Goal: Consume media (video, audio): Consume media (video, audio)

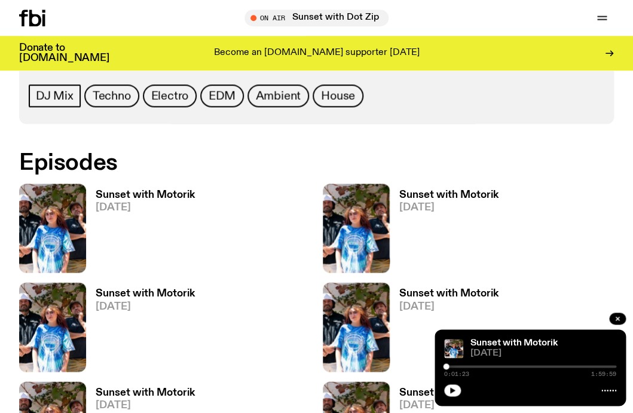
scroll to position [599, 0]
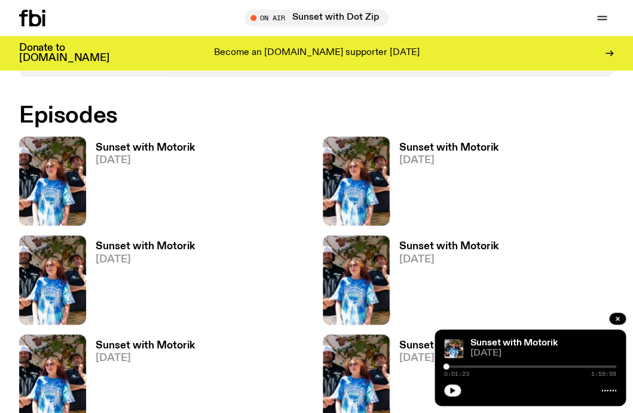
click at [152, 145] on h3 "Sunset with Motorik" at bounding box center [145, 147] width 99 height 10
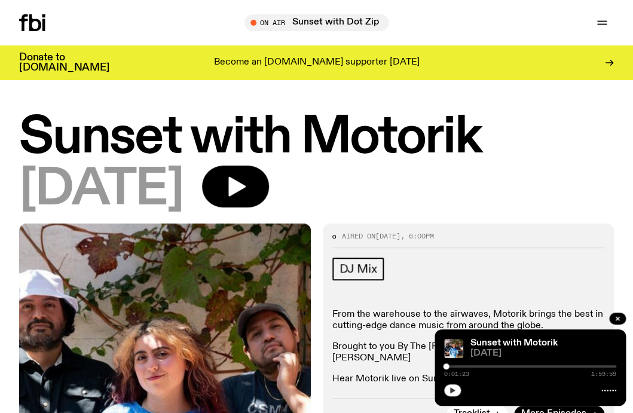
click at [452, 391] on icon "button" at bounding box center [452, 390] width 5 height 6
click at [454, 394] on button "button" at bounding box center [452, 390] width 17 height 12
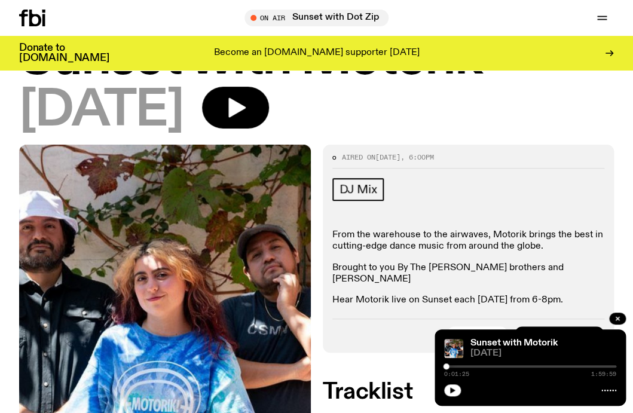
scroll to position [78, 0]
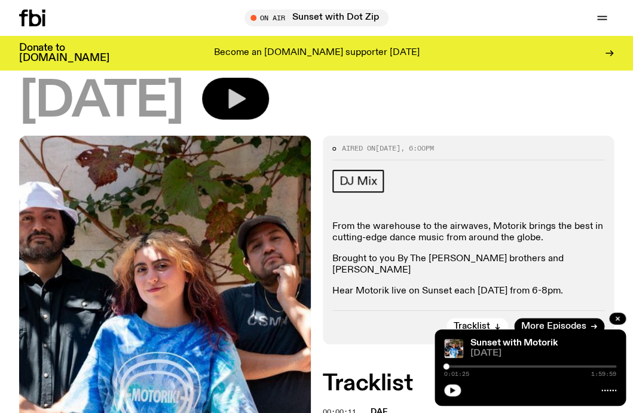
click at [247, 107] on icon "button" at bounding box center [235, 99] width 24 height 24
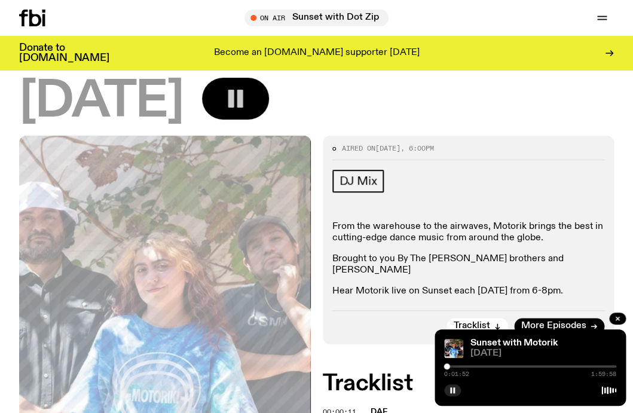
click at [447, 367] on div at bounding box center [447, 366] width 6 height 6
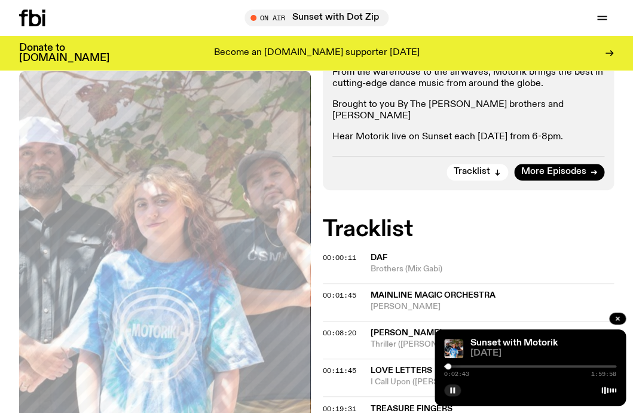
scroll to position [234, 0]
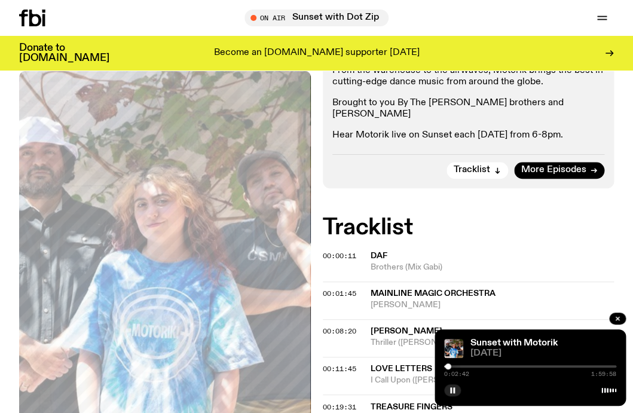
click at [451, 367] on div at bounding box center [448, 366] width 6 height 6
click at [455, 367] on div at bounding box center [453, 366] width 6 height 6
click at [461, 367] on div at bounding box center [458, 366] width 6 height 6
click at [466, 367] on div at bounding box center [463, 366] width 6 height 6
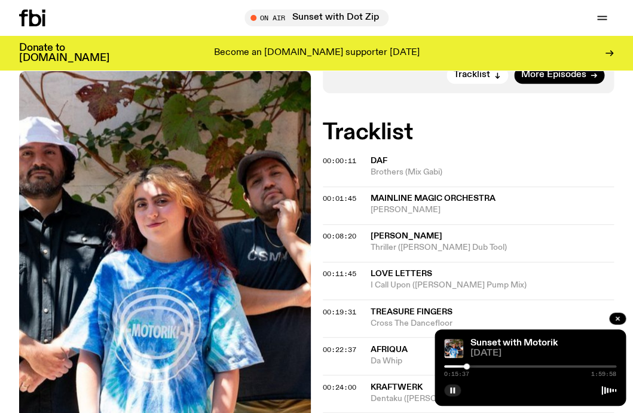
scroll to position [339, 0]
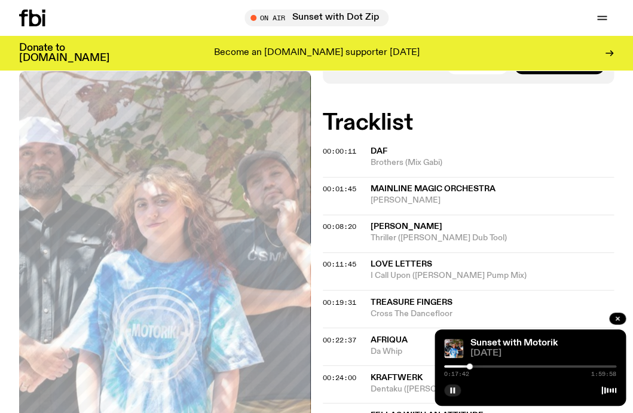
click at [471, 367] on div at bounding box center [470, 366] width 6 height 6
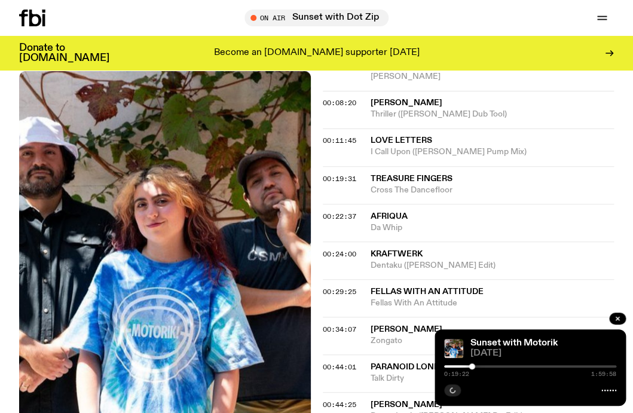
scroll to position [464, 0]
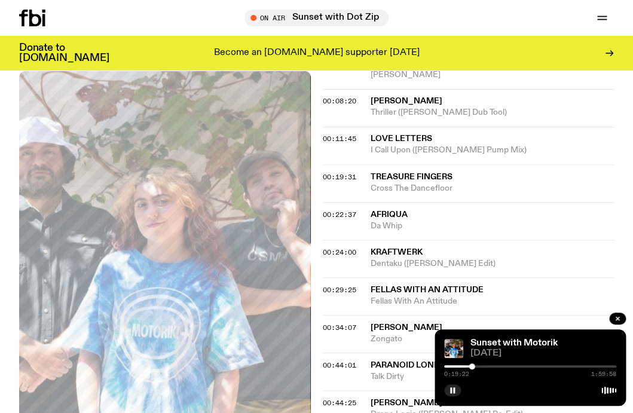
drag, startPoint x: 471, startPoint y: 367, endPoint x: 477, endPoint y: 368, distance: 6.0
click at [475, 368] on div at bounding box center [472, 366] width 6 height 6
click at [482, 369] on div "0:24:22 1:59:58" at bounding box center [530, 370] width 172 height 14
click at [486, 368] on div at bounding box center [484, 366] width 6 height 6
drag, startPoint x: 486, startPoint y: 368, endPoint x: 494, endPoint y: 368, distance: 7.8
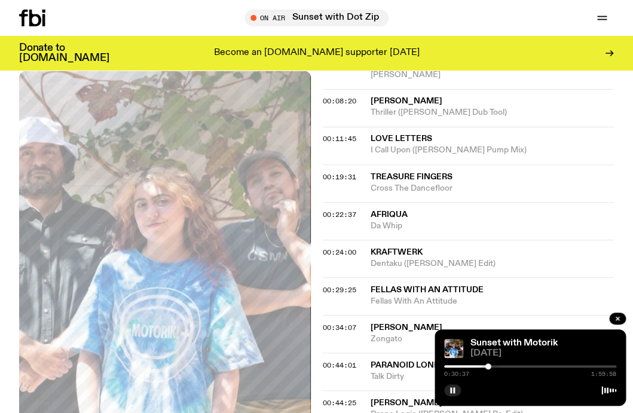
click at [491, 368] on div at bounding box center [488, 366] width 6 height 6
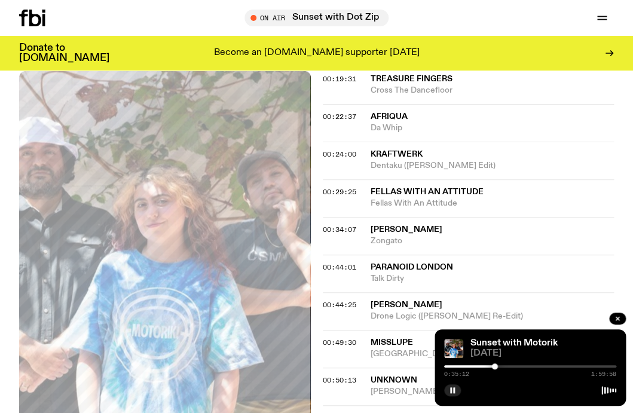
scroll to position [563, 0]
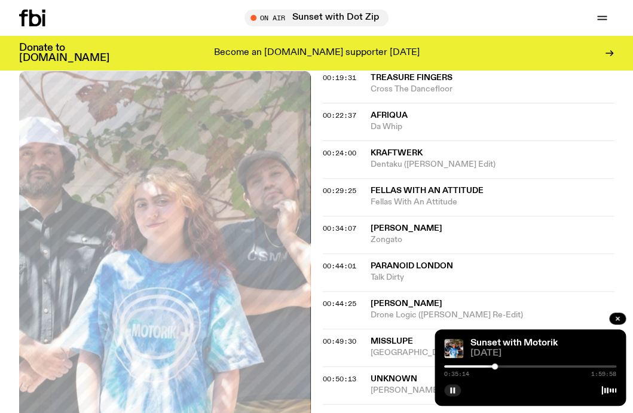
click at [502, 366] on div at bounding box center [530, 366] width 172 height 2
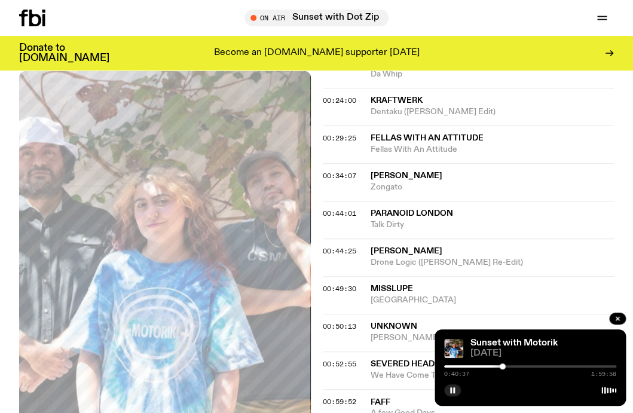
scroll to position [656, 0]
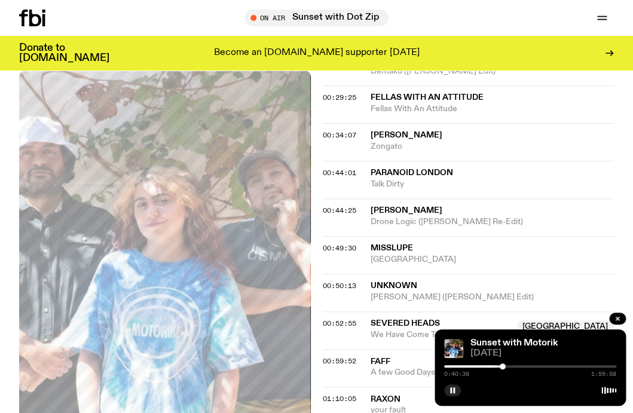
click at [505, 366] on div at bounding box center [502, 366] width 6 height 6
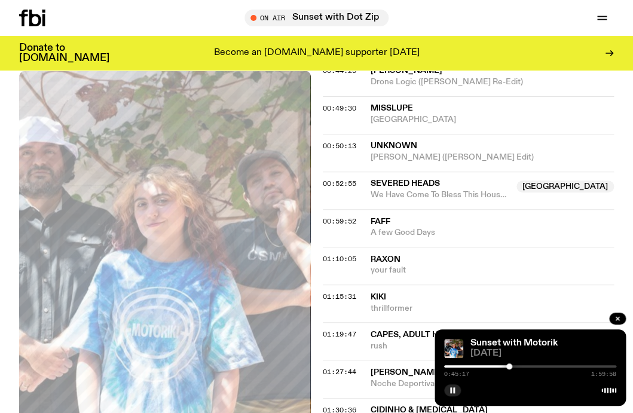
scroll to position [793, 0]
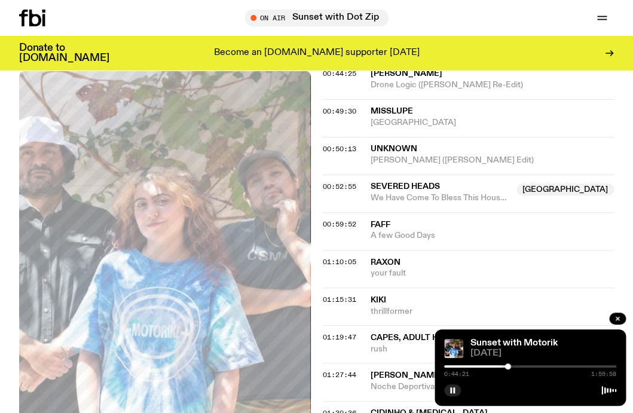
click at [507, 367] on div at bounding box center [508, 366] width 6 height 6
click at [511, 367] on div at bounding box center [508, 366] width 6 height 6
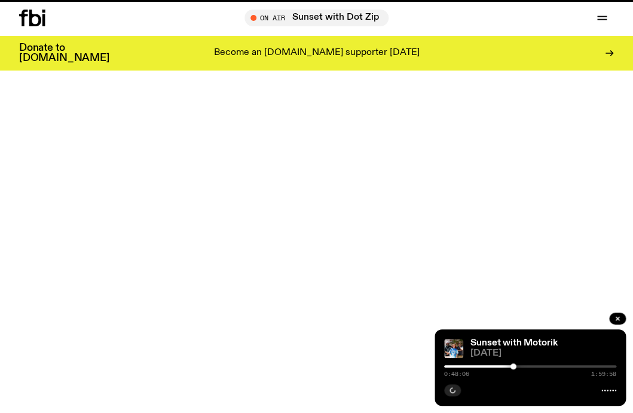
scroll to position [599, 0]
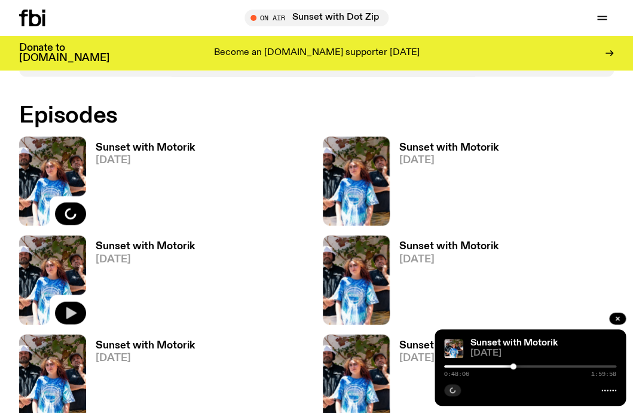
click at [72, 312] on icon "button" at bounding box center [71, 312] width 10 height 12
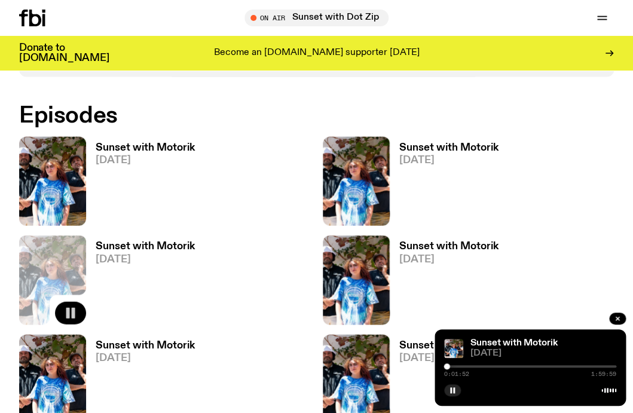
click at [448, 367] on div at bounding box center [447, 366] width 6 height 6
click at [450, 367] on div at bounding box center [449, 366] width 6 height 6
click at [453, 367] on div "0:04:48 1:59:59" at bounding box center [530, 370] width 172 height 14
click at [455, 367] on div "0:04:49 1:59:59" at bounding box center [530, 370] width 172 height 14
click at [455, 367] on div "0:04:50 1:59:59" at bounding box center [530, 370] width 172 height 14
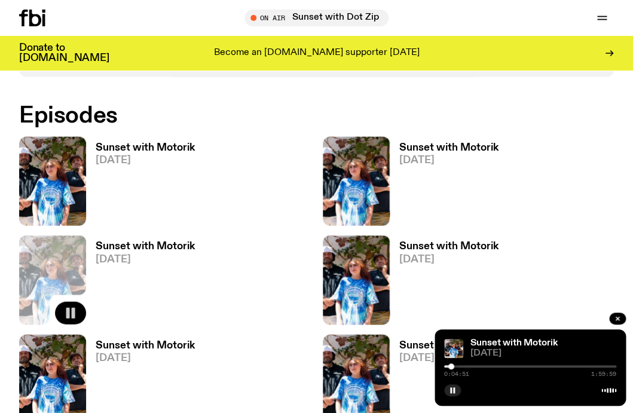
click at [452, 367] on div at bounding box center [451, 366] width 6 height 6
click at [455, 367] on div "0:06:03 1:59:59" at bounding box center [530, 370] width 172 height 14
click at [458, 366] on div at bounding box center [530, 366] width 172 height 2
click at [461, 365] on div at bounding box center [458, 366] width 6 height 6
click at [464, 366] on div at bounding box center [530, 366] width 172 height 2
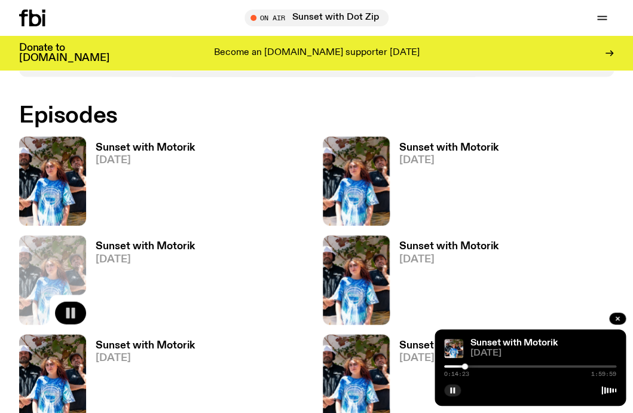
click at [468, 367] on div at bounding box center [530, 366] width 172 height 2
click at [472, 367] on div at bounding box center [530, 366] width 172 height 2
click at [476, 367] on div at bounding box center [530, 366] width 172 height 2
click at [481, 367] on div at bounding box center [530, 366] width 172 height 2
click at [485, 367] on div "0:26:30 1:59:59" at bounding box center [530, 370] width 172 height 14
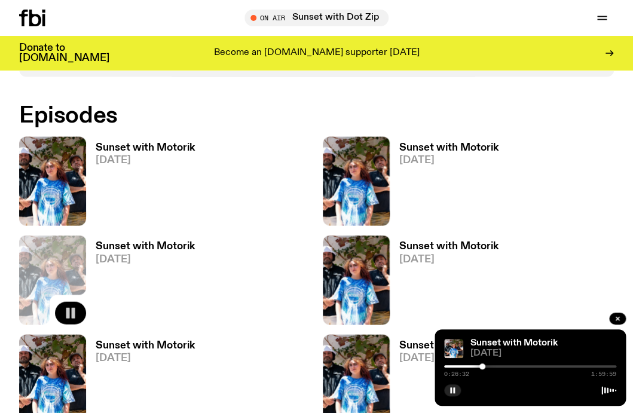
click at [484, 366] on div at bounding box center [482, 366] width 6 height 6
click at [489, 366] on div at bounding box center [530, 366] width 172 height 2
click at [493, 366] on div at bounding box center [530, 366] width 172 height 2
click at [495, 367] on div at bounding box center [493, 366] width 6 height 6
click at [498, 366] on div at bounding box center [496, 366] width 6 height 6
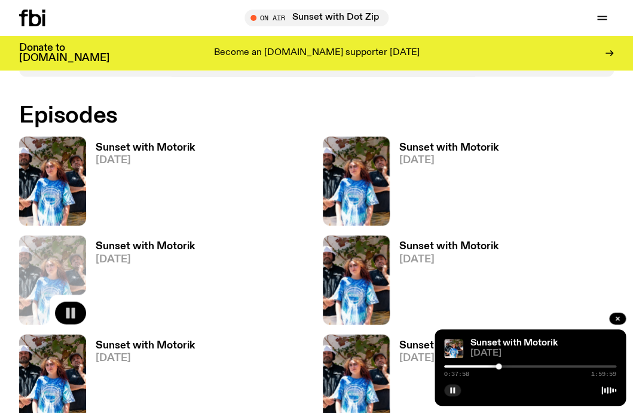
click at [501, 366] on div at bounding box center [498, 366] width 6 height 6
click at [504, 366] on div at bounding box center [502, 366] width 6 height 6
click at [506, 366] on div at bounding box center [505, 366] width 6 height 6
click at [185, 246] on h3 "Sunset with Motorik" at bounding box center [145, 246] width 99 height 10
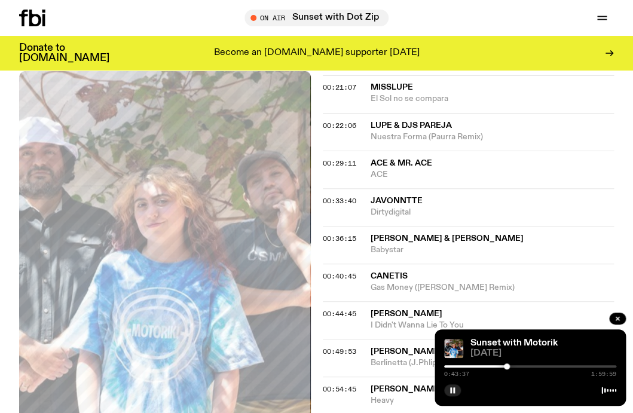
scroll to position [613, 0]
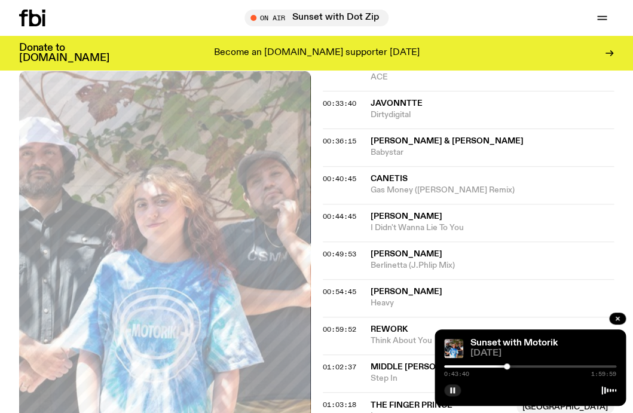
click at [510, 367] on div at bounding box center [530, 366] width 172 height 2
click at [514, 367] on div at bounding box center [530, 366] width 172 height 2
drag, startPoint x: 471, startPoint y: 217, endPoint x: 366, endPoint y: 198, distance: 106.8
click at [370, 222] on span "I Didn't Wanna Lie To You" at bounding box center [492, 227] width 244 height 11
copy div "00:44:45 [DEMOGRAPHIC_DATA][PERSON_NAME] I Didn't Wanna Lie To You"
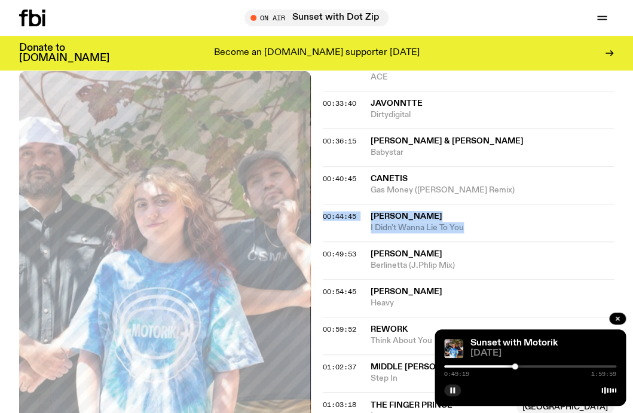
click at [517, 369] on div "0:49:19 1:59:59" at bounding box center [530, 370] width 172 height 14
click at [518, 366] on div at bounding box center [518, 366] width 6 height 6
click at [522, 366] on div at bounding box center [519, 366] width 6 height 6
click at [527, 366] on div at bounding box center [526, 366] width 6 height 6
click at [531, 366] on div at bounding box center [528, 366] width 6 height 6
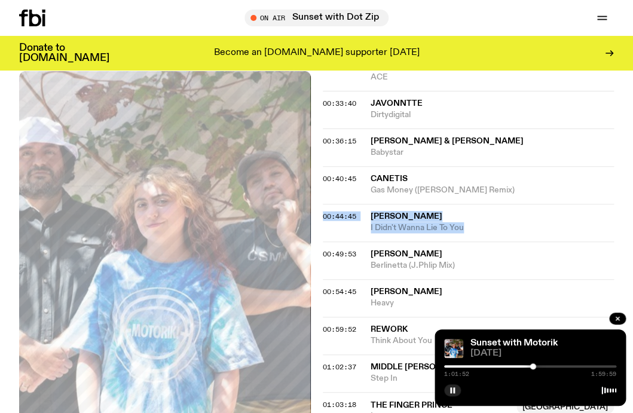
click at [536, 366] on div at bounding box center [533, 366] width 6 height 6
click at [543, 367] on div at bounding box center [540, 366] width 6 height 6
drag, startPoint x: 543, startPoint y: 367, endPoint x: 552, endPoint y: 367, distance: 9.0
click at [548, 367] on div at bounding box center [545, 366] width 6 height 6
click at [557, 367] on div at bounding box center [554, 366] width 6 height 6
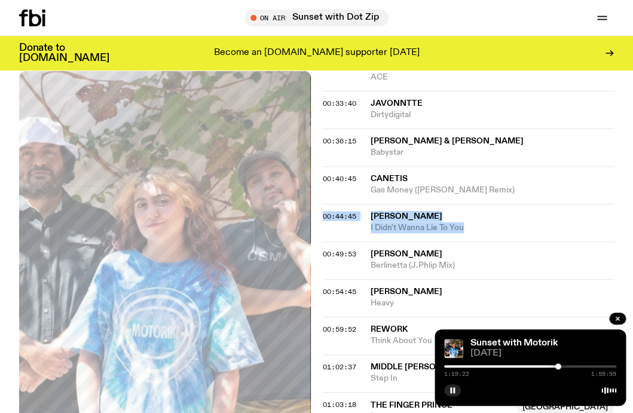
drag, startPoint x: 557, startPoint y: 367, endPoint x: 563, endPoint y: 366, distance: 6.1
click at [561, 366] on div at bounding box center [558, 366] width 6 height 6
click at [566, 366] on div at bounding box center [567, 366] width 6 height 6
drag, startPoint x: 566, startPoint y: 366, endPoint x: 575, endPoint y: 365, distance: 9.0
click at [570, 365] on div at bounding box center [567, 366] width 6 height 6
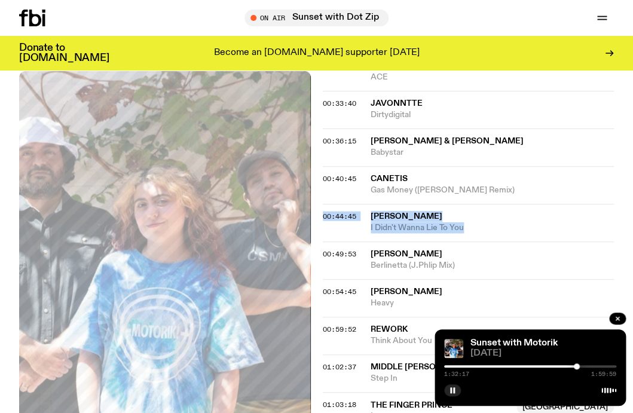
drag, startPoint x: 575, startPoint y: 365, endPoint x: 582, endPoint y: 365, distance: 7.2
click at [579, 365] on div at bounding box center [576, 366] width 6 height 6
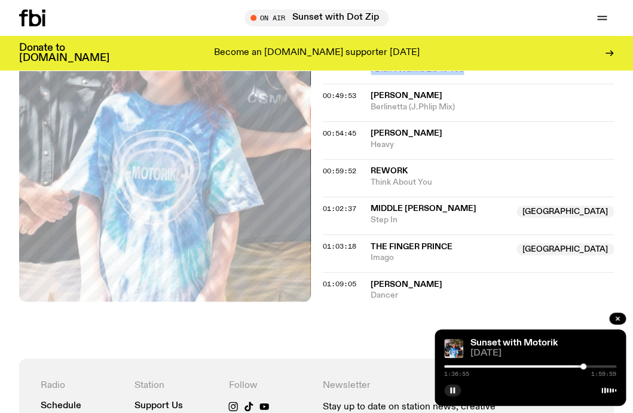
scroll to position [785, 0]
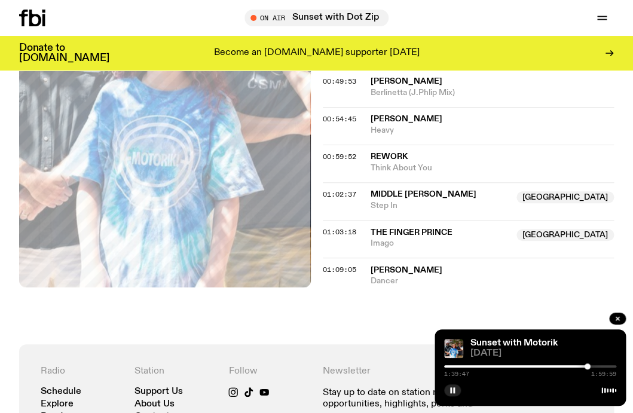
click at [587, 366] on div at bounding box center [587, 366] width 6 height 6
drag, startPoint x: 587, startPoint y: 366, endPoint x: 597, endPoint y: 365, distance: 9.6
click at [592, 365] on div at bounding box center [589, 366] width 6 height 6
click at [602, 365] on div at bounding box center [601, 366] width 6 height 6
click at [605, 365] on div at bounding box center [602, 366] width 6 height 6
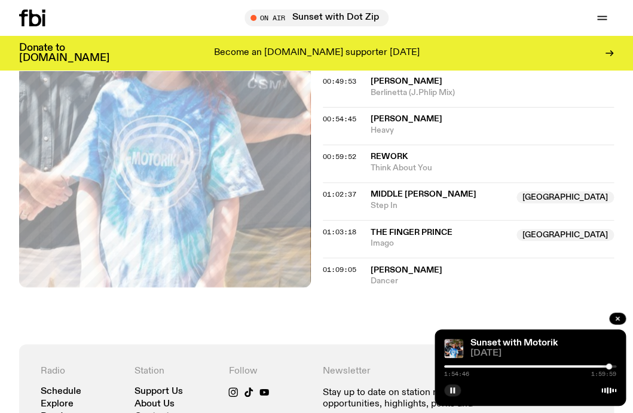
click at [611, 365] on div at bounding box center [609, 366] width 6 height 6
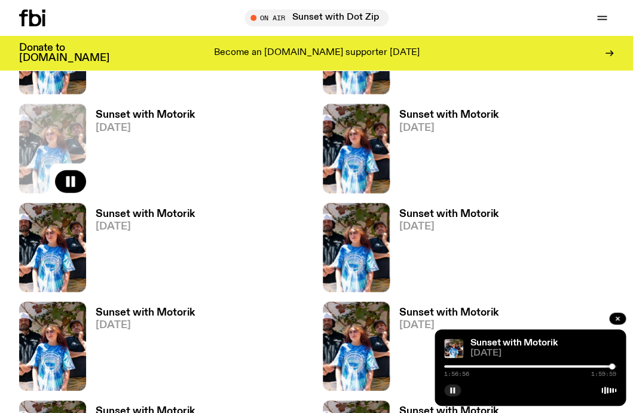
scroll to position [745, 0]
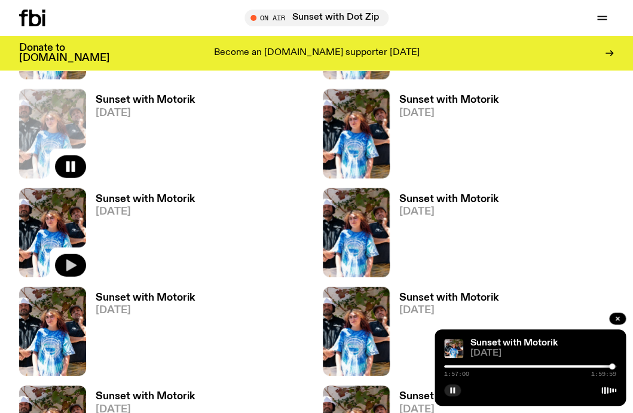
click at [73, 266] on icon "button" at bounding box center [71, 265] width 10 height 12
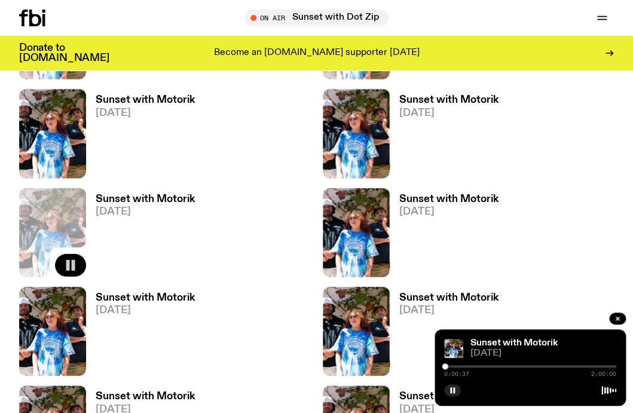
click at [448, 366] on div at bounding box center [445, 366] width 6 height 6
click at [452, 365] on div at bounding box center [449, 366] width 6 height 6
click at [452, 366] on div at bounding box center [452, 366] width 6 height 6
click at [456, 366] on div at bounding box center [455, 366] width 6 height 6
click at [461, 367] on div at bounding box center [459, 366] width 6 height 6
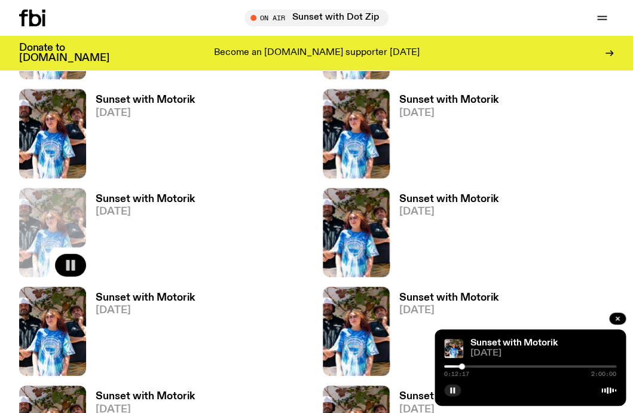
click at [462, 367] on div at bounding box center [462, 366] width 6 height 6
click at [465, 367] on div at bounding box center [464, 366] width 6 height 6
click at [468, 367] on div at bounding box center [467, 366] width 6 height 6
click at [473, 367] on div at bounding box center [470, 366] width 6 height 6
click at [476, 367] on div at bounding box center [475, 366] width 6 height 6
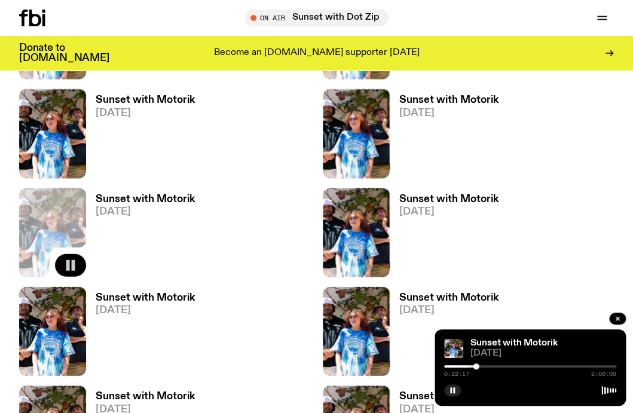
click at [479, 366] on div at bounding box center [476, 366] width 6 height 6
click at [482, 366] on div at bounding box center [480, 366] width 6 height 6
click at [485, 366] on div at bounding box center [483, 366] width 6 height 6
click at [489, 366] on div at bounding box center [486, 366] width 6 height 6
click at [493, 366] on div at bounding box center [490, 366] width 6 height 6
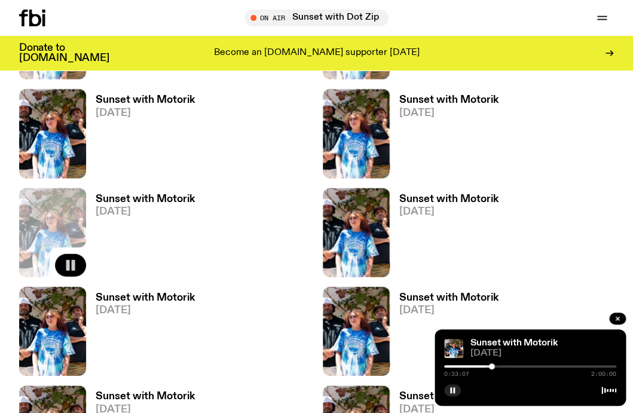
click at [491, 367] on div at bounding box center [492, 366] width 6 height 6
click at [490, 367] on div at bounding box center [492, 366] width 6 height 6
click at [493, 367] on div at bounding box center [491, 366] width 6 height 6
click at [495, 367] on div at bounding box center [495, 366] width 6 height 6
click at [499, 367] on div at bounding box center [496, 366] width 6 height 6
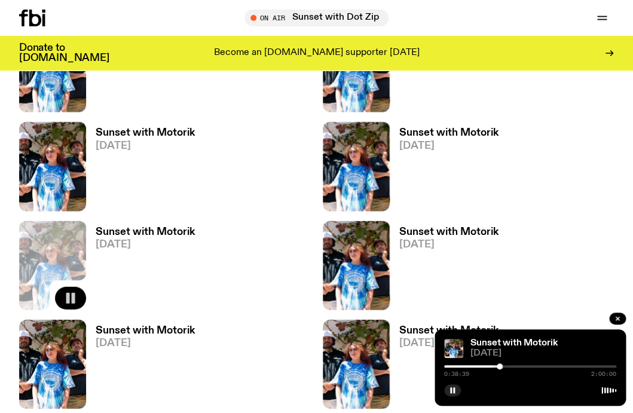
scroll to position [752, 0]
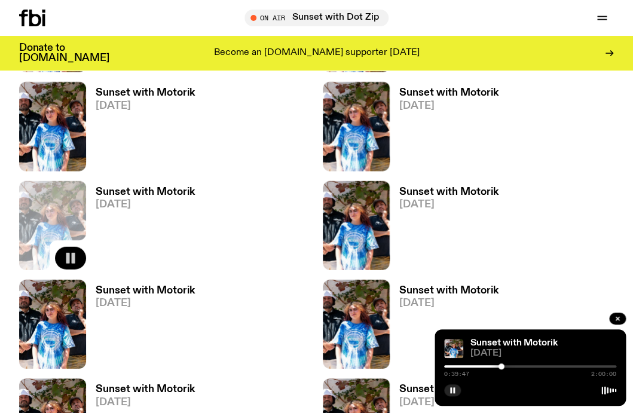
click at [503, 368] on div at bounding box center [501, 366] width 6 height 6
click at [157, 192] on h3 "Sunset with Motorik" at bounding box center [145, 192] width 99 height 10
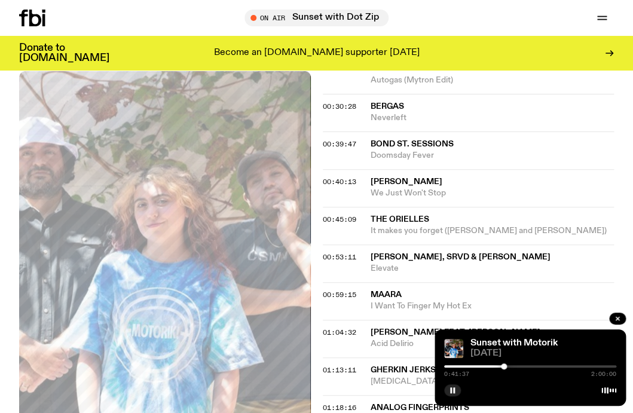
scroll to position [575, 0]
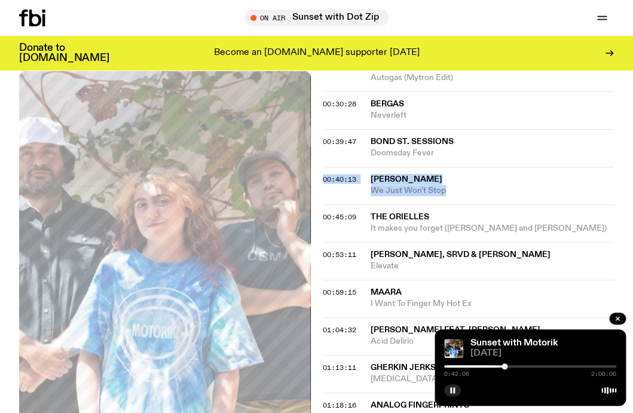
drag, startPoint x: 449, startPoint y: 183, endPoint x: 369, endPoint y: 168, distance: 80.8
click at [370, 185] on span "We Just Won't Stop" at bounding box center [492, 190] width 244 height 11
copy div "00:40:13 [PERSON_NAME] We Just Won't Stop"
click at [508, 367] on div at bounding box center [508, 366] width 6 height 6
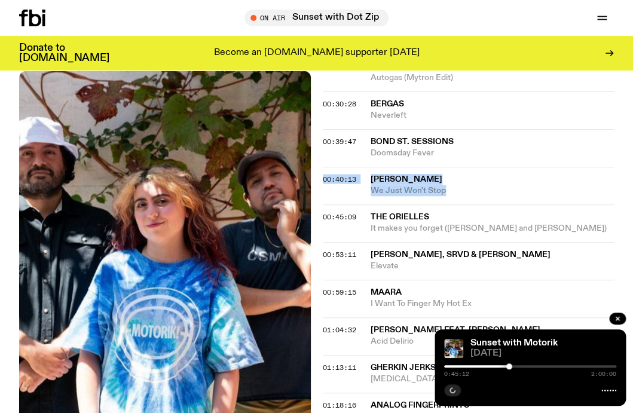
click at [508, 367] on div at bounding box center [509, 366] width 6 height 6
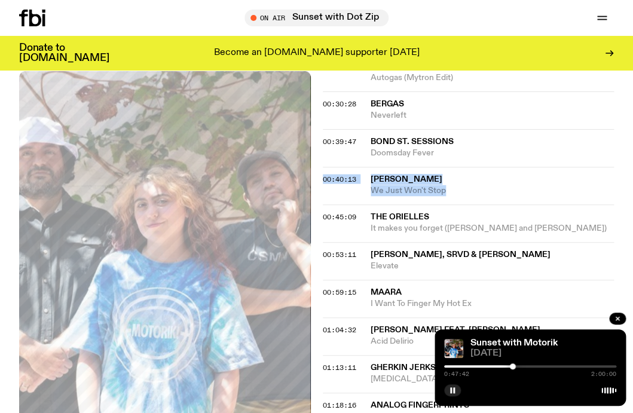
click at [513, 367] on div at bounding box center [513, 366] width 6 height 6
click at [517, 367] on div at bounding box center [514, 366] width 6 height 6
click at [522, 367] on div at bounding box center [520, 366] width 6 height 6
click at [524, 367] on div at bounding box center [522, 366] width 6 height 6
click at [527, 367] on div at bounding box center [525, 366] width 6 height 6
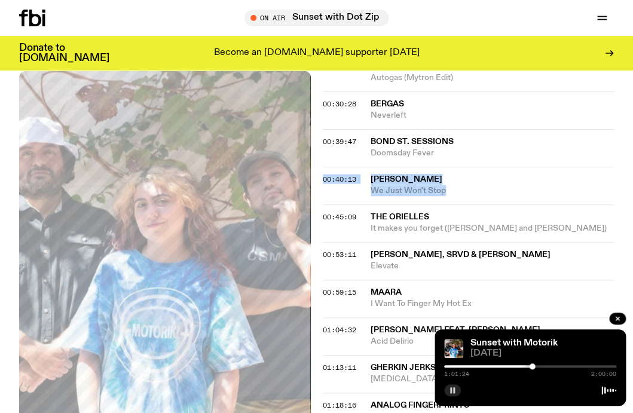
click at [453, 393] on icon "button" at bounding box center [452, 390] width 7 height 7
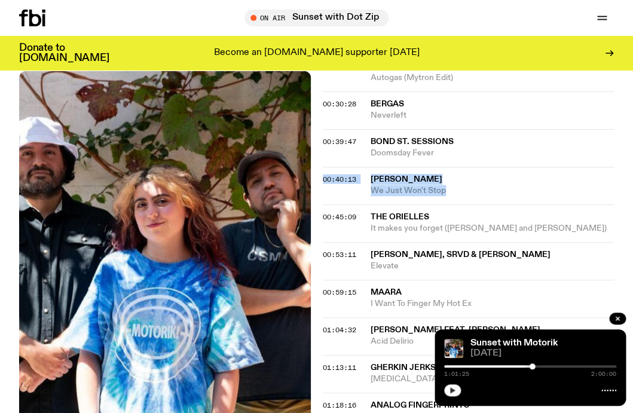
click at [453, 395] on button "button" at bounding box center [452, 390] width 17 height 12
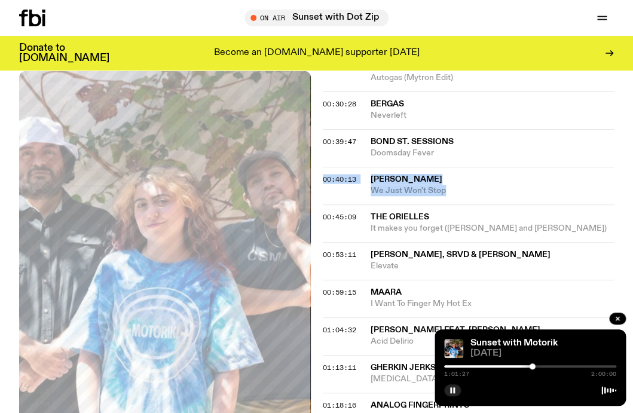
click at [533, 367] on div at bounding box center [532, 366] width 6 height 6
click at [536, 367] on div at bounding box center [534, 366] width 6 height 6
click at [538, 367] on div at bounding box center [536, 366] width 6 height 6
click at [539, 367] on div at bounding box center [540, 366] width 6 height 6
click at [541, 367] on div at bounding box center [540, 366] width 6 height 6
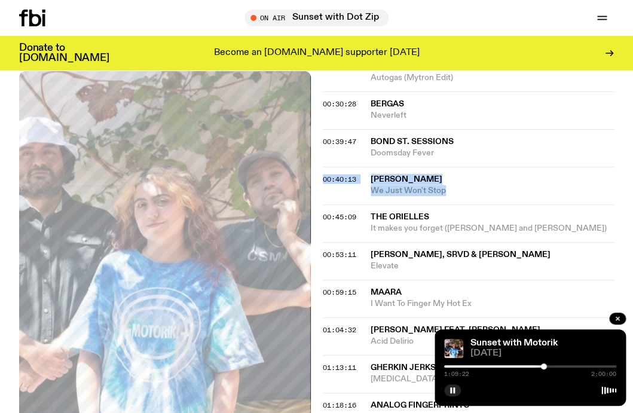
click at [545, 367] on div at bounding box center [544, 366] width 6 height 6
click at [547, 367] on div at bounding box center [546, 366] width 6 height 6
click at [551, 367] on div at bounding box center [550, 366] width 6 height 6
click at [554, 367] on div at bounding box center [552, 366] width 6 height 6
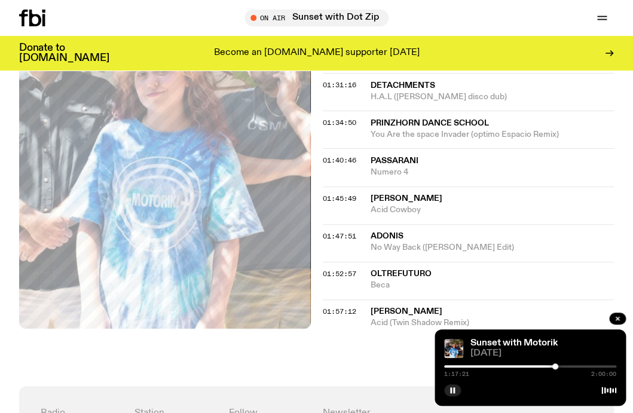
scroll to position [1014, 0]
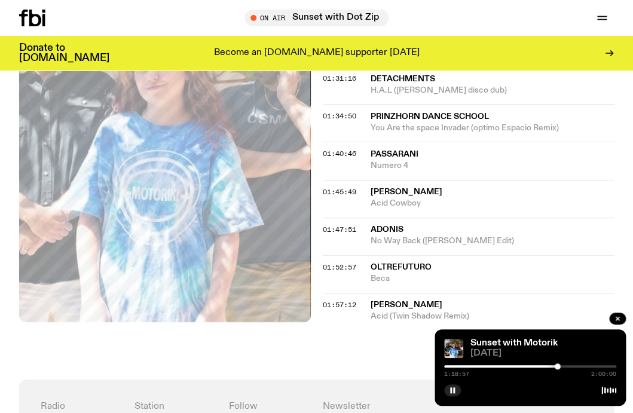
click at [558, 367] on div at bounding box center [557, 366] width 6 height 6
click at [562, 367] on div at bounding box center [559, 366] width 6 height 6
click at [566, 367] on div at bounding box center [563, 366] width 6 height 6
click at [573, 364] on div "1:26:32 2:00:00" at bounding box center [530, 370] width 172 height 14
click at [571, 366] on div at bounding box center [571, 366] width 6 height 6
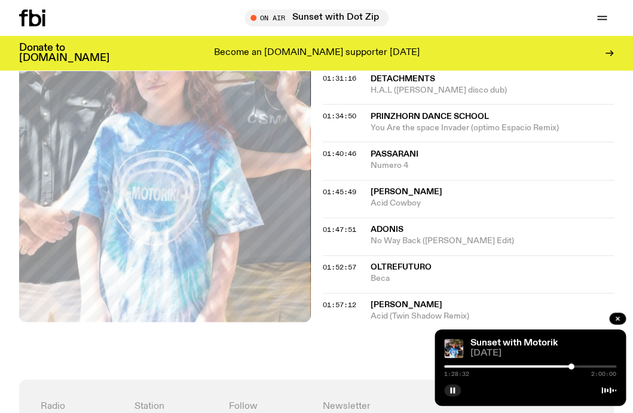
click at [574, 366] on div at bounding box center [571, 366] width 6 height 6
click at [577, 366] on div at bounding box center [575, 366] width 6 height 6
click at [579, 366] on div at bounding box center [578, 366] width 6 height 6
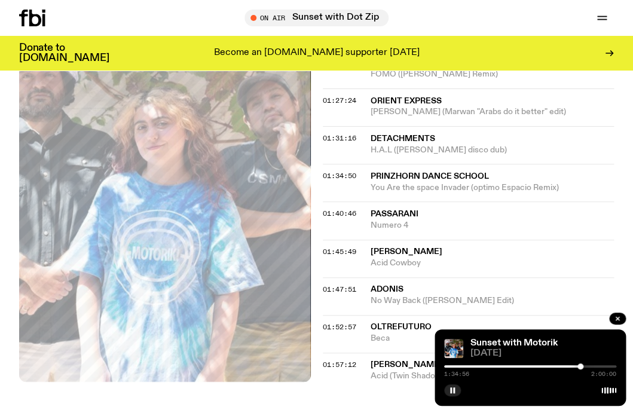
scroll to position [967, 0]
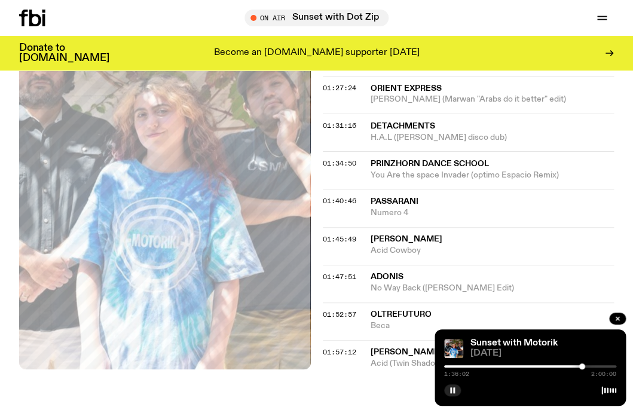
click at [583, 366] on div at bounding box center [582, 366] width 6 height 6
click at [584, 366] on div at bounding box center [585, 366] width 6 height 6
click at [587, 366] on div at bounding box center [585, 366] width 6 height 6
click at [589, 366] on div at bounding box center [588, 366] width 6 height 6
click at [590, 366] on div at bounding box center [590, 366] width 6 height 6
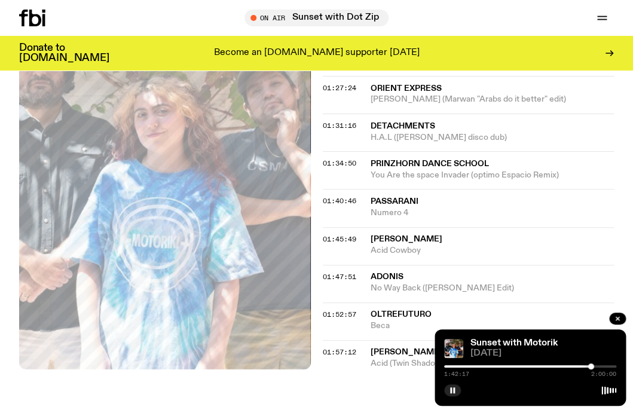
click at [588, 367] on div at bounding box center [591, 366] width 6 height 6
click at [590, 367] on div at bounding box center [589, 366] width 6 height 6
click at [591, 366] on div at bounding box center [590, 366] width 6 height 6
click at [593, 366] on div at bounding box center [592, 366] width 6 height 6
click at [597, 366] on div at bounding box center [594, 366] width 6 height 6
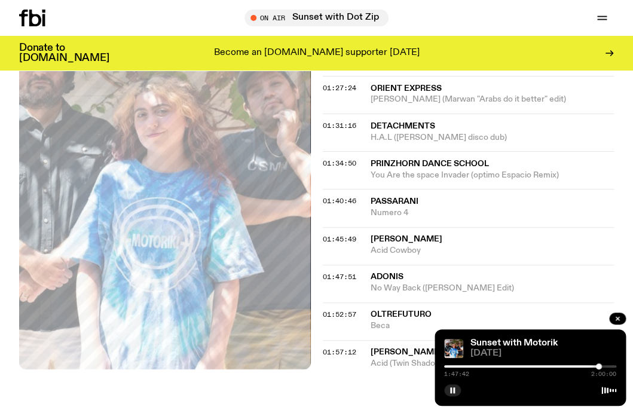
click at [599, 366] on div at bounding box center [599, 366] width 6 height 6
click at [601, 365] on div at bounding box center [601, 366] width 6 height 6
click at [603, 365] on div at bounding box center [602, 366] width 6 height 6
click at [605, 365] on div at bounding box center [604, 366] width 6 height 6
click at [608, 365] on div at bounding box center [606, 366] width 6 height 6
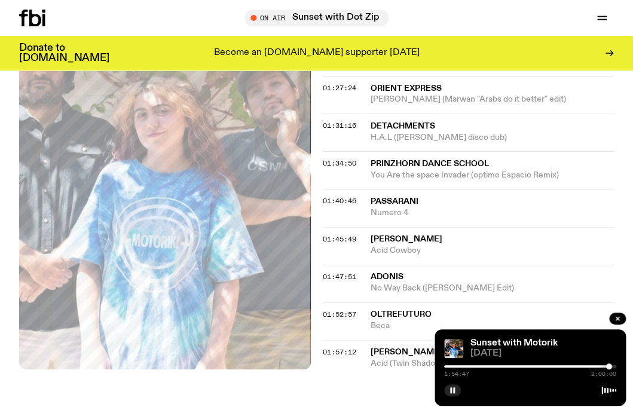
click at [609, 365] on div at bounding box center [609, 366] width 6 height 6
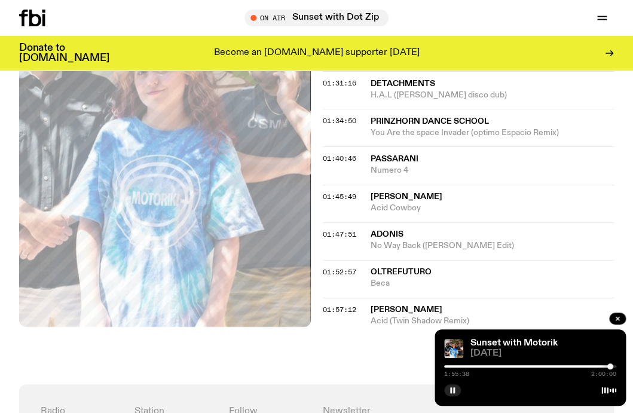
scroll to position [1012, 0]
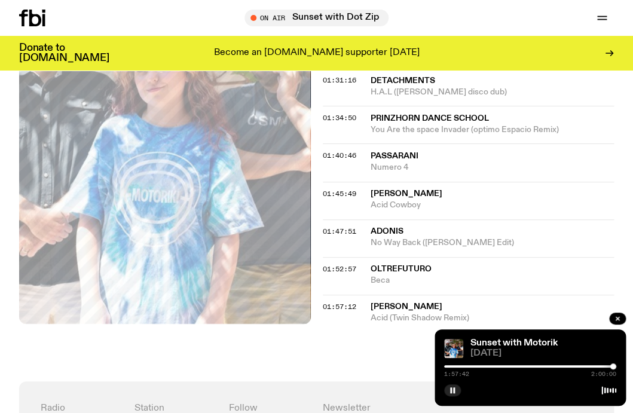
click at [614, 367] on div at bounding box center [613, 366] width 6 height 6
click at [615, 367] on div at bounding box center [616, 366] width 6 height 6
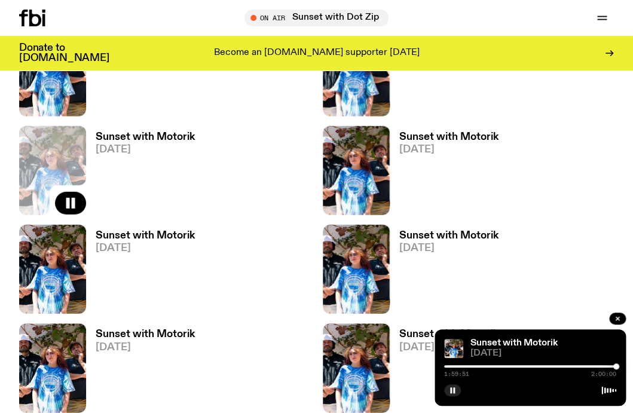
scroll to position [847, 0]
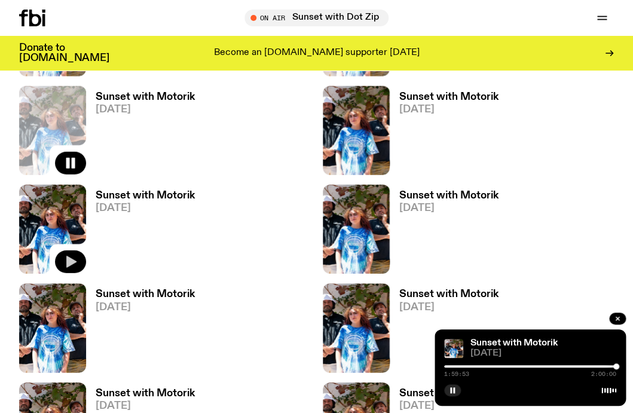
click at [74, 262] on icon "button" at bounding box center [71, 262] width 10 height 12
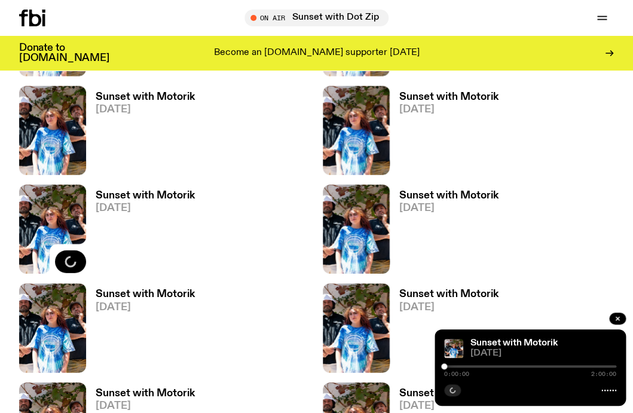
click at [144, 195] on h3 "Sunset with Motorik" at bounding box center [145, 196] width 99 height 10
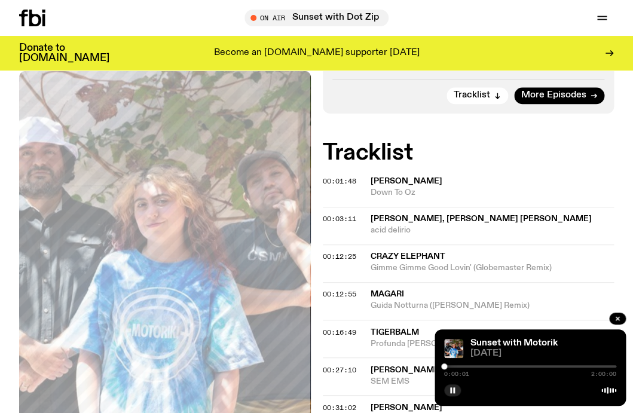
scroll to position [309, 0]
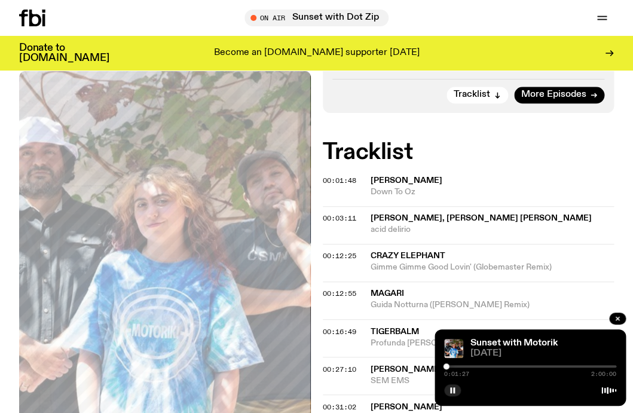
click at [446, 367] on div at bounding box center [446, 366] width 6 height 6
click at [448, 367] on div at bounding box center [447, 366] width 6 height 6
click at [450, 367] on div at bounding box center [449, 366] width 6 height 6
click at [454, 367] on div at bounding box center [451, 366] width 6 height 6
click at [458, 366] on div at bounding box center [456, 366] width 6 height 6
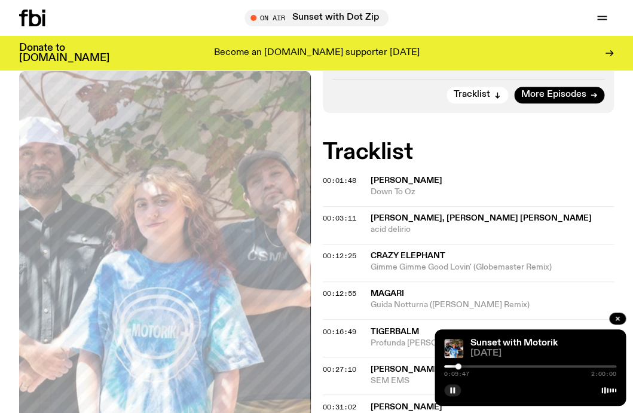
click at [460, 366] on div at bounding box center [458, 366] width 6 height 6
click at [462, 366] on div at bounding box center [461, 366] width 6 height 6
click at [467, 366] on div at bounding box center [465, 366] width 6 height 6
click at [469, 366] on div at bounding box center [468, 366] width 6 height 6
click at [470, 366] on div at bounding box center [470, 366] width 6 height 6
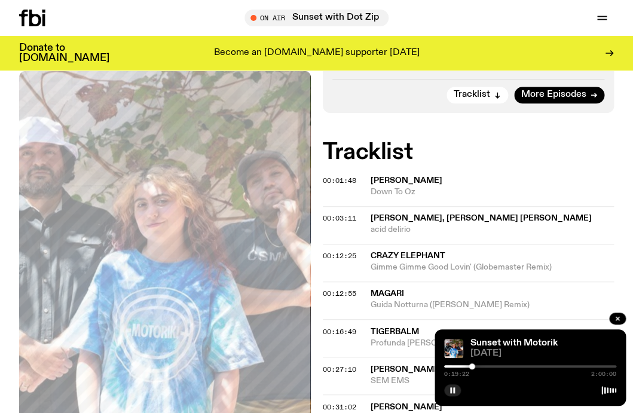
click at [474, 366] on div at bounding box center [472, 366] width 6 height 6
click at [477, 366] on div at bounding box center [475, 366] width 6 height 6
click at [477, 366] on div at bounding box center [478, 366] width 6 height 6
click at [476, 366] on div at bounding box center [477, 366] width 6 height 6
click at [477, 366] on div at bounding box center [476, 366] width 6 height 6
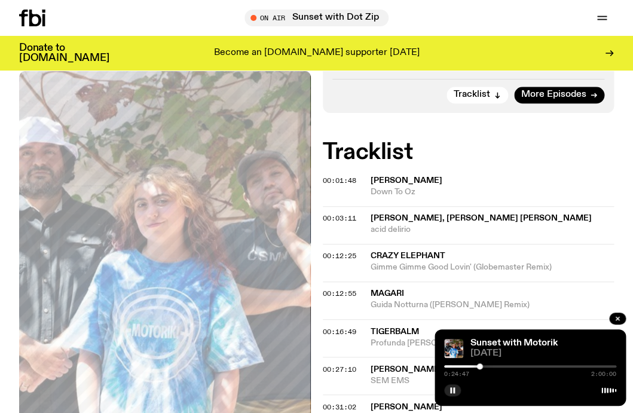
click at [480, 366] on div at bounding box center [480, 366] width 6 height 6
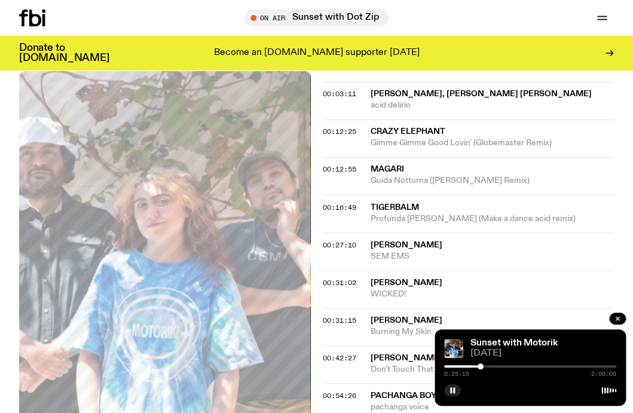
scroll to position [435, 0]
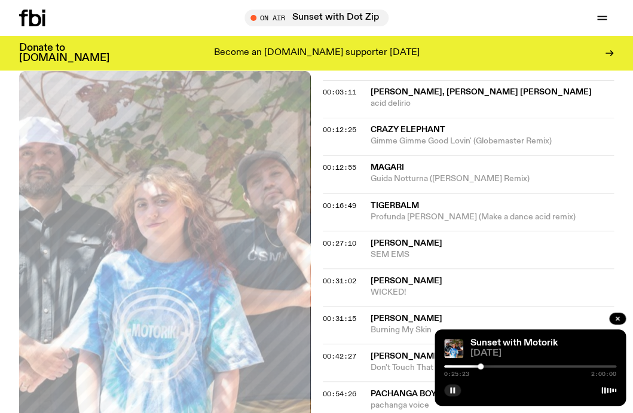
click at [603, 237] on span "[PERSON_NAME]" at bounding box center [492, 242] width 244 height 11
click at [504, 343] on div "00:31:15 [PERSON_NAME] Burning My Skin" at bounding box center [469, 362] width 292 height 38
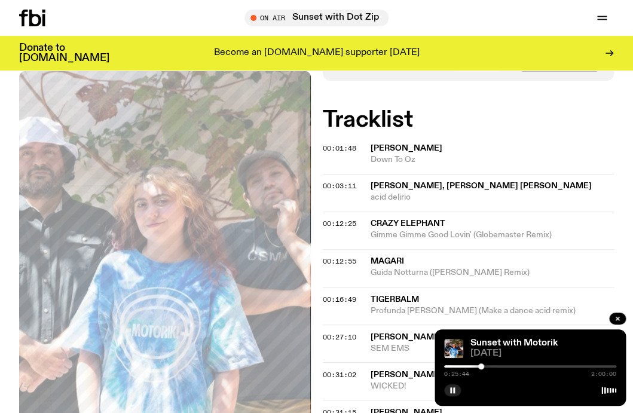
scroll to position [338, 0]
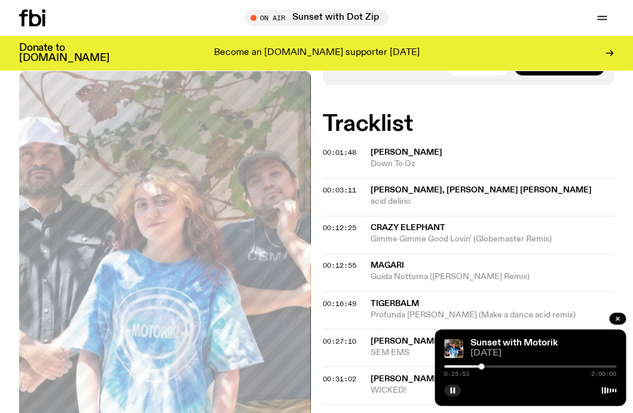
click at [460, 186] on span "[PERSON_NAME], [PERSON_NAME] [PERSON_NAME]" at bounding box center [480, 190] width 221 height 8
click at [481, 366] on div at bounding box center [481, 366] width 6 height 6
drag, startPoint x: 481, startPoint y: 366, endPoint x: 487, endPoint y: 364, distance: 6.1
click at [487, 364] on div at bounding box center [487, 366] width 6 height 6
click at [491, 364] on div at bounding box center [488, 366] width 6 height 6
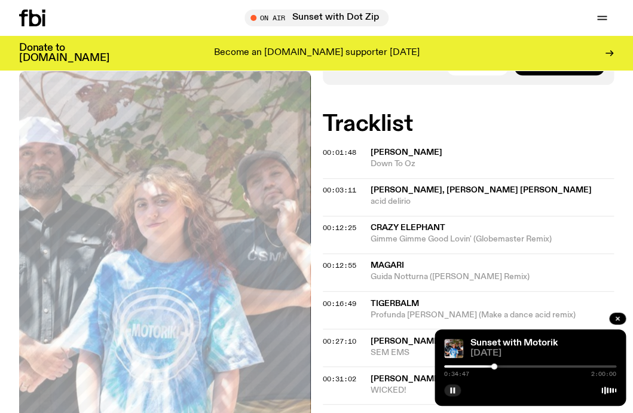
click at [494, 364] on div at bounding box center [494, 366] width 6 height 6
click at [497, 364] on div at bounding box center [496, 366] width 6 height 6
click at [499, 364] on div at bounding box center [498, 366] width 6 height 6
drag, startPoint x: 499, startPoint y: 364, endPoint x: 492, endPoint y: 365, distance: 7.2
click at [495, 365] on div at bounding box center [498, 366] width 6 height 6
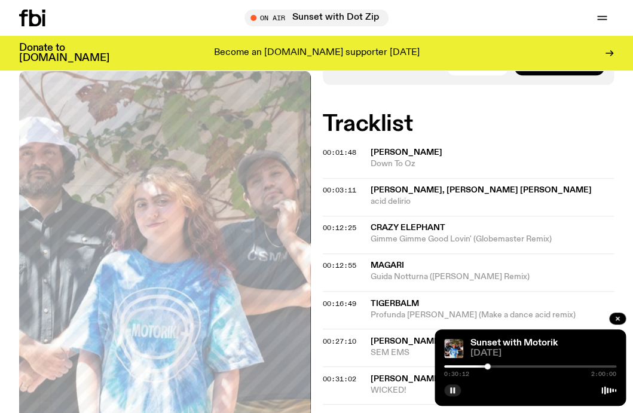
click at [486, 365] on div at bounding box center [487, 366] width 6 height 6
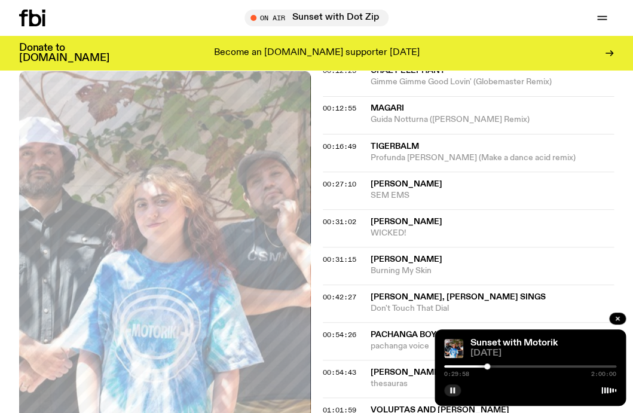
scroll to position [495, 0]
click at [486, 367] on div at bounding box center [487, 366] width 6 height 6
click at [484, 367] on div at bounding box center [487, 366] width 6 height 6
click at [481, 367] on div at bounding box center [483, 366] width 6 height 6
click at [479, 367] on div at bounding box center [480, 366] width 6 height 6
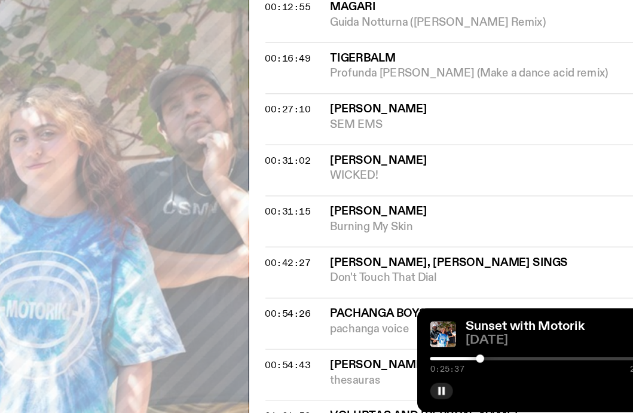
click at [481, 367] on div at bounding box center [481, 366] width 6 height 6
click at [484, 367] on div at bounding box center [482, 366] width 6 height 6
click at [492, 367] on div at bounding box center [530, 366] width 172 height 2
click at [495, 367] on div at bounding box center [493, 366] width 6 height 6
click at [501, 366] on div at bounding box center [530, 366] width 172 height 2
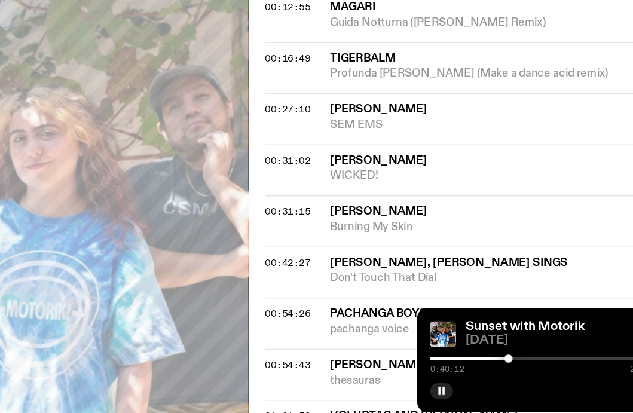
scroll to position [498, 0]
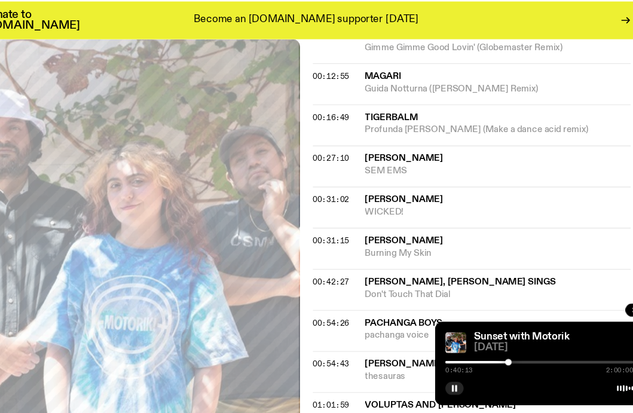
click at [507, 364] on div "0:40:13 2:00:00" at bounding box center [530, 370] width 172 height 14
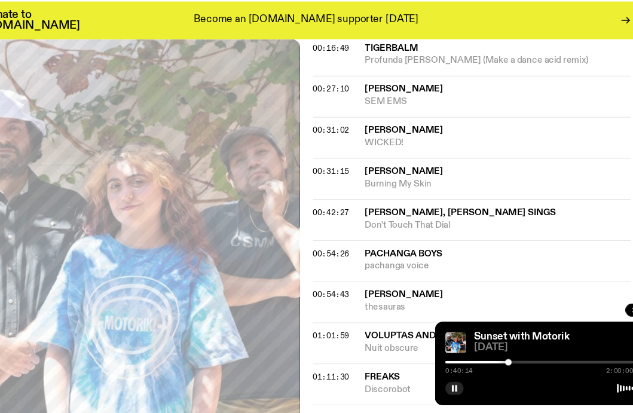
scroll to position [565, 0]
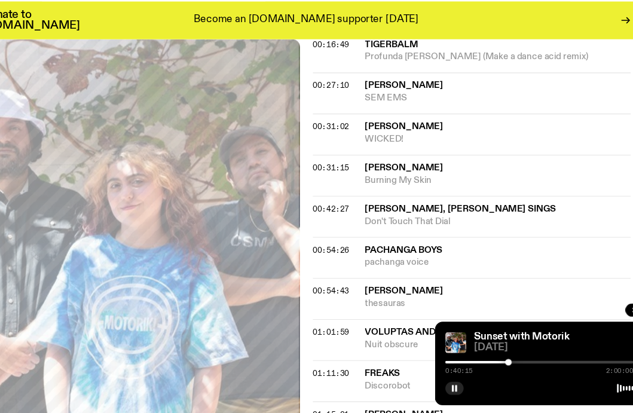
click at [505, 369] on div "0:40:15 2:00:00" at bounding box center [530, 370] width 172 height 14
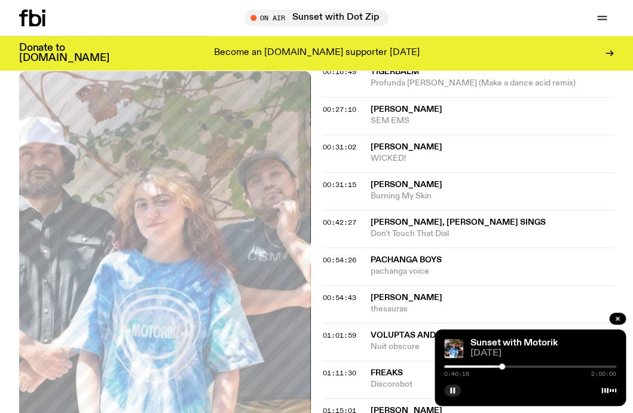
click at [512, 365] on div at bounding box center [530, 366] width 172 height 2
click at [502, 364] on div at bounding box center [503, 366] width 6 height 6
click at [507, 366] on div at bounding box center [530, 366] width 172 height 2
click at [510, 366] on div at bounding box center [508, 366] width 6 height 6
click at [514, 366] on div at bounding box center [511, 366] width 6 height 6
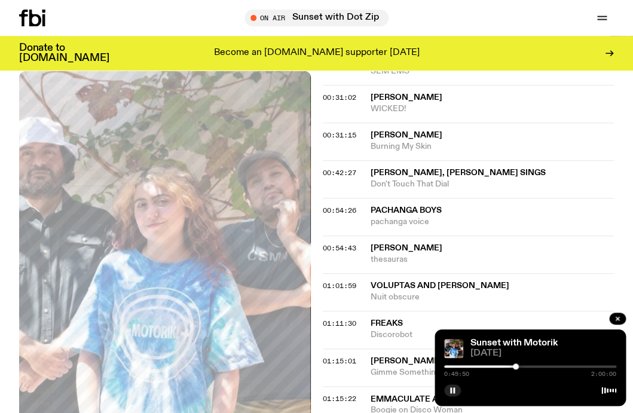
scroll to position [621, 0]
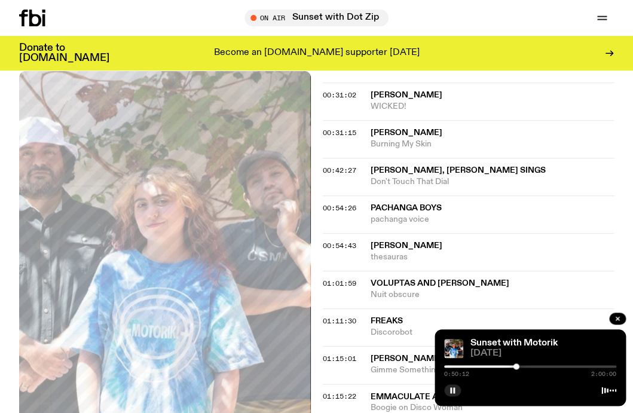
click at [519, 366] on div at bounding box center [516, 366] width 6 height 6
drag, startPoint x: 520, startPoint y: 366, endPoint x: 526, endPoint y: 366, distance: 6.6
click at [523, 366] on div at bounding box center [520, 366] width 6 height 6
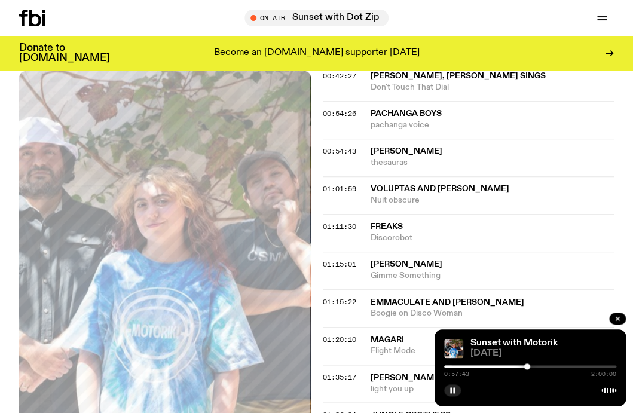
scroll to position [716, 0]
click at [530, 366] on div at bounding box center [527, 366] width 6 height 6
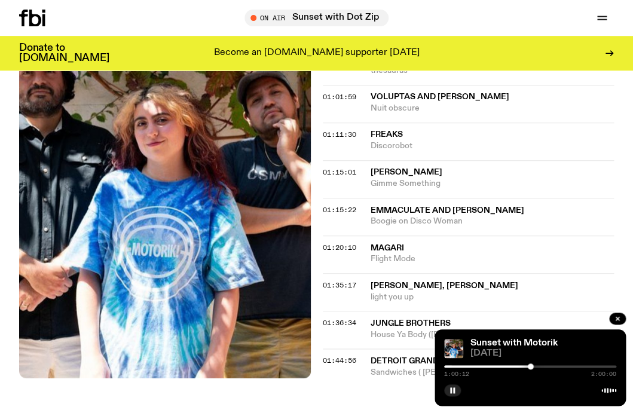
scroll to position [808, 0]
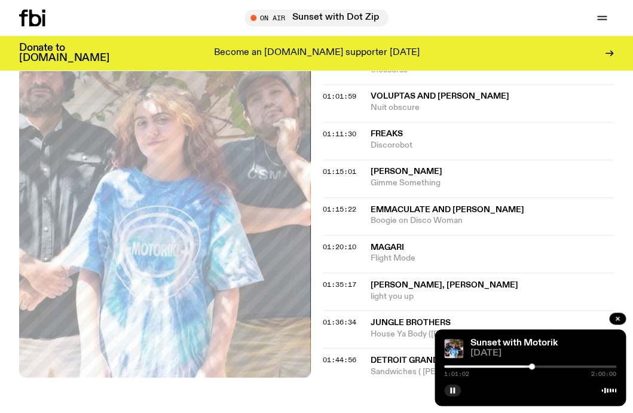
click at [535, 366] on div at bounding box center [532, 366] width 6 height 6
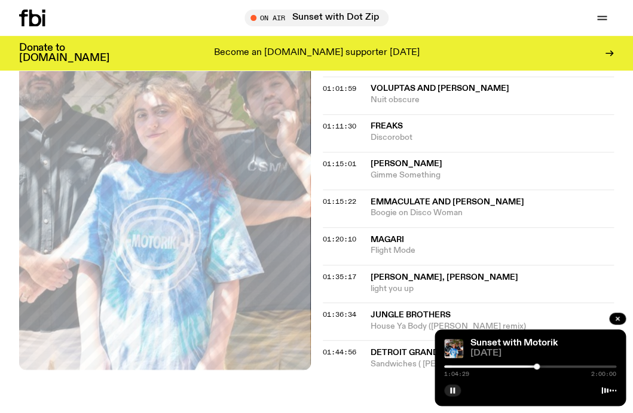
scroll to position [817, 0]
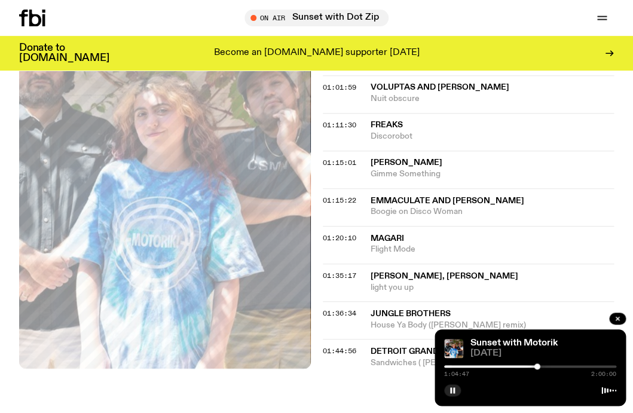
click at [540, 366] on div at bounding box center [537, 366] width 6 height 6
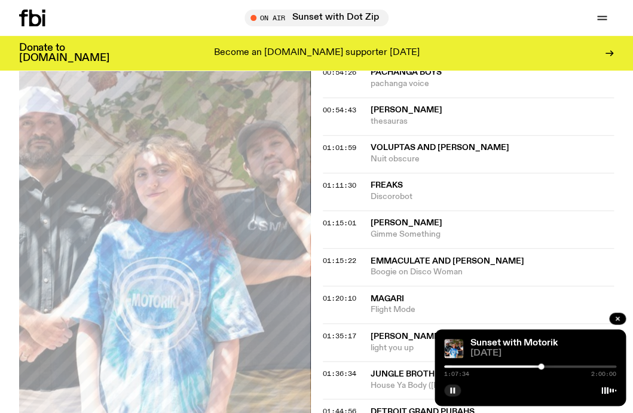
scroll to position [753, 0]
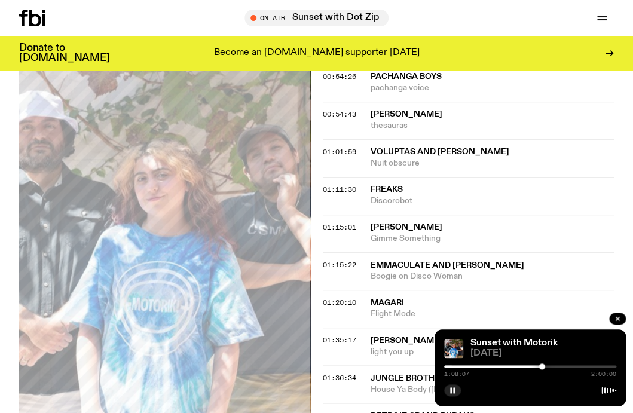
click at [540, 366] on div at bounding box center [542, 366] width 6 height 6
click at [538, 366] on div at bounding box center [541, 366] width 6 height 6
click at [541, 368] on div "1:05:40 2:00:00" at bounding box center [530, 370] width 172 height 14
click at [542, 366] on div at bounding box center [542, 366] width 6 height 6
click at [545, 366] on div at bounding box center [542, 366] width 6 height 6
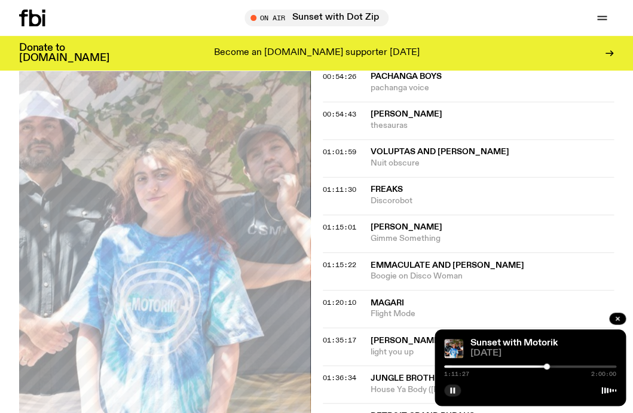
click at [549, 366] on div at bounding box center [547, 366] width 6 height 6
click at [553, 366] on div at bounding box center [550, 366] width 6 height 6
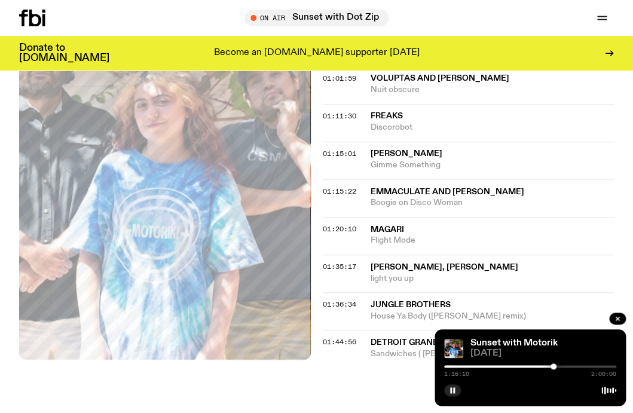
scroll to position [829, 0]
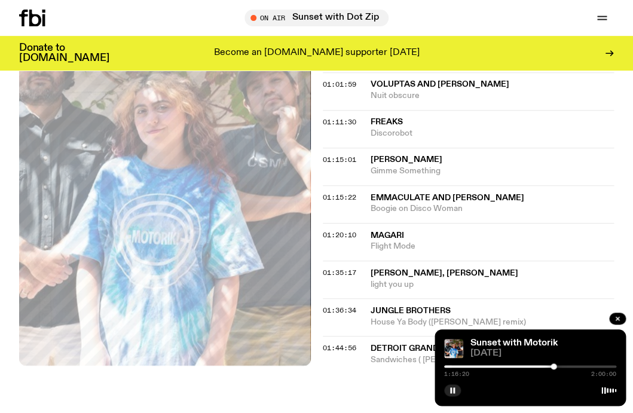
scroll to position [818, 0]
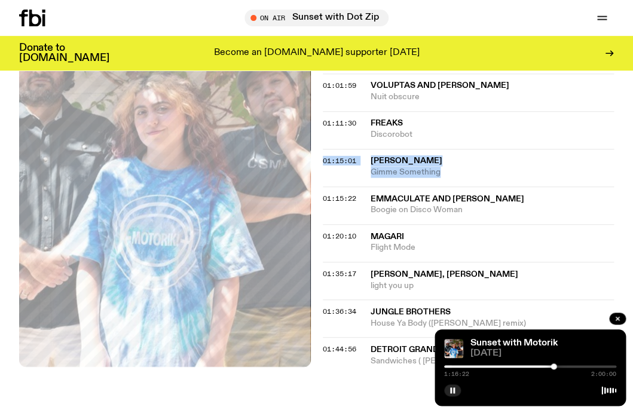
drag, startPoint x: 447, startPoint y: 161, endPoint x: 369, endPoint y: 148, distance: 78.8
click at [370, 167] on span "Gimme Something" at bounding box center [492, 172] width 244 height 11
copy div "01:15:01 [PERSON_NAME] Something"
click at [557, 365] on div at bounding box center [530, 366] width 172 height 2
click at [560, 366] on div at bounding box center [558, 366] width 6 height 6
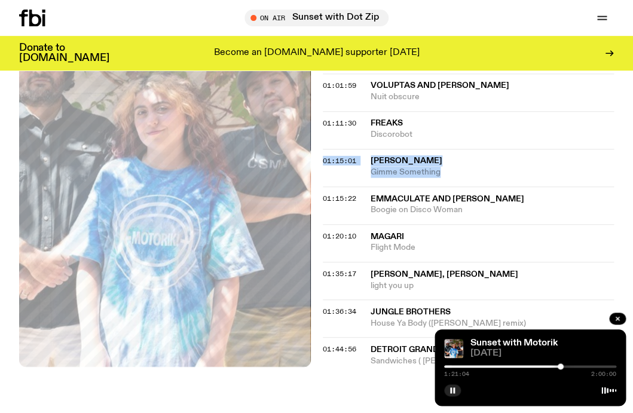
click at [562, 366] on div at bounding box center [560, 366] width 6 height 6
click at [565, 366] on div at bounding box center [563, 366] width 6 height 6
click at [568, 366] on div at bounding box center [566, 366] width 6 height 6
click at [570, 366] on div at bounding box center [568, 366] width 6 height 6
click at [573, 366] on div at bounding box center [530, 366] width 172 height 2
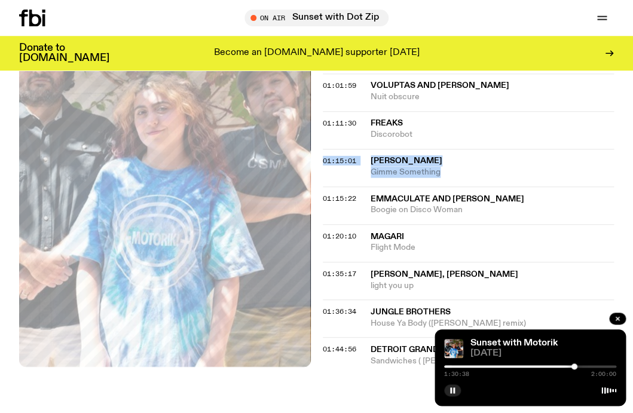
click at [576, 366] on div at bounding box center [574, 366] width 6 height 6
click at [581, 366] on div at bounding box center [530, 366] width 172 height 2
click at [585, 366] on div at bounding box center [530, 366] width 172 height 2
click at [589, 366] on div at bounding box center [530, 366] width 172 height 2
click at [592, 366] on div at bounding box center [590, 366] width 6 height 6
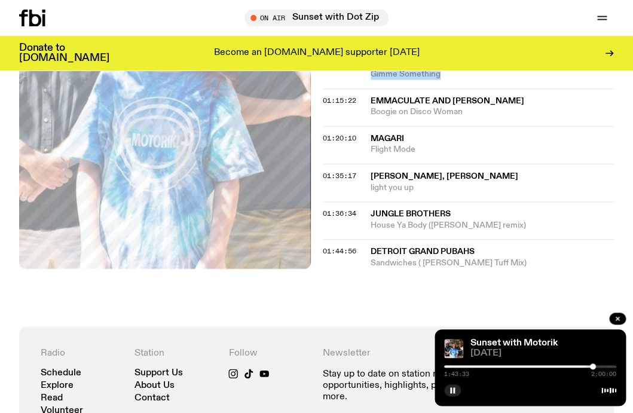
scroll to position [923, 0]
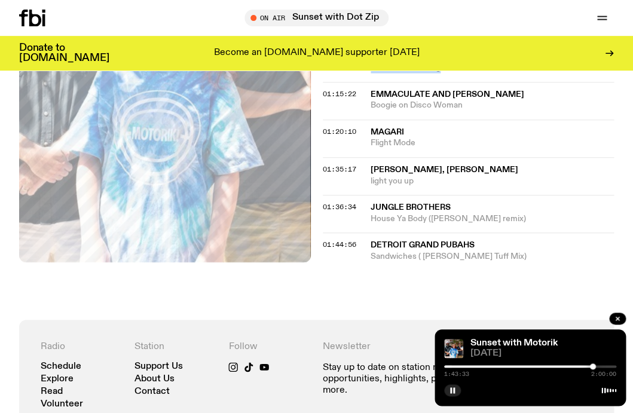
click at [596, 366] on div at bounding box center [530, 366] width 172 height 2
click at [600, 366] on div at bounding box center [530, 366] width 172 height 2
click at [603, 366] on div at bounding box center [600, 366] width 6 height 6
click at [606, 366] on div at bounding box center [530, 366] width 172 height 2
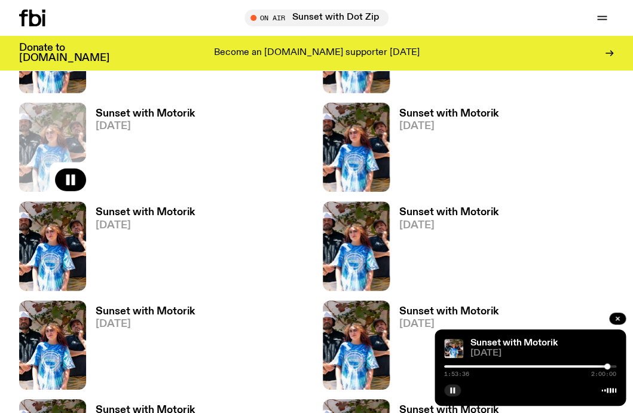
scroll to position [984, 0]
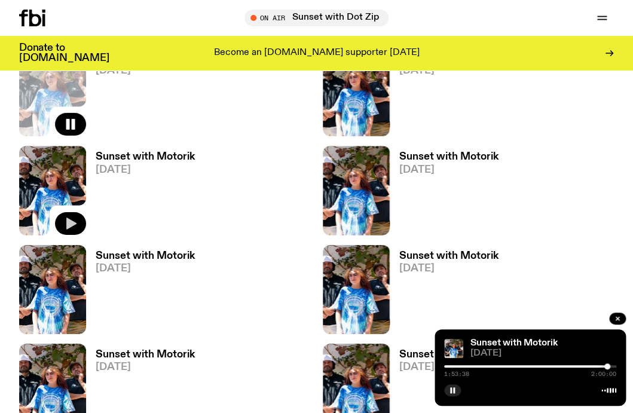
click at [72, 229] on icon "button" at bounding box center [70, 223] width 14 height 14
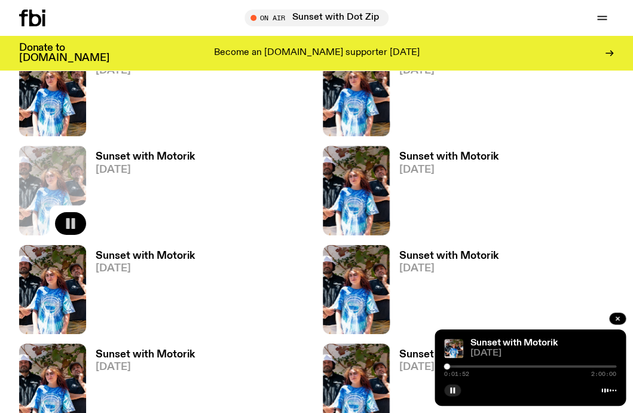
click at [446, 368] on div at bounding box center [447, 366] width 6 height 6
click at [449, 368] on div at bounding box center [448, 366] width 6 height 6
click at [453, 368] on div "0:03:33 2:00:00" at bounding box center [530, 370] width 172 height 14
click at [451, 366] on div at bounding box center [452, 366] width 6 height 6
click at [455, 367] on div at bounding box center [530, 366] width 172 height 2
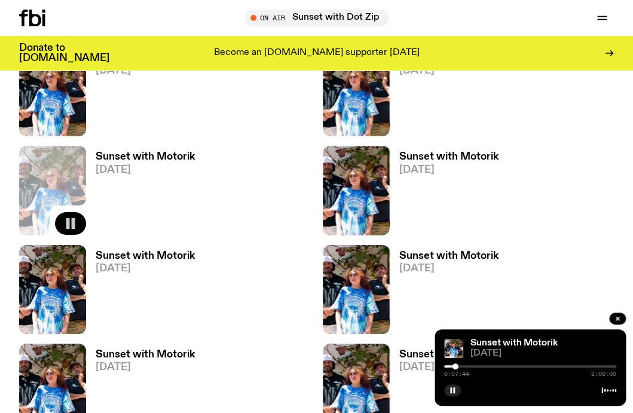
click at [456, 367] on div at bounding box center [455, 366] width 6 height 6
click at [458, 367] on div at bounding box center [457, 366] width 6 height 6
click at [461, 366] on div at bounding box center [459, 366] width 6 height 6
click at [465, 367] on div at bounding box center [462, 366] width 6 height 6
click at [466, 367] on div at bounding box center [465, 366] width 6 height 6
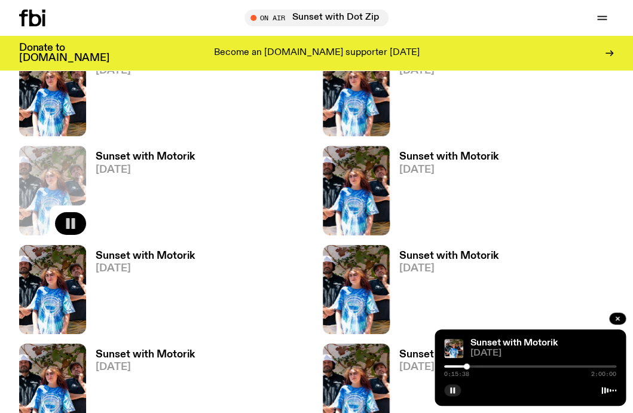
click at [469, 367] on div "0:15:38 2:00:00" at bounding box center [530, 370] width 172 height 14
click at [468, 366] on div at bounding box center [467, 366] width 6 height 6
click at [472, 366] on div at bounding box center [530, 366] width 172 height 2
click at [476, 366] on div at bounding box center [530, 366] width 172 height 2
click at [478, 366] on div at bounding box center [476, 366] width 6 height 6
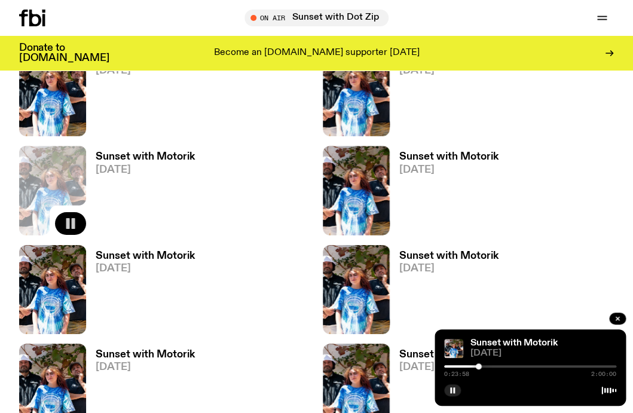
click at [480, 366] on div at bounding box center [479, 366] width 6 height 6
click at [157, 158] on h3 "Sunset with Motorik" at bounding box center [145, 157] width 99 height 10
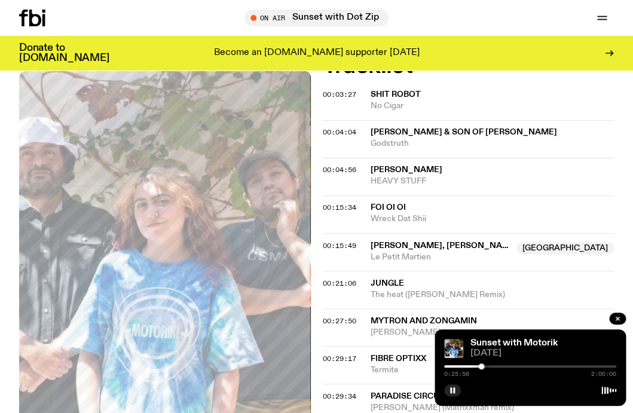
scroll to position [398, 0]
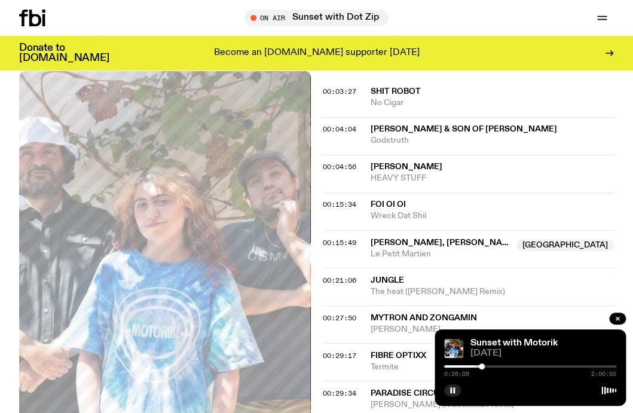
click at [511, 312] on span "Mytron and Zongamin" at bounding box center [492, 317] width 244 height 11
drag, startPoint x: 443, startPoint y: 317, endPoint x: 372, endPoint y: 299, distance: 73.5
click at [372, 323] on span "[PERSON_NAME]" at bounding box center [492, 328] width 244 height 11
copy div "Mytron and Zongamin Calliope Omniglot"
click at [484, 368] on div "0:26:23 2:00:00" at bounding box center [530, 370] width 172 height 14
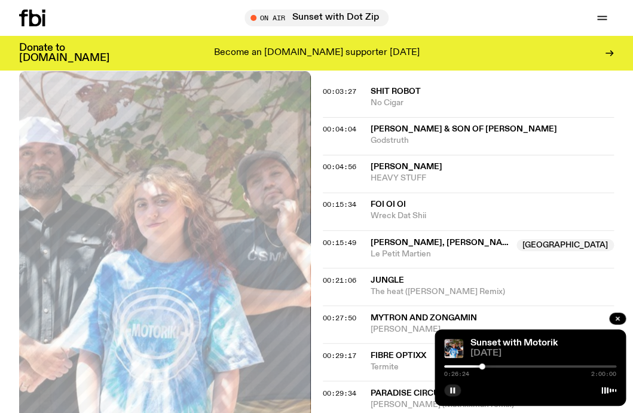
click at [483, 365] on div at bounding box center [482, 366] width 6 height 6
click at [487, 365] on div at bounding box center [530, 366] width 172 height 2
click at [492, 366] on div at bounding box center [530, 366] width 172 height 2
click at [495, 366] on div at bounding box center [530, 366] width 172 height 2
click at [499, 365] on div at bounding box center [530, 366] width 172 height 2
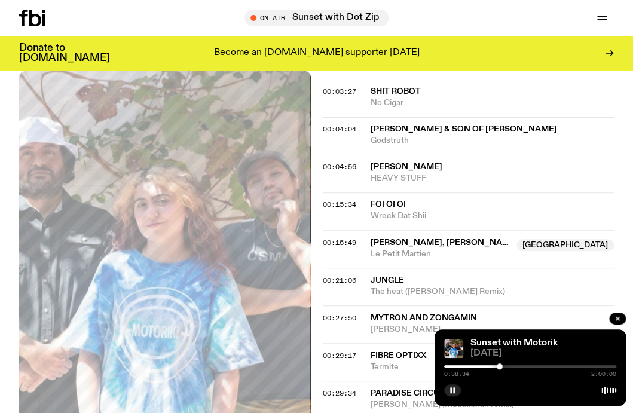
click at [502, 365] on div at bounding box center [530, 366] width 172 height 2
click at [505, 365] on div at bounding box center [530, 366] width 172 height 2
click at [510, 365] on div at bounding box center [530, 366] width 172 height 2
click at [513, 367] on div at bounding box center [510, 366] width 6 height 6
click at [517, 366] on div at bounding box center [530, 366] width 172 height 2
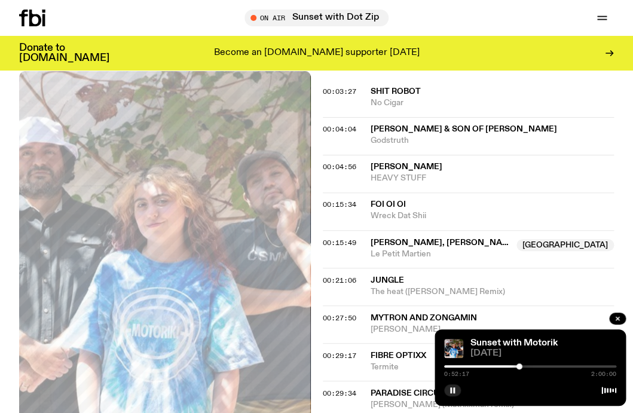
click at [519, 365] on div at bounding box center [519, 366] width 6 height 6
click at [522, 365] on div at bounding box center [530, 366] width 172 height 2
click at [525, 365] on div at bounding box center [525, 366] width 6 height 6
click at [529, 365] on div at bounding box center [530, 366] width 172 height 2
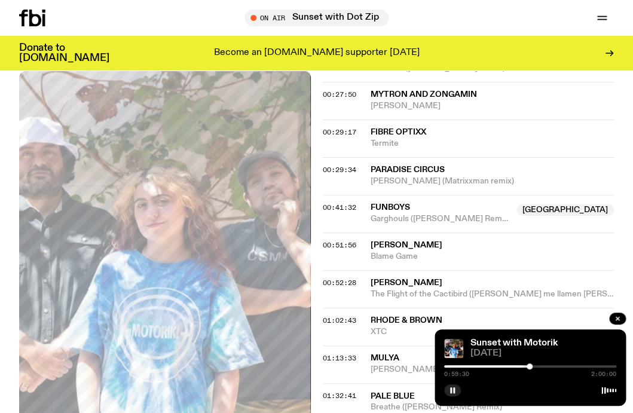
scroll to position [625, 0]
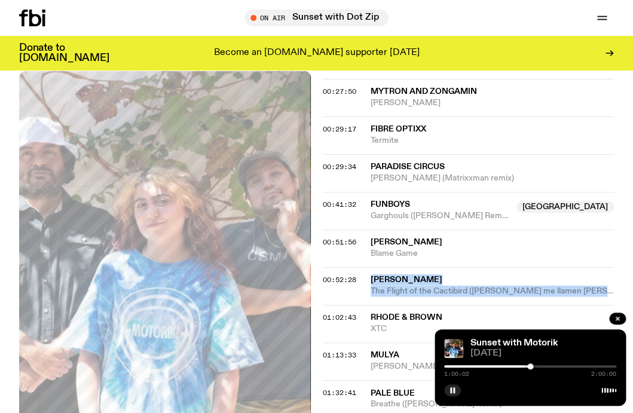
drag, startPoint x: 596, startPoint y: 278, endPoint x: 398, endPoint y: 260, distance: 198.5
click at [398, 285] on span "The Flight of the Cactibird ([PERSON_NAME] me llamen [PERSON_NAME] remix)" at bounding box center [492, 290] width 244 height 11
copy div "[PERSON_NAME] The Flight of the Cactibird ([PERSON_NAME] me llamen [PERSON_NAME…"
click at [533, 366] on div at bounding box center [531, 366] width 6 height 6
click at [535, 366] on div at bounding box center [536, 366] width 6 height 6
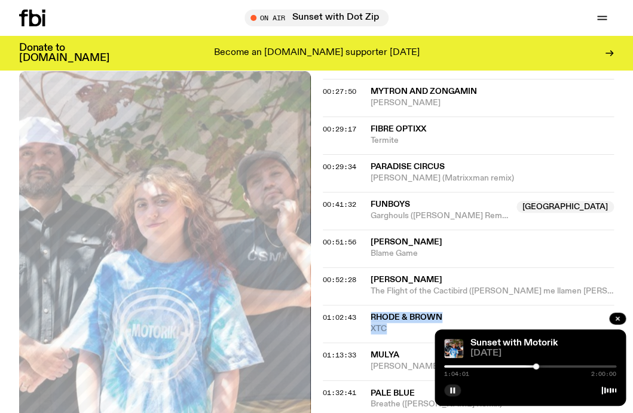
drag, startPoint x: 391, startPoint y: 316, endPoint x: 372, endPoint y: 305, distance: 21.4
click at [372, 323] on span "XTC" at bounding box center [492, 328] width 244 height 11
copy div "Rhode & Brown XTC"
click at [538, 367] on div at bounding box center [536, 366] width 6 height 6
click at [541, 366] on div at bounding box center [539, 366] width 6 height 6
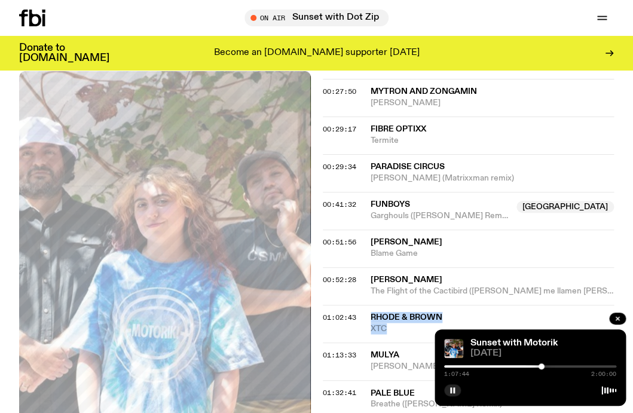
click at [545, 366] on div at bounding box center [530, 366] width 172 height 2
click at [548, 366] on div at bounding box center [545, 366] width 6 height 6
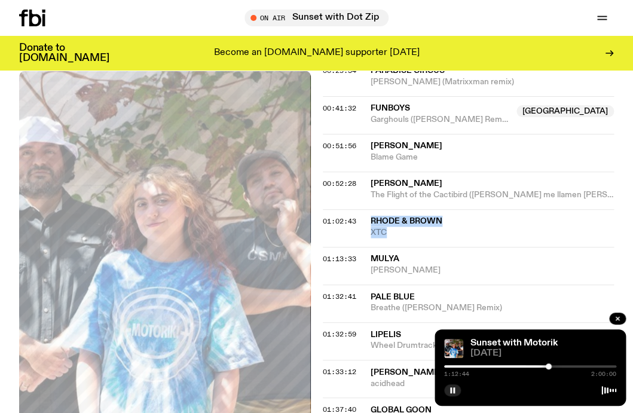
scroll to position [775, 0]
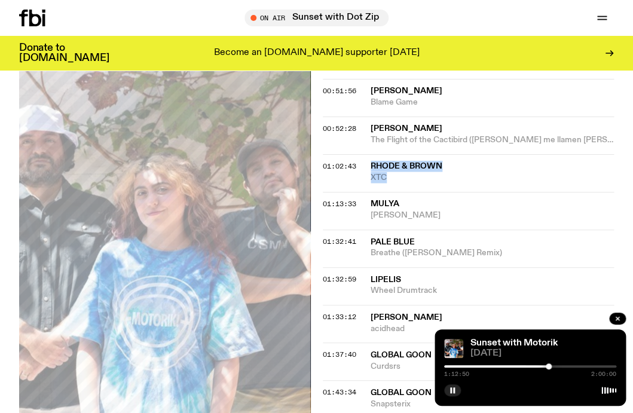
click at [550, 365] on div at bounding box center [548, 366] width 6 height 6
click at [551, 365] on div at bounding box center [551, 366] width 6 height 6
click at [554, 365] on div at bounding box center [552, 366] width 6 height 6
click at [552, 365] on div at bounding box center [555, 366] width 6 height 6
click at [552, 365] on div at bounding box center [553, 366] width 6 height 6
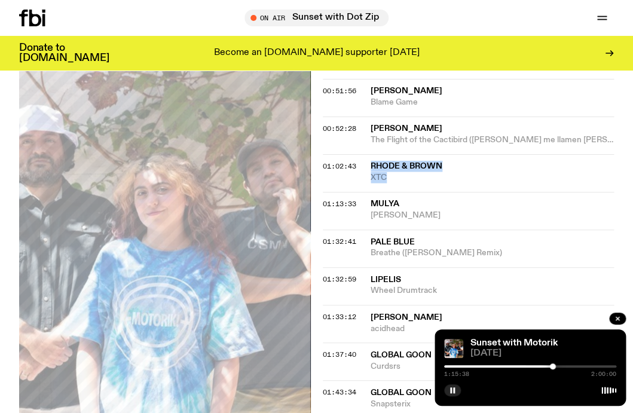
click at [546, 366] on div at bounding box center [467, 366] width 172 height 2
click at [545, 366] on div at bounding box center [547, 366] width 6 height 6
click at [542, 364] on div "1:10:40 2:00:00" at bounding box center [530, 370] width 172 height 14
click at [542, 364] on div "1:10:41 2:00:00" at bounding box center [530, 370] width 172 height 14
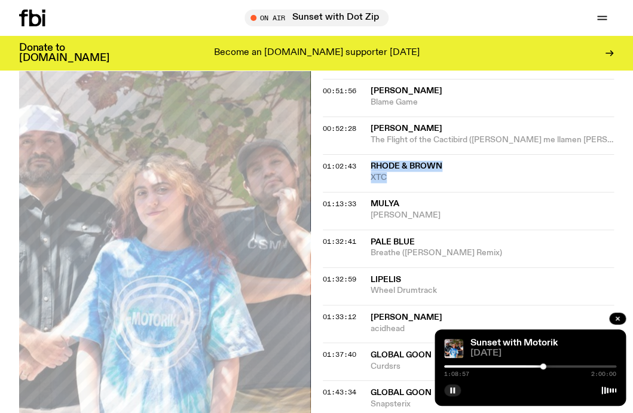
click at [542, 365] on div at bounding box center [543, 366] width 6 height 6
click at [541, 365] on div at bounding box center [543, 366] width 6 height 6
click at [539, 366] on div at bounding box center [542, 366] width 6 height 6
click at [542, 366] on div at bounding box center [530, 366] width 172 height 2
click at [544, 367] on div at bounding box center [543, 366] width 6 height 6
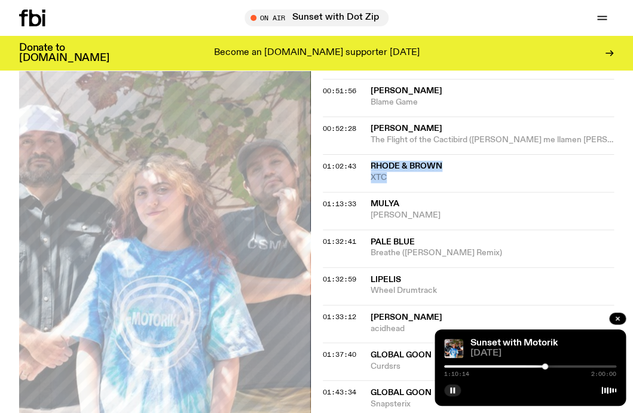
click at [546, 366] on div at bounding box center [545, 366] width 6 height 6
click at [549, 366] on div at bounding box center [550, 366] width 6 height 6
click at [552, 366] on div at bounding box center [530, 366] width 172 height 2
click at [555, 367] on div at bounding box center [553, 366] width 6 height 6
click at [557, 366] on div at bounding box center [556, 366] width 6 height 6
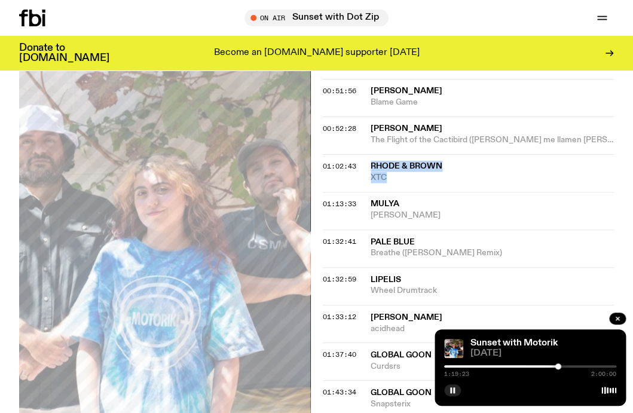
click at [560, 366] on div at bounding box center [530, 366] width 172 height 2
click at [562, 366] on div at bounding box center [561, 366] width 6 height 6
click at [566, 366] on div at bounding box center [530, 366] width 172 height 2
click at [569, 366] on div at bounding box center [530, 366] width 172 height 2
click at [573, 366] on div at bounding box center [530, 366] width 172 height 2
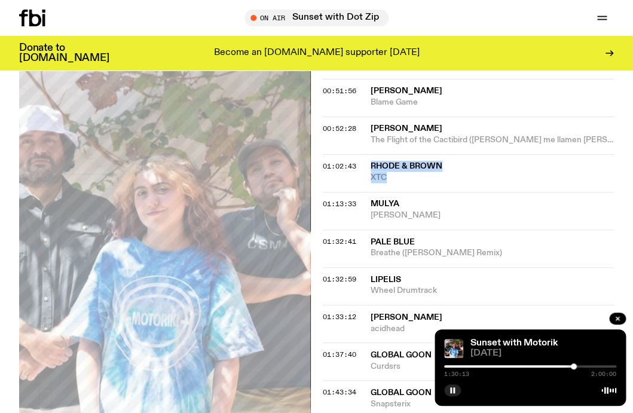
click at [575, 366] on div at bounding box center [574, 366] width 6 height 6
click at [577, 366] on div at bounding box center [576, 366] width 6 height 6
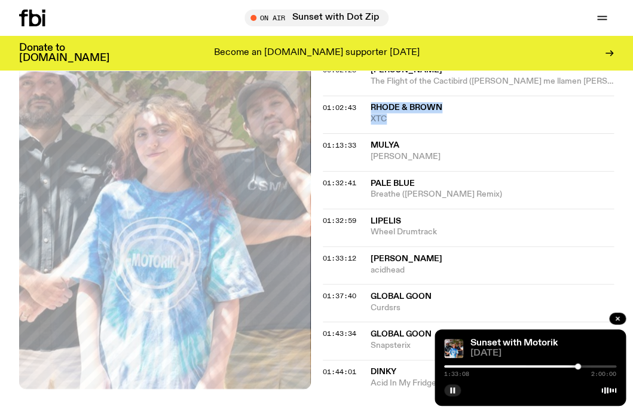
scroll to position [835, 0]
click at [580, 366] on div at bounding box center [578, 366] width 6 height 6
click at [584, 365] on div at bounding box center [530, 366] width 172 height 2
click at [587, 365] on div at bounding box center [530, 366] width 172 height 2
click at [593, 364] on div "1:40:13 2:00:00" at bounding box center [530, 370] width 172 height 14
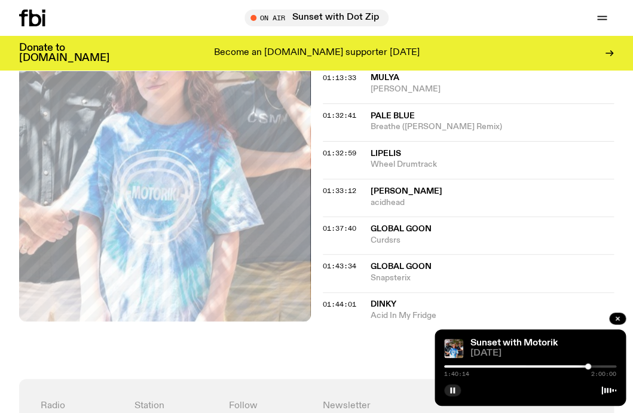
scroll to position [903, 0]
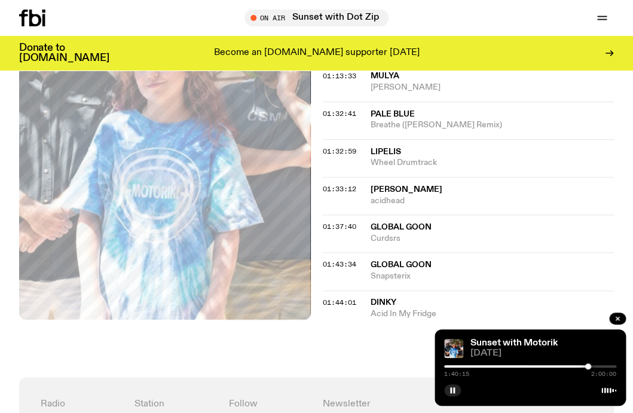
click at [591, 366] on div at bounding box center [530, 366] width 172 height 2
click at [595, 365] on div at bounding box center [530, 366] width 172 height 2
click at [599, 364] on div "1:45:38 2:00:00" at bounding box center [530, 370] width 172 height 14
click at [598, 364] on div "1:45:39 2:00:00" at bounding box center [530, 370] width 172 height 14
click at [603, 364] on div "1:45:41 2:00:00" at bounding box center [530, 370] width 172 height 14
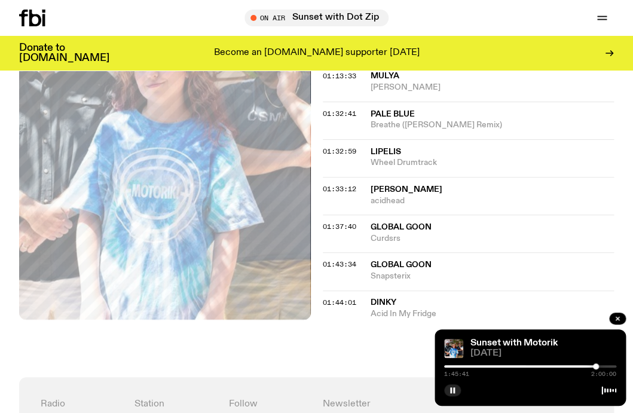
click at [594, 367] on div at bounding box center [596, 366] width 6 height 6
click at [599, 367] on div at bounding box center [596, 366] width 6 height 6
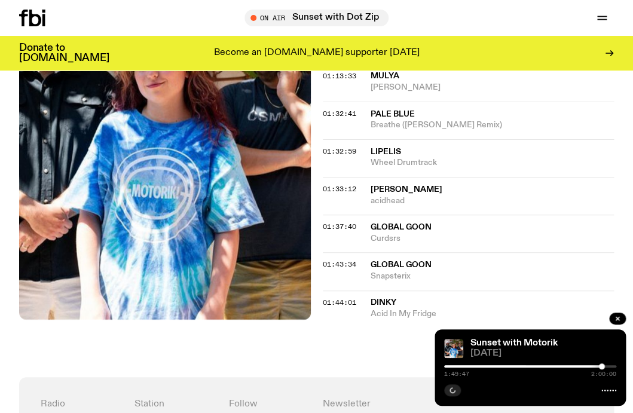
click at [601, 365] on div at bounding box center [602, 366] width 6 height 6
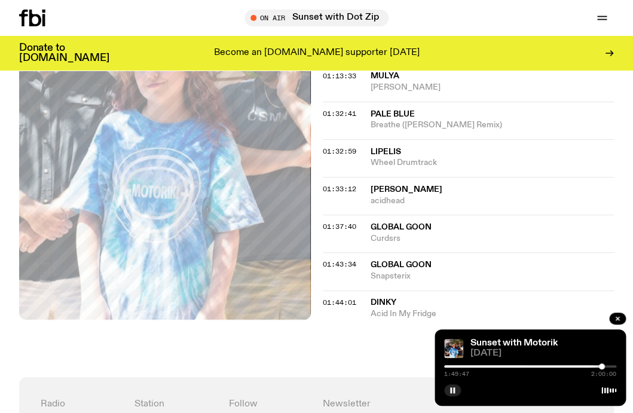
click at [601, 365] on div at bounding box center [602, 366] width 6 height 6
click at [605, 365] on div at bounding box center [603, 366] width 6 height 6
click at [606, 365] on div at bounding box center [607, 366] width 6 height 6
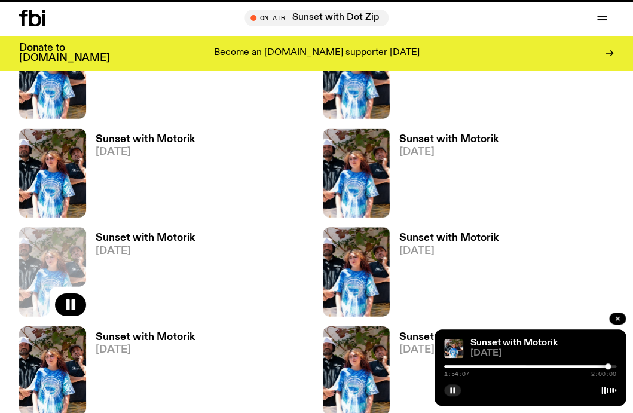
scroll to position [984, 0]
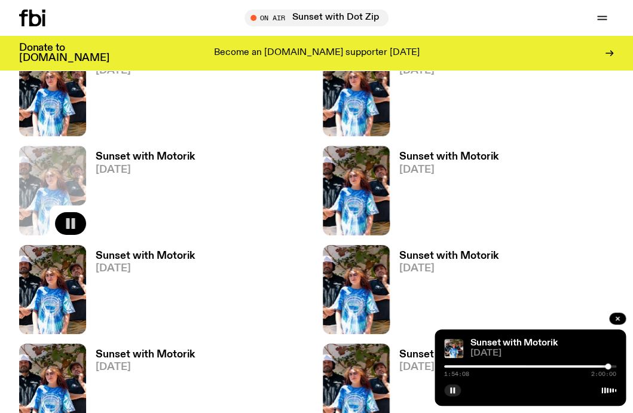
click at [75, 229] on icon "button" at bounding box center [70, 223] width 14 height 14
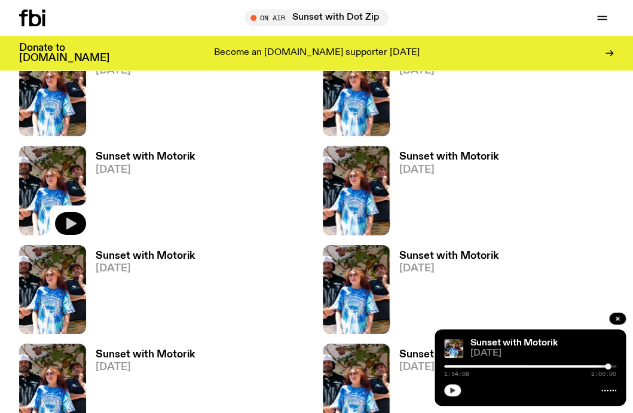
click at [451, 391] on icon "button" at bounding box center [452, 390] width 5 height 6
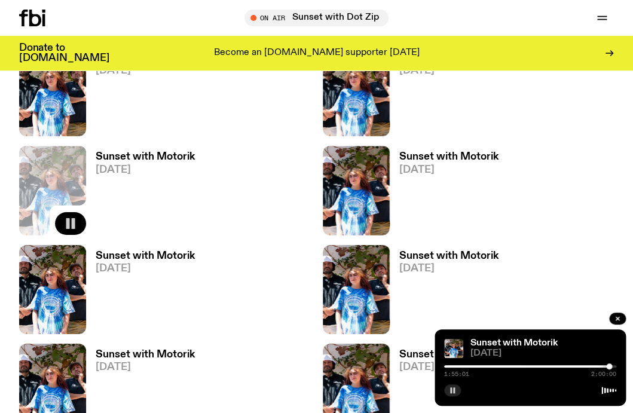
click at [72, 225] on rect "button" at bounding box center [74, 223] width 4 height 11
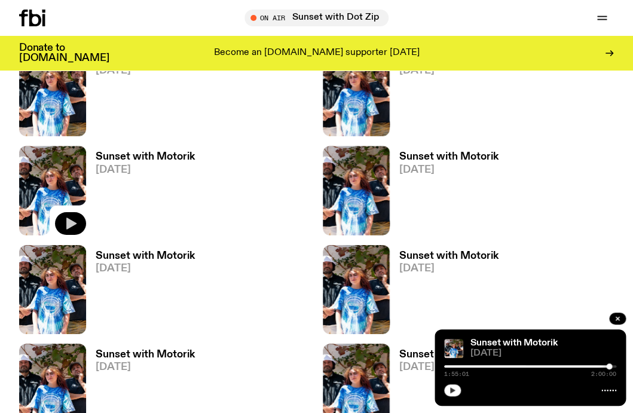
click at [452, 391] on icon "button" at bounding box center [452, 390] width 5 height 6
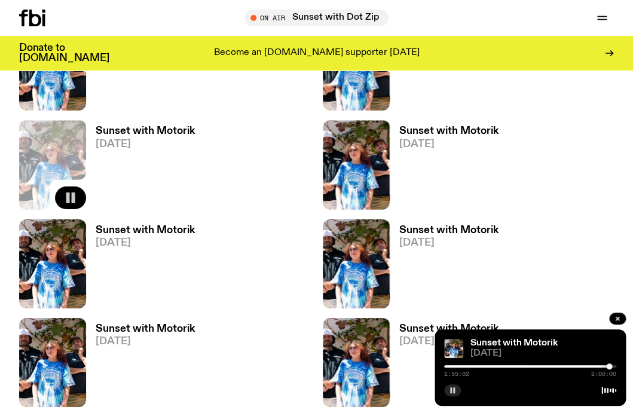
scroll to position [1072, 0]
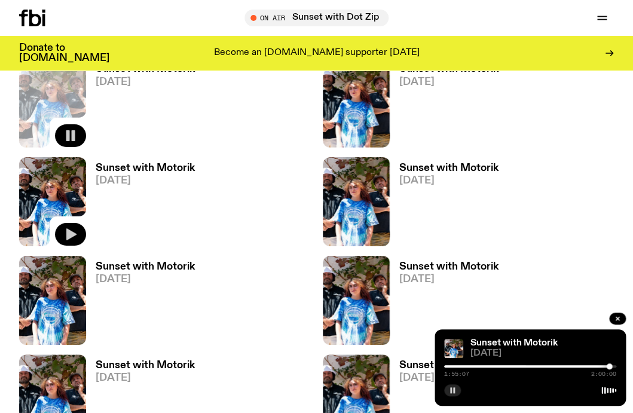
click at [73, 233] on icon "button" at bounding box center [71, 234] width 10 height 12
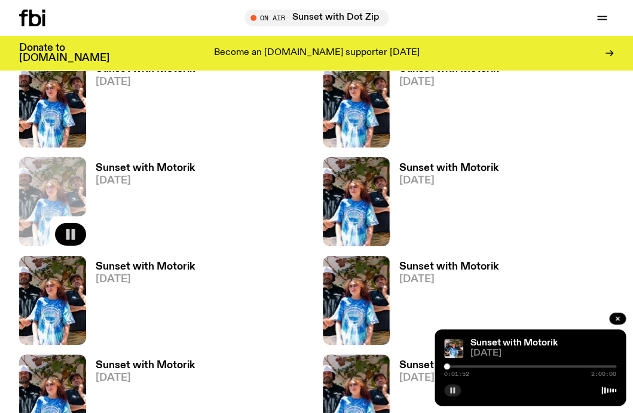
click at [447, 367] on div at bounding box center [447, 366] width 6 height 6
click at [70, 234] on icon "button" at bounding box center [70, 234] width 14 height 14
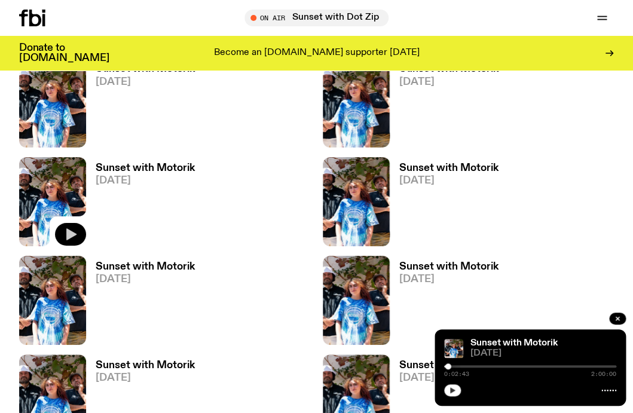
click at [453, 388] on icon "button" at bounding box center [452, 390] width 7 height 7
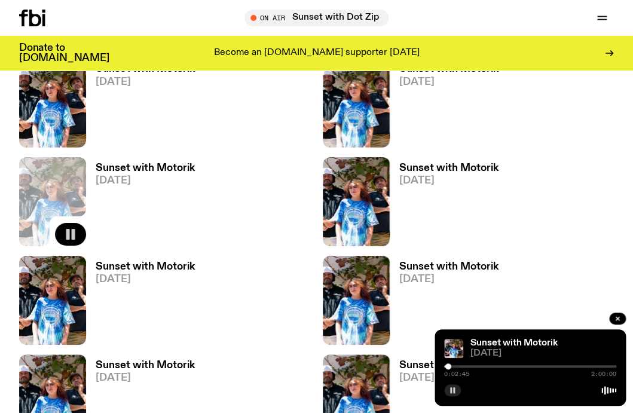
click at [450, 366] on div at bounding box center [448, 366] width 6 height 6
click at [452, 366] on div at bounding box center [451, 366] width 6 height 6
click at [454, 366] on div at bounding box center [452, 366] width 6 height 6
click at [457, 366] on div at bounding box center [455, 366] width 6 height 6
click at [460, 366] on div at bounding box center [458, 366] width 6 height 6
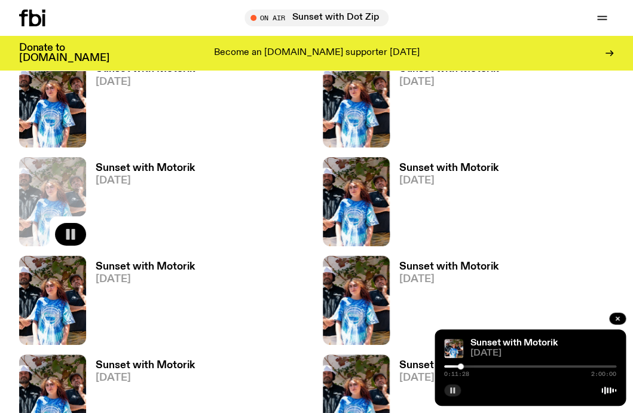
click at [461, 366] on div at bounding box center [461, 366] width 6 height 6
click at [463, 366] on div at bounding box center [462, 366] width 6 height 6
click at [143, 171] on h3 "Sunset with Motorik" at bounding box center [145, 168] width 99 height 10
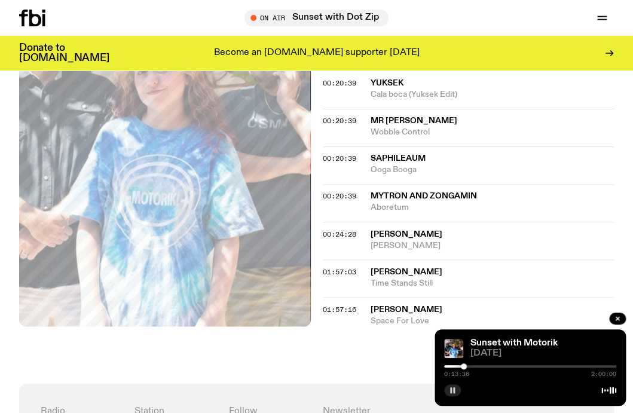
scroll to position [415, 0]
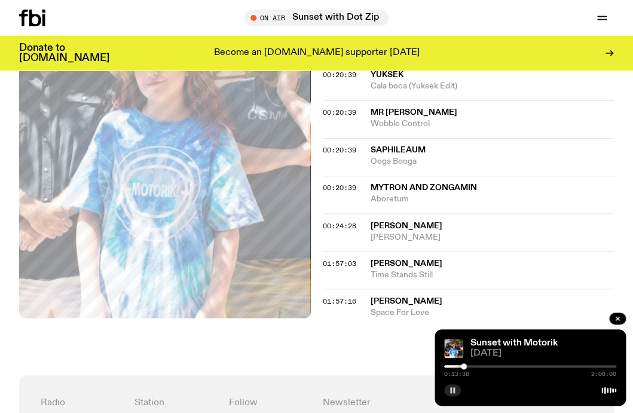
click at [467, 366] on div at bounding box center [530, 366] width 172 height 2
click at [469, 366] on div at bounding box center [467, 366] width 6 height 6
click at [471, 366] on div at bounding box center [471, 366] width 6 height 6
click at [475, 366] on div at bounding box center [530, 366] width 172 height 2
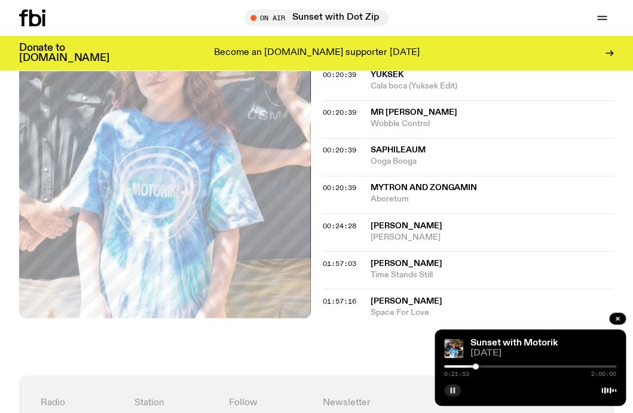
click at [479, 366] on div at bounding box center [530, 366] width 172 height 2
click at [480, 366] on div at bounding box center [479, 366] width 6 height 6
click at [484, 366] on div at bounding box center [530, 366] width 172 height 2
click at [487, 367] on div at bounding box center [485, 366] width 6 height 6
click at [490, 367] on div at bounding box center [530, 366] width 172 height 2
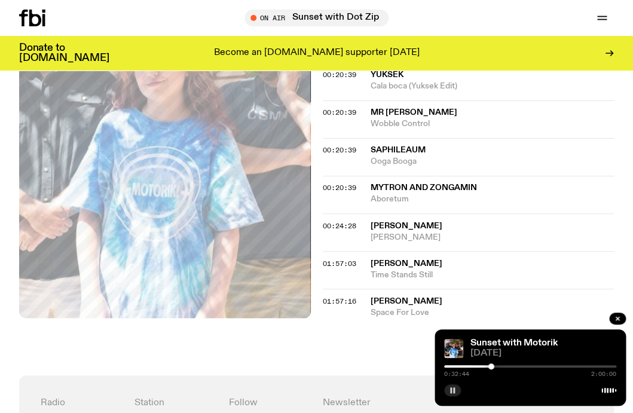
click at [495, 366] on div at bounding box center [530, 366] width 172 height 2
click at [499, 366] on div at bounding box center [530, 366] width 172 height 2
click at [505, 366] on div at bounding box center [530, 366] width 172 height 2
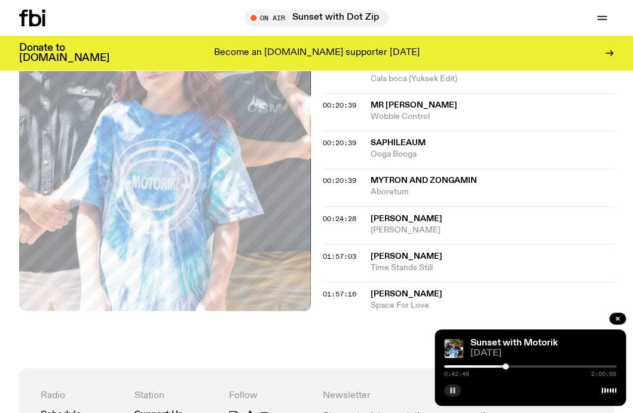
click at [506, 367] on div at bounding box center [505, 366] width 6 height 6
click at [511, 366] on div at bounding box center [530, 366] width 172 height 2
click at [515, 366] on div at bounding box center [530, 366] width 172 height 2
click at [520, 366] on div at bounding box center [530, 366] width 172 height 2
click at [525, 366] on div at bounding box center [530, 366] width 172 height 2
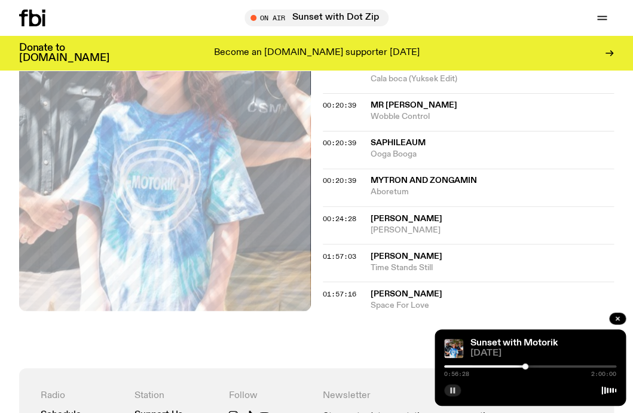
click at [529, 366] on div at bounding box center [530, 366] width 172 height 2
click at [526, 365] on div at bounding box center [444, 366] width 172 height 2
click at [530, 369] on div "0:58:18 2:00:00" at bounding box center [530, 370] width 172 height 14
click at [530, 366] on div at bounding box center [529, 366] width 6 height 6
click at [532, 366] on div at bounding box center [530, 366] width 6 height 6
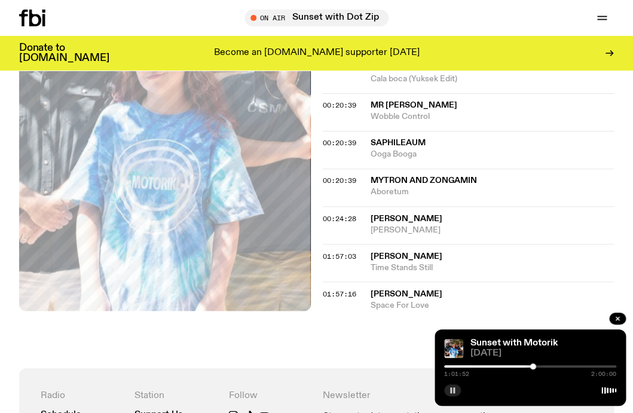
click at [536, 366] on div at bounding box center [533, 366] width 6 height 6
click at [540, 366] on div at bounding box center [537, 366] width 6 height 6
click at [542, 366] on div at bounding box center [541, 366] width 6 height 6
click at [545, 366] on div at bounding box center [544, 366] width 6 height 6
click at [548, 366] on div at bounding box center [548, 366] width 6 height 6
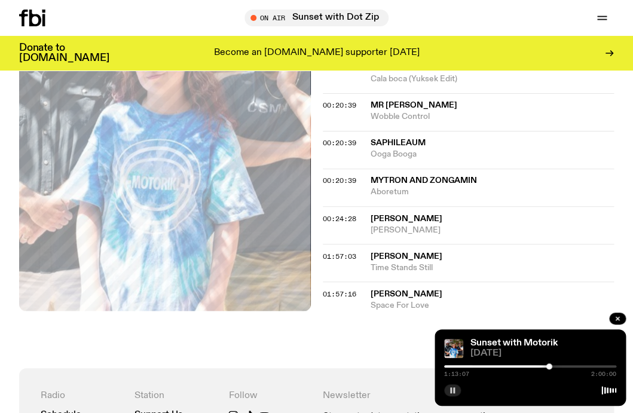
click at [551, 366] on div at bounding box center [549, 366] width 6 height 6
click at [556, 366] on div at bounding box center [553, 366] width 6 height 6
click at [560, 366] on div at bounding box center [557, 366] width 6 height 6
click at [562, 366] on div at bounding box center [561, 366] width 6 height 6
click at [560, 366] on div at bounding box center [563, 366] width 6 height 6
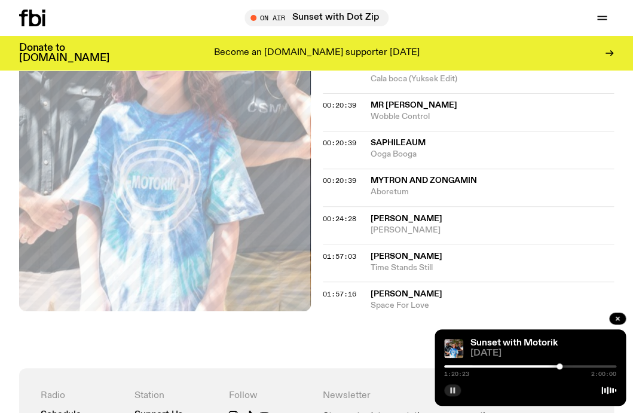
click at [562, 367] on div at bounding box center [530, 366] width 172 height 2
click at [565, 366] on div at bounding box center [563, 366] width 6 height 6
click at [568, 366] on div at bounding box center [530, 366] width 172 height 2
click at [571, 366] on div at bounding box center [569, 366] width 6 height 6
click at [575, 365] on div at bounding box center [530, 366] width 172 height 2
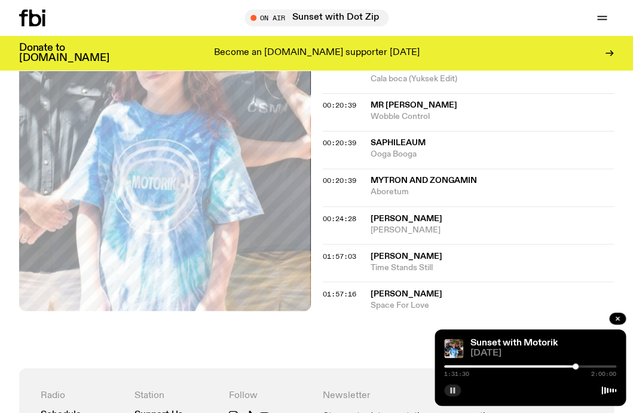
click at [577, 365] on div at bounding box center [575, 366] width 6 height 6
click at [581, 366] on div at bounding box center [530, 366] width 172 height 2
click at [587, 366] on div at bounding box center [530, 366] width 172 height 2
click at [591, 364] on div "1:39:52 2:00:00" at bounding box center [530, 370] width 172 height 14
click at [590, 367] on div at bounding box center [587, 366] width 6 height 6
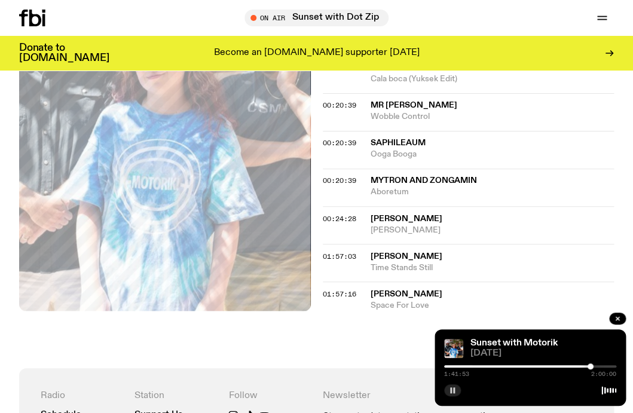
click at [594, 367] on div "1:41:53 2:00:00" at bounding box center [530, 370] width 172 height 14
click at [594, 367] on div "1:41:54 2:00:00" at bounding box center [530, 370] width 172 height 14
click at [594, 365] on div at bounding box center [530, 366] width 172 height 2
click at [599, 364] on div "1:44:48 2:00:00" at bounding box center [530, 370] width 172 height 14
click at [599, 364] on div "1:44:49 2:00:00" at bounding box center [530, 370] width 172 height 14
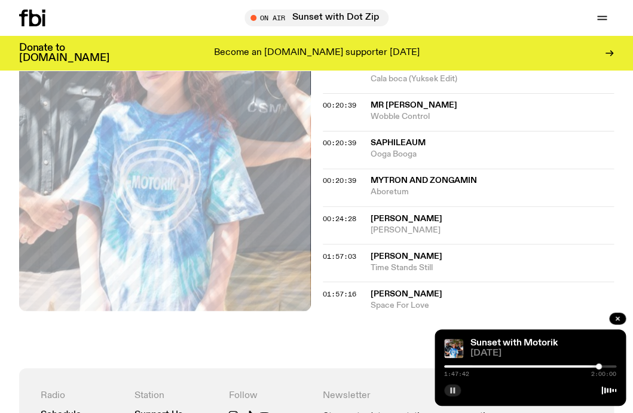
click at [600, 366] on div at bounding box center [599, 366] width 6 height 6
click at [602, 365] on div at bounding box center [600, 366] width 6 height 6
click at [605, 366] on div at bounding box center [602, 366] width 6 height 6
click at [607, 366] on div at bounding box center [606, 366] width 6 height 6
click at [609, 366] on div at bounding box center [608, 366] width 6 height 6
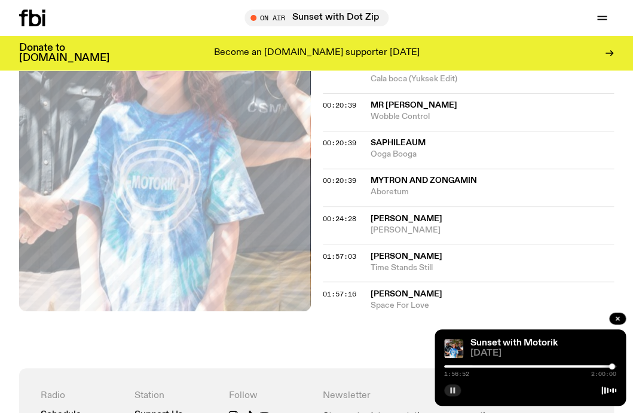
click at [612, 366] on div at bounding box center [612, 366] width 6 height 6
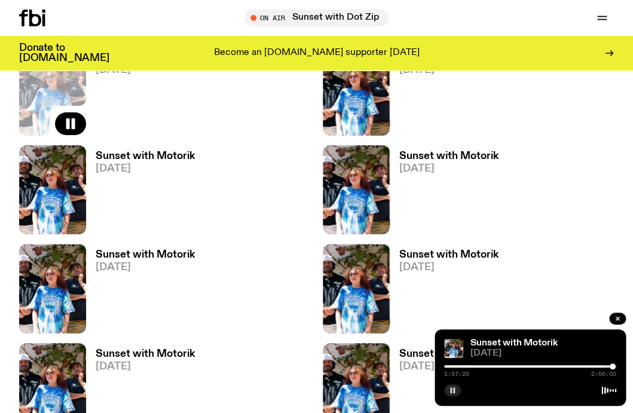
scroll to position [1192, 0]
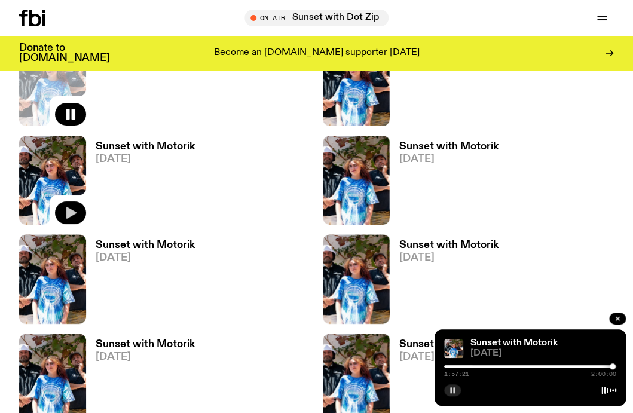
click at [70, 214] on icon "button" at bounding box center [71, 213] width 10 height 12
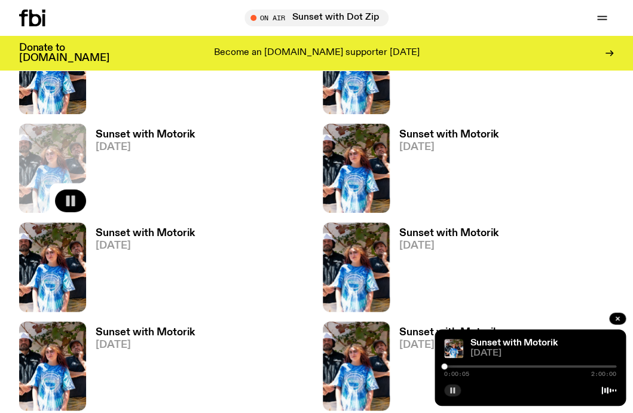
scroll to position [1206, 0]
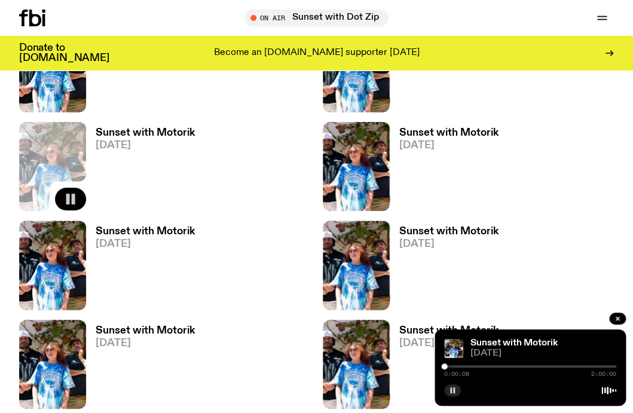
click at [446, 366] on div at bounding box center [444, 366] width 6 height 6
click at [449, 366] on div at bounding box center [447, 366] width 6 height 6
click at [450, 366] on div at bounding box center [449, 366] width 6 height 6
click at [453, 367] on div "0:04:49 2:00:00" at bounding box center [530, 370] width 172 height 14
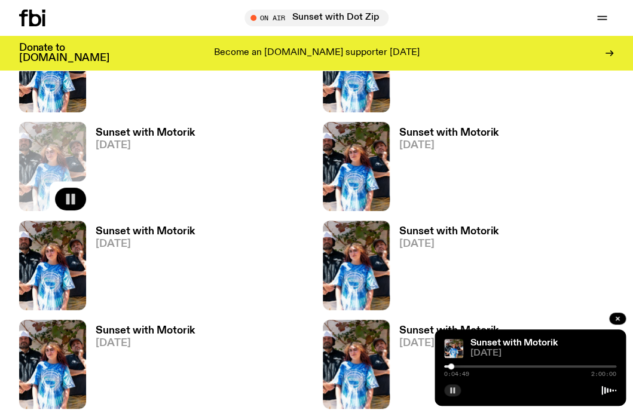
click at [453, 367] on div "0:04:49 2:00:00" at bounding box center [530, 370] width 172 height 14
click at [453, 367] on div "0:04:51 2:00:00" at bounding box center [530, 370] width 172 height 14
click at [453, 366] on div at bounding box center [451, 366] width 6 height 6
click at [456, 366] on div at bounding box center [454, 366] width 6 height 6
click at [459, 366] on div at bounding box center [456, 366] width 6 height 6
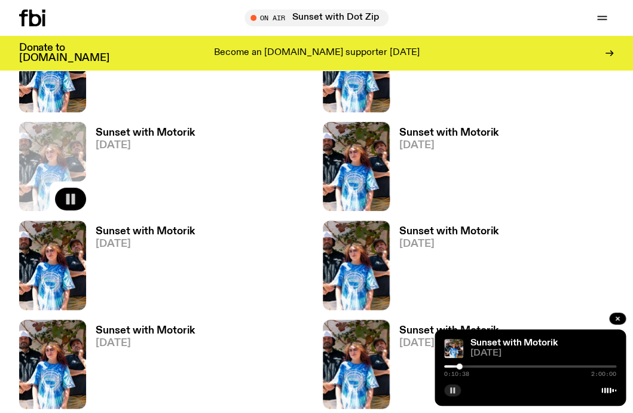
click at [462, 366] on div at bounding box center [459, 366] width 6 height 6
click at [465, 366] on div at bounding box center [530, 366] width 172 height 2
click at [469, 366] on div at bounding box center [530, 366] width 172 height 2
click at [472, 366] on div at bounding box center [470, 366] width 6 height 6
click at [474, 366] on div at bounding box center [473, 366] width 6 height 6
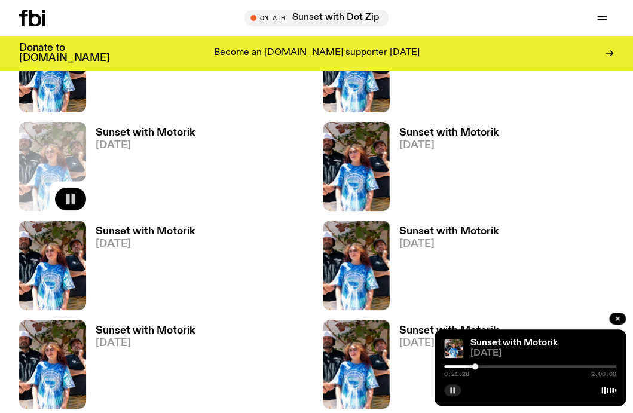
click at [477, 366] on div at bounding box center [475, 366] width 6 height 6
click at [481, 366] on div at bounding box center [530, 366] width 172 height 2
click at [484, 366] on div at bounding box center [482, 366] width 6 height 6
click at [487, 366] on div at bounding box center [530, 366] width 172 height 2
click at [491, 367] on div at bounding box center [530, 366] width 172 height 2
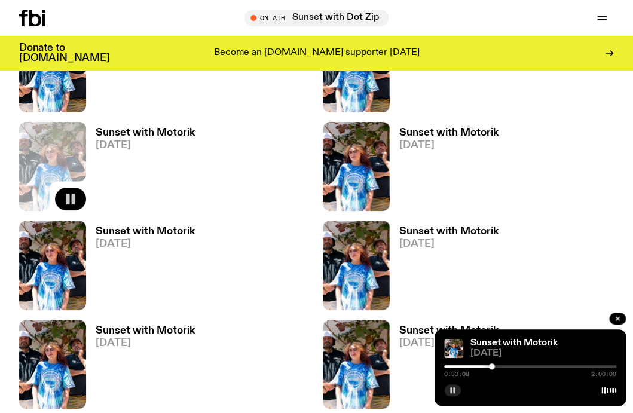
click at [495, 367] on div at bounding box center [530, 366] width 172 height 2
click at [499, 365] on div at bounding box center [530, 366] width 172 height 2
click at [504, 365] on div at bounding box center [530, 366] width 172 height 2
click at [509, 365] on div at bounding box center [530, 366] width 172 height 2
click at [512, 365] on div at bounding box center [510, 366] width 6 height 6
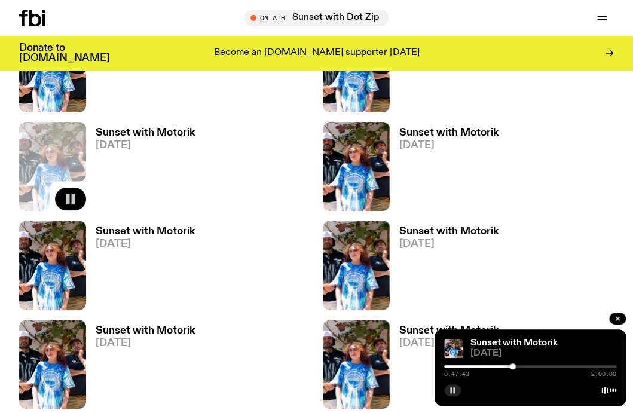
click at [516, 366] on div at bounding box center [530, 366] width 172 height 2
click at [519, 366] on div at bounding box center [530, 366] width 172 height 2
click at [523, 366] on div at bounding box center [530, 366] width 172 height 2
click at [527, 366] on div at bounding box center [530, 366] width 172 height 2
click at [532, 366] on div at bounding box center [530, 366] width 172 height 2
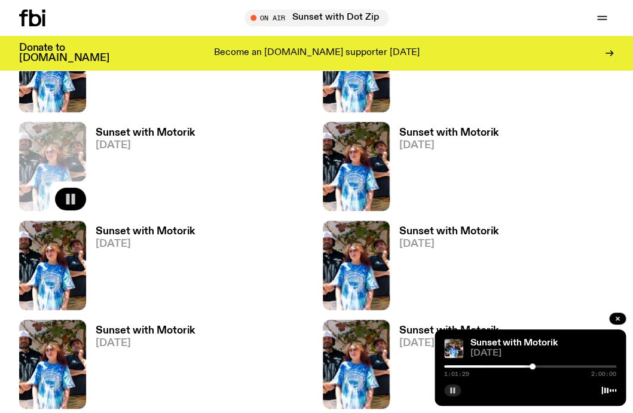
click at [535, 366] on div at bounding box center [530, 366] width 172 height 2
click at [536, 366] on div at bounding box center [536, 366] width 6 height 6
click at [535, 366] on div at bounding box center [537, 366] width 6 height 6
click at [536, 365] on div at bounding box center [535, 366] width 6 height 6
click at [538, 364] on div at bounding box center [537, 366] width 6 height 6
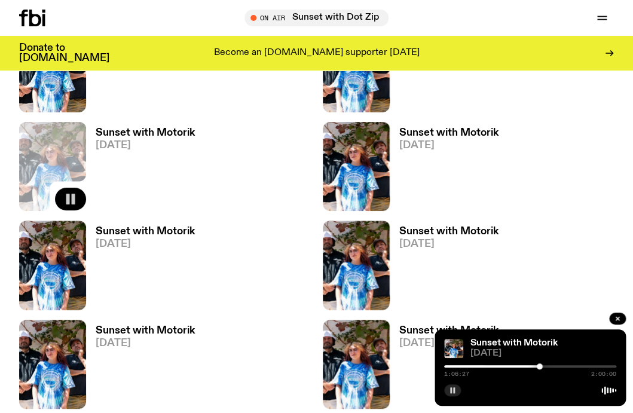
click at [539, 364] on div at bounding box center [539, 366] width 6 height 6
click at [541, 365] on div at bounding box center [539, 366] width 6 height 6
click at [544, 365] on div at bounding box center [542, 366] width 6 height 6
click at [546, 365] on div at bounding box center [544, 366] width 6 height 6
click at [550, 364] on div "1:11:28 2:00:00" at bounding box center [530, 370] width 172 height 14
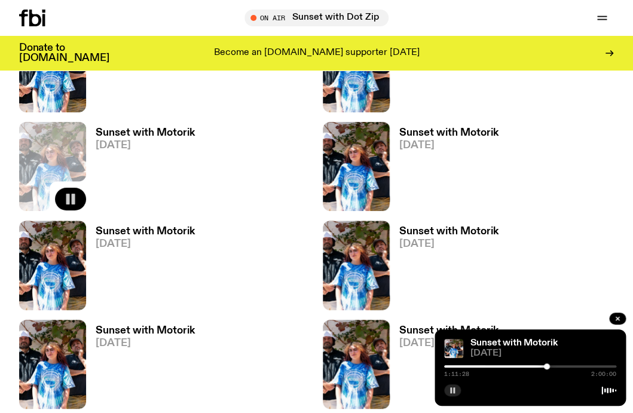
click at [550, 364] on div "1:11:28 2:00:00" at bounding box center [530, 370] width 172 height 14
click at [549, 367] on div at bounding box center [547, 366] width 6 height 6
click at [551, 366] on div at bounding box center [550, 366] width 6 height 6
click at [553, 366] on div at bounding box center [552, 366] width 6 height 6
click at [556, 365] on div at bounding box center [554, 366] width 6 height 6
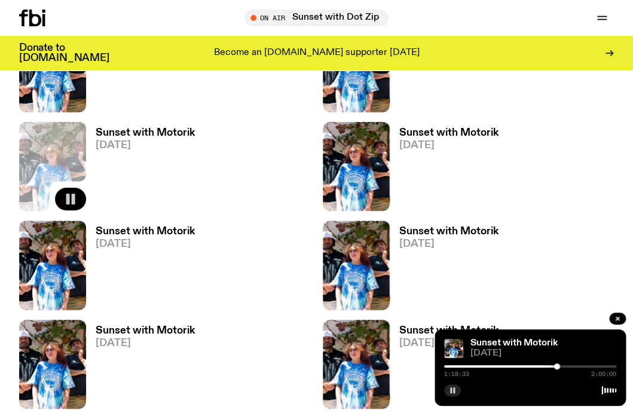
click at [560, 365] on div at bounding box center [530, 366] width 172 height 2
click at [563, 364] on div "1:21:03 2:00:00" at bounding box center [530, 370] width 172 height 14
click at [563, 364] on div "1:21:04 2:00:00" at bounding box center [530, 370] width 172 height 14
click at [563, 366] on div at bounding box center [560, 366] width 6 height 6
click at [567, 366] on div at bounding box center [530, 366] width 172 height 2
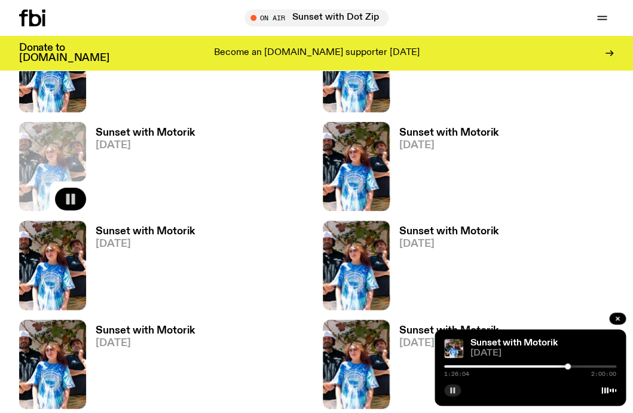
click at [571, 365] on div at bounding box center [530, 366] width 172 height 2
click at [575, 364] on div "1:28:33 2:00:00" at bounding box center [530, 370] width 172 height 14
click at [574, 365] on div at bounding box center [530, 366] width 172 height 2
click at [576, 365] on div at bounding box center [575, 366] width 6 height 6
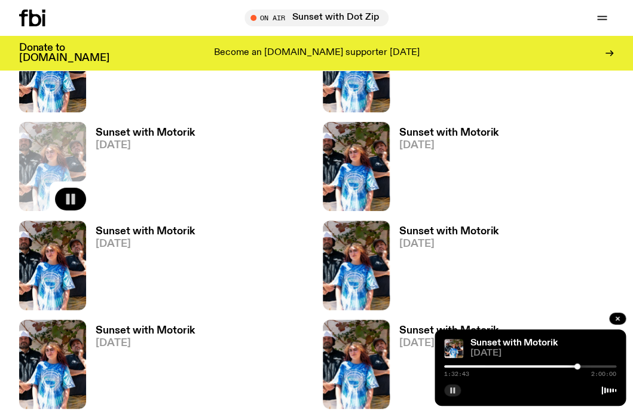
click at [581, 366] on div at bounding box center [530, 366] width 172 height 2
click at [173, 134] on h3 "Sunset with Motorik" at bounding box center [145, 133] width 99 height 10
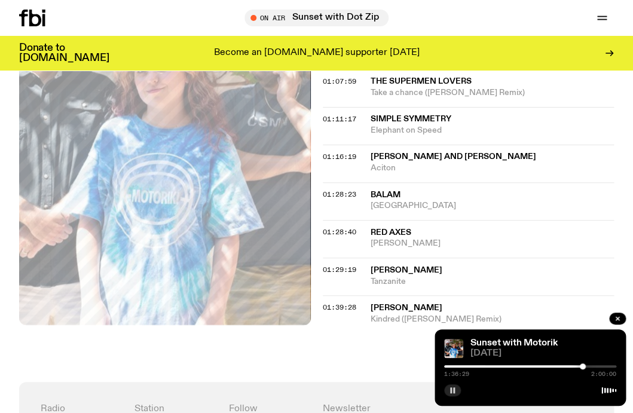
scroll to position [825, 0]
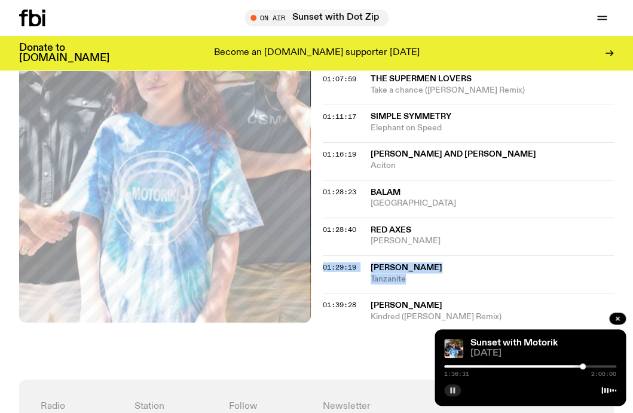
drag, startPoint x: 416, startPoint y: 266, endPoint x: 370, endPoint y: 255, distance: 47.4
click at [370, 274] on span "Tanzanite" at bounding box center [492, 279] width 244 height 11
copy div "[PERSON_NAME]"
click at [587, 367] on div "1:36:56 2:00:00" at bounding box center [530, 370] width 172 height 14
click at [586, 367] on div at bounding box center [530, 366] width 172 height 2
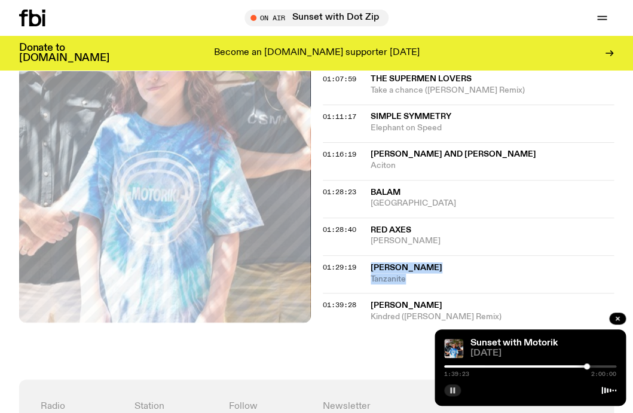
click at [590, 366] on div at bounding box center [530, 366] width 172 height 2
click at [591, 366] on div at bounding box center [590, 366] width 6 height 6
click at [595, 366] on div at bounding box center [530, 366] width 172 height 2
click at [599, 365] on div at bounding box center [530, 366] width 172 height 2
click at [601, 365] on div at bounding box center [602, 366] width 6 height 6
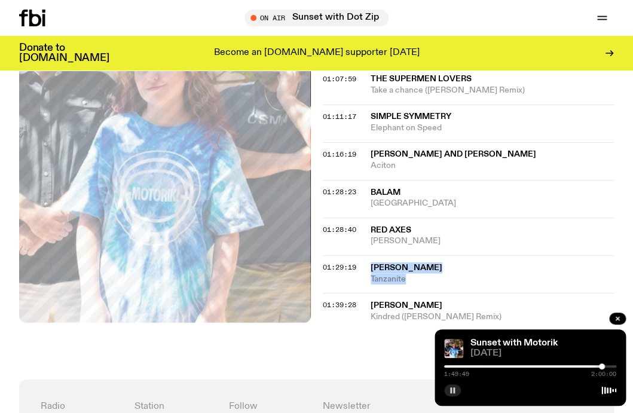
click at [604, 364] on div "1:49:49 2:00:00" at bounding box center [530, 370] width 172 height 14
click at [604, 365] on div at bounding box center [530, 366] width 172 height 2
click at [607, 366] on div at bounding box center [605, 366] width 6 height 6
click at [609, 367] on div at bounding box center [608, 366] width 6 height 6
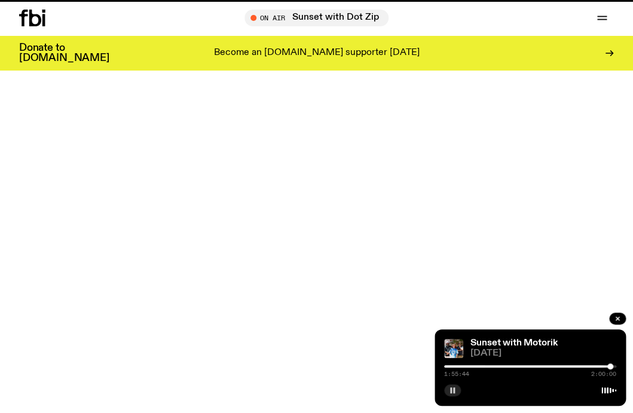
scroll to position [1206, 0]
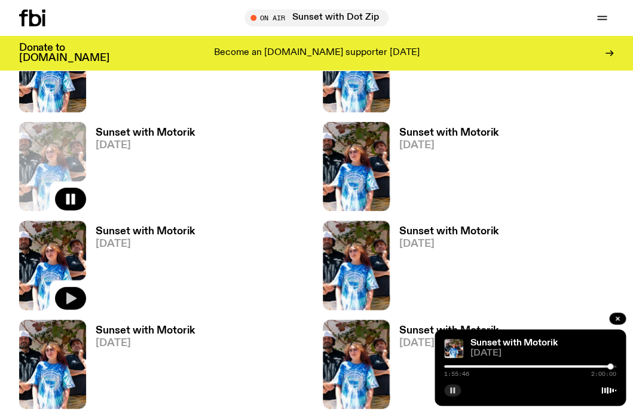
click at [72, 300] on icon "button" at bounding box center [71, 298] width 10 height 12
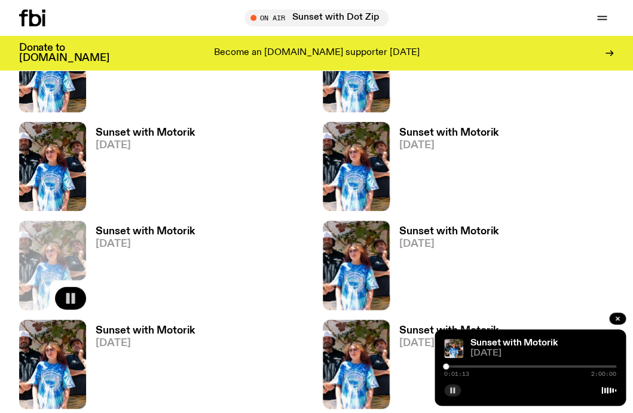
click at [447, 366] on div at bounding box center [446, 366] width 6 height 6
click at [448, 366] on div at bounding box center [448, 366] width 6 height 6
click at [177, 232] on h3 "Sunset with Motorik" at bounding box center [145, 231] width 99 height 10
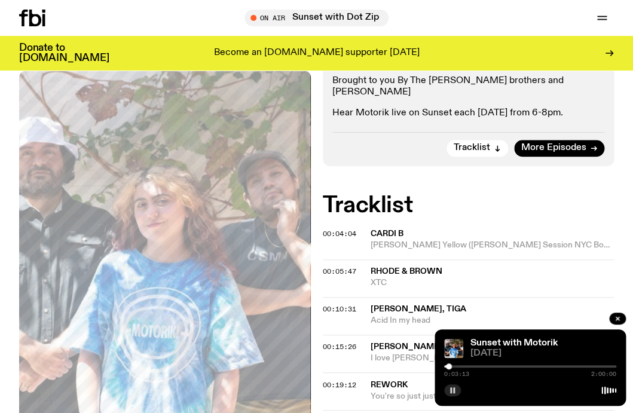
scroll to position [259, 0]
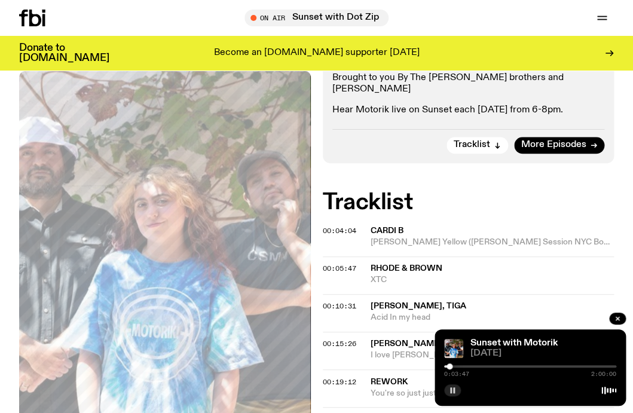
click at [467, 363] on div "0:03:47 2:00:00" at bounding box center [530, 370] width 172 height 14
click at [451, 366] on div at bounding box center [449, 366] width 6 height 6
click at [452, 366] on div at bounding box center [452, 366] width 6 height 6
click at [454, 366] on div at bounding box center [453, 366] width 6 height 6
click at [455, 366] on div at bounding box center [455, 366] width 6 height 6
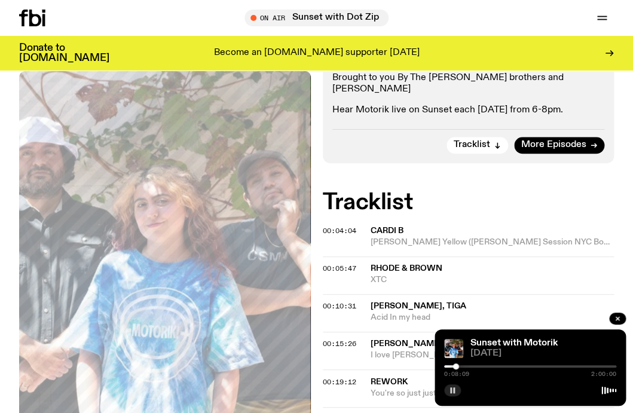
click at [458, 366] on div at bounding box center [456, 366] width 6 height 6
click at [459, 366] on div at bounding box center [458, 366] width 6 height 6
click at [462, 366] on div at bounding box center [460, 366] width 6 height 6
click at [464, 366] on div at bounding box center [462, 366] width 6 height 6
click at [465, 366] on div at bounding box center [465, 366] width 6 height 6
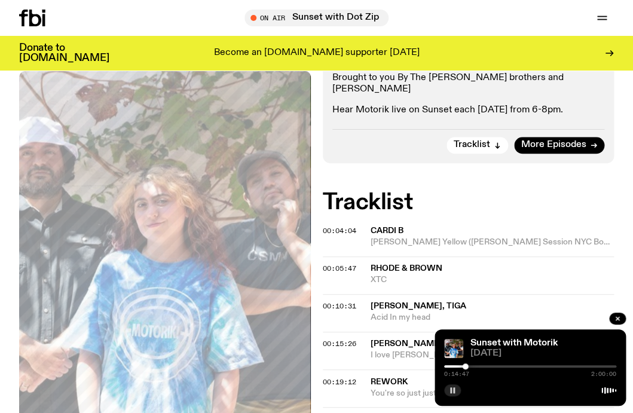
click at [468, 366] on div at bounding box center [465, 366] width 6 height 6
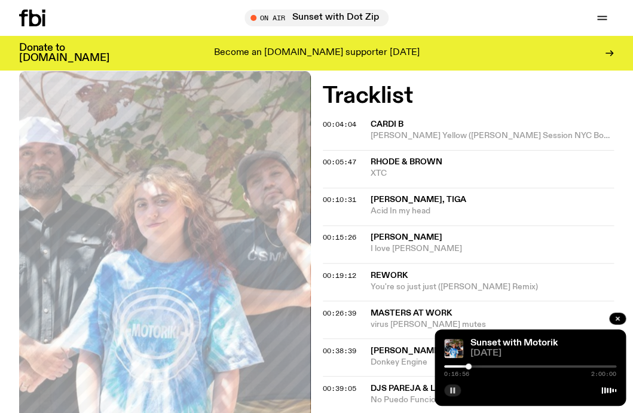
scroll to position [364, 0]
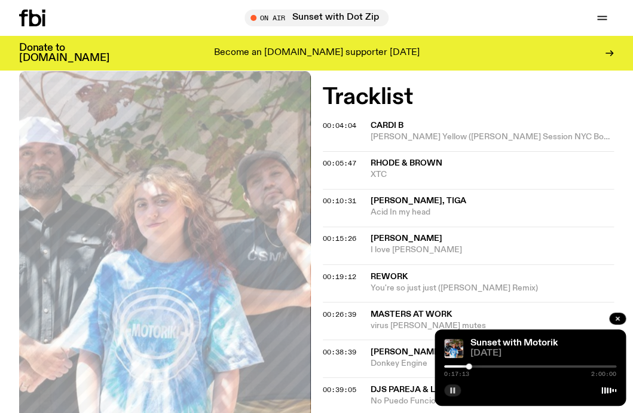
click at [615, 122] on div "Aired on [DATE] 6:00pm DJ Mix From the warehouse to the airwaves, Motorik bring…" at bounding box center [316, 382] width 633 height 1066
drag, startPoint x: 517, startPoint y: 274, endPoint x: 368, endPoint y: 260, distance: 149.4
click at [370, 282] on span "You're so just just ([PERSON_NAME] Remix)" at bounding box center [492, 287] width 244 height 11
copy div "00:19:12 Rework You're so just just ([PERSON_NAME] Remix)"
click at [618, 114] on div "Aired on [DATE] 6:00pm DJ Mix From the warehouse to the airwaves, Motorik bring…" at bounding box center [316, 382] width 633 height 1066
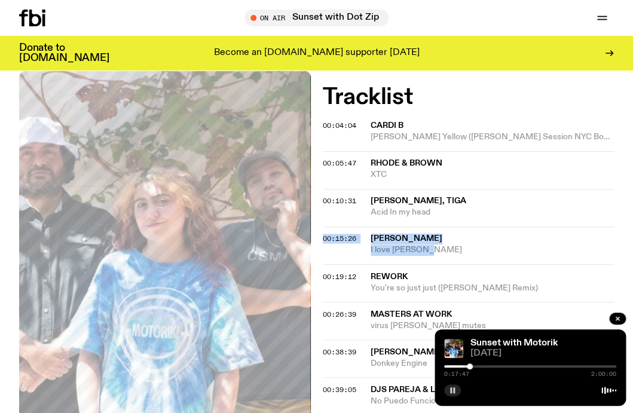
drag, startPoint x: 429, startPoint y: 238, endPoint x: 369, endPoint y: 222, distance: 61.7
click at [370, 244] on span "I love [PERSON_NAME]" at bounding box center [492, 249] width 244 height 11
copy div "00:15:26 [PERSON_NAME] I love [PERSON_NAME]"
click at [452, 390] on icon "button" at bounding box center [452, 390] width 7 height 7
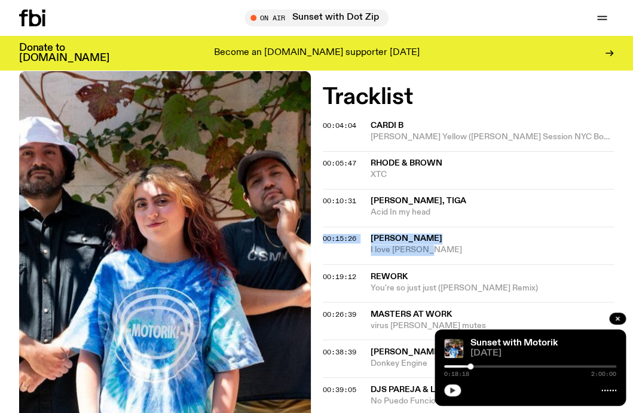
click at [452, 394] on button "button" at bounding box center [452, 390] width 17 height 12
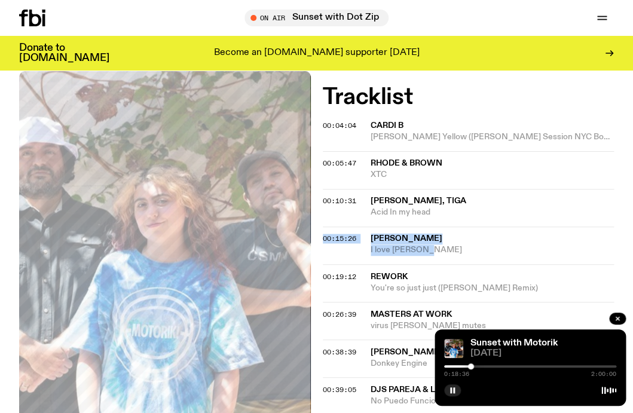
click at [472, 366] on div at bounding box center [471, 366] width 6 height 6
click at [474, 366] on div at bounding box center [473, 366] width 6 height 6
click at [476, 366] on div at bounding box center [475, 366] width 6 height 6
click at [477, 366] on div at bounding box center [477, 366] width 6 height 6
click at [480, 366] on div at bounding box center [477, 366] width 6 height 6
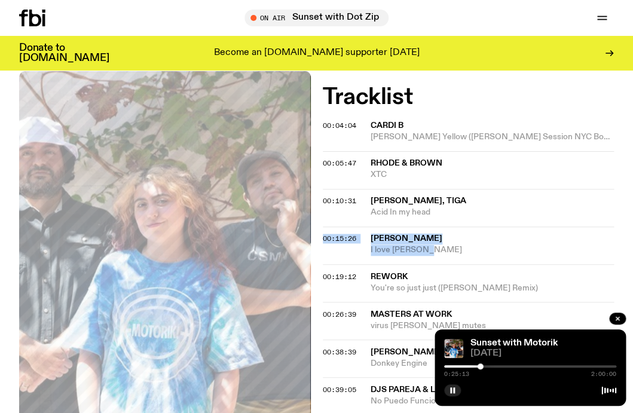
click at [483, 366] on div at bounding box center [480, 366] width 6 height 6
click at [483, 366] on div at bounding box center [483, 366] width 6 height 6
click at [484, 366] on div at bounding box center [484, 366] width 6 height 6
click at [486, 366] on div at bounding box center [484, 366] width 6 height 6
click at [488, 366] on div at bounding box center [487, 366] width 6 height 6
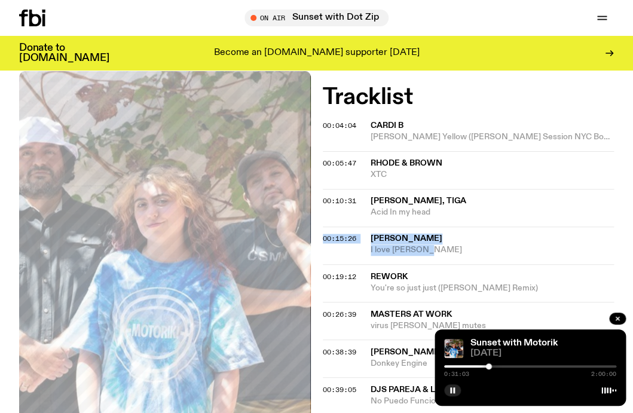
click at [490, 366] on div at bounding box center [489, 366] width 6 height 6
click at [492, 366] on div at bounding box center [491, 366] width 6 height 6
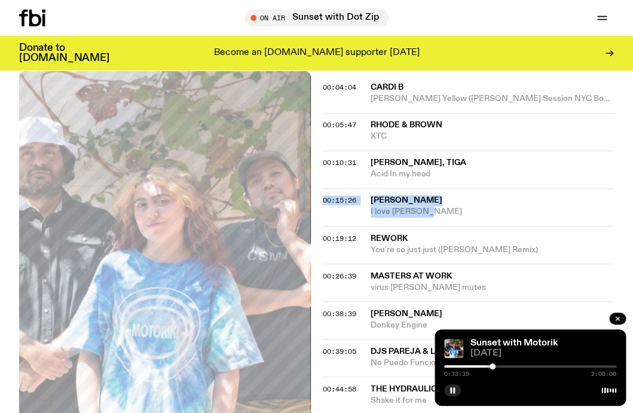
scroll to position [411, 0]
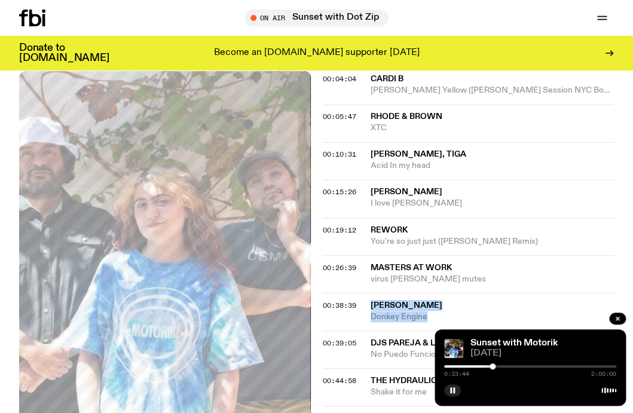
drag, startPoint x: 437, startPoint y: 308, endPoint x: 372, endPoint y: 290, distance: 68.3
click at [372, 311] on span "Donkey Engine" at bounding box center [492, 316] width 244 height 11
copy div "[PERSON_NAME] Donkey Engine"
click at [453, 392] on rect "button" at bounding box center [454, 390] width 2 height 6
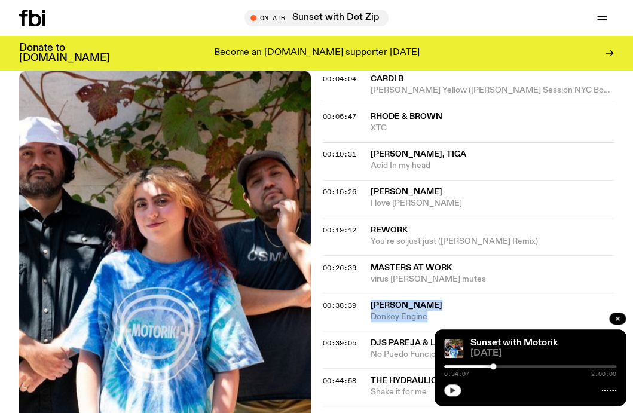
click at [453, 392] on icon "button" at bounding box center [452, 390] width 7 height 7
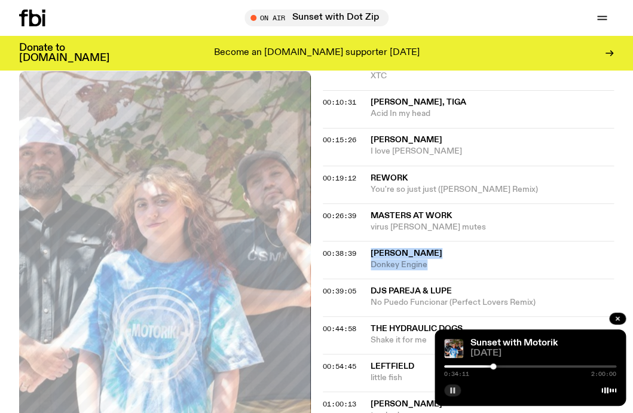
scroll to position [470, 0]
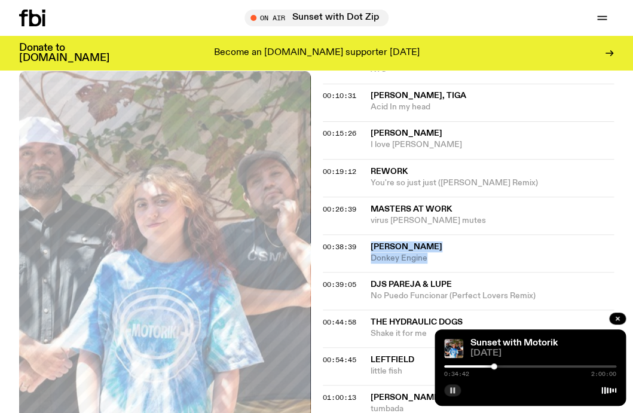
click at [453, 391] on rect "button" at bounding box center [454, 390] width 2 height 6
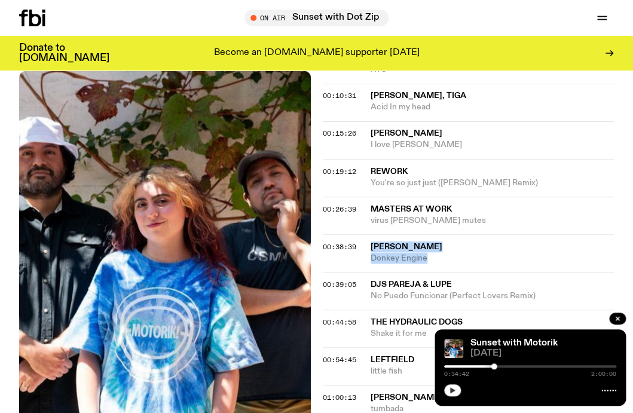
click at [450, 391] on icon "button" at bounding box center [452, 390] width 5 height 6
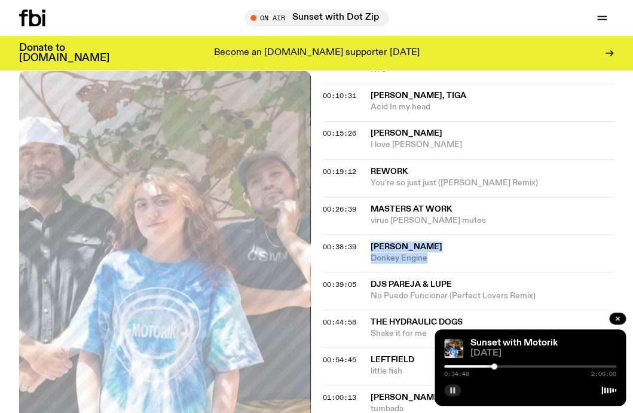
scroll to position [482, 0]
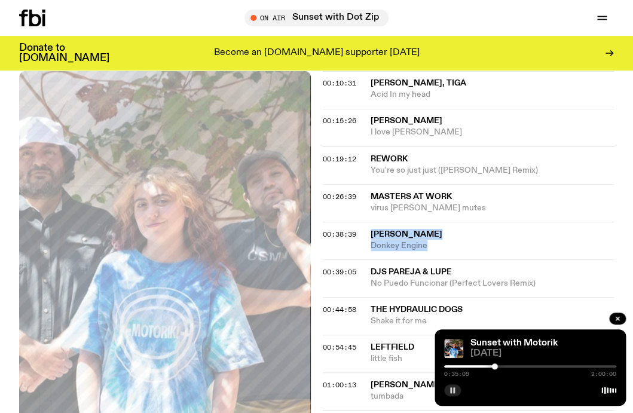
click at [496, 368] on div "0:35:09 2:00:00" at bounding box center [530, 370] width 172 height 14
click at [496, 367] on div at bounding box center [494, 366] width 6 height 6
click at [498, 228] on span "[PERSON_NAME]" at bounding box center [492, 233] width 244 height 11
click at [451, 391] on rect "button" at bounding box center [451, 390] width 2 height 6
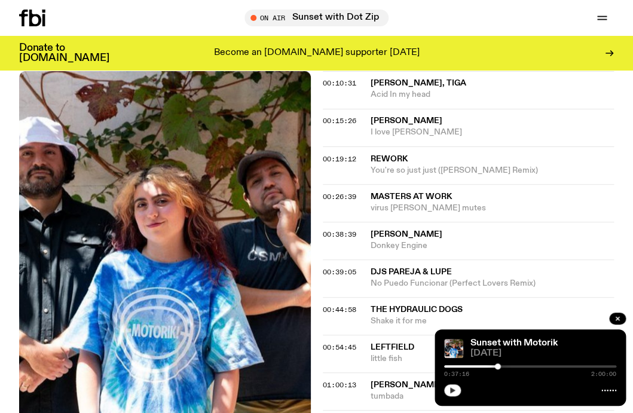
click at [452, 391] on icon "button" at bounding box center [452, 390] width 5 height 6
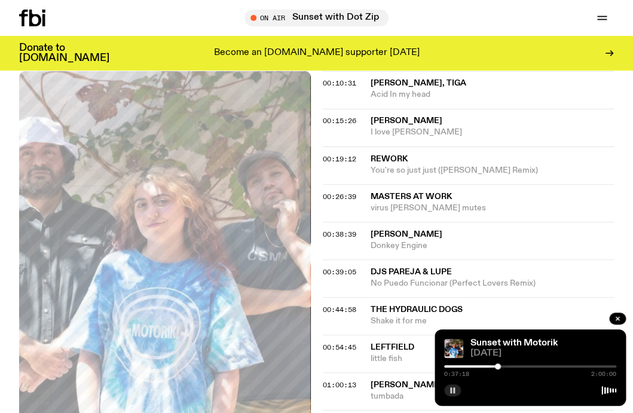
click at [499, 367] on div at bounding box center [498, 366] width 6 height 6
click at [501, 367] on div at bounding box center [499, 366] width 6 height 6
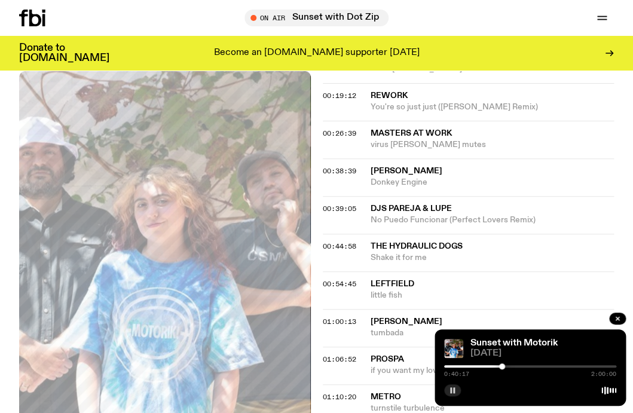
scroll to position [548, 0]
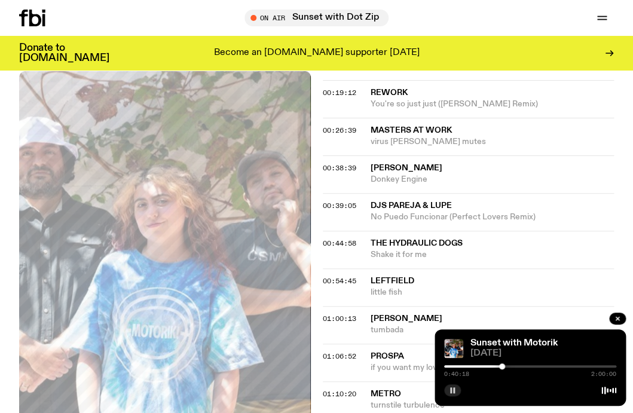
click at [504, 367] on div at bounding box center [502, 366] width 6 height 6
click at [507, 366] on div at bounding box center [504, 366] width 6 height 6
click at [509, 366] on div at bounding box center [507, 366] width 6 height 6
click at [510, 366] on div at bounding box center [510, 366] width 6 height 6
click at [513, 366] on div at bounding box center [511, 366] width 6 height 6
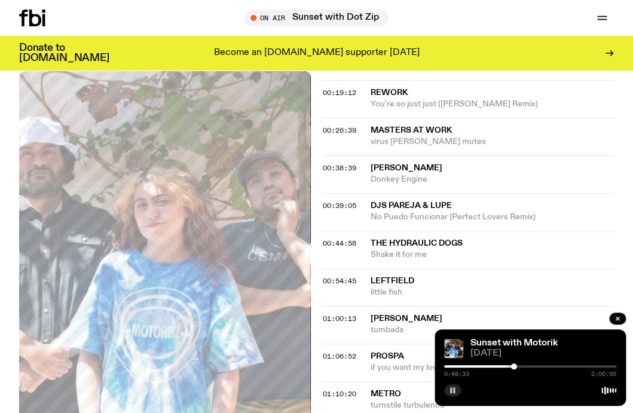
click at [515, 366] on div at bounding box center [514, 366] width 6 height 6
click at [517, 366] on div at bounding box center [516, 366] width 6 height 6
click at [520, 366] on div at bounding box center [518, 366] width 6 height 6
click at [523, 367] on div at bounding box center [521, 366] width 6 height 6
click at [526, 367] on div at bounding box center [530, 366] width 172 height 2
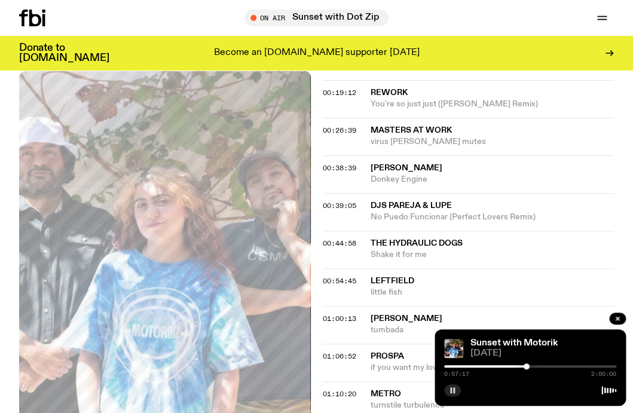
click at [530, 367] on div at bounding box center [530, 366] width 172 height 2
click at [532, 366] on div at bounding box center [531, 366] width 6 height 6
click at [536, 366] on div at bounding box center [530, 366] width 172 height 2
click at [540, 365] on div at bounding box center [530, 366] width 172 height 2
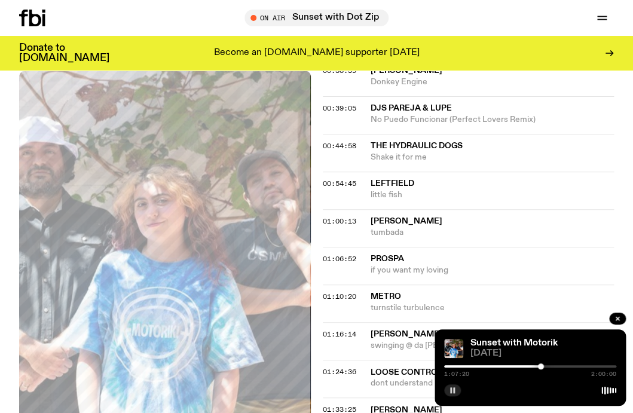
scroll to position [646, 0]
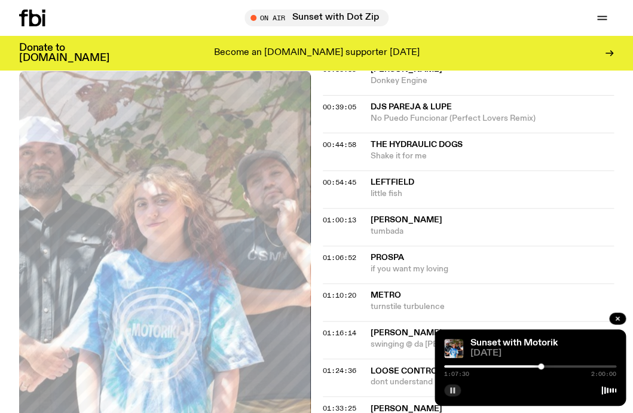
click at [543, 366] on div at bounding box center [541, 366] width 6 height 6
click at [547, 366] on div at bounding box center [530, 366] width 172 height 2
click at [548, 366] on div at bounding box center [548, 366] width 6 height 6
click at [551, 366] on div at bounding box center [551, 366] width 6 height 6
click at [553, 366] on div at bounding box center [551, 366] width 6 height 6
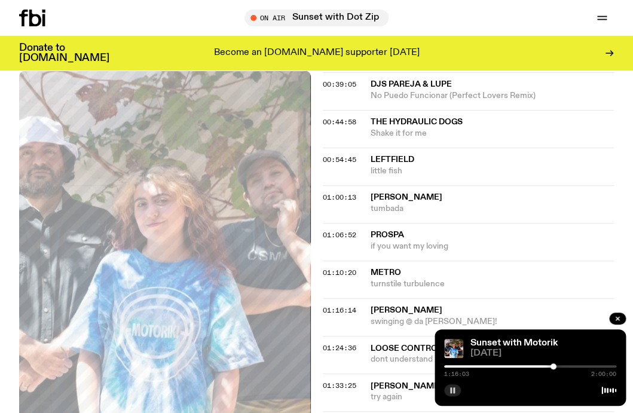
scroll to position [671, 0]
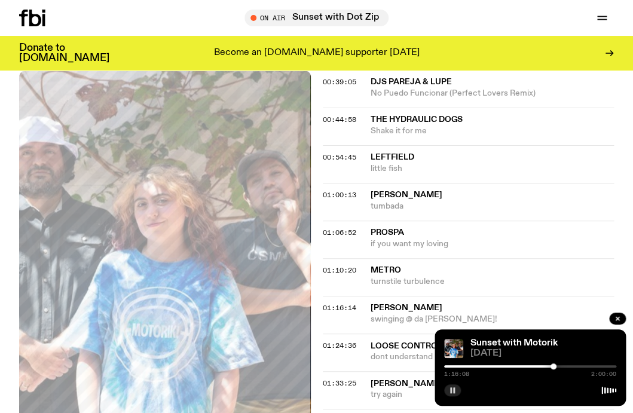
click at [552, 367] on div at bounding box center [553, 366] width 6 height 6
click at [551, 367] on div at bounding box center [553, 366] width 6 height 6
click at [550, 367] on div at bounding box center [552, 366] width 6 height 6
click at [551, 367] on div at bounding box center [550, 366] width 6 height 6
click at [554, 366] on div at bounding box center [551, 366] width 6 height 6
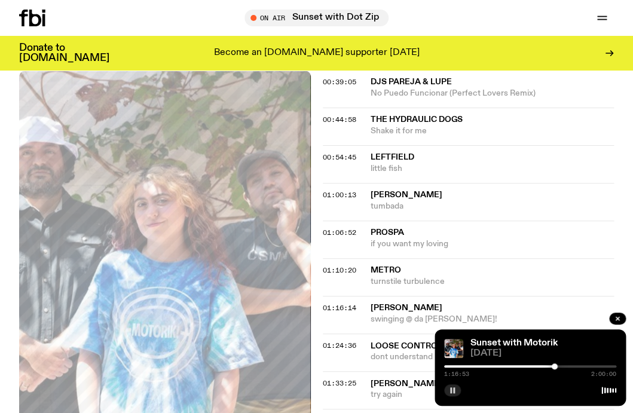
click at [556, 366] on div at bounding box center [554, 366] width 6 height 6
click at [558, 366] on div at bounding box center [556, 366] width 6 height 6
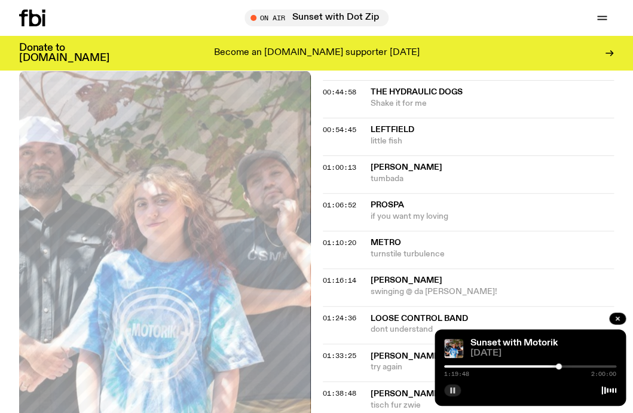
scroll to position [705, 0]
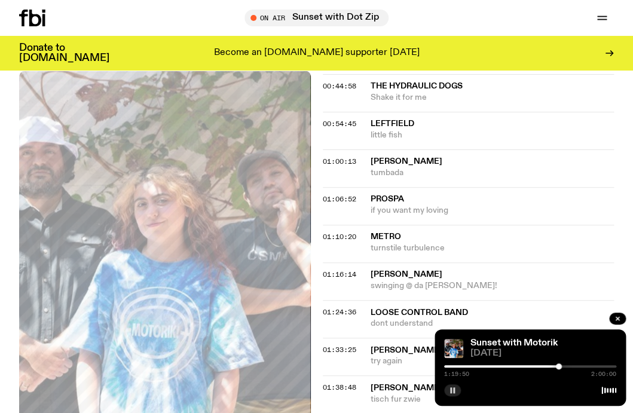
click at [559, 367] on div at bounding box center [559, 366] width 6 height 6
click at [562, 367] on div at bounding box center [560, 366] width 6 height 6
click at [565, 366] on div at bounding box center [562, 366] width 6 height 6
click at [566, 366] on div at bounding box center [566, 366] width 6 height 6
click at [568, 366] on div at bounding box center [566, 366] width 6 height 6
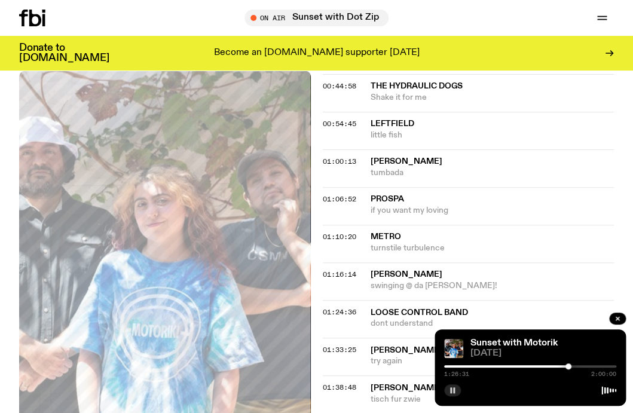
click at [569, 366] on div at bounding box center [568, 366] width 6 height 6
click at [572, 366] on div at bounding box center [570, 366] width 6 height 6
click at [574, 366] on div at bounding box center [573, 366] width 6 height 6
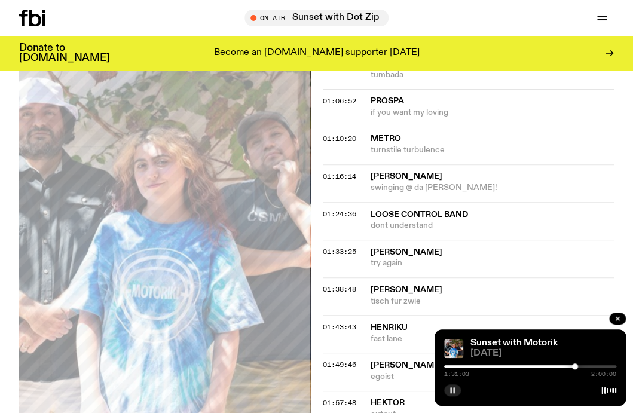
scroll to position [812, 0]
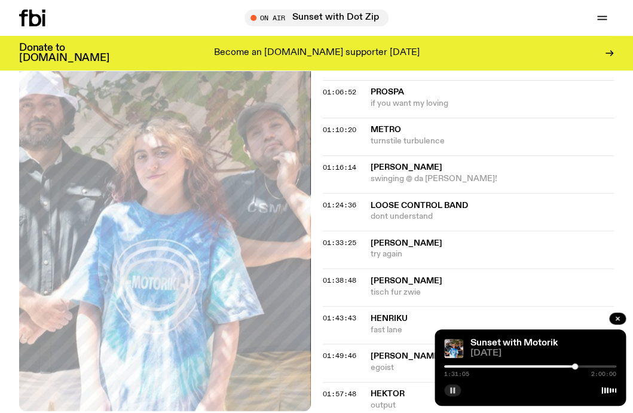
click at [576, 367] on div at bounding box center [575, 366] width 6 height 6
click at [578, 366] on div at bounding box center [577, 366] width 6 height 6
click at [582, 365] on div at bounding box center [530, 366] width 172 height 2
click at [584, 365] on div at bounding box center [582, 366] width 6 height 6
click at [587, 365] on div at bounding box center [587, 366] width 6 height 6
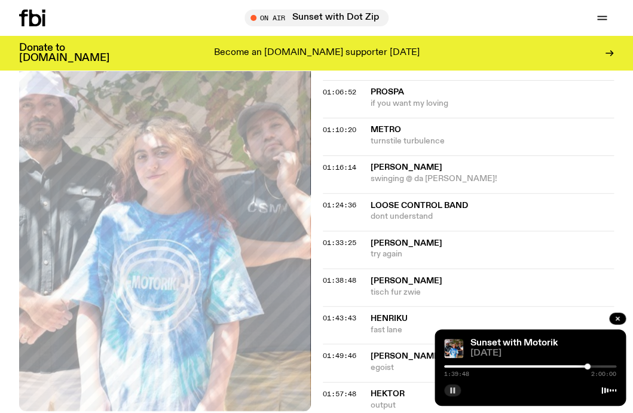
click at [589, 365] on div at bounding box center [587, 366] width 6 height 6
click at [593, 365] on div at bounding box center [530, 366] width 172 height 2
click at [595, 366] on div at bounding box center [594, 366] width 6 height 6
click at [599, 366] on div at bounding box center [530, 366] width 172 height 2
click at [603, 365] on div at bounding box center [530, 366] width 172 height 2
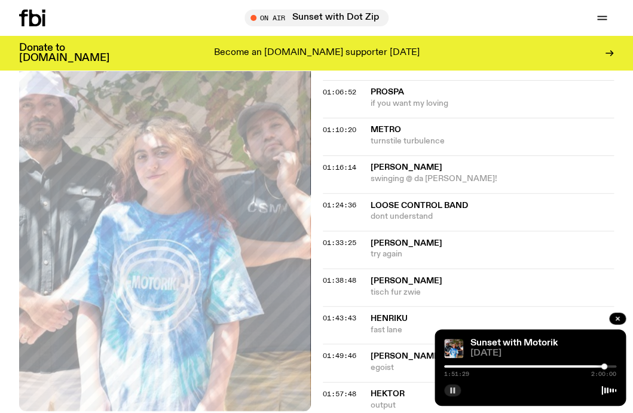
click at [605, 365] on div at bounding box center [604, 366] width 6 height 6
click at [608, 365] on div at bounding box center [530, 366] width 172 height 2
click at [611, 365] on div at bounding box center [530, 366] width 172 height 2
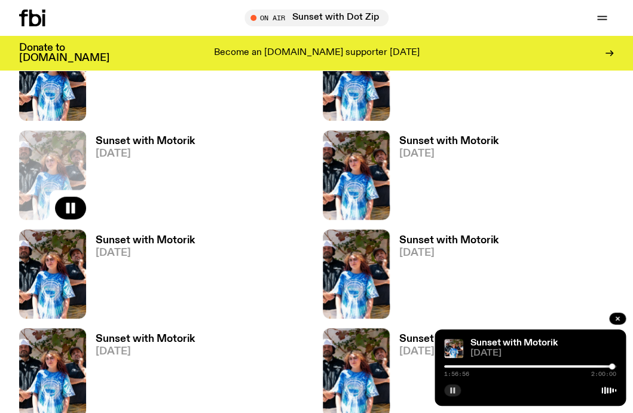
scroll to position [1347, 0]
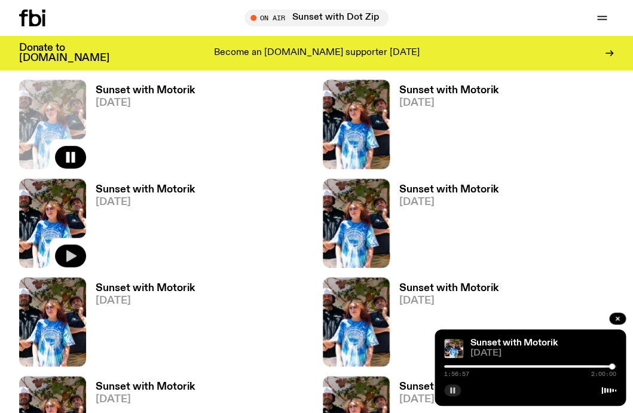
click at [69, 254] on icon "button" at bounding box center [71, 256] width 10 height 12
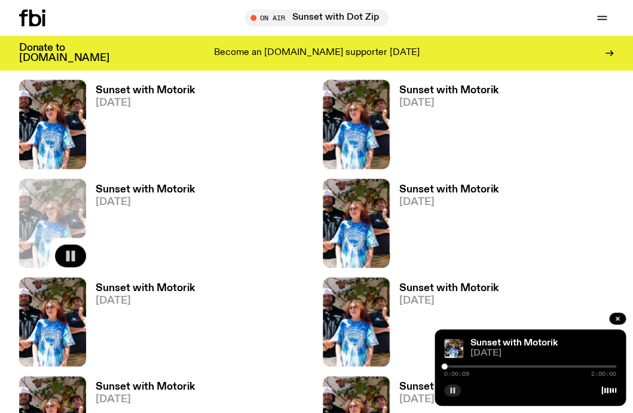
click at [446, 367] on div at bounding box center [444, 366] width 6 height 6
click at [448, 367] on div at bounding box center [447, 366] width 6 height 6
click at [174, 189] on h3 "Sunset with Motorik" at bounding box center [145, 190] width 99 height 10
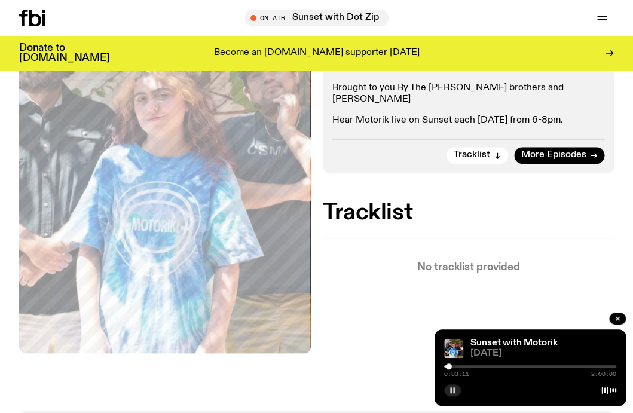
scroll to position [249, 0]
click at [449, 366] on div at bounding box center [449, 366] width 6 height 6
click at [451, 366] on div at bounding box center [450, 366] width 6 height 6
click at [452, 366] on div at bounding box center [452, 366] width 6 height 6
click at [455, 366] on div at bounding box center [453, 366] width 6 height 6
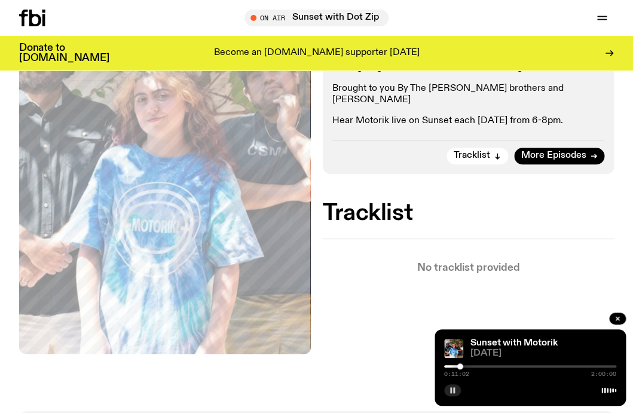
click at [460, 367] on div at bounding box center [460, 366] width 6 height 6
click at [452, 392] on icon "button" at bounding box center [452, 390] width 7 height 7
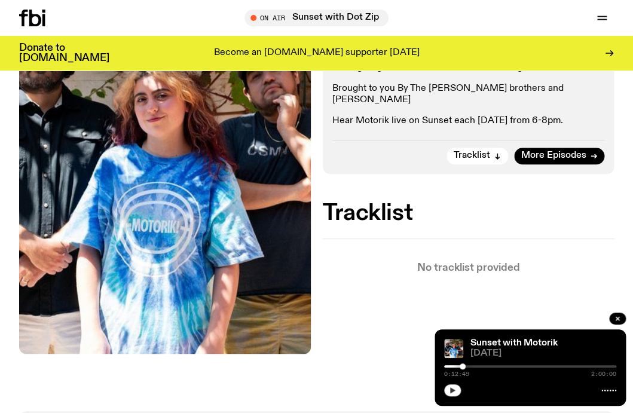
click at [452, 392] on icon "button" at bounding box center [452, 390] width 7 height 7
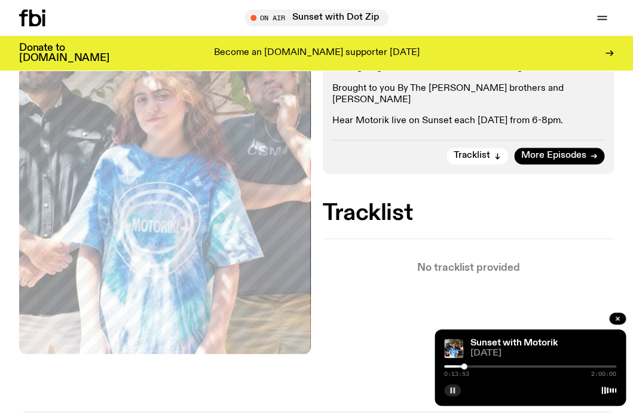
click at [452, 393] on icon "button" at bounding box center [452, 390] width 7 height 7
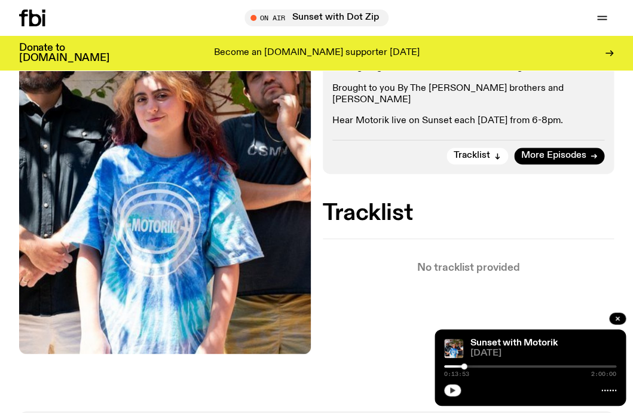
click at [447, 391] on button "button" at bounding box center [452, 390] width 17 height 12
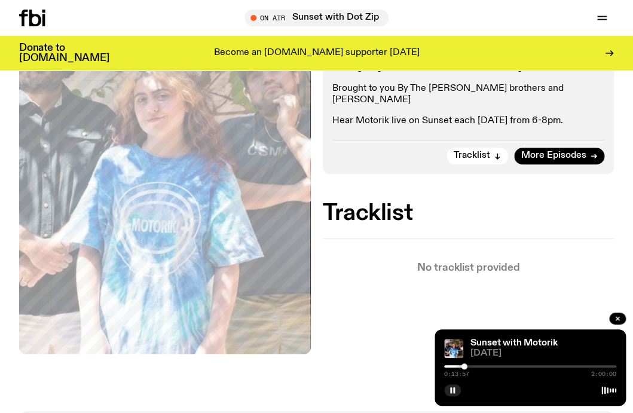
click at [467, 366] on div at bounding box center [530, 366] width 172 height 2
click at [468, 366] on div at bounding box center [467, 366] width 6 height 6
click at [471, 367] on div at bounding box center [469, 366] width 6 height 6
click at [473, 367] on div at bounding box center [471, 366] width 6 height 6
click at [476, 366] on div at bounding box center [473, 366] width 6 height 6
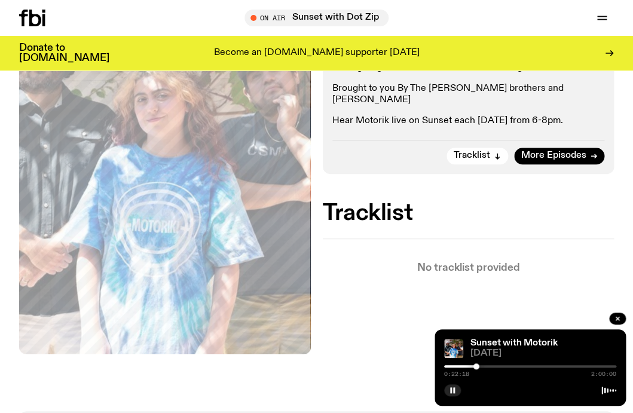
click at [477, 366] on div at bounding box center [476, 366] width 6 height 6
click at [479, 366] on div at bounding box center [477, 366] width 6 height 6
click at [479, 366] on div at bounding box center [479, 366] width 6 height 6
click at [481, 366] on div at bounding box center [479, 366] width 6 height 6
click at [483, 367] on div at bounding box center [483, 366] width 6 height 6
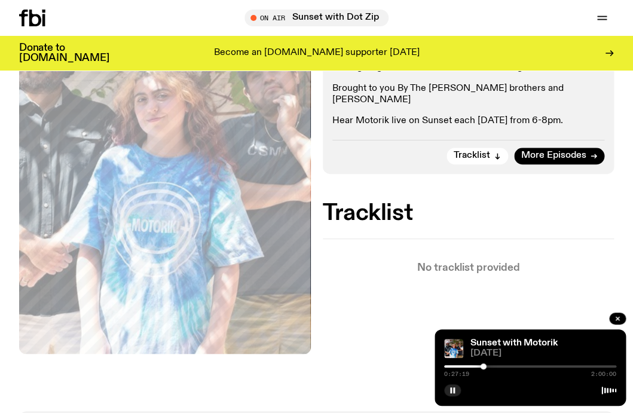
click at [484, 367] on div at bounding box center [483, 366] width 6 height 6
click at [486, 367] on div at bounding box center [484, 366] width 6 height 6
click at [488, 366] on div at bounding box center [486, 366] width 6 height 6
click at [490, 367] on div at bounding box center [489, 366] width 6 height 6
click at [492, 367] on div at bounding box center [490, 366] width 6 height 6
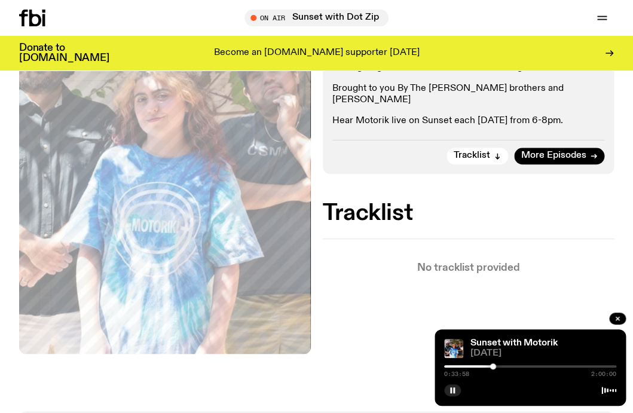
click at [495, 367] on div at bounding box center [493, 366] width 6 height 6
click at [497, 367] on div at bounding box center [496, 366] width 6 height 6
click at [501, 367] on div at bounding box center [530, 366] width 172 height 2
click at [504, 367] on div "0:39:48 2:00:00" at bounding box center [530, 370] width 172 height 14
click at [504, 367] on div "0:39:49 2:00:00" at bounding box center [530, 370] width 172 height 14
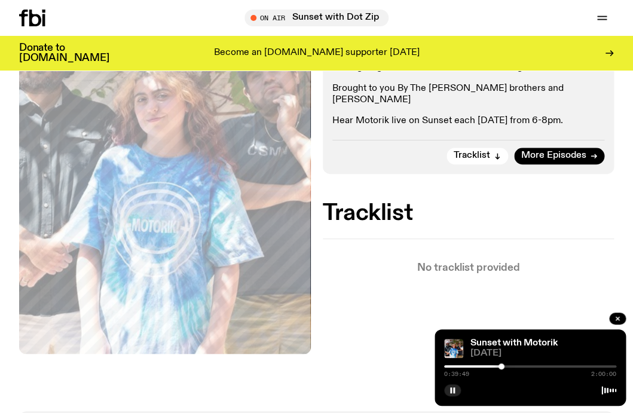
click at [504, 367] on div "0:39:49 2:00:00" at bounding box center [530, 370] width 172 height 14
click at [504, 367] on div at bounding box center [530, 366] width 172 height 2
click at [507, 367] on div at bounding box center [530, 366] width 172 height 2
click at [510, 367] on div at bounding box center [530, 366] width 172 height 2
click at [514, 367] on div at bounding box center [530, 366] width 172 height 2
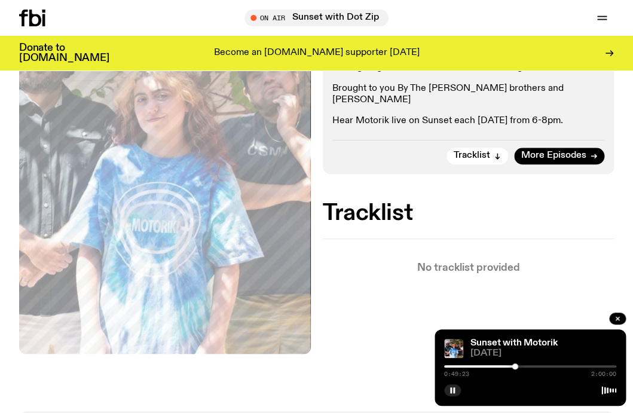
click at [518, 367] on div at bounding box center [530, 366] width 172 height 2
click at [523, 367] on div at bounding box center [530, 366] width 172 height 2
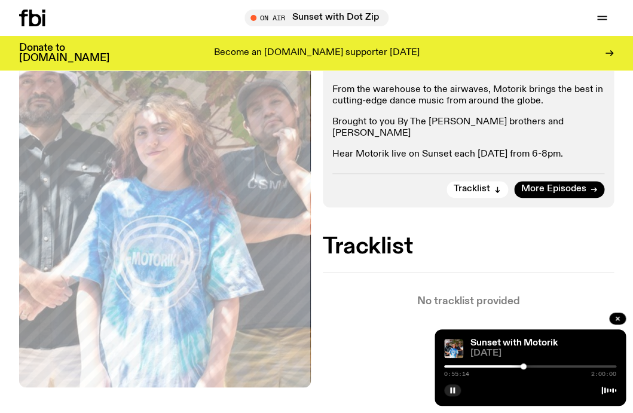
scroll to position [213, 0]
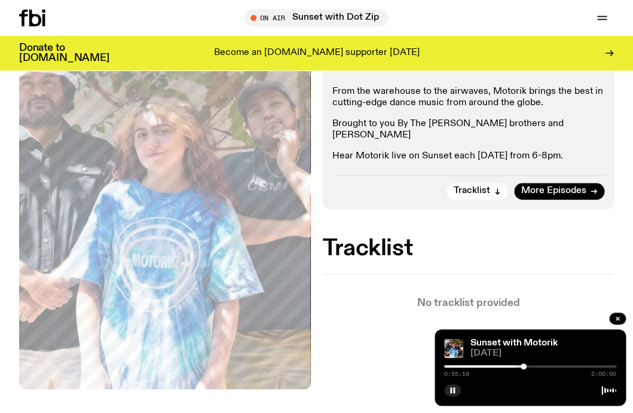
click at [526, 366] on div at bounding box center [530, 366] width 172 height 2
click at [529, 366] on div at bounding box center [527, 366] width 6 height 6
click at [532, 366] on div at bounding box center [530, 366] width 6 height 6
click at [535, 365] on div at bounding box center [530, 366] width 172 height 2
click at [536, 366] on div at bounding box center [536, 366] width 6 height 6
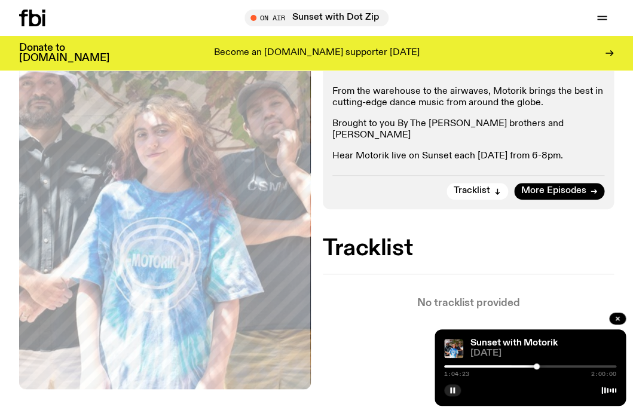
click at [538, 366] on div at bounding box center [536, 366] width 6 height 6
click at [541, 366] on div at bounding box center [539, 366] width 6 height 6
click at [543, 366] on div at bounding box center [542, 366] width 6 height 6
click at [546, 367] on div at bounding box center [530, 366] width 172 height 2
click at [549, 367] on div at bounding box center [547, 366] width 6 height 6
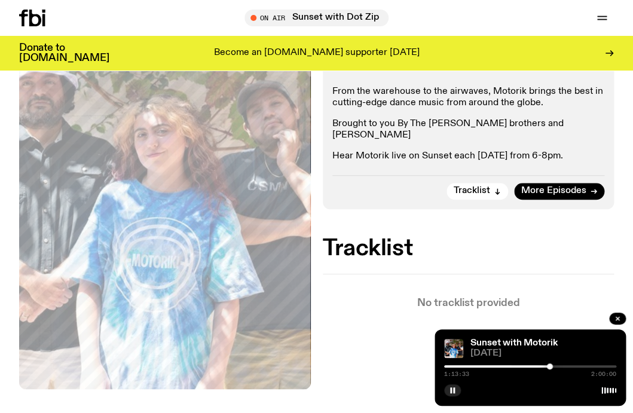
click at [552, 367] on div at bounding box center [530, 366] width 172 height 2
click at [556, 367] on div at bounding box center [530, 366] width 172 height 2
click at [559, 367] on div at bounding box center [530, 366] width 172 height 2
click at [561, 367] on div at bounding box center [562, 366] width 6 height 6
click at [564, 367] on div at bounding box center [562, 366] width 6 height 6
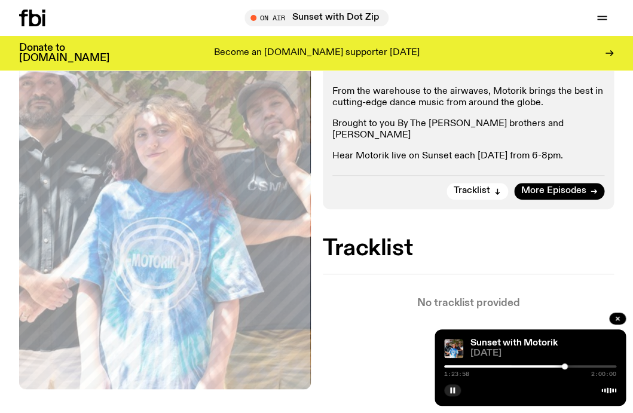
click at [568, 366] on div at bounding box center [530, 366] width 172 height 2
click at [572, 366] on div at bounding box center [530, 366] width 172 height 2
click at [575, 366] on div at bounding box center [572, 366] width 6 height 6
click at [579, 366] on div at bounding box center [530, 366] width 172 height 2
click at [583, 366] on div at bounding box center [530, 366] width 172 height 2
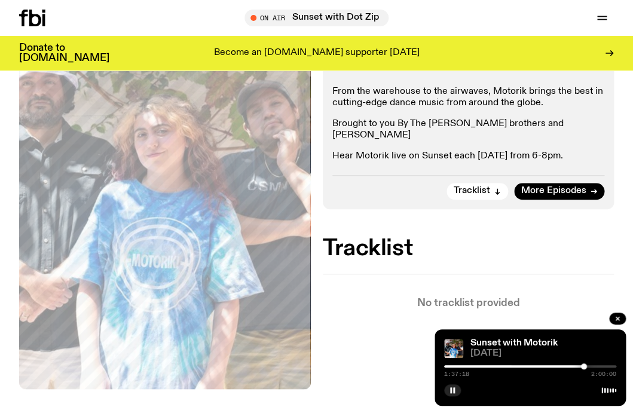
click at [587, 366] on div at bounding box center [530, 366] width 172 height 2
click at [590, 367] on div at bounding box center [588, 366] width 6 height 6
click at [594, 367] on div at bounding box center [530, 366] width 172 height 2
click at [599, 366] on div at bounding box center [530, 366] width 172 height 2
click at [602, 366] on div at bounding box center [600, 366] width 6 height 6
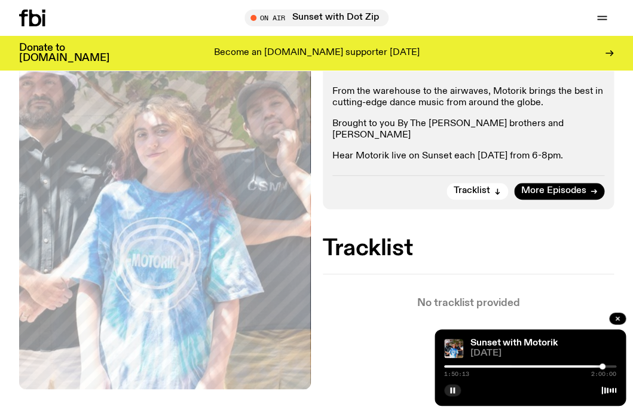
click at [605, 366] on div at bounding box center [602, 366] width 6 height 6
click at [609, 366] on div at bounding box center [530, 366] width 172 height 2
click at [612, 366] on div at bounding box center [530, 366] width 172 height 2
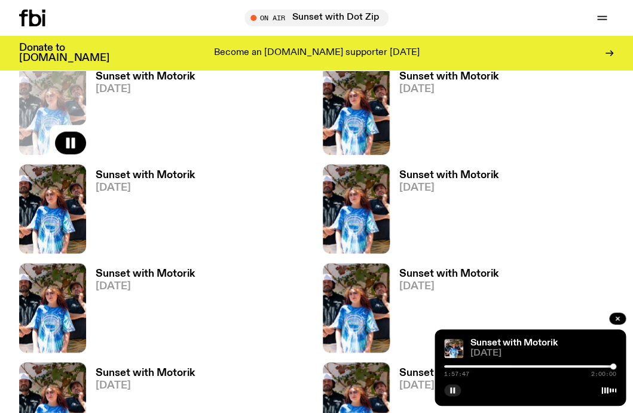
scroll to position [1461, 0]
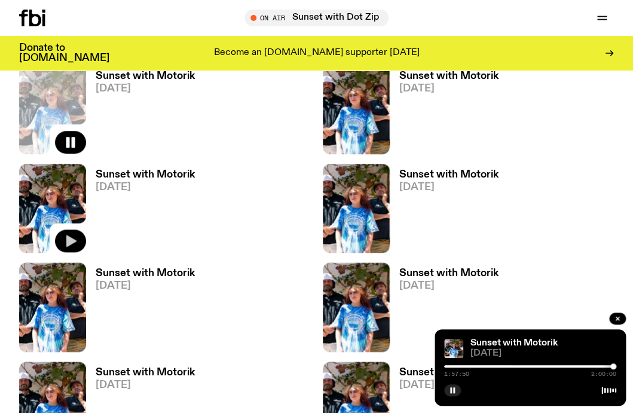
click at [71, 243] on icon "button" at bounding box center [71, 241] width 10 height 12
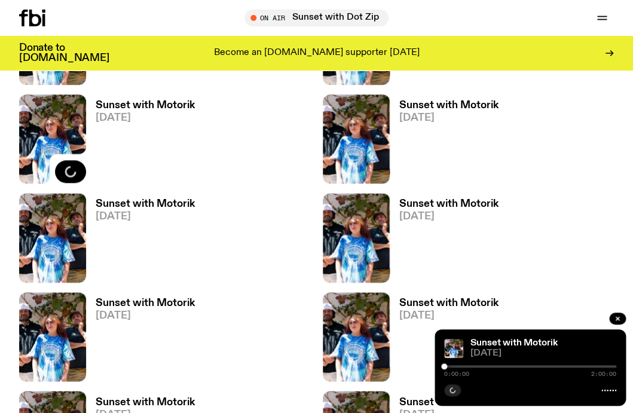
scroll to position [1533, 0]
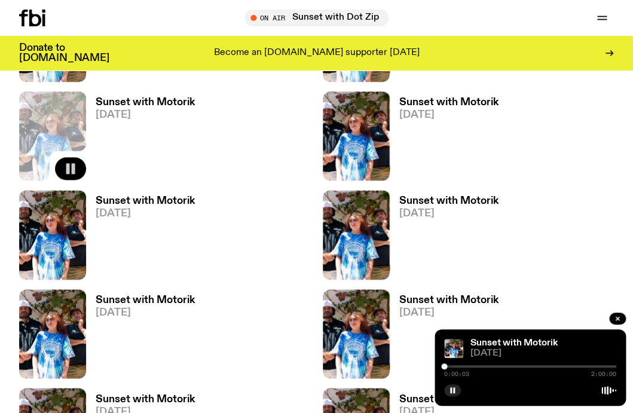
click at [445, 366] on div at bounding box center [444, 366] width 6 height 6
click at [447, 366] on div at bounding box center [446, 366] width 6 height 6
click at [449, 366] on div at bounding box center [447, 366] width 6 height 6
click at [451, 366] on div at bounding box center [449, 366] width 6 height 6
click at [452, 367] on div at bounding box center [452, 366] width 6 height 6
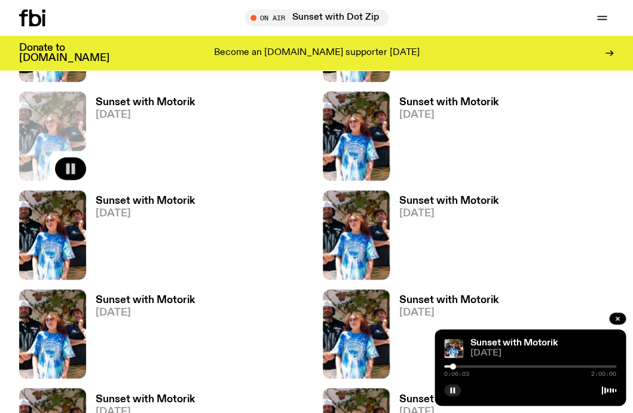
click at [455, 366] on div at bounding box center [453, 366] width 6 height 6
click at [456, 367] on div at bounding box center [455, 366] width 6 height 6
click at [458, 367] on div at bounding box center [457, 366] width 6 height 6
click at [461, 367] on div at bounding box center [458, 366] width 6 height 6
click at [464, 367] on div at bounding box center [530, 366] width 172 height 2
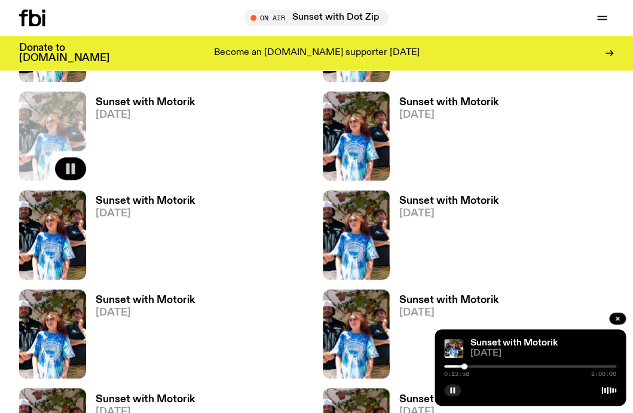
click at [467, 367] on div at bounding box center [530, 366] width 172 height 2
click at [470, 367] on div at bounding box center [468, 366] width 6 height 6
click at [473, 366] on div at bounding box center [471, 366] width 6 height 6
click at [476, 366] on div at bounding box center [474, 366] width 6 height 6
click at [480, 366] on div at bounding box center [530, 366] width 172 height 2
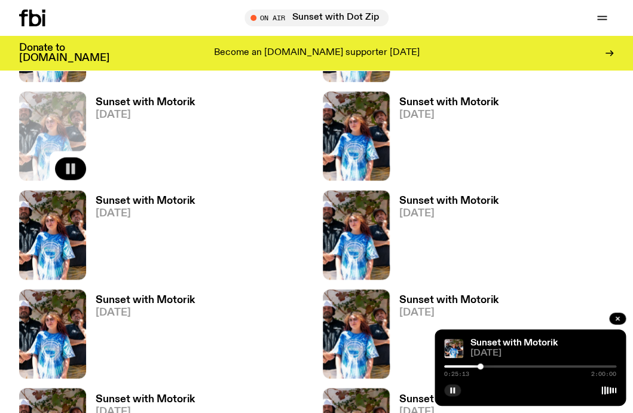
click at [483, 366] on div at bounding box center [530, 366] width 172 height 2
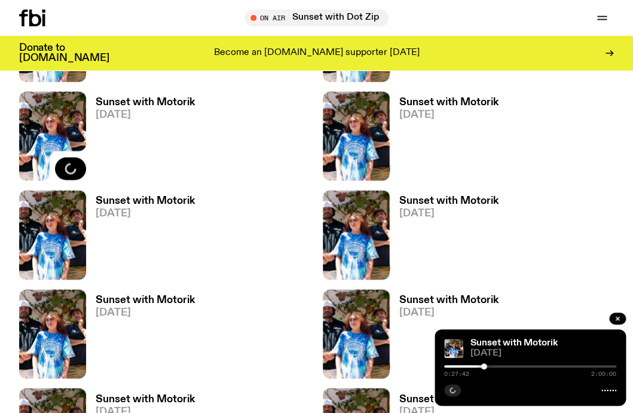
click at [483, 367] on div at bounding box center [484, 366] width 6 height 6
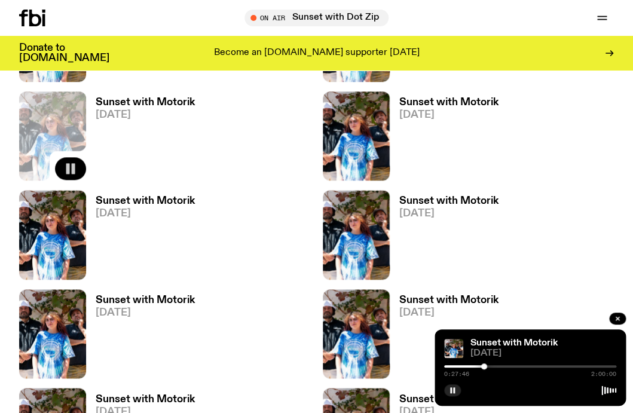
click at [487, 366] on div at bounding box center [530, 366] width 172 height 2
click at [489, 366] on div at bounding box center [487, 366] width 6 height 6
click at [494, 366] on div at bounding box center [530, 366] width 172 height 2
click at [494, 366] on div at bounding box center [495, 366] width 6 height 6
click at [498, 367] on div at bounding box center [530, 366] width 172 height 2
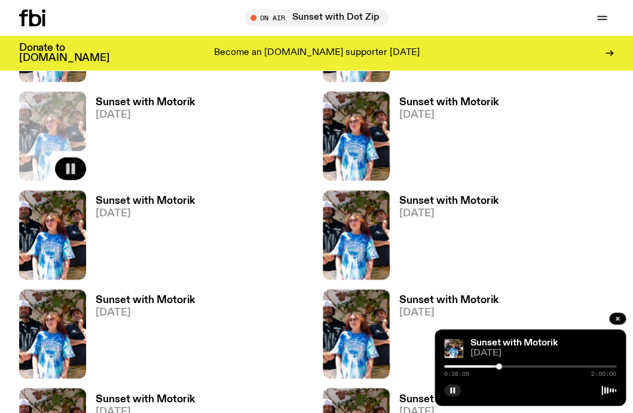
click at [500, 367] on div at bounding box center [499, 366] width 6 height 6
click at [502, 367] on div at bounding box center [501, 366] width 6 height 6
click at [505, 367] on div at bounding box center [530, 366] width 172 height 2
click at [508, 367] on div at bounding box center [506, 366] width 6 height 6
click at [511, 367] on div "0:45:13 2:00:00" at bounding box center [530, 370] width 172 height 14
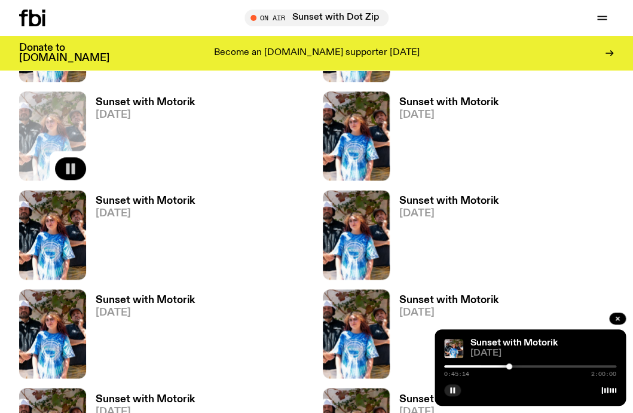
click at [511, 367] on div "0:45:14 2:00:00" at bounding box center [530, 370] width 172 height 14
click at [512, 366] on div at bounding box center [530, 366] width 172 height 2
click at [514, 366] on div at bounding box center [513, 366] width 6 height 6
click at [519, 367] on div "0:49:23 2:00:00" at bounding box center [530, 370] width 172 height 14
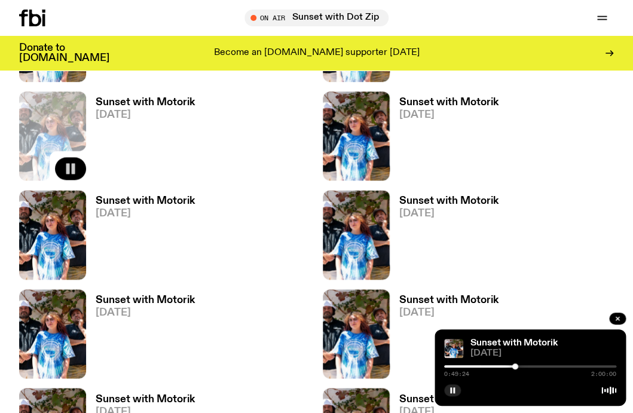
click at [518, 367] on div at bounding box center [530, 366] width 172 height 2
click at [519, 367] on div at bounding box center [519, 366] width 6 height 6
click at [523, 367] on div at bounding box center [530, 366] width 172 height 2
click at [527, 366] on div at bounding box center [530, 366] width 172 height 2
click at [531, 366] on div at bounding box center [530, 366] width 172 height 2
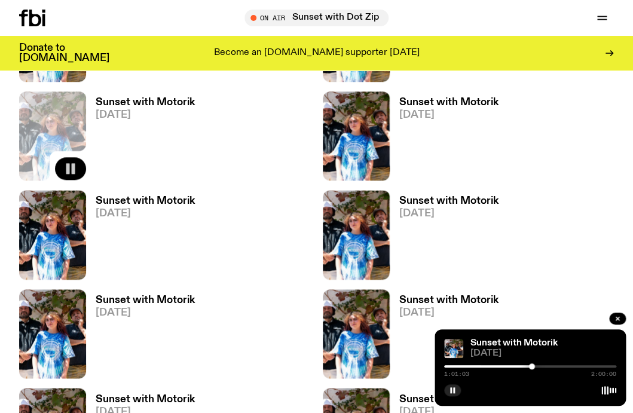
click at [535, 366] on div at bounding box center [530, 366] width 172 height 2
click at [539, 366] on div at bounding box center [530, 366] width 172 height 2
click at [542, 366] on div at bounding box center [540, 366] width 6 height 6
click at [547, 367] on div at bounding box center [530, 366] width 172 height 2
click at [551, 367] on div at bounding box center [530, 366] width 172 height 2
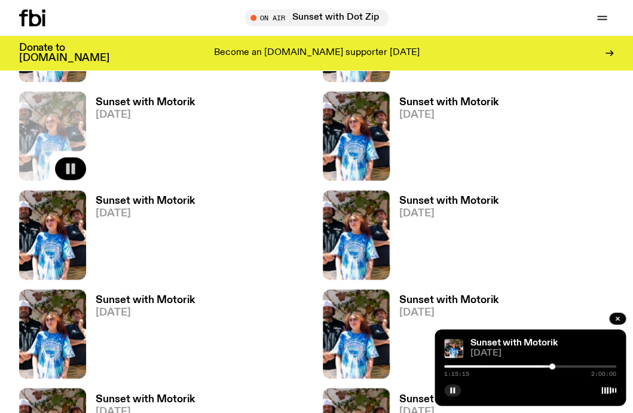
click at [554, 366] on div at bounding box center [552, 366] width 6 height 6
click at [557, 366] on div at bounding box center [530, 366] width 172 height 2
click at [560, 366] on div at bounding box center [558, 366] width 6 height 6
click at [563, 367] on div at bounding box center [560, 366] width 6 height 6
click at [566, 367] on div at bounding box center [530, 366] width 172 height 2
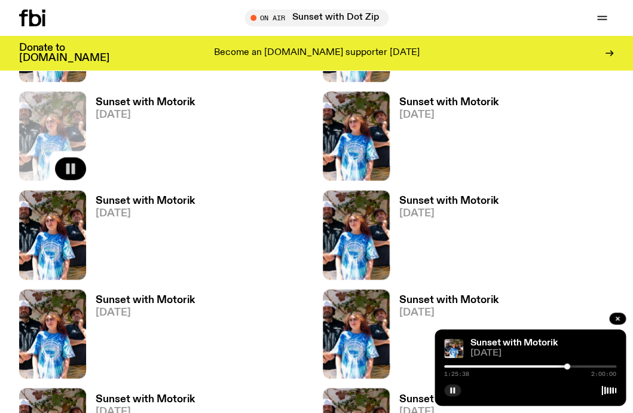
click at [571, 366] on div at bounding box center [530, 366] width 172 height 2
click at [576, 365] on div at bounding box center [530, 366] width 172 height 2
click at [579, 366] on div at bounding box center [530, 366] width 172 height 2
click at [581, 366] on div at bounding box center [580, 366] width 6 height 6
click at [582, 366] on div at bounding box center [582, 366] width 6 height 6
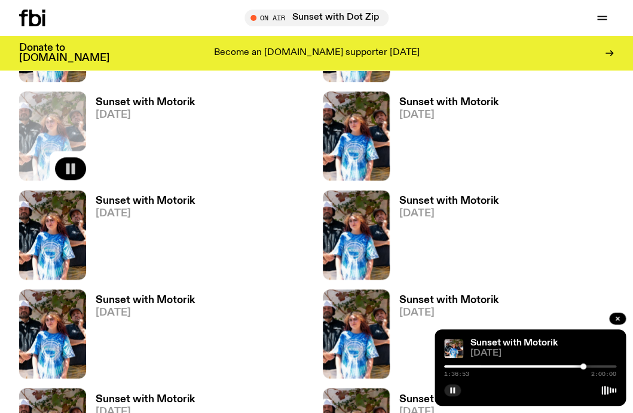
click at [585, 366] on div at bounding box center [583, 366] width 6 height 6
click at [590, 365] on div at bounding box center [530, 366] width 172 height 2
click at [593, 365] on div at bounding box center [530, 366] width 172 height 2
click at [598, 364] on div "1:44:23 2:00:00" at bounding box center [530, 370] width 172 height 14
click at [597, 366] on div at bounding box center [530, 366] width 172 height 2
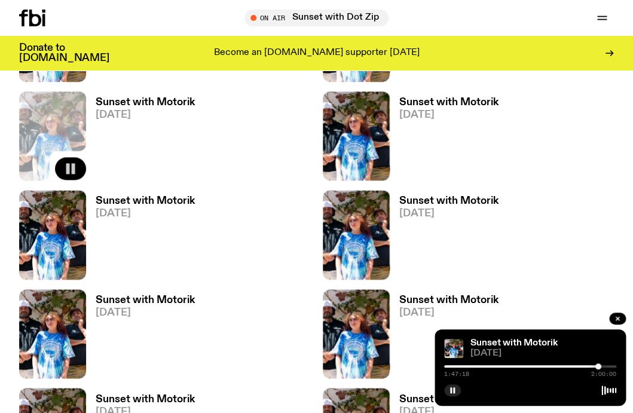
click at [600, 365] on div at bounding box center [530, 366] width 172 height 2
click at [605, 366] on div at bounding box center [530, 366] width 172 height 2
click at [607, 365] on div at bounding box center [605, 366] width 6 height 6
click at [611, 365] on div at bounding box center [530, 366] width 172 height 2
click at [614, 365] on div at bounding box center [530, 366] width 172 height 2
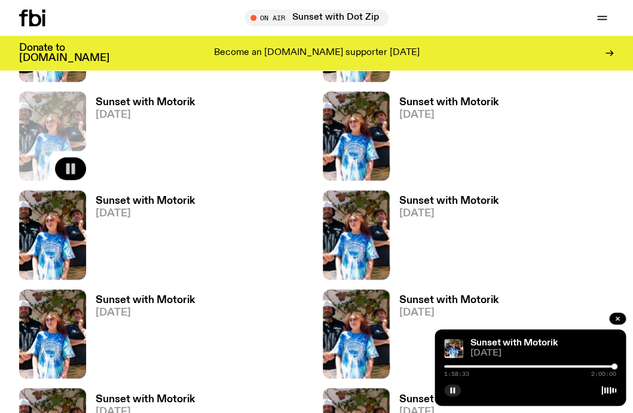
click at [617, 365] on div "Sunset with Motorik [DATE] 1:58:33 2:00:00" at bounding box center [529, 367] width 191 height 76
click at [617, 366] on div at bounding box center [614, 366] width 6 height 6
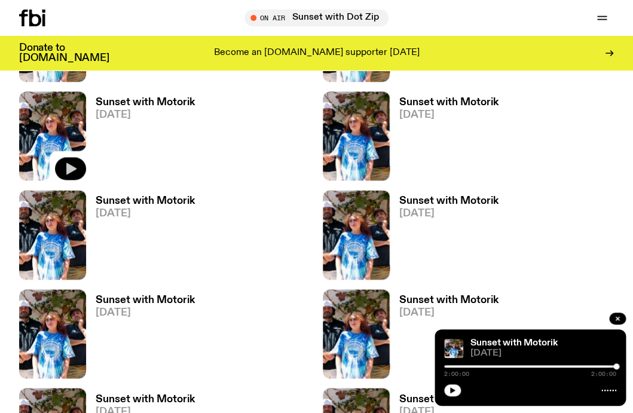
scroll to position [1534, 0]
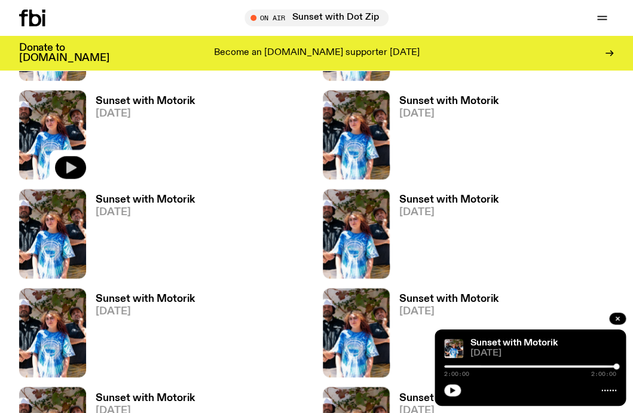
click at [591, 366] on div at bounding box center [530, 366] width 172 height 2
click at [450, 393] on icon "button" at bounding box center [452, 390] width 7 height 7
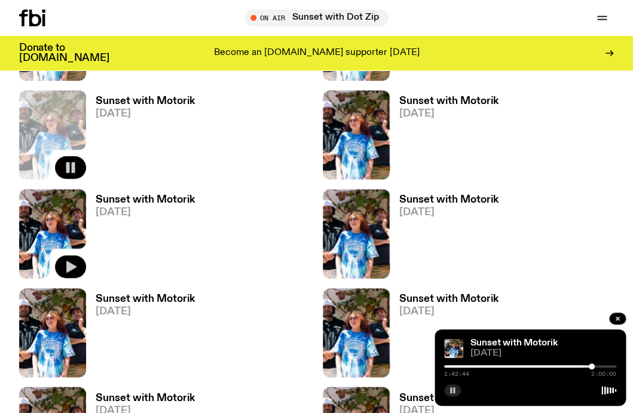
click at [69, 266] on icon "button" at bounding box center [71, 266] width 10 height 12
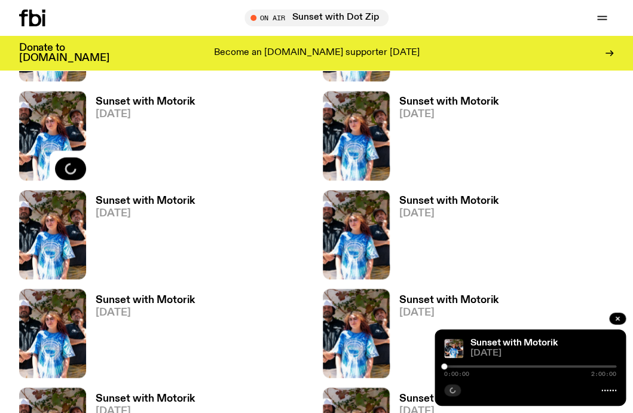
scroll to position [1631, 0]
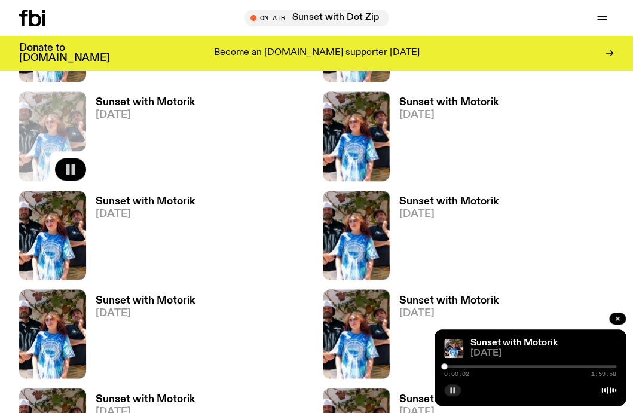
click at [446, 367] on div at bounding box center [444, 366] width 6 height 6
click at [450, 367] on div "0:01:53 1:59:58" at bounding box center [530, 370] width 172 height 14
click at [448, 367] on div at bounding box center [447, 366] width 6 height 6
click at [450, 367] on div at bounding box center [449, 366] width 6 height 6
click at [452, 367] on div at bounding box center [450, 366] width 6 height 6
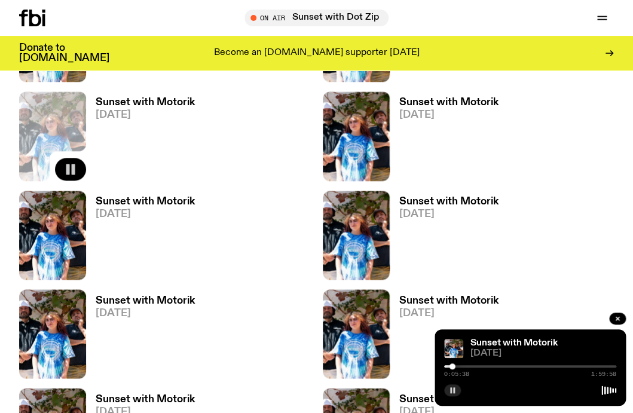
click at [455, 367] on div at bounding box center [452, 366] width 6 height 6
click at [458, 366] on div at bounding box center [530, 366] width 172 height 2
click at [461, 366] on div at bounding box center [459, 366] width 6 height 6
click at [464, 366] on div at bounding box center [462, 366] width 6 height 6
click at [468, 366] on div at bounding box center [530, 366] width 172 height 2
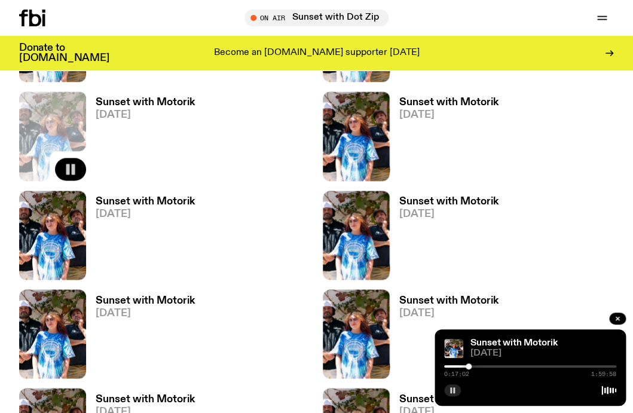
click at [469, 367] on div at bounding box center [468, 366] width 6 height 6
click at [471, 366] on div at bounding box center [470, 366] width 6 height 6
click at [474, 367] on div at bounding box center [472, 366] width 6 height 6
click at [477, 367] on div at bounding box center [475, 366] width 6 height 6
click at [480, 367] on div at bounding box center [478, 366] width 6 height 6
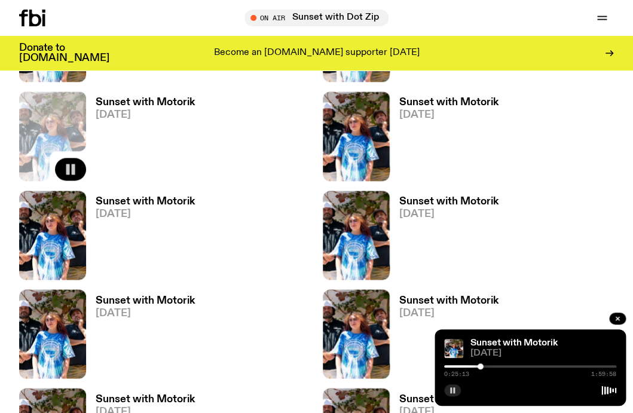
click at [483, 367] on div at bounding box center [530, 366] width 172 height 2
click at [486, 368] on div "0:27:44 1:59:58" at bounding box center [530, 370] width 172 height 14
click at [485, 367] on div at bounding box center [484, 366] width 6 height 6
click at [488, 366] on div at bounding box center [486, 366] width 6 height 6
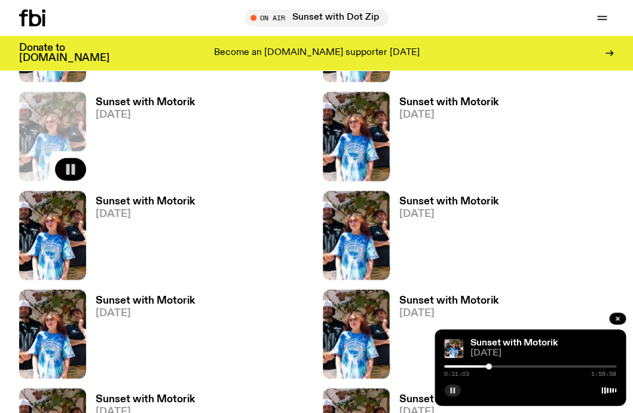
click at [492, 366] on div at bounding box center [530, 366] width 172 height 2
click at [496, 366] on div at bounding box center [530, 366] width 172 height 2
click at [499, 366] on div at bounding box center [530, 366] width 172 height 2
click at [503, 366] on div at bounding box center [530, 366] width 172 height 2
click at [507, 366] on div at bounding box center [530, 366] width 172 height 2
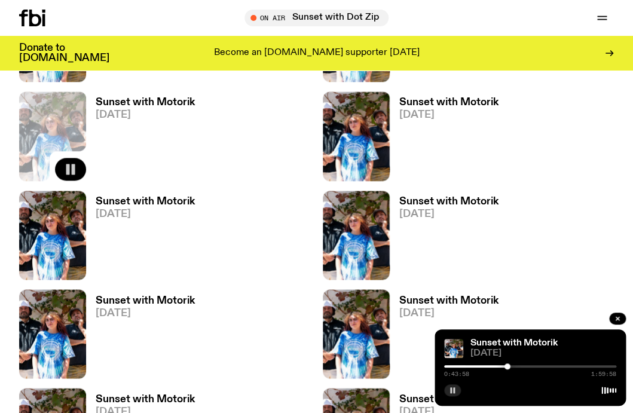
click at [510, 366] on div at bounding box center [530, 366] width 172 height 2
click at [514, 366] on div at bounding box center [530, 366] width 172 height 2
click at [517, 367] on div at bounding box center [515, 366] width 6 height 6
click at [521, 367] on div at bounding box center [530, 366] width 172 height 2
click at [525, 367] on div at bounding box center [530, 366] width 172 height 2
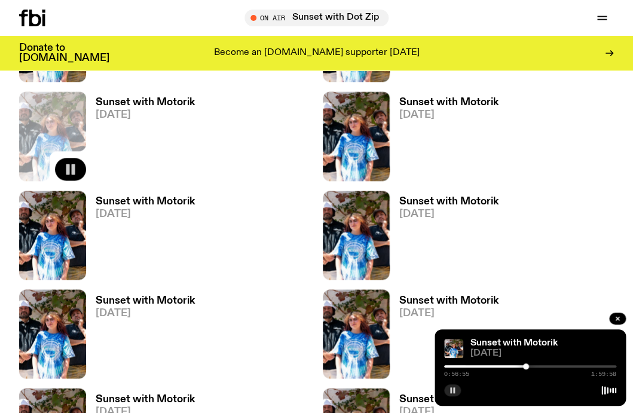
click at [526, 367] on div at bounding box center [526, 366] width 6 height 6
click at [529, 367] on div at bounding box center [527, 366] width 6 height 6
click at [531, 366] on div at bounding box center [529, 366] width 6 height 6
click at [535, 366] on div at bounding box center [530, 366] width 172 height 2
click at [538, 366] on div at bounding box center [536, 366] width 6 height 6
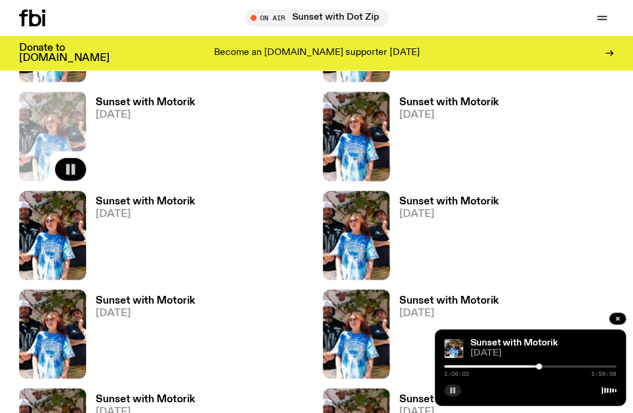
click at [542, 366] on div at bounding box center [530, 366] width 172 height 2
click at [547, 366] on div at bounding box center [530, 366] width 172 height 2
click at [551, 365] on div at bounding box center [530, 366] width 172 height 2
click at [556, 365] on div at bounding box center [530, 366] width 172 height 2
click at [560, 365] on div at bounding box center [530, 366] width 172 height 2
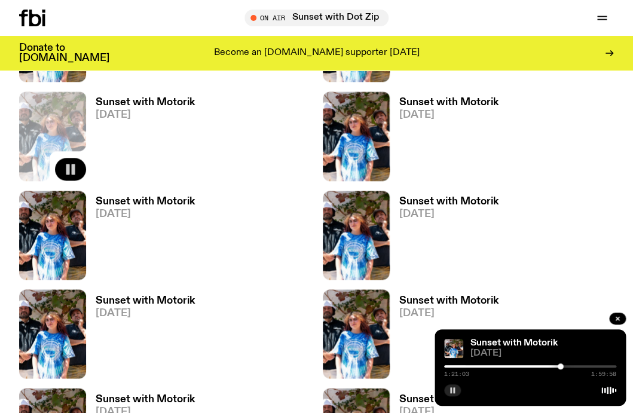
click at [564, 367] on div at bounding box center [530, 366] width 172 height 2
click at [568, 367] on div at bounding box center [530, 366] width 172 height 2
click at [571, 366] on div at bounding box center [569, 366] width 6 height 6
click at [574, 366] on div at bounding box center [572, 366] width 6 height 6
click at [576, 366] on div at bounding box center [575, 366] width 6 height 6
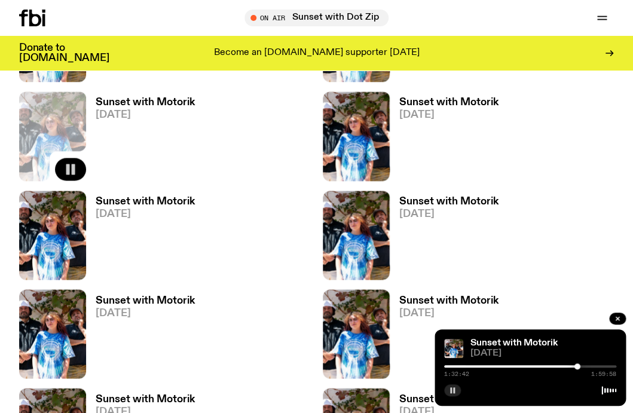
click at [580, 366] on div at bounding box center [530, 366] width 172 height 2
click at [585, 366] on div at bounding box center [530, 366] width 172 height 2
click at [588, 366] on div at bounding box center [585, 366] width 6 height 6
click at [590, 366] on div at bounding box center [588, 366] width 6 height 6
click at [592, 366] on div at bounding box center [591, 366] width 6 height 6
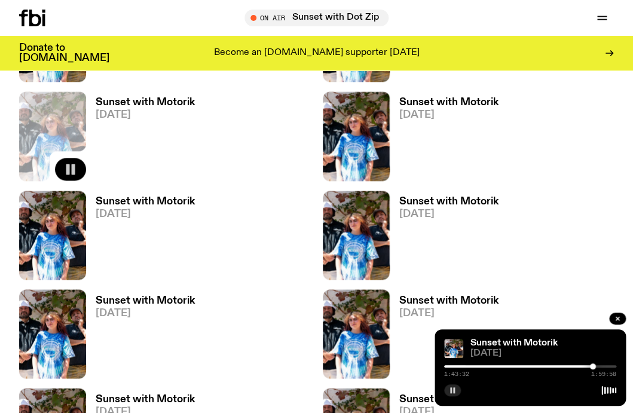
click at [594, 366] on div at bounding box center [593, 366] width 6 height 6
click at [598, 365] on div at bounding box center [530, 366] width 172 height 2
click at [600, 365] on div at bounding box center [599, 366] width 6 height 6
click at [605, 366] on div at bounding box center [530, 366] width 172 height 2
click at [610, 366] on div at bounding box center [530, 366] width 172 height 2
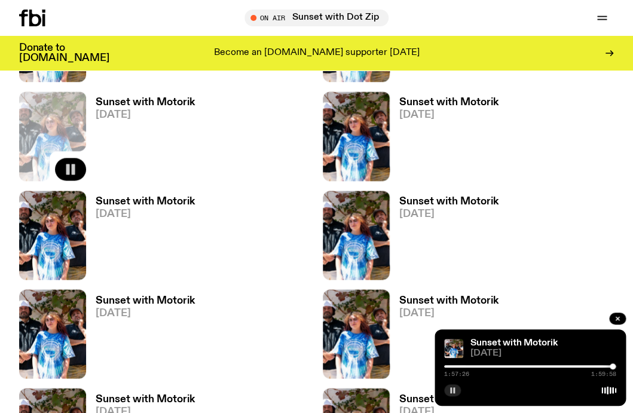
click at [612, 367] on div at bounding box center [612, 366] width 6 height 6
click at [611, 366] on div at bounding box center [613, 366] width 6 height 6
click at [609, 366] on div at bounding box center [612, 366] width 6 height 6
click at [608, 366] on div at bounding box center [610, 366] width 6 height 6
click at [606, 366] on div at bounding box center [609, 366] width 6 height 6
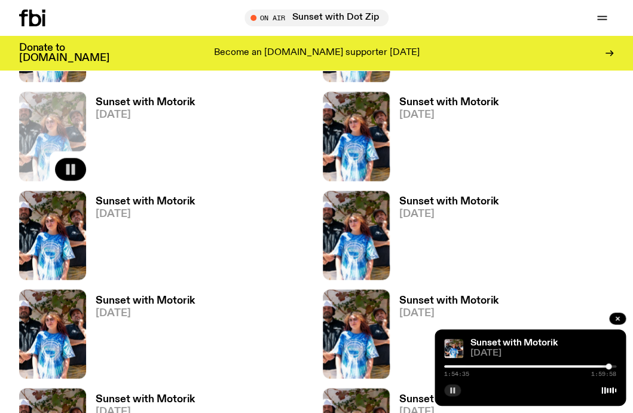
click at [453, 392] on rect "button" at bounding box center [454, 390] width 2 height 6
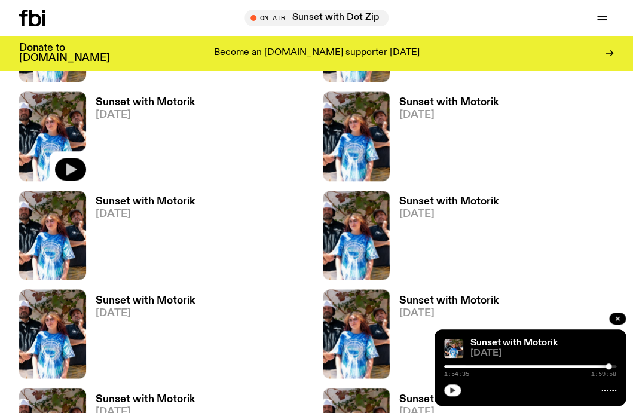
click at [450, 391] on icon "button" at bounding box center [452, 390] width 5 height 6
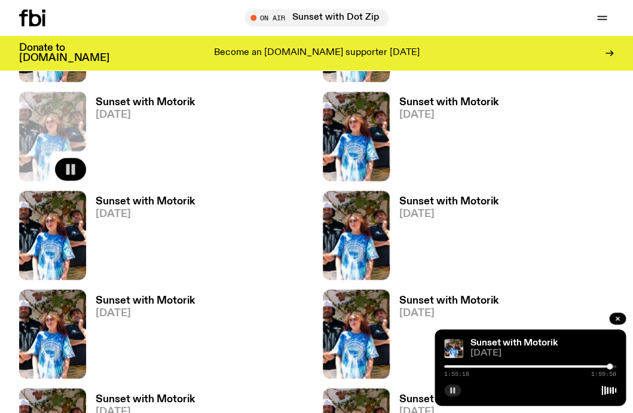
click at [610, 366] on div at bounding box center [609, 366] width 6 height 6
click at [610, 366] on div at bounding box center [611, 366] width 6 height 6
click at [612, 367] on div at bounding box center [611, 366] width 6 height 6
click at [613, 367] on div at bounding box center [612, 366] width 6 height 6
click at [615, 366] on div at bounding box center [614, 366] width 6 height 6
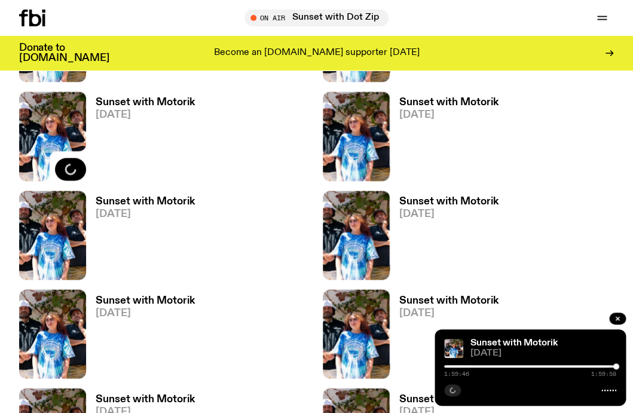
click at [615, 366] on div at bounding box center [616, 366] width 6 height 6
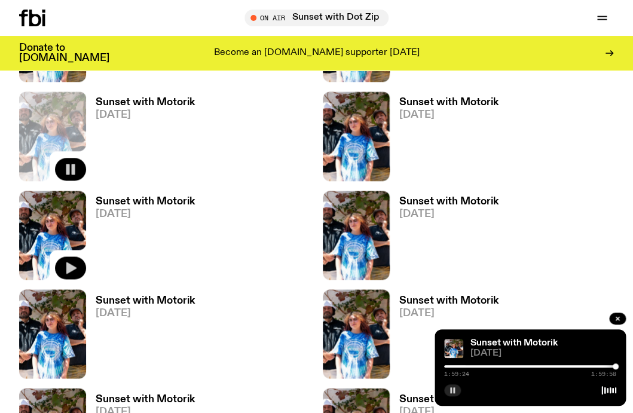
click at [68, 268] on icon "button" at bounding box center [71, 268] width 10 height 12
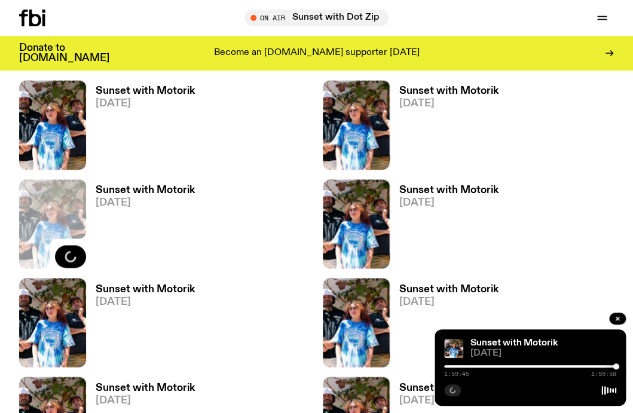
scroll to position [1652, 0]
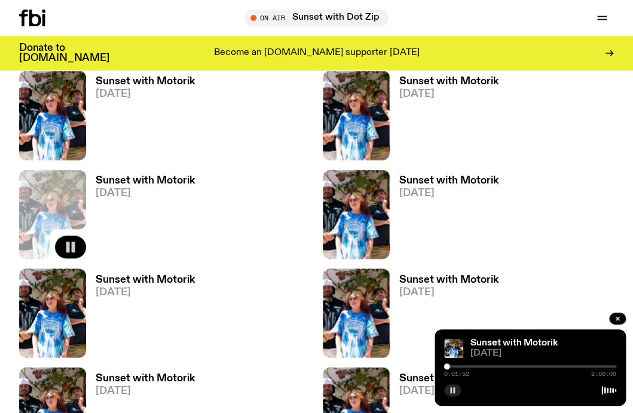
click at [446, 366] on div at bounding box center [447, 366] width 6 height 6
click at [448, 366] on div at bounding box center [449, 366] width 6 height 6
click at [450, 366] on div at bounding box center [449, 366] width 6 height 6
click at [452, 366] on div at bounding box center [450, 366] width 6 height 6
click at [453, 366] on div at bounding box center [452, 366] width 6 height 6
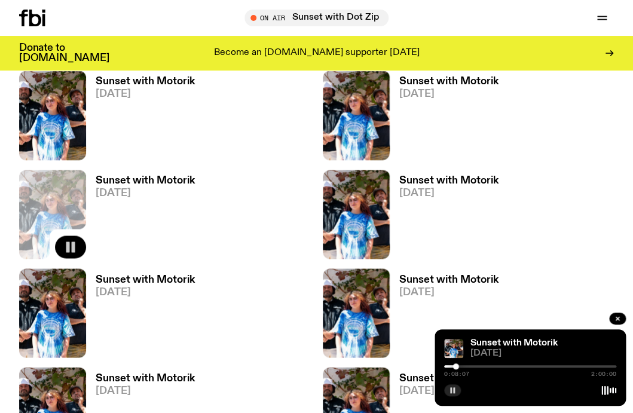
click at [455, 366] on div at bounding box center [456, 366] width 6 height 6
click at [458, 367] on div at bounding box center [456, 366] width 6 height 6
click at [461, 367] on div at bounding box center [459, 366] width 6 height 6
click at [462, 367] on div at bounding box center [461, 366] width 6 height 6
click at [464, 367] on div at bounding box center [462, 366] width 6 height 6
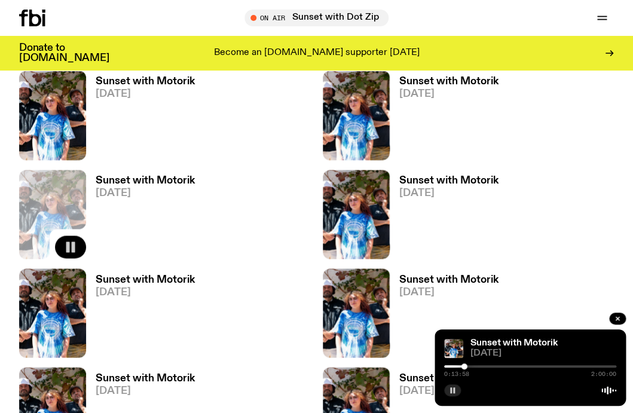
click at [464, 367] on div at bounding box center [464, 366] width 6 height 6
click at [465, 367] on div at bounding box center [464, 366] width 6 height 6
click at [468, 366] on div at bounding box center [465, 366] width 6 height 6
click at [469, 367] on div at bounding box center [468, 366] width 6 height 6
click at [471, 367] on div at bounding box center [470, 366] width 6 height 6
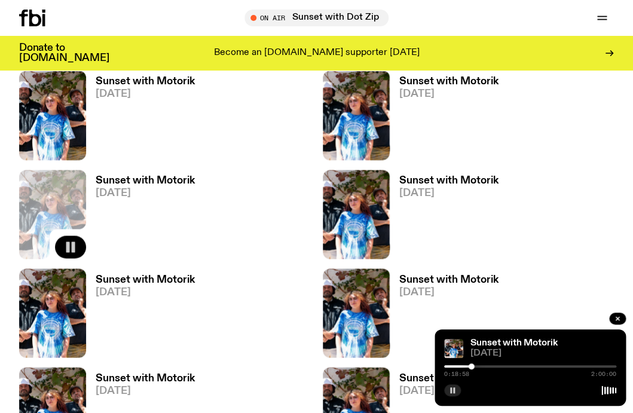
click at [473, 366] on div at bounding box center [471, 366] width 6 height 6
click at [474, 366] on div at bounding box center [474, 366] width 6 height 6
click at [476, 366] on div at bounding box center [475, 366] width 6 height 6
click at [479, 366] on div at bounding box center [477, 366] width 6 height 6
click at [481, 366] on div at bounding box center [479, 366] width 6 height 6
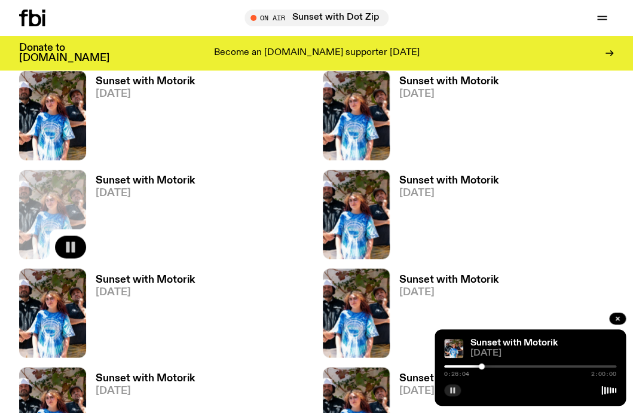
click at [483, 366] on div at bounding box center [482, 366] width 6 height 6
click at [485, 366] on div at bounding box center [484, 366] width 6 height 6
click at [488, 366] on div at bounding box center [530, 366] width 172 height 2
click at [492, 366] on div at bounding box center [530, 366] width 172 height 2
click at [496, 366] on div at bounding box center [530, 366] width 172 height 2
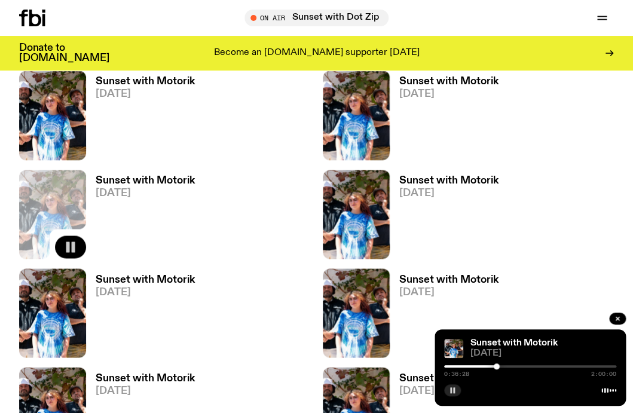
click at [498, 365] on div at bounding box center [496, 366] width 6 height 6
click at [501, 365] on div at bounding box center [530, 366] width 172 height 2
click at [506, 364] on div "0:40:12 2:00:00" at bounding box center [530, 370] width 172 height 14
click at [506, 364] on div "0:40:13 2:00:00" at bounding box center [530, 370] width 172 height 14
click at [506, 364] on div "0:40:14 2:00:00" at bounding box center [530, 370] width 172 height 14
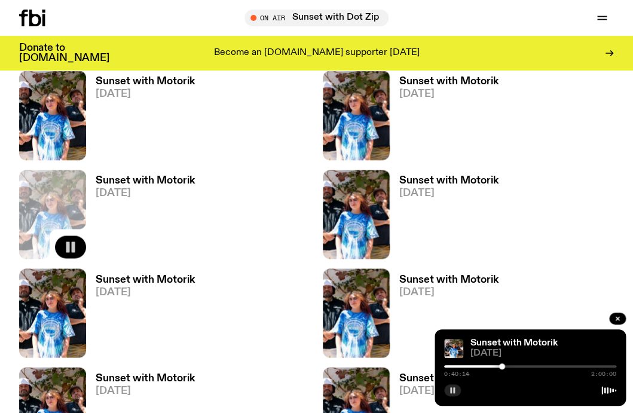
click at [504, 366] on div at bounding box center [502, 366] width 6 height 6
click at [506, 366] on div at bounding box center [505, 366] width 6 height 6
click at [510, 366] on div at bounding box center [530, 366] width 172 height 2
click at [514, 366] on div at bounding box center [530, 366] width 172 height 2
click at [520, 366] on div at bounding box center [530, 366] width 172 height 2
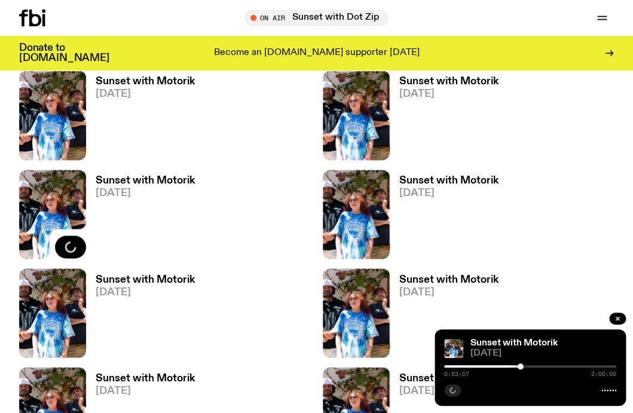
click at [525, 366] on div at bounding box center [530, 366] width 172 height 2
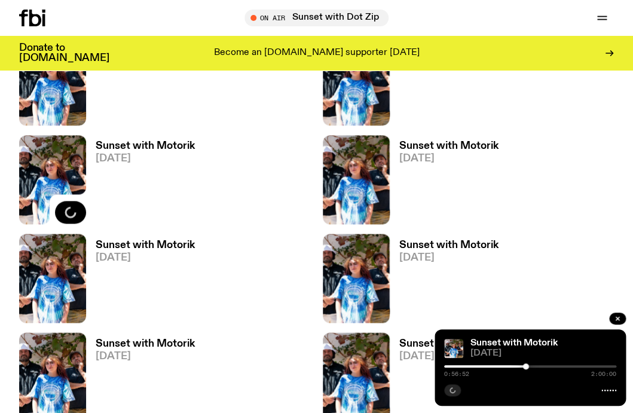
scroll to position [1693, 0]
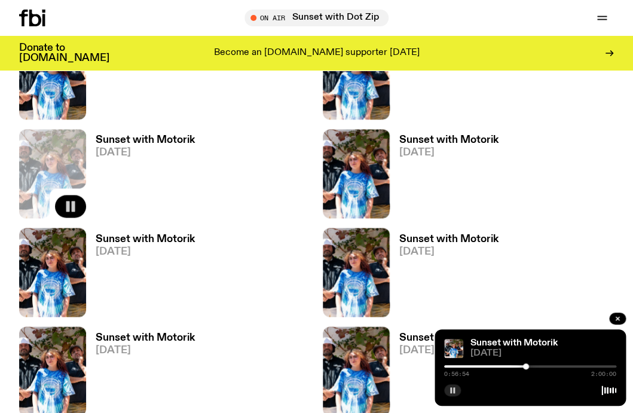
click at [529, 366] on div at bounding box center [530, 366] width 172 height 2
click at [533, 367] on div at bounding box center [530, 366] width 172 height 2
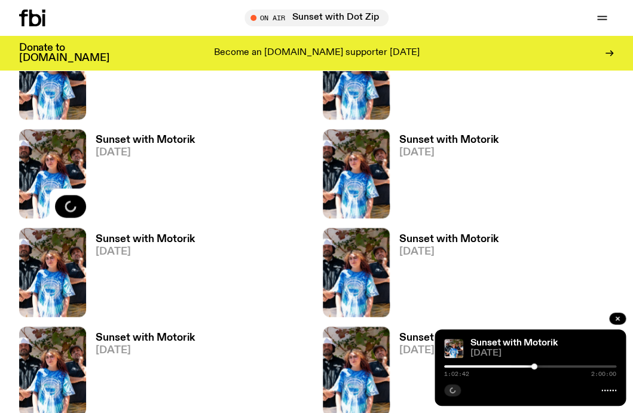
click at [540, 366] on div at bounding box center [530, 366] width 172 height 2
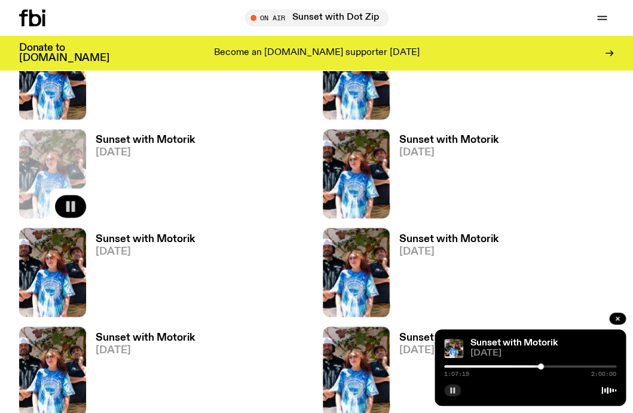
click at [543, 366] on div at bounding box center [541, 366] width 6 height 6
click at [547, 367] on div at bounding box center [530, 366] width 172 height 2
click at [550, 367] on div at bounding box center [530, 366] width 172 height 2
click at [554, 367] on div "1:14:23 2:00:00" at bounding box center [530, 370] width 172 height 14
click at [554, 365] on div at bounding box center [530, 366] width 172 height 2
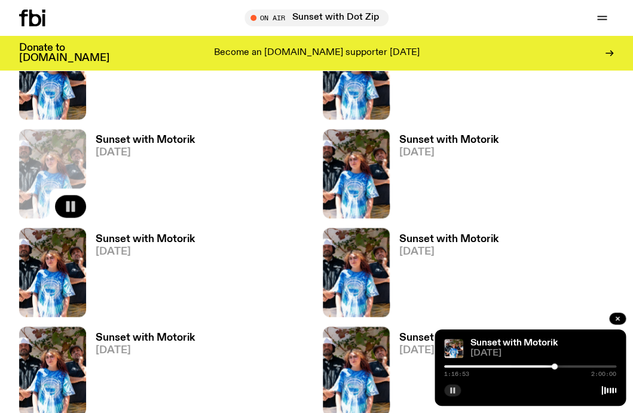
click at [557, 366] on div at bounding box center [530, 366] width 172 height 2
click at [562, 367] on div at bounding box center [530, 366] width 172 height 2
click at [566, 366] on div at bounding box center [530, 366] width 172 height 2
click at [571, 366] on div at bounding box center [530, 366] width 172 height 2
click at [575, 366] on div at bounding box center [530, 366] width 172 height 2
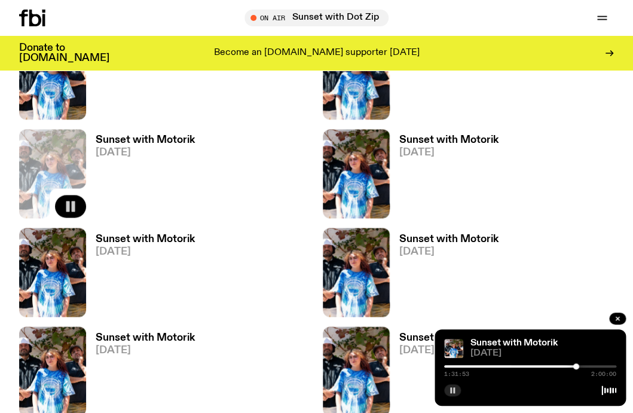
click at [581, 366] on div at bounding box center [530, 366] width 172 height 2
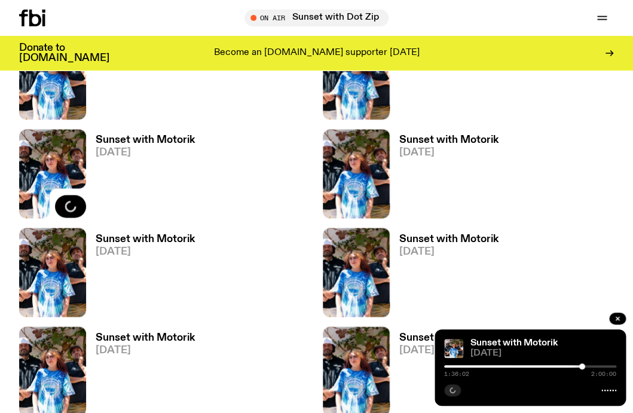
click at [589, 366] on div at bounding box center [530, 366] width 172 height 2
click at [70, 305] on icon "button" at bounding box center [71, 305] width 10 height 12
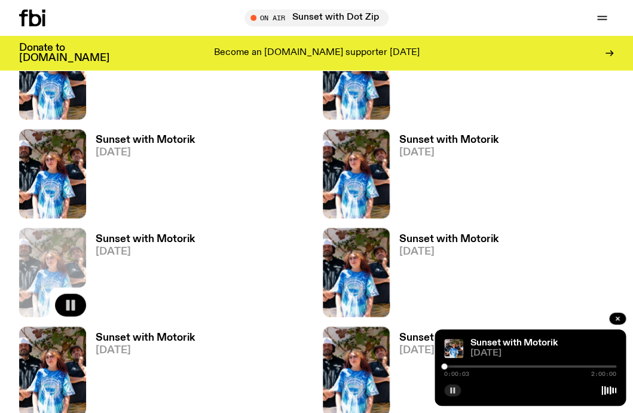
click at [446, 367] on div at bounding box center [444, 366] width 6 height 6
click at [448, 367] on div at bounding box center [447, 366] width 6 height 6
click at [450, 367] on div at bounding box center [449, 366] width 6 height 6
click at [453, 367] on div "0:04:48 2:00:00" at bounding box center [530, 370] width 172 height 14
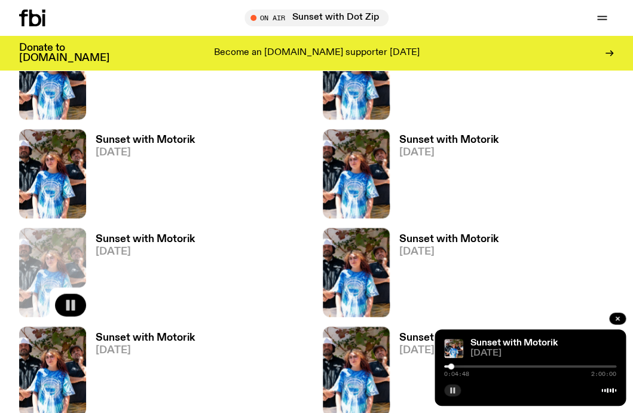
click at [453, 367] on div "0:04:48 2:00:00" at bounding box center [530, 370] width 172 height 14
click at [453, 366] on div at bounding box center [451, 366] width 6 height 6
click at [456, 365] on div at bounding box center [530, 366] width 172 height 2
click at [461, 366] on div at bounding box center [530, 366] width 172 height 2
click at [467, 366] on div at bounding box center [530, 366] width 172 height 2
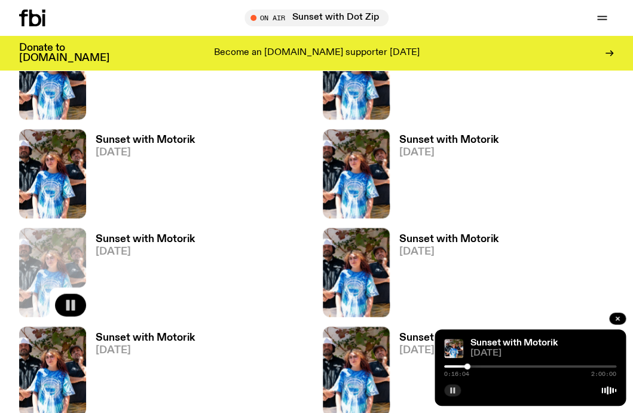
click at [473, 366] on div at bounding box center [530, 366] width 172 height 2
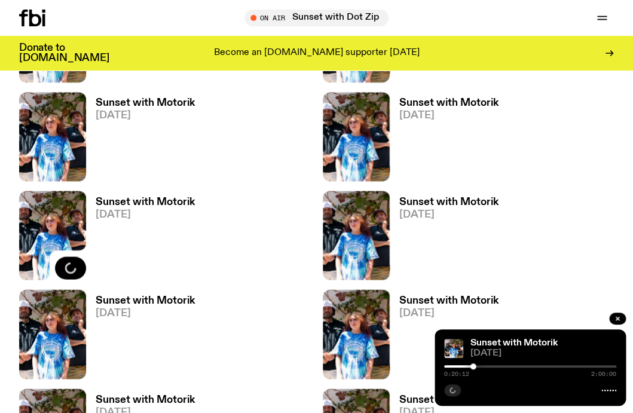
scroll to position [1746, 0]
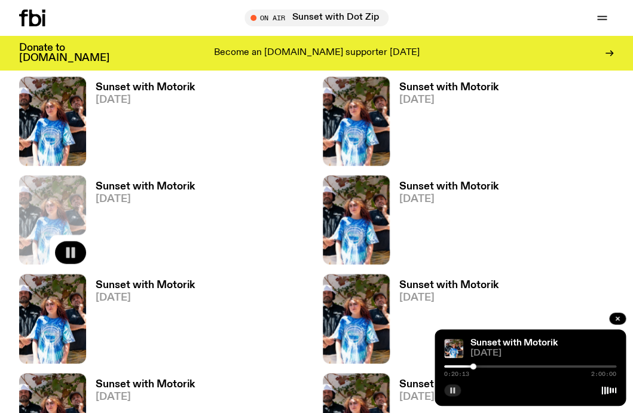
click at [476, 366] on div at bounding box center [530, 366] width 172 height 2
click at [480, 367] on div at bounding box center [530, 366] width 172 height 2
click at [485, 368] on div "0:25:13 2:00:00" at bounding box center [530, 370] width 172 height 14
click at [483, 367] on div "0:25:14 2:00:00" at bounding box center [530, 370] width 172 height 14
click at [482, 367] on div at bounding box center [480, 366] width 6 height 6
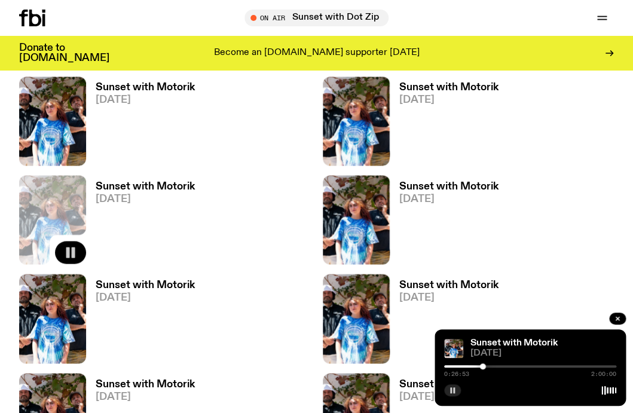
click at [487, 367] on div at bounding box center [530, 366] width 172 height 2
click at [491, 367] on div at bounding box center [530, 366] width 172 height 2
click at [495, 367] on div at bounding box center [530, 366] width 172 height 2
click at [501, 366] on div at bounding box center [530, 366] width 172 height 2
click at [505, 366] on div at bounding box center [530, 366] width 172 height 2
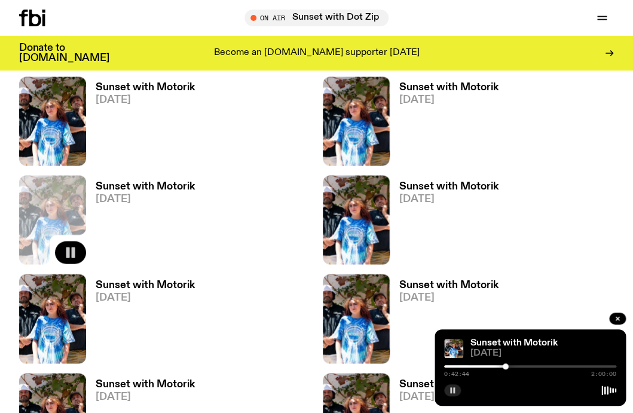
click at [507, 366] on div at bounding box center [505, 366] width 6 height 6
click at [510, 366] on div at bounding box center [507, 366] width 6 height 6
click at [511, 366] on div at bounding box center [510, 366] width 6 height 6
click at [515, 366] on div at bounding box center [530, 366] width 172 height 2
click at [517, 366] on div at bounding box center [516, 366] width 6 height 6
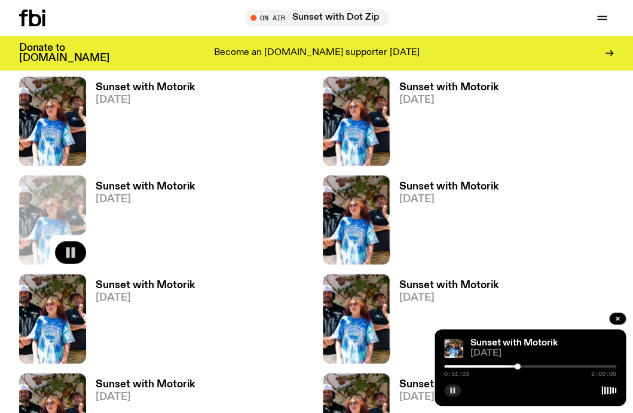
click at [520, 366] on div at bounding box center [517, 366] width 6 height 6
click at [525, 366] on div at bounding box center [530, 366] width 172 height 2
click at [528, 366] on div at bounding box center [530, 366] width 172 height 2
click at [533, 366] on div at bounding box center [530, 366] width 172 height 2
click at [539, 366] on div at bounding box center [530, 366] width 172 height 2
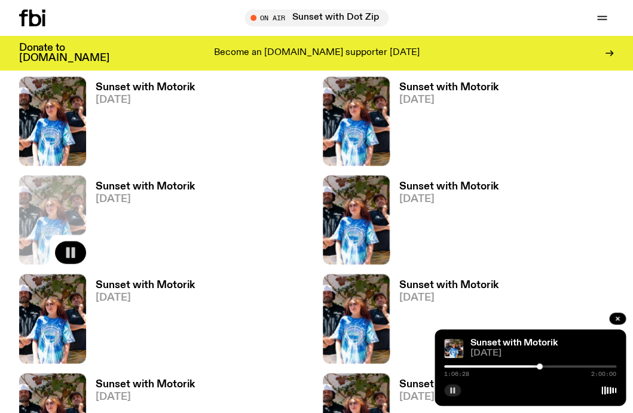
click at [544, 366] on div at bounding box center [530, 366] width 172 height 2
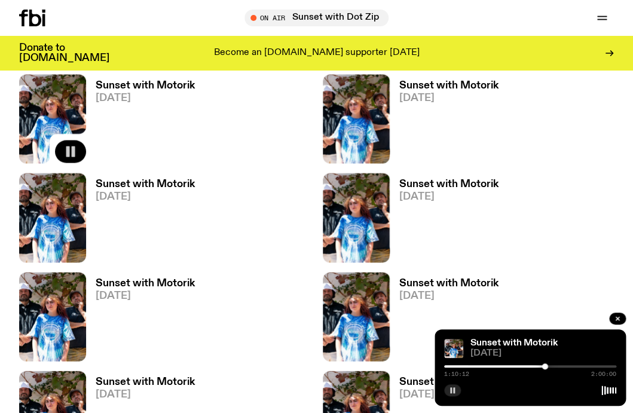
scroll to position [1850, 0]
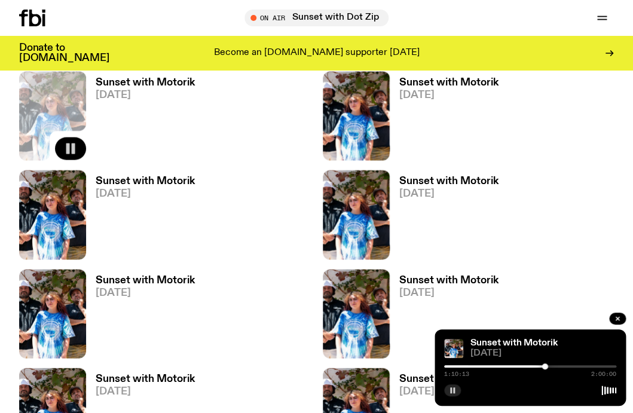
click at [553, 366] on div at bounding box center [530, 366] width 172 height 2
click at [557, 366] on div at bounding box center [530, 366] width 172 height 2
click at [563, 366] on div at bounding box center [530, 366] width 172 height 2
click at [570, 366] on div at bounding box center [530, 366] width 172 height 2
click at [537, 308] on div "Sunset with Motorik [DATE]" at bounding box center [469, 313] width 292 height 89
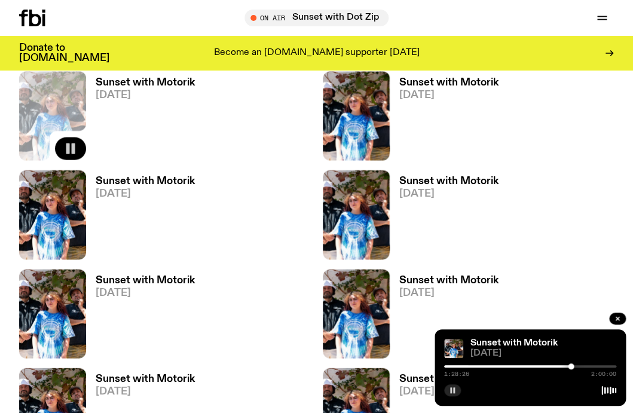
click at [573, 366] on div at bounding box center [571, 366] width 6 height 6
click at [576, 366] on div at bounding box center [530, 366] width 172 height 2
click at [580, 366] on div at bounding box center [530, 366] width 172 height 2
click at [586, 366] on div at bounding box center [530, 366] width 172 height 2
click at [590, 365] on div at bounding box center [530, 366] width 172 height 2
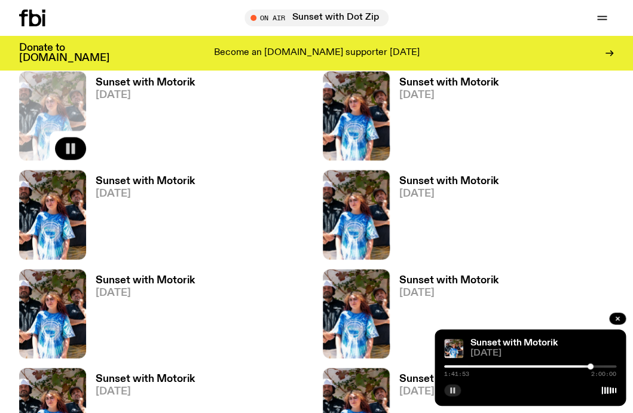
click at [596, 365] on div at bounding box center [530, 366] width 172 height 2
click at [600, 365] on div at bounding box center [530, 366] width 172 height 2
click at [605, 365] on div at bounding box center [530, 366] width 172 height 2
click at [611, 364] on div "1:52:18 2:00:00" at bounding box center [530, 370] width 172 height 14
click at [609, 366] on div at bounding box center [530, 366] width 172 height 2
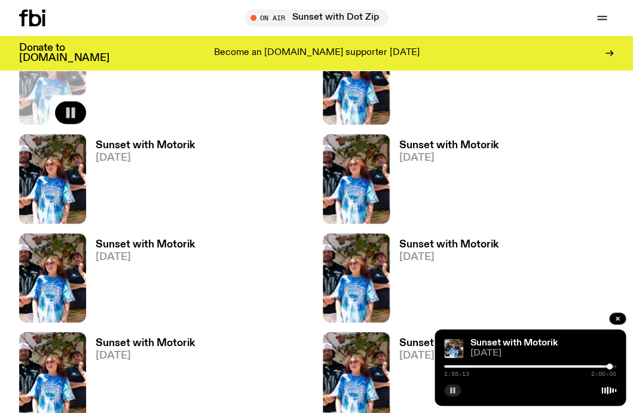
scroll to position [1898, 0]
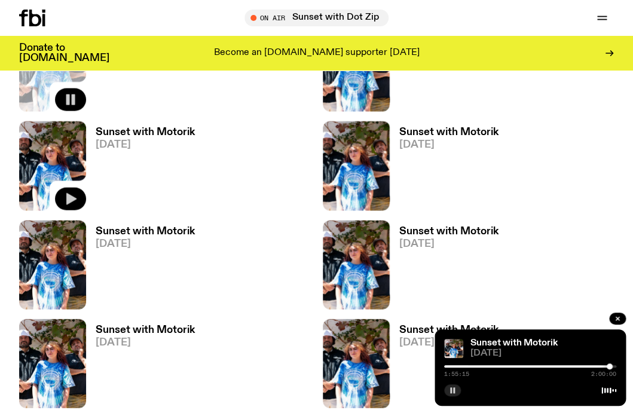
click at [70, 201] on icon "button" at bounding box center [71, 199] width 10 height 12
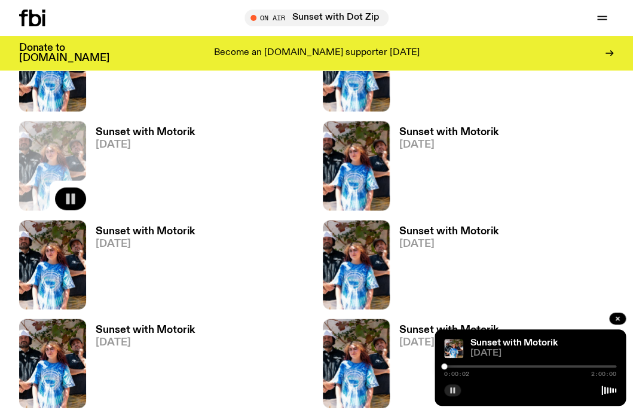
click at [447, 366] on div at bounding box center [530, 366] width 172 height 2
click at [450, 367] on div at bounding box center [530, 366] width 172 height 2
click at [455, 367] on div at bounding box center [530, 366] width 172 height 2
click at [458, 367] on div "0:07:43 2:00:00" at bounding box center [530, 370] width 172 height 14
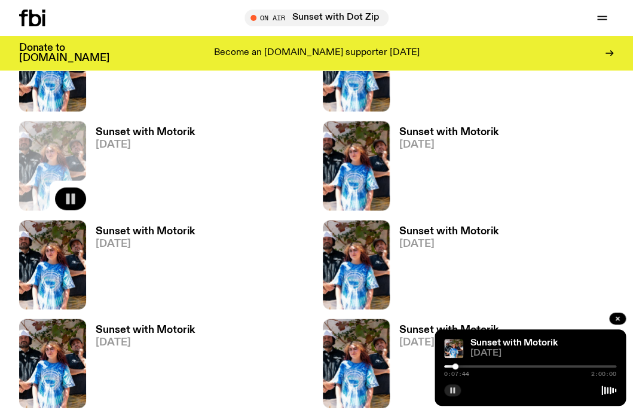
click at [458, 367] on div "0:07:44 2:00:00" at bounding box center [530, 370] width 172 height 14
click at [458, 366] on div at bounding box center [530, 366] width 172 height 2
click at [462, 366] on div at bounding box center [530, 366] width 172 height 2
click at [464, 366] on div at bounding box center [462, 366] width 6 height 6
click at [467, 366] on div at bounding box center [530, 366] width 172 height 2
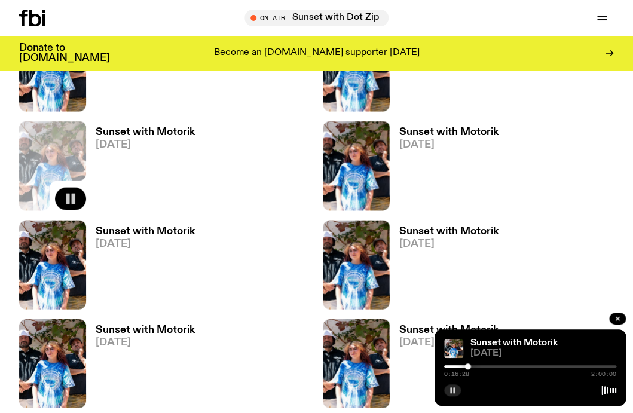
click at [470, 366] on div at bounding box center [468, 366] width 6 height 6
click at [474, 366] on div at bounding box center [530, 366] width 172 height 2
click at [477, 366] on div at bounding box center [530, 366] width 172 height 2
click at [480, 366] on div at bounding box center [478, 366] width 6 height 6
click at [481, 366] on div at bounding box center [480, 366] width 6 height 6
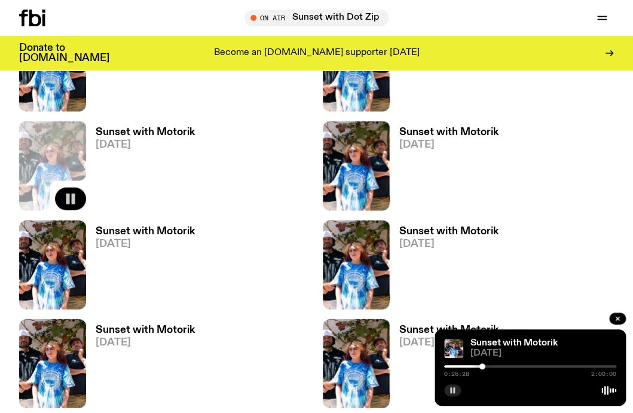
click at [487, 364] on div "0:26:28 2:00:00" at bounding box center [530, 370] width 172 height 14
click at [484, 366] on div at bounding box center [482, 366] width 6 height 6
click at [489, 366] on div at bounding box center [530, 366] width 172 height 2
click at [492, 366] on div at bounding box center [530, 366] width 172 height 2
click at [496, 366] on div at bounding box center [530, 366] width 172 height 2
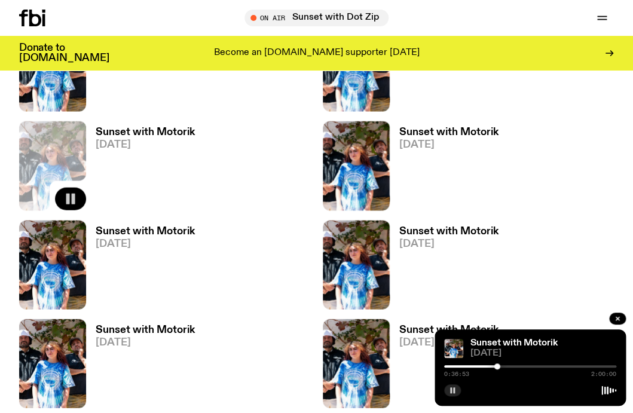
click at [501, 366] on div at bounding box center [530, 366] width 172 height 2
click at [505, 366] on div at bounding box center [530, 366] width 172 height 2
click at [508, 366] on div at bounding box center [505, 366] width 6 height 6
click at [512, 365] on div at bounding box center [530, 366] width 172 height 2
click at [514, 366] on div at bounding box center [513, 366] width 6 height 6
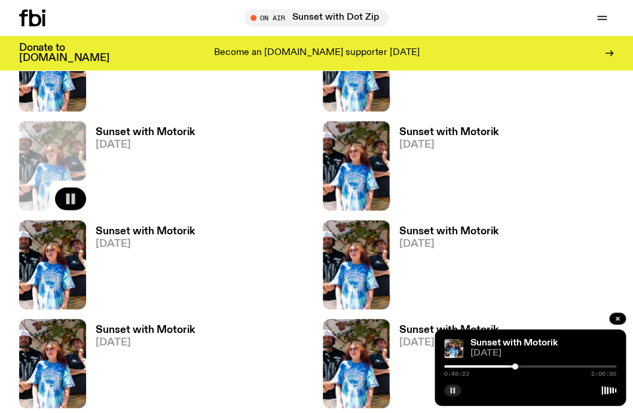
click at [517, 366] on div at bounding box center [530, 366] width 172 height 2
click at [522, 366] on div at bounding box center [530, 366] width 172 height 2
click at [526, 366] on div at bounding box center [530, 366] width 172 height 2
click at [532, 366] on div at bounding box center [530, 366] width 172 height 2
click at [536, 366] on div at bounding box center [530, 366] width 172 height 2
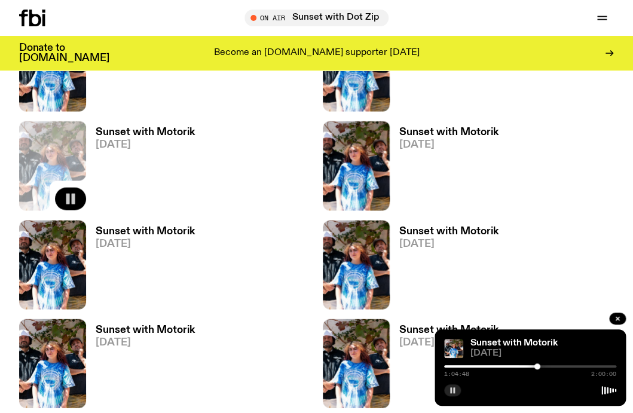
click at [542, 366] on div at bounding box center [530, 366] width 172 height 2
click at [548, 364] on div "1:08:58 2:00:00" at bounding box center [530, 370] width 172 height 14
click at [547, 365] on div at bounding box center [530, 366] width 172 height 2
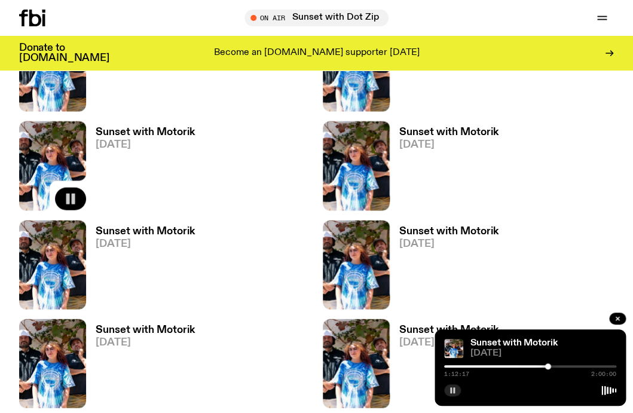
click at [553, 364] on div "1:12:17 2:00:00" at bounding box center [530, 370] width 172 height 14
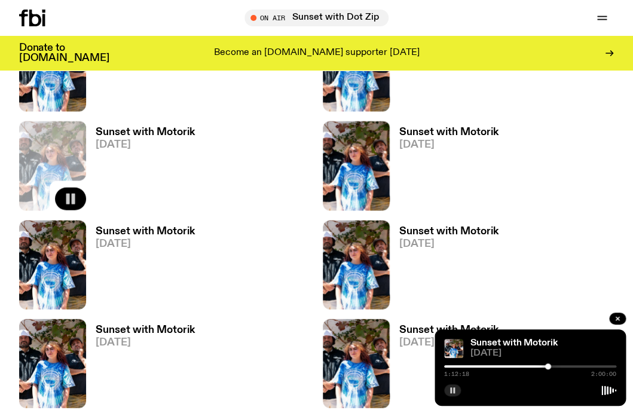
click at [552, 367] on div "1:12:18 2:00:00" at bounding box center [530, 370] width 172 height 14
click at [552, 367] on div "1:12:35 2:00:00" at bounding box center [530, 370] width 172 height 14
click at [552, 366] on div at bounding box center [530, 366] width 172 height 2
click at [555, 366] on div at bounding box center [553, 366] width 6 height 6
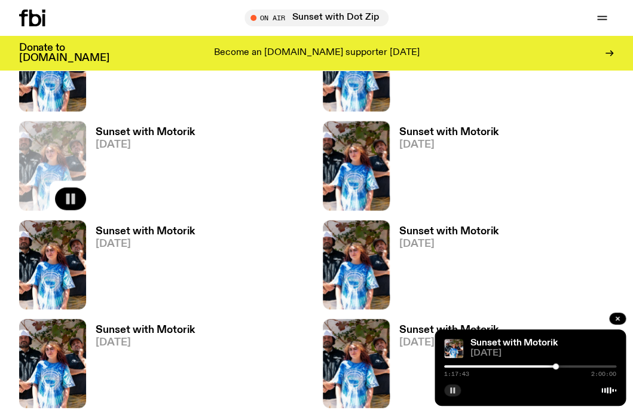
click at [558, 367] on div at bounding box center [530, 366] width 172 height 2
click at [560, 367] on div at bounding box center [559, 366] width 6 height 6
click at [565, 367] on div at bounding box center [530, 366] width 172 height 2
click at [568, 367] on div at bounding box center [565, 366] width 6 height 6
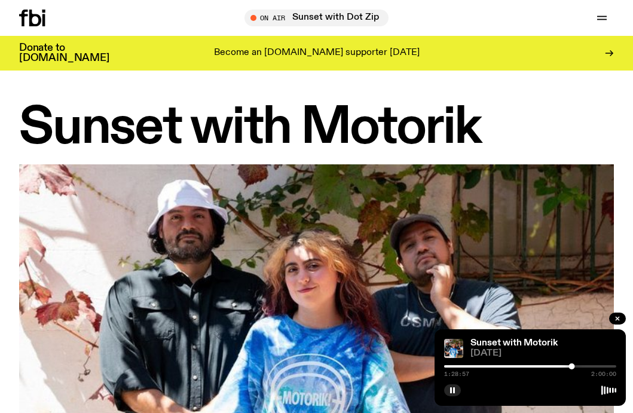
scroll to position [1898, 0]
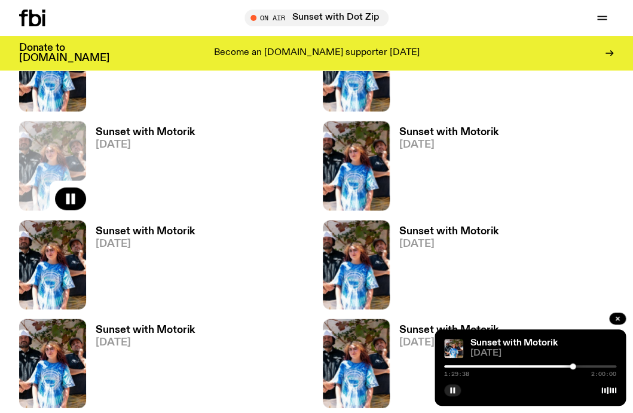
click at [575, 366] on div at bounding box center [572, 366] width 6 height 6
click at [578, 368] on div "1:31:30 2:00:00" at bounding box center [530, 370] width 172 height 14
click at [578, 363] on div "1:31:31 2:00:00" at bounding box center [530, 370] width 172 height 14
click at [578, 364] on div "1:31:32 2:00:00" at bounding box center [530, 370] width 172 height 14
click at [578, 366] on div at bounding box center [530, 366] width 172 height 2
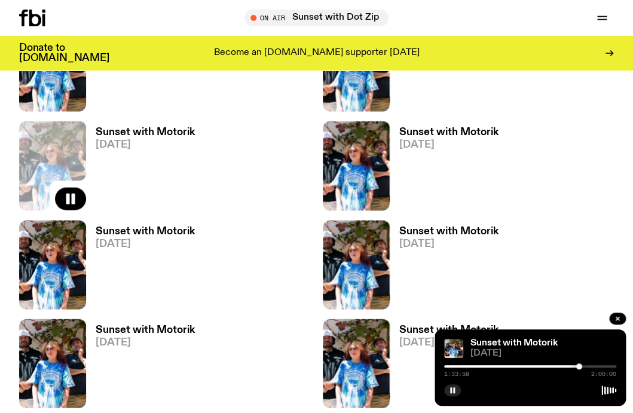
click at [582, 366] on div at bounding box center [530, 366] width 172 height 2
click at [587, 365] on div at bounding box center [530, 366] width 172 height 2
click at [591, 365] on div at bounding box center [530, 366] width 172 height 2
click at [593, 365] on div at bounding box center [591, 366] width 6 height 6
click at [591, 366] on div at bounding box center [593, 366] width 6 height 6
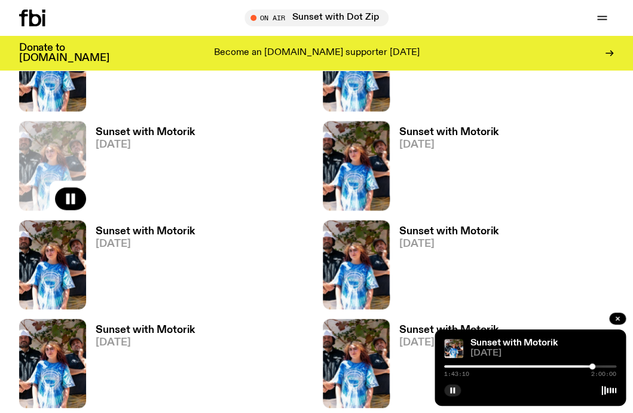
click at [594, 365] on div at bounding box center [592, 366] width 6 height 6
click at [598, 365] on div at bounding box center [530, 366] width 172 height 2
click at [602, 365] on div at bounding box center [530, 366] width 172 height 2
click at [605, 365] on div at bounding box center [530, 366] width 172 height 2
click at [610, 364] on div "1:52:43 2:00:00" at bounding box center [530, 370] width 172 height 14
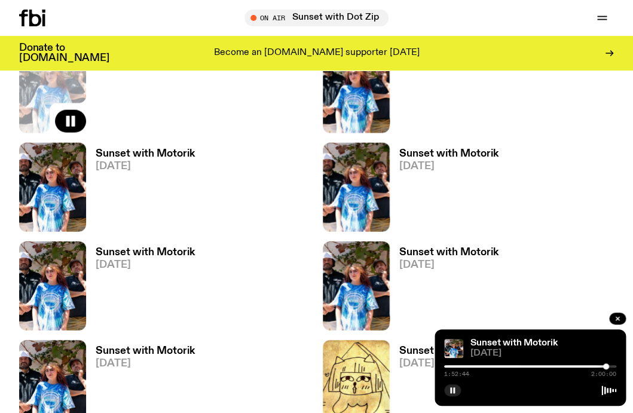
scroll to position [2023, 0]
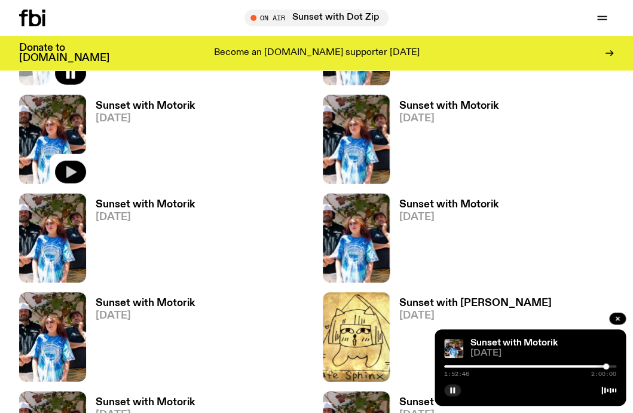
click at [75, 176] on icon "button" at bounding box center [70, 172] width 14 height 14
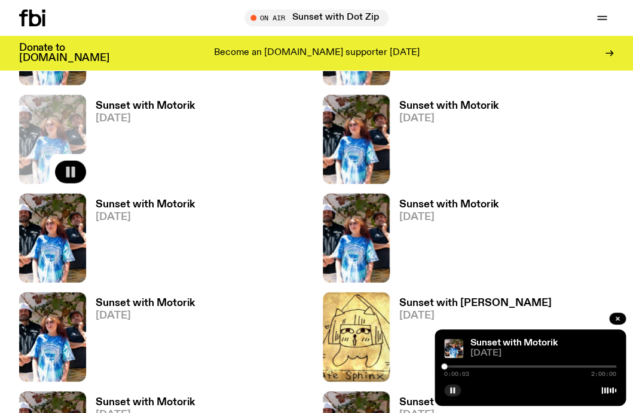
click at [445, 367] on div at bounding box center [444, 366] width 6 height 6
click at [447, 367] on div at bounding box center [446, 366] width 6 height 6
click at [449, 367] on div at bounding box center [447, 366] width 6 height 6
click at [451, 366] on div at bounding box center [452, 366] width 6 height 6
click at [454, 366] on div at bounding box center [452, 366] width 6 height 6
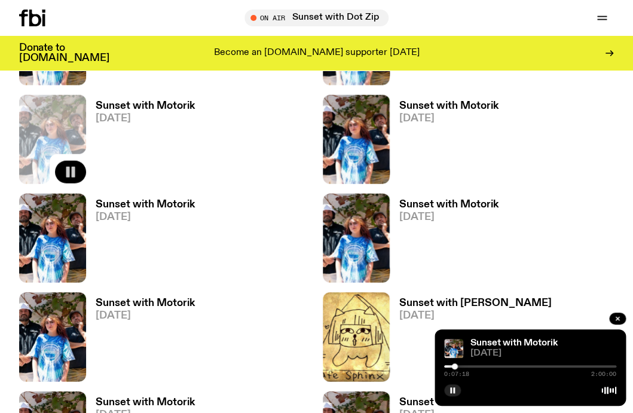
click at [458, 366] on div at bounding box center [530, 366] width 172 height 2
click at [462, 366] on div at bounding box center [530, 366] width 172 height 2
click at [465, 366] on div at bounding box center [462, 366] width 6 height 6
click at [471, 366] on div at bounding box center [530, 366] width 172 height 2
click at [474, 366] on div at bounding box center [530, 366] width 172 height 2
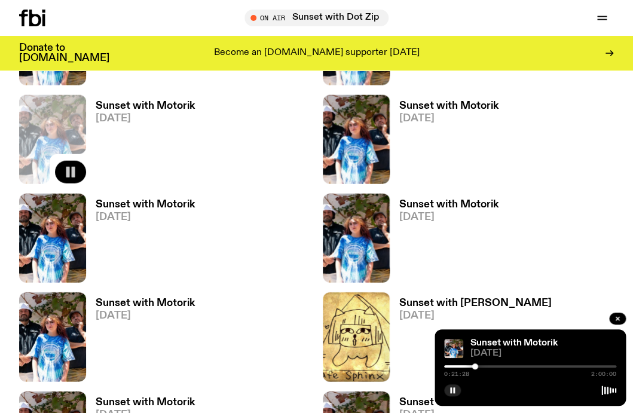
click at [478, 366] on div at bounding box center [530, 366] width 172 height 2
click at [480, 366] on div at bounding box center [479, 366] width 6 height 6
click at [483, 366] on div at bounding box center [481, 366] width 6 height 6
click at [489, 366] on div at bounding box center [530, 366] width 172 height 2
click at [491, 365] on div at bounding box center [489, 366] width 6 height 6
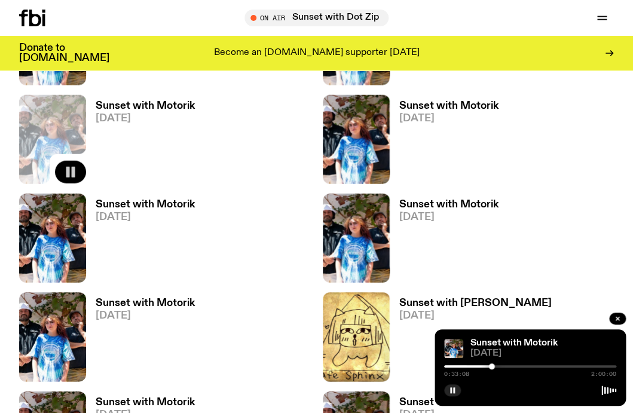
click at [495, 365] on div at bounding box center [530, 366] width 172 height 2
click at [499, 365] on div at bounding box center [530, 366] width 172 height 2
click at [505, 365] on div at bounding box center [530, 366] width 172 height 2
click at [511, 365] on div at bounding box center [530, 366] width 172 height 2
click at [516, 365] on div at bounding box center [530, 366] width 172 height 2
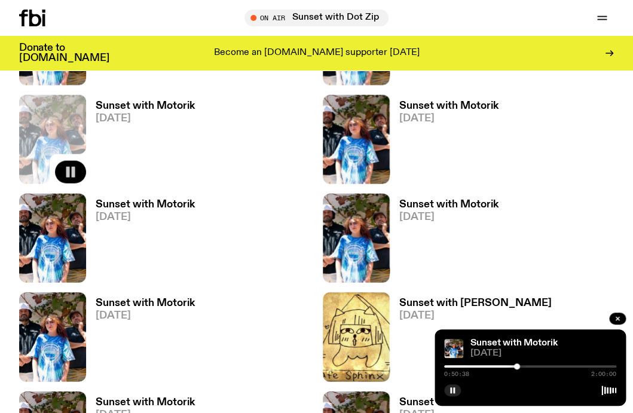
click at [520, 366] on div at bounding box center [530, 366] width 172 height 2
click at [525, 366] on div at bounding box center [530, 366] width 172 height 2
click at [530, 365] on div at bounding box center [530, 366] width 172 height 2
click at [534, 366] on div at bounding box center [530, 366] width 172 height 2
click at [535, 366] on div at bounding box center [535, 366] width 6 height 6
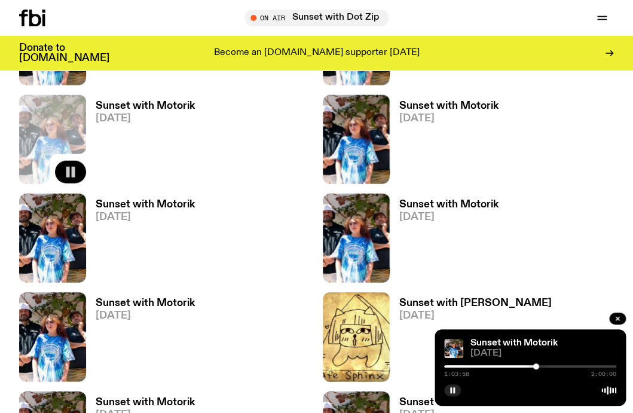
click at [537, 366] on div at bounding box center [536, 366] width 6 height 6
click at [538, 367] on div at bounding box center [539, 366] width 6 height 6
click at [541, 366] on div at bounding box center [539, 366] width 6 height 6
click at [545, 365] on div at bounding box center [530, 366] width 172 height 2
click at [548, 365] on div at bounding box center [546, 366] width 6 height 6
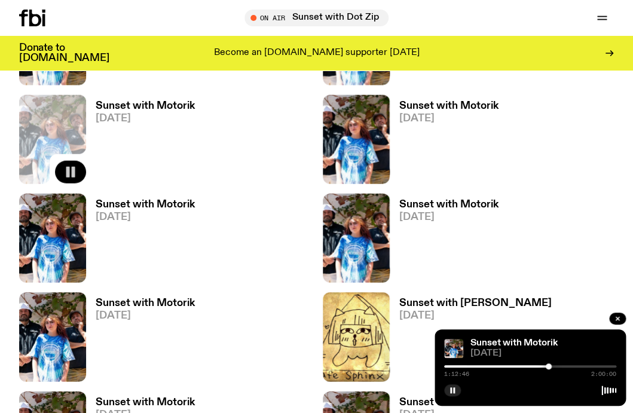
click at [549, 365] on div at bounding box center [548, 366] width 6 height 6
click at [548, 365] on div at bounding box center [550, 366] width 6 height 6
click at [547, 366] on div at bounding box center [549, 366] width 6 height 6
click at [548, 366] on div at bounding box center [547, 366] width 6 height 6
click at [551, 366] on div at bounding box center [549, 366] width 6 height 6
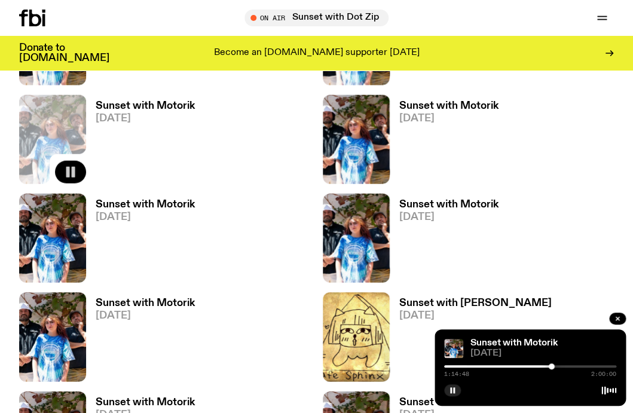
click at [553, 366] on div at bounding box center [551, 366] width 6 height 6
click at [555, 365] on div at bounding box center [554, 366] width 6 height 6
click at [557, 365] on div at bounding box center [556, 366] width 6 height 6
click at [554, 364] on div "1:18:58 2:00:00" at bounding box center [530, 370] width 172 height 14
click at [554, 365] on div at bounding box center [471, 366] width 172 height 2
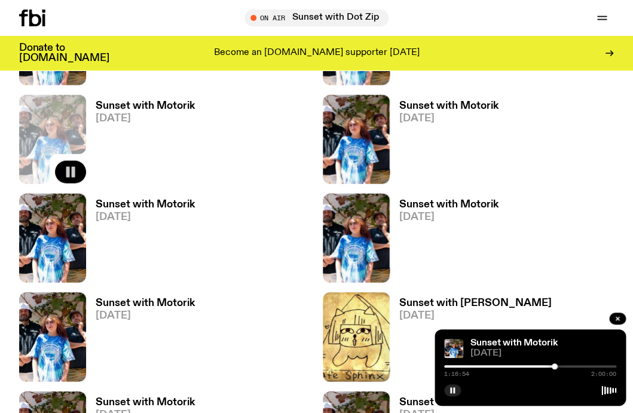
click at [556, 365] on div at bounding box center [554, 366] width 6 height 6
click at [558, 365] on div at bounding box center [556, 366] width 6 height 6
click at [563, 365] on div at bounding box center [530, 366] width 172 height 2
click at [564, 365] on div at bounding box center [563, 366] width 6 height 6
click at [566, 365] on div at bounding box center [565, 366] width 6 height 6
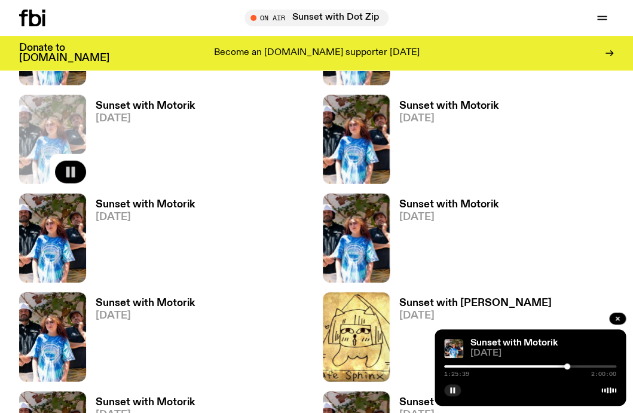
click at [568, 364] on div at bounding box center [567, 366] width 6 height 6
click at [571, 365] on div at bounding box center [569, 366] width 6 height 6
click at [575, 365] on div at bounding box center [530, 366] width 172 height 2
click at [578, 365] on div at bounding box center [530, 366] width 172 height 2
click at [581, 365] on div at bounding box center [579, 366] width 6 height 6
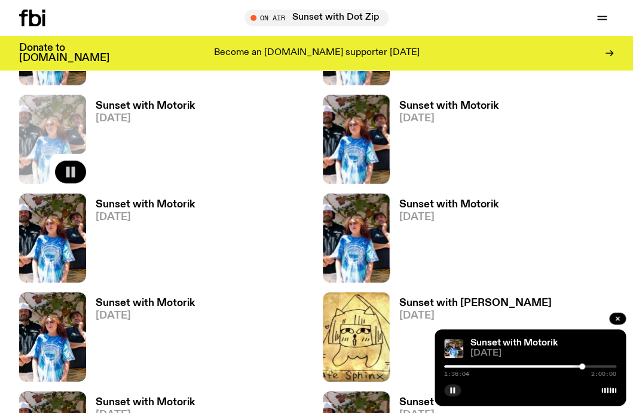
click at [584, 364] on div "1:36:04 2:00:00" at bounding box center [530, 370] width 172 height 14
click at [584, 364] on div at bounding box center [582, 366] width 6 height 6
click at [586, 364] on div at bounding box center [584, 366] width 6 height 6
click at [590, 365] on div at bounding box center [530, 366] width 172 height 2
click at [593, 365] on div at bounding box center [530, 366] width 172 height 2
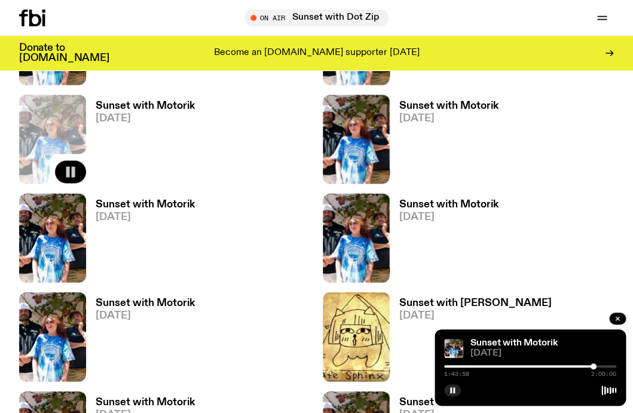
click at [597, 367] on div at bounding box center [530, 366] width 172 height 2
click at [601, 365] on div at bounding box center [530, 366] width 172 height 2
click at [604, 365] on div at bounding box center [602, 366] width 6 height 6
click at [606, 365] on div at bounding box center [605, 366] width 6 height 6
click at [611, 366] on div at bounding box center [530, 366] width 172 height 2
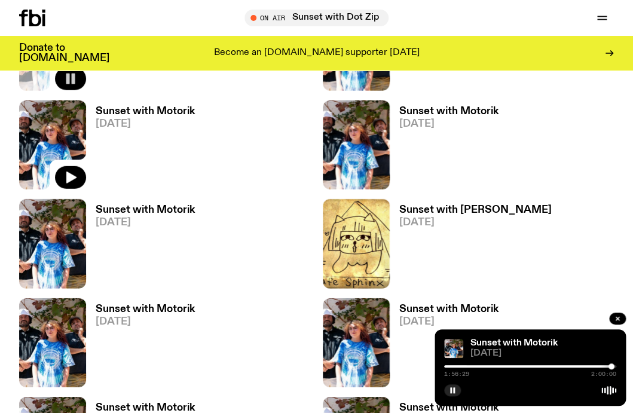
scroll to position [2081, 0]
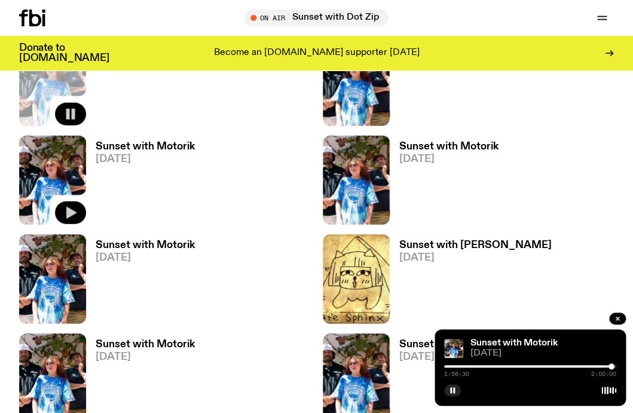
click at [73, 213] on icon "button" at bounding box center [71, 213] width 10 height 12
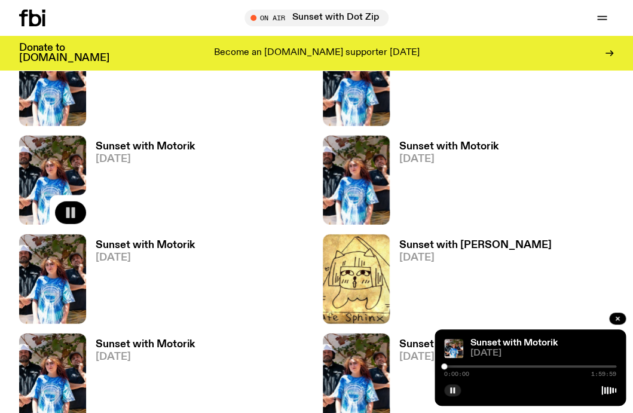
click at [446, 367] on div at bounding box center [444, 366] width 6 height 6
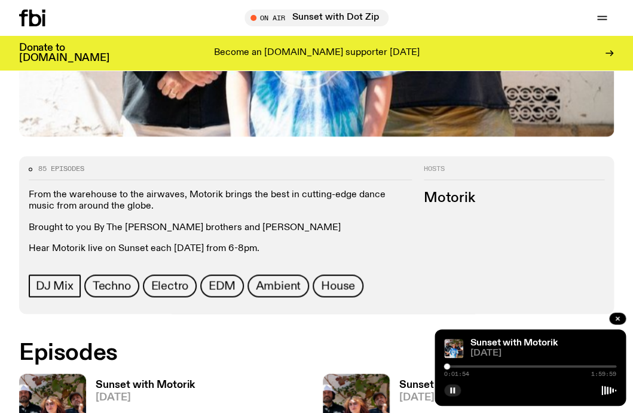
scroll to position [359, 0]
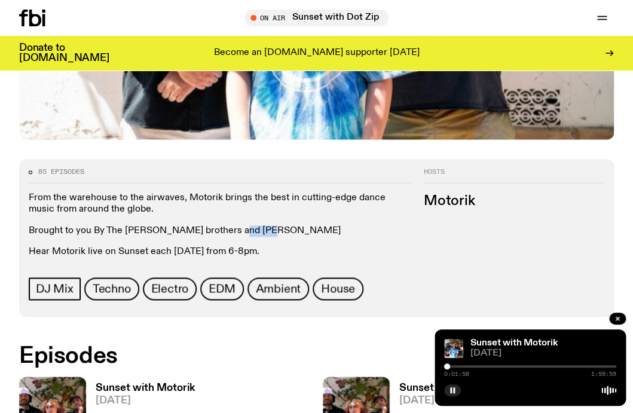
drag, startPoint x: 262, startPoint y: 230, endPoint x: 231, endPoint y: 230, distance: 31.1
click at [231, 230] on p "Brought to you By The [PERSON_NAME] brothers and [PERSON_NAME]" at bounding box center [220, 230] width 383 height 11
copy p "Reenie"
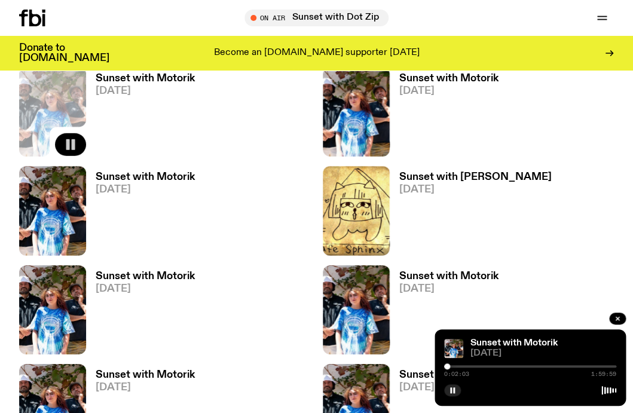
scroll to position [2146, 0]
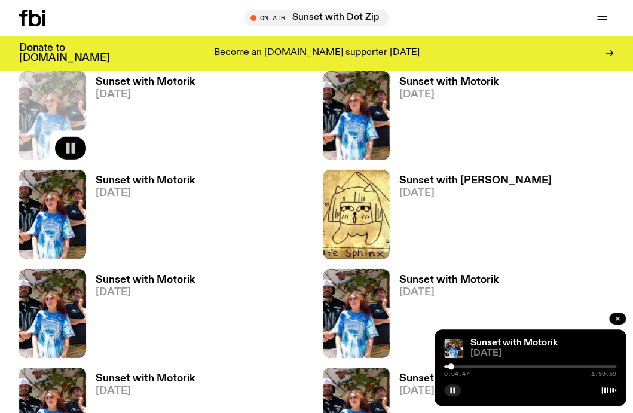
click at [450, 367] on div at bounding box center [451, 366] width 6 height 6
click at [452, 367] on div at bounding box center [451, 366] width 6 height 6
click at [454, 367] on div at bounding box center [452, 366] width 6 height 6
click at [456, 367] on div at bounding box center [455, 366] width 6 height 6
click at [461, 367] on div at bounding box center [530, 366] width 172 height 2
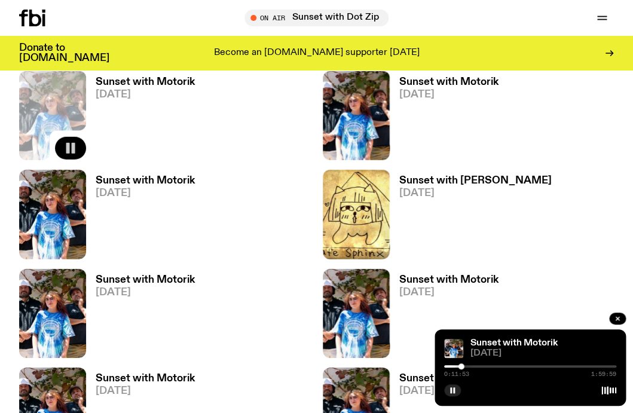
click at [465, 367] on div at bounding box center [530, 366] width 172 height 2
click at [468, 367] on div at bounding box center [530, 366] width 172 height 2
click at [473, 367] on div at bounding box center [530, 366] width 172 height 2
click at [476, 367] on div at bounding box center [530, 366] width 172 height 2
click at [473, 366] on div at bounding box center [391, 366] width 172 height 2
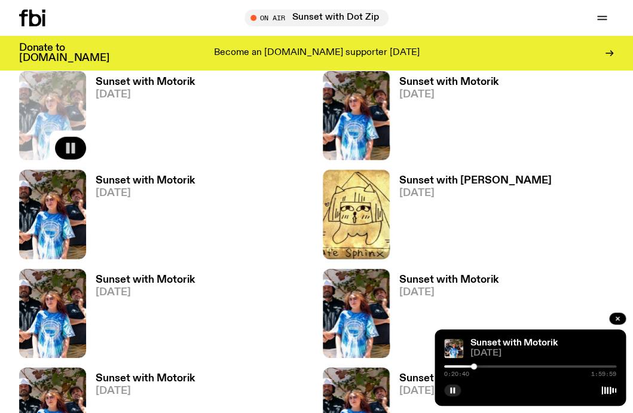
click at [471, 366] on div at bounding box center [474, 366] width 6 height 6
click at [474, 366] on div at bounding box center [475, 366] width 6 height 6
click at [479, 366] on div at bounding box center [530, 366] width 172 height 2
click at [485, 366] on div at bounding box center [530, 366] width 172 height 2
click at [487, 366] on div at bounding box center [486, 366] width 6 height 6
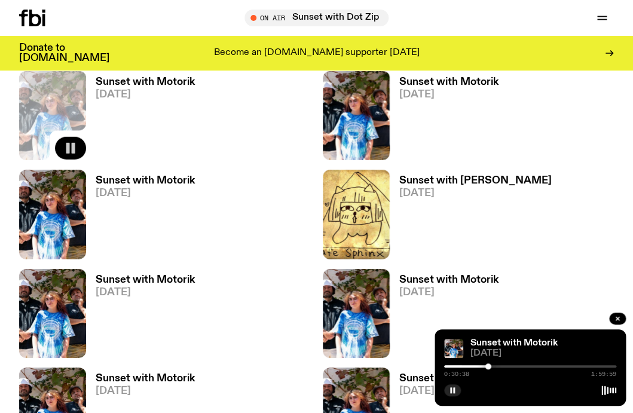
click at [492, 366] on div at bounding box center [530, 366] width 172 height 2
click at [497, 366] on div at bounding box center [530, 366] width 172 height 2
click at [501, 366] on div at bounding box center [530, 366] width 172 height 2
click at [507, 366] on div at bounding box center [530, 366] width 172 height 2
click at [513, 364] on div "0:44:23 1:59:59" at bounding box center [530, 370] width 172 height 14
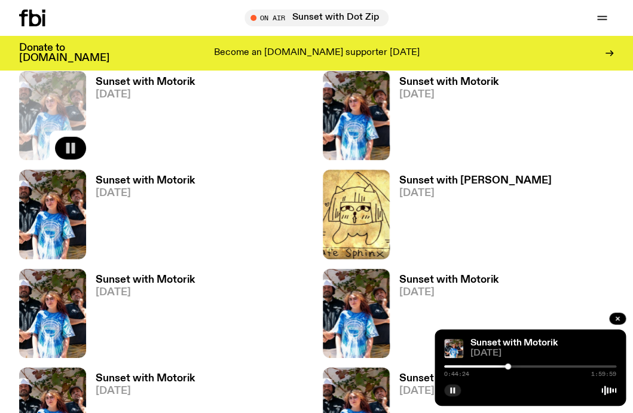
click at [512, 367] on div at bounding box center [530, 366] width 172 height 2
click at [518, 366] on div at bounding box center [530, 366] width 172 height 2
click at [519, 367] on div at bounding box center [519, 366] width 6 height 6
click at [524, 367] on div at bounding box center [530, 366] width 172 height 2
click at [528, 366] on div at bounding box center [530, 366] width 172 height 2
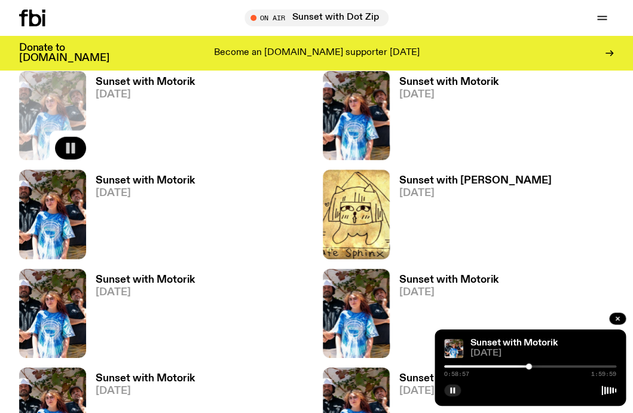
click at [533, 365] on div at bounding box center [530, 366] width 172 height 2
click at [537, 366] on div at bounding box center [535, 366] width 6 height 6
click at [542, 366] on div at bounding box center [530, 366] width 172 height 2
click at [547, 366] on div at bounding box center [530, 366] width 172 height 2
click at [549, 366] on div at bounding box center [548, 366] width 6 height 6
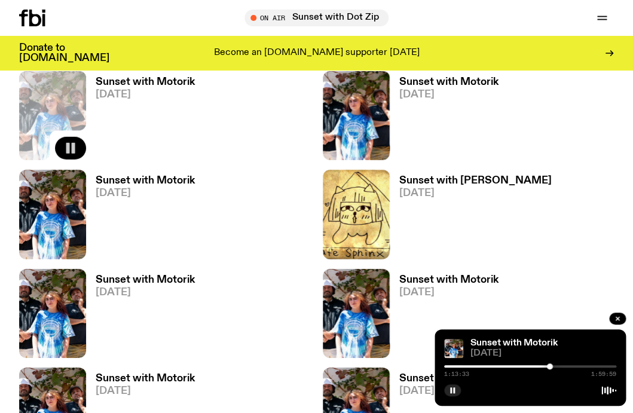
click at [553, 366] on div at bounding box center [530, 366] width 172 height 2
click at [559, 366] on div at bounding box center [530, 366] width 172 height 2
click at [563, 366] on div at bounding box center [530, 366] width 172 height 2
click at [566, 366] on div at bounding box center [530, 366] width 172 height 2
click at [567, 366] on div at bounding box center [566, 366] width 6 height 6
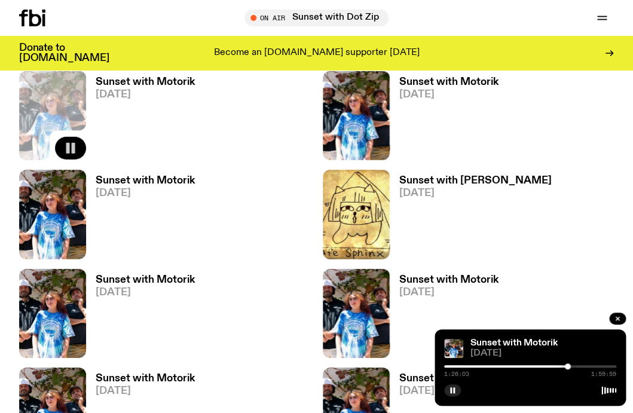
click at [569, 367] on div at bounding box center [568, 366] width 6 height 6
click at [572, 367] on div at bounding box center [530, 366] width 172 height 2
click at [578, 367] on div at bounding box center [530, 366] width 172 height 2
click at [581, 367] on div at bounding box center [530, 366] width 172 height 2
click at [585, 367] on div at bounding box center [530, 366] width 172 height 2
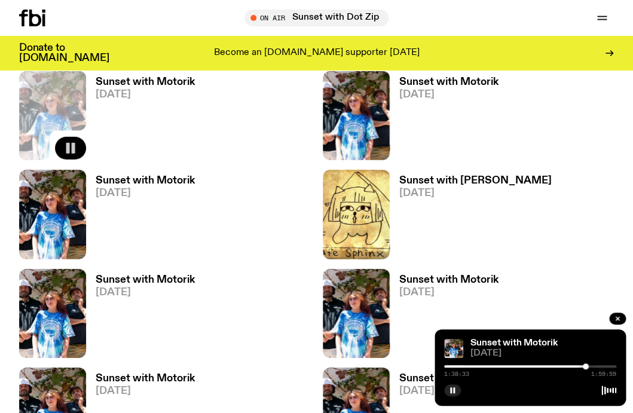
click at [589, 367] on div at bounding box center [530, 366] width 172 height 2
click at [592, 367] on div at bounding box center [593, 366] width 6 height 6
click at [593, 366] on div at bounding box center [593, 366] width 6 height 6
click at [596, 366] on div at bounding box center [594, 366] width 6 height 6
click at [599, 366] on div at bounding box center [596, 366] width 6 height 6
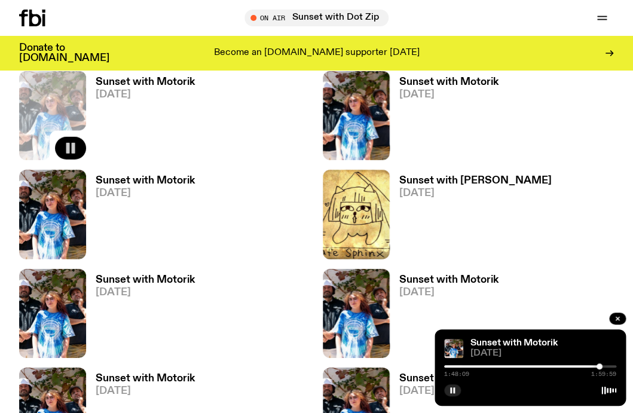
click at [602, 366] on div at bounding box center [530, 366] width 172 height 2
click at [608, 366] on div at bounding box center [530, 366] width 172 height 2
click at [71, 248] on icon "button" at bounding box center [71, 247] width 10 height 12
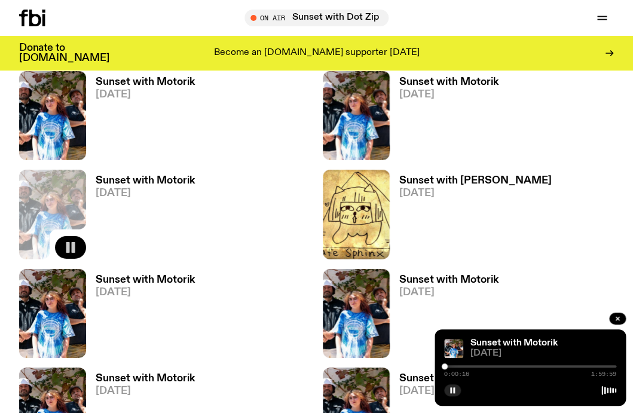
click at [449, 366] on div at bounding box center [530, 366] width 172 height 2
click at [453, 366] on div at bounding box center [530, 366] width 172 height 2
click at [457, 366] on div at bounding box center [530, 366] width 172 height 2
click at [459, 367] on div at bounding box center [458, 366] width 6 height 6
click at [462, 367] on div at bounding box center [530, 366] width 172 height 2
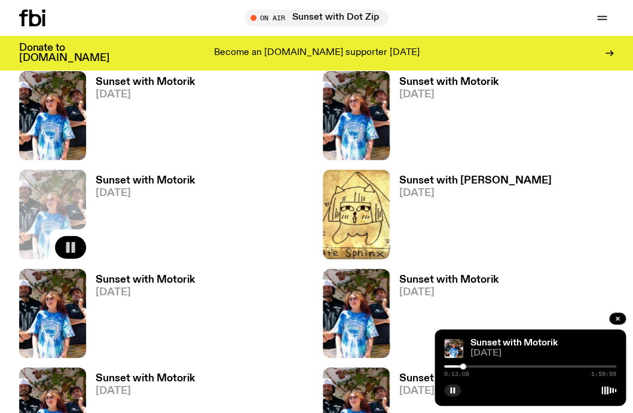
click at [466, 366] on div at bounding box center [530, 366] width 172 height 2
click at [469, 367] on div at bounding box center [530, 366] width 172 height 2
click at [467, 367] on div at bounding box center [470, 366] width 6 height 6
click at [466, 366] on div at bounding box center [468, 366] width 6 height 6
click at [470, 365] on div at bounding box center [530, 366] width 172 height 2
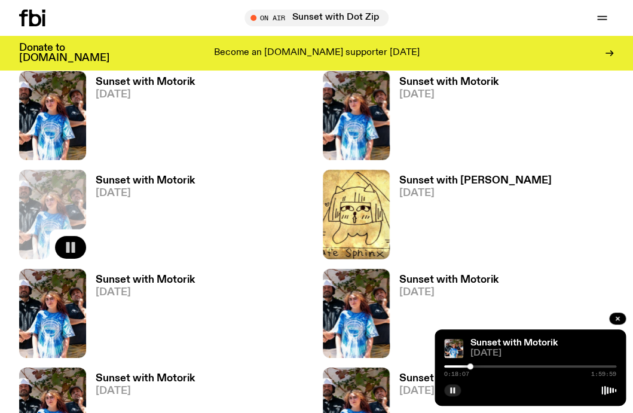
click at [475, 367] on div at bounding box center [530, 366] width 172 height 2
click at [479, 367] on div at bounding box center [530, 366] width 172 height 2
click at [481, 367] on div "0:24:23 1:59:59" at bounding box center [530, 370] width 172 height 14
click at [480, 365] on div at bounding box center [479, 366] width 6 height 6
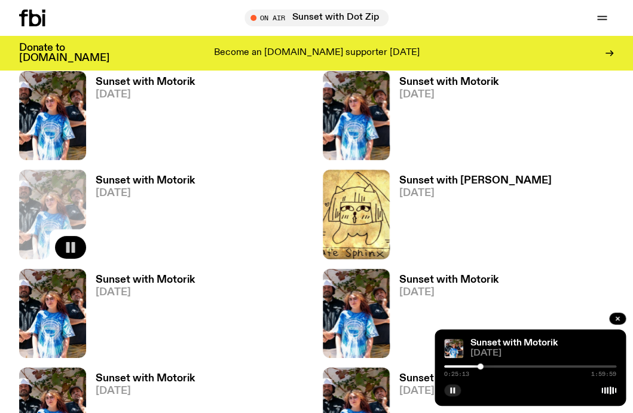
click at [484, 365] on div at bounding box center [530, 366] width 172 height 2
click at [488, 365] on div at bounding box center [530, 366] width 172 height 2
click at [490, 365] on div at bounding box center [489, 366] width 6 height 6
click at [493, 366] on div at bounding box center [530, 366] width 172 height 2
click at [498, 366] on div at bounding box center [530, 366] width 172 height 2
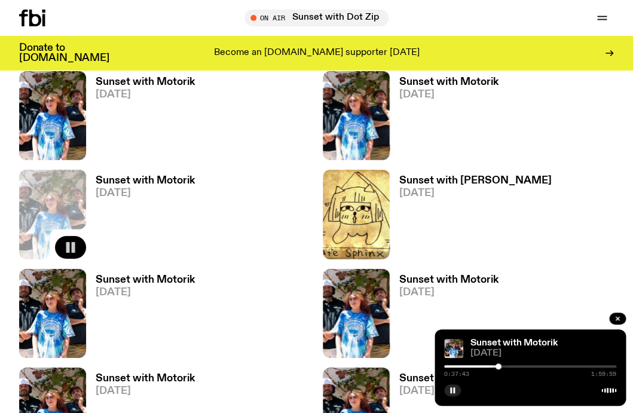
click at [501, 366] on div at bounding box center [530, 366] width 172 height 2
click at [506, 366] on div at bounding box center [530, 366] width 172 height 2
click at [512, 366] on div at bounding box center [530, 366] width 172 height 2
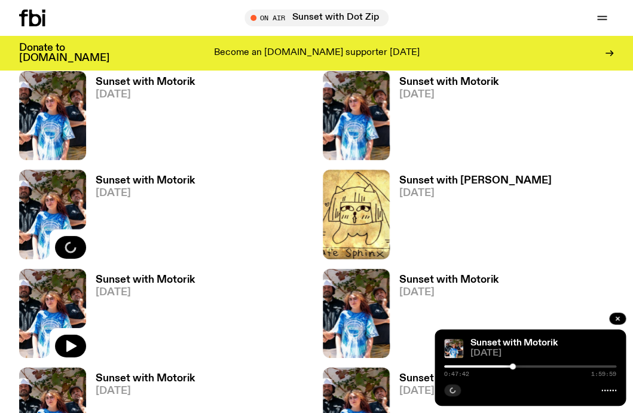
scroll to position [2154, 0]
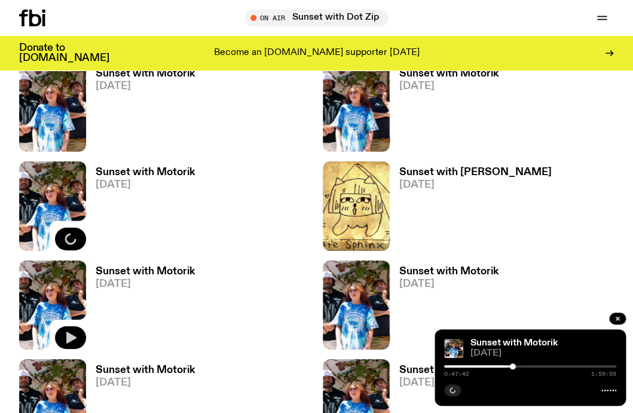
click at [69, 336] on icon "button" at bounding box center [71, 338] width 10 height 12
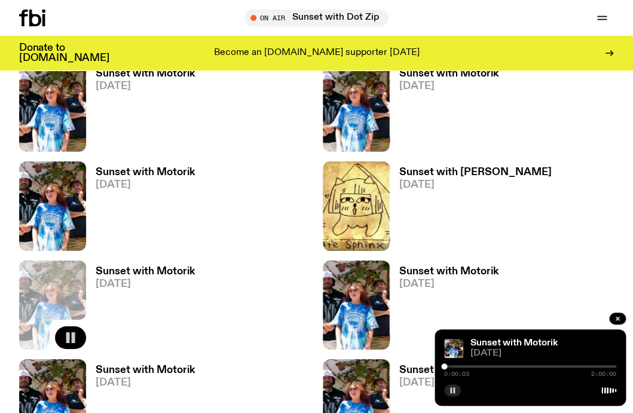
click at [455, 394] on button "button" at bounding box center [452, 390] width 17 height 12
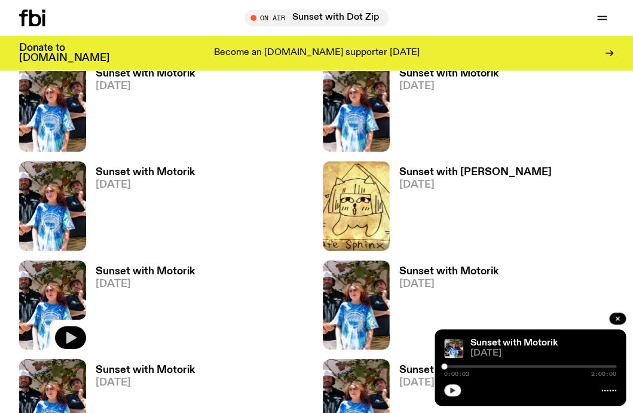
click at [452, 392] on icon "button" at bounding box center [452, 390] width 5 height 6
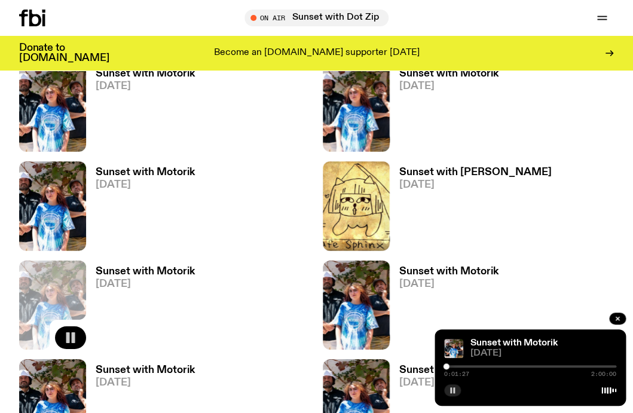
click at [446, 367] on div at bounding box center [446, 366] width 6 height 6
click at [448, 367] on div at bounding box center [446, 366] width 6 height 6
click at [449, 367] on div at bounding box center [450, 366] width 6 height 6
click at [452, 367] on div at bounding box center [530, 366] width 172 height 2
click at [171, 267] on h3 "Sunset with Motorik" at bounding box center [145, 271] width 99 height 10
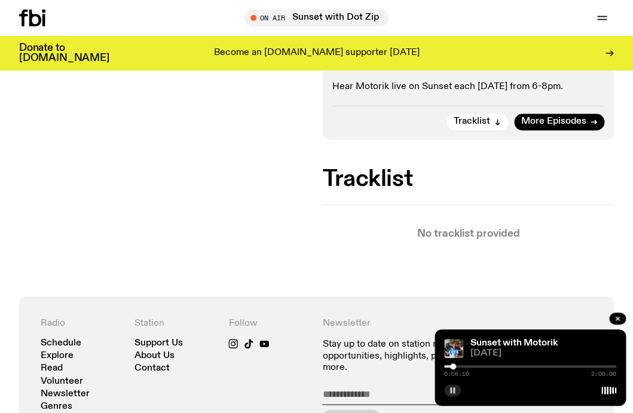
scroll to position [285, 0]
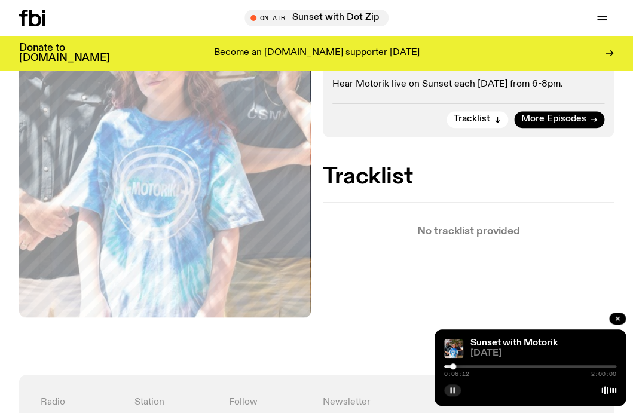
click at [454, 366] on div at bounding box center [453, 366] width 6 height 6
click at [456, 365] on div at bounding box center [455, 366] width 6 height 6
click at [458, 365] on div at bounding box center [457, 366] width 6 height 6
click at [459, 365] on div at bounding box center [459, 366] width 6 height 6
click at [462, 365] on div at bounding box center [460, 366] width 6 height 6
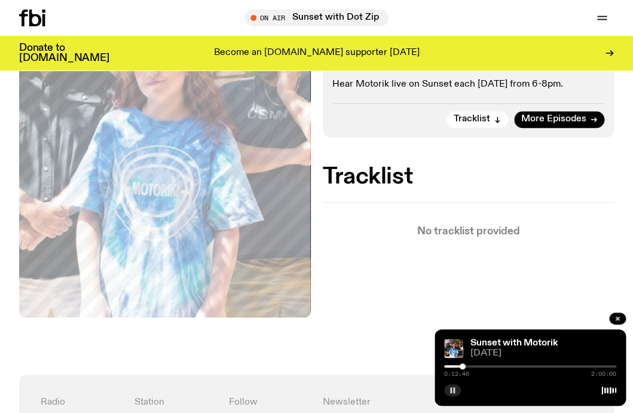
click at [463, 366] on div at bounding box center [462, 366] width 6 height 6
click at [465, 366] on div at bounding box center [464, 366] width 6 height 6
click at [467, 367] on div at bounding box center [466, 366] width 6 height 6
click at [470, 367] on div at bounding box center [468, 366] width 6 height 6
click at [475, 365] on div at bounding box center [530, 366] width 172 height 2
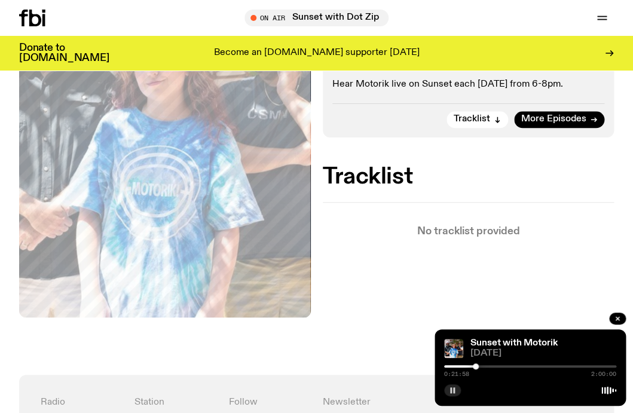
click at [475, 365] on div at bounding box center [476, 366] width 6 height 6
click at [479, 364] on div "0:21:54 2:00:00" at bounding box center [530, 370] width 172 height 14
click at [476, 366] on div at bounding box center [476, 366] width 6 height 6
click at [480, 366] on div at bounding box center [530, 366] width 172 height 2
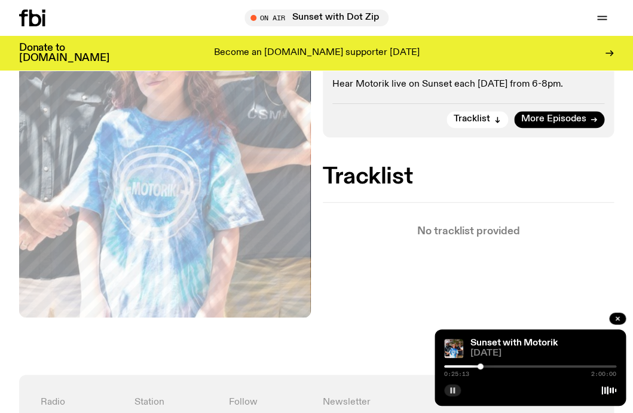
click at [483, 366] on div at bounding box center [530, 366] width 172 height 2
click at [486, 366] on div at bounding box center [484, 366] width 6 height 6
click at [490, 366] on div at bounding box center [530, 366] width 172 height 2
click at [494, 366] on div at bounding box center [530, 366] width 172 height 2
click at [361, 249] on div "Aired on 20.12.24 , 6:00pm DJ Mix From the warehouse to the airwaves, Motorik b…" at bounding box center [316, 152] width 633 height 446
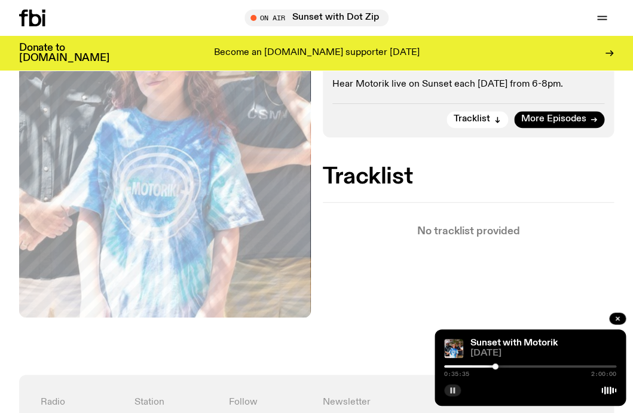
click at [496, 365] on div at bounding box center [495, 366] width 6 height 6
click at [499, 365] on div at bounding box center [497, 366] width 6 height 6
click at [502, 365] on div at bounding box center [500, 366] width 6 height 6
click at [505, 365] on div at bounding box center [530, 366] width 172 height 2
click at [510, 366] on div at bounding box center [530, 366] width 172 height 2
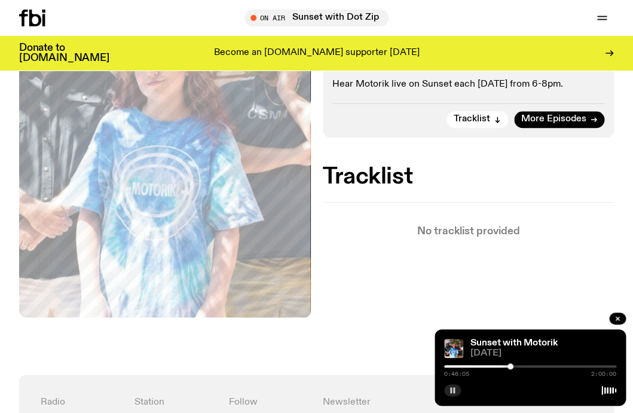
click at [512, 365] on div at bounding box center [510, 366] width 6 height 6
click at [516, 367] on div at bounding box center [530, 366] width 172 height 2
click at [519, 366] on div at bounding box center [516, 366] width 6 height 6
click at [520, 367] on div at bounding box center [519, 366] width 6 height 6
click at [524, 367] on div at bounding box center [522, 366] width 6 height 6
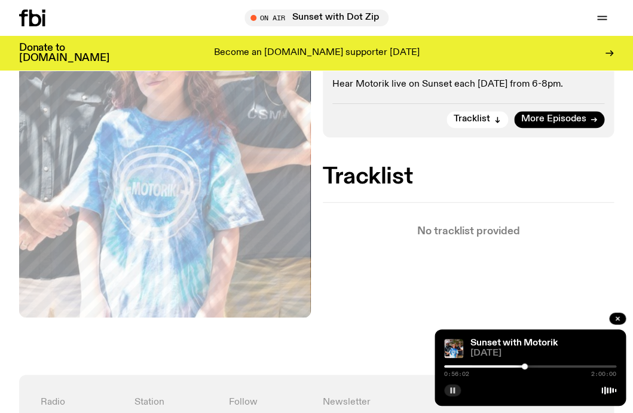
click at [526, 366] on div at bounding box center [525, 366] width 6 height 6
click at [527, 366] on div at bounding box center [526, 366] width 6 height 6
click at [529, 366] on div at bounding box center [530, 366] width 6 height 6
click at [532, 366] on div at bounding box center [530, 366] width 6 height 6
click at [535, 366] on div at bounding box center [532, 366] width 6 height 6
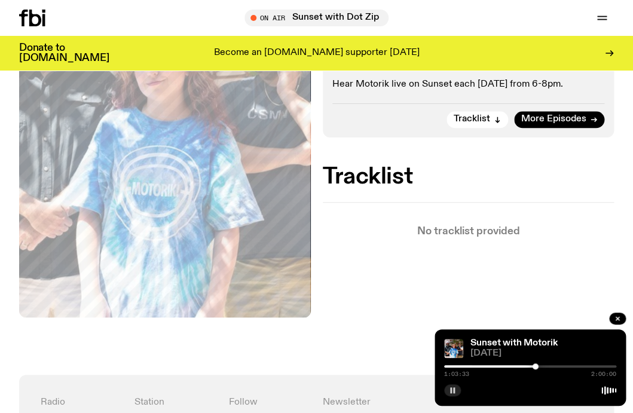
click at [537, 366] on div at bounding box center [535, 366] width 6 height 6
click at [541, 366] on div at bounding box center [530, 366] width 172 height 2
click at [545, 366] on div at bounding box center [530, 366] width 172 height 2
click at [549, 366] on div at bounding box center [530, 366] width 172 height 2
click at [554, 366] on div at bounding box center [530, 366] width 172 height 2
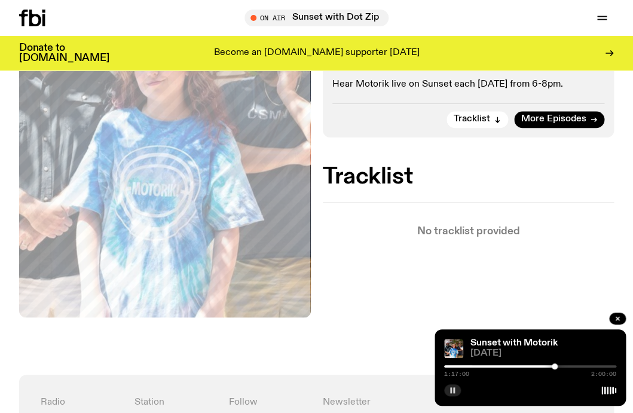
click at [556, 366] on div at bounding box center [554, 366] width 6 height 6
click at [559, 366] on div at bounding box center [530, 366] width 172 height 2
click at [561, 366] on div at bounding box center [560, 366] width 6 height 6
click at [565, 366] on div at bounding box center [530, 366] width 172 height 2
click at [567, 366] on div at bounding box center [565, 366] width 6 height 6
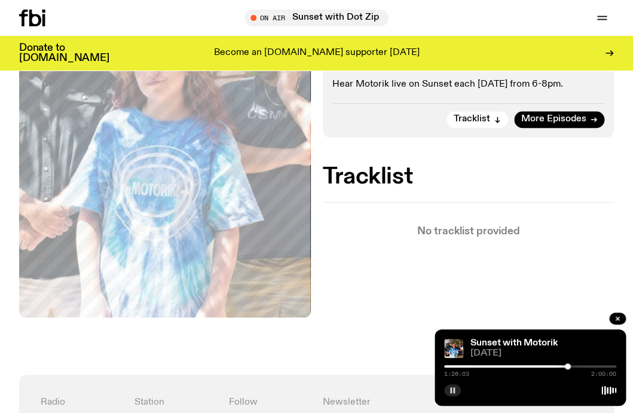
click at [571, 366] on div at bounding box center [530, 366] width 172 height 2
click at [574, 366] on div at bounding box center [530, 366] width 172 height 2
click at [577, 366] on div at bounding box center [575, 366] width 6 height 6
click at [580, 366] on div at bounding box center [578, 366] width 6 height 6
click at [584, 366] on div at bounding box center [530, 366] width 172 height 2
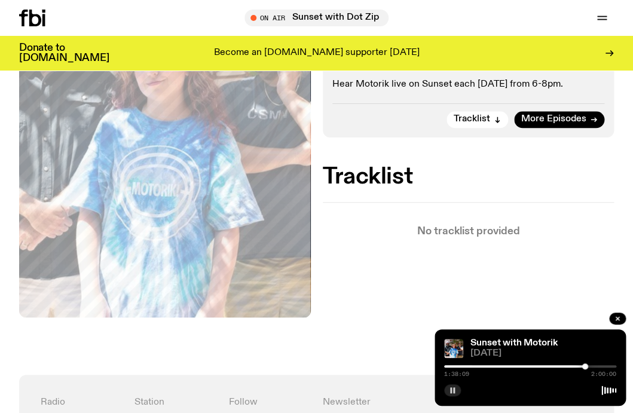
click at [587, 366] on div at bounding box center [585, 366] width 6 height 6
click at [590, 366] on div at bounding box center [588, 366] width 6 height 6
click at [594, 366] on div at bounding box center [530, 366] width 172 height 2
click at [597, 366] on div at bounding box center [530, 366] width 172 height 2
click at [600, 366] on div at bounding box center [598, 366] width 6 height 6
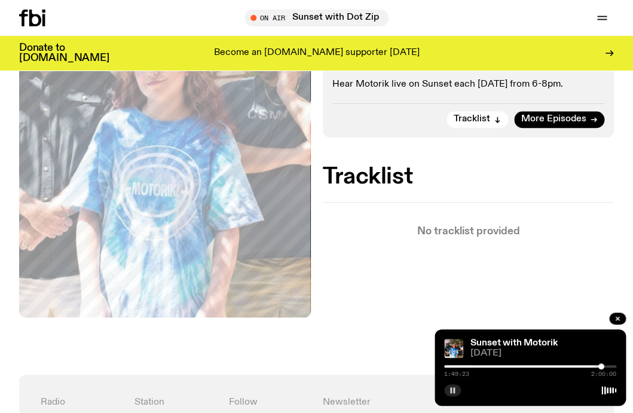
click at [603, 366] on div at bounding box center [601, 366] width 6 height 6
click at [606, 366] on div at bounding box center [604, 366] width 6 height 6
click at [611, 366] on div at bounding box center [530, 366] width 172 height 2
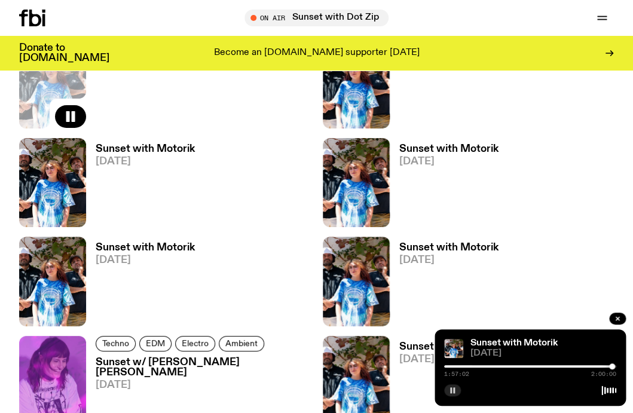
scroll to position [2400, 0]
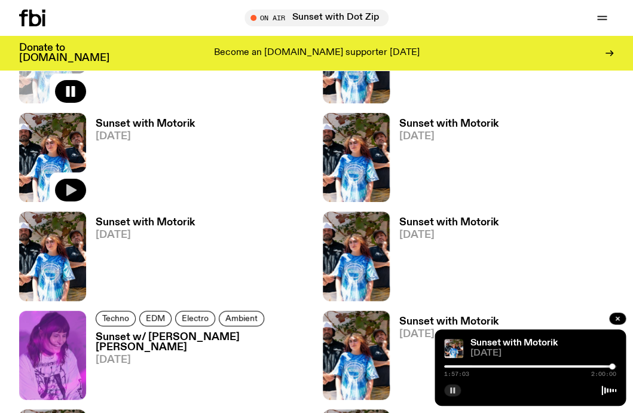
click at [75, 190] on icon "button" at bounding box center [71, 191] width 10 height 12
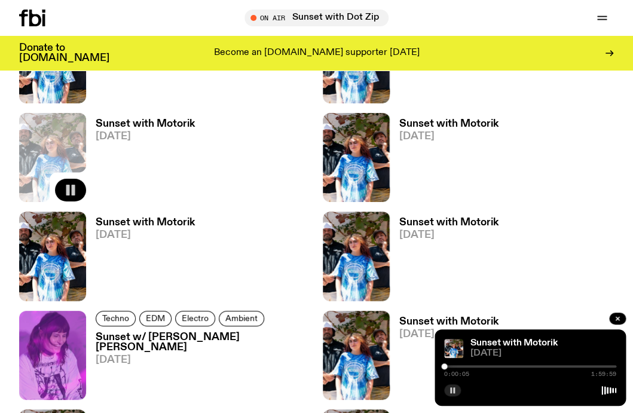
click at [444, 367] on div at bounding box center [444, 366] width 6 height 6
click at [447, 367] on div at bounding box center [530, 366] width 172 height 2
click at [452, 366] on div at bounding box center [530, 366] width 172 height 2
click at [455, 365] on div at bounding box center [530, 366] width 172 height 2
click at [458, 365] on div at bounding box center [456, 366] width 6 height 6
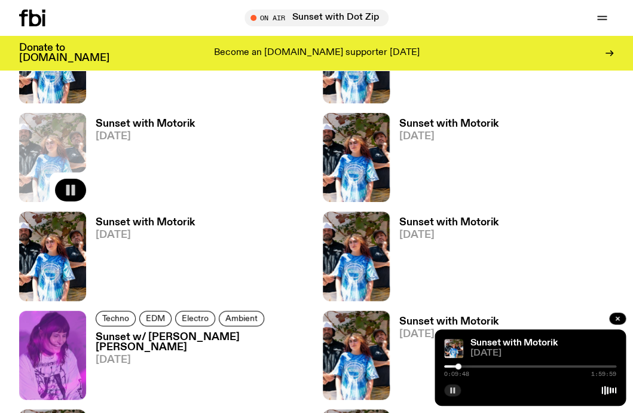
click at [461, 366] on div at bounding box center [530, 366] width 172 height 2
click at [464, 366] on div at bounding box center [530, 366] width 172 height 2
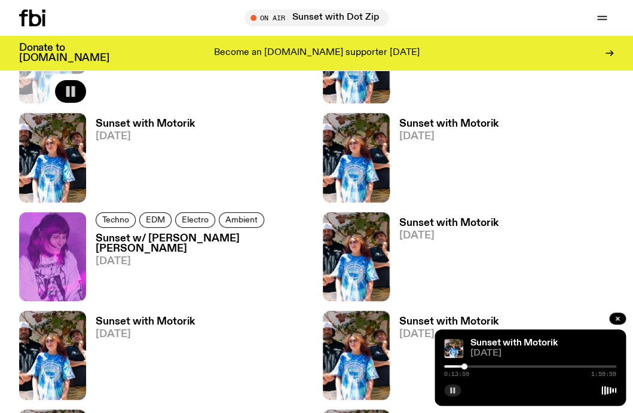
scroll to position [2459, 0]
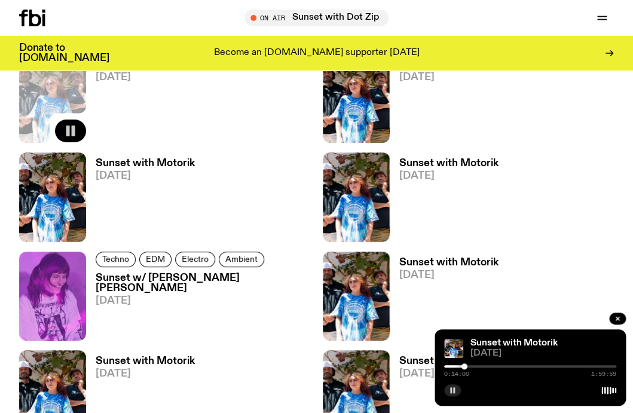
click at [465, 366] on div at bounding box center [464, 366] width 6 height 6
click at [467, 366] on div at bounding box center [468, 366] width 6 height 6
click at [468, 366] on div at bounding box center [469, 366] width 6 height 6
click at [475, 366] on div at bounding box center [530, 366] width 172 height 2
click at [477, 366] on div at bounding box center [476, 366] width 6 height 6
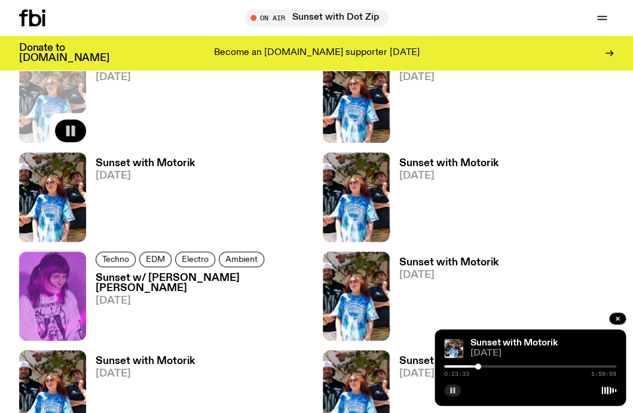
click at [481, 366] on div at bounding box center [530, 366] width 172 height 2
click at [483, 366] on div at bounding box center [482, 366] width 6 height 6
click at [489, 366] on div at bounding box center [530, 366] width 172 height 2
click at [491, 367] on div at bounding box center [490, 366] width 6 height 6
click at [495, 367] on div at bounding box center [530, 366] width 172 height 2
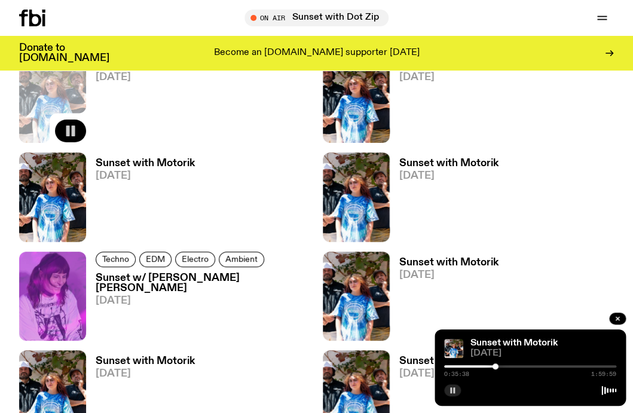
click at [499, 366] on div at bounding box center [530, 366] width 172 height 2
click at [504, 366] on div at bounding box center [530, 366] width 172 height 2
click at [509, 366] on div at bounding box center [530, 366] width 172 height 2
click at [512, 367] on div at bounding box center [510, 366] width 6 height 6
click at [514, 366] on div at bounding box center [513, 366] width 6 height 6
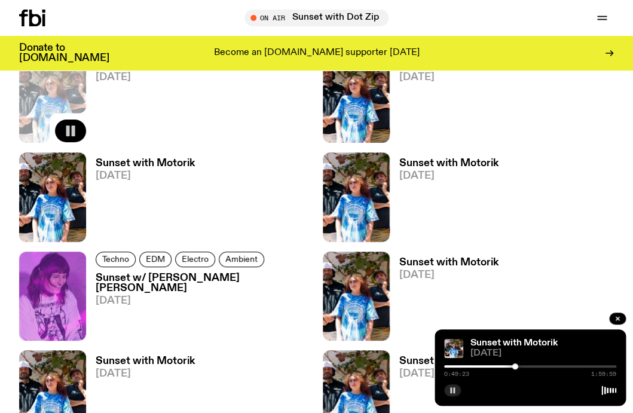
click at [518, 366] on div at bounding box center [530, 366] width 172 height 2
click at [525, 366] on div at bounding box center [530, 366] width 172 height 2
click at [527, 366] on div at bounding box center [525, 366] width 6 height 6
click at [529, 366] on div at bounding box center [528, 366] width 6 height 6
click at [532, 366] on div at bounding box center [529, 366] width 6 height 6
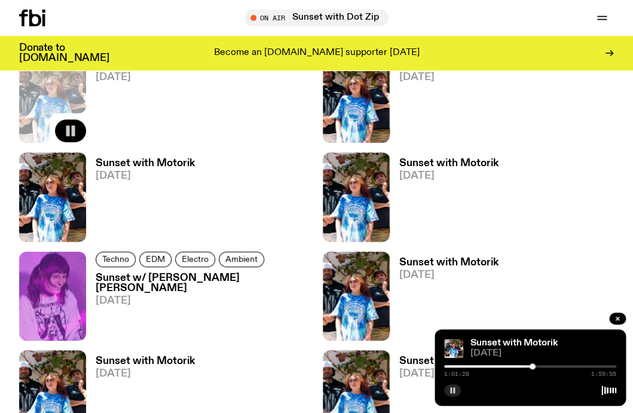
click at [535, 366] on div at bounding box center [532, 366] width 6 height 6
click at [538, 366] on div at bounding box center [535, 366] width 6 height 6
click at [544, 366] on div at bounding box center [530, 366] width 172 height 2
click at [547, 366] on div at bounding box center [530, 366] width 172 height 2
click at [547, 366] on div at bounding box center [548, 366] width 6 height 6
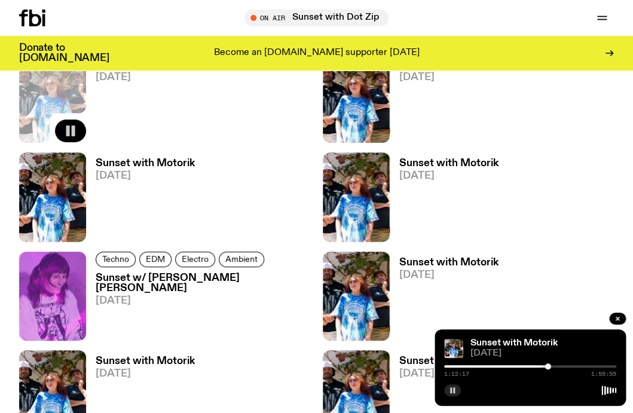
click at [550, 366] on div at bounding box center [548, 366] width 6 height 6
click at [554, 366] on div at bounding box center [530, 366] width 172 height 2
click at [556, 366] on div at bounding box center [554, 366] width 6 height 6
click at [559, 366] on div at bounding box center [557, 366] width 6 height 6
click at [563, 366] on div at bounding box center [530, 366] width 172 height 2
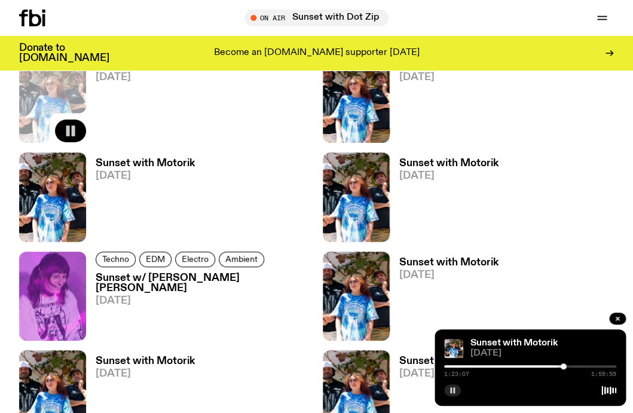
click at [571, 366] on div at bounding box center [530, 366] width 172 height 2
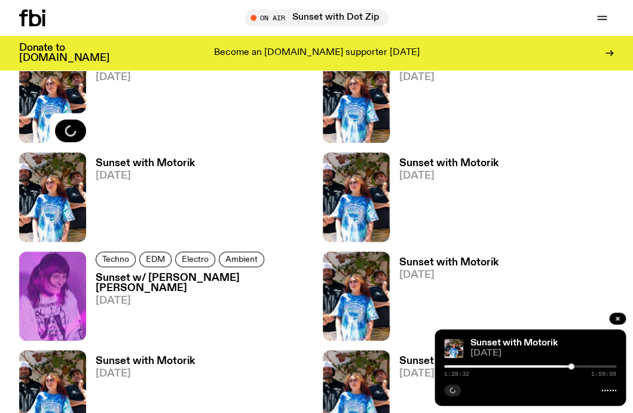
click at [574, 366] on div at bounding box center [530, 366] width 172 height 2
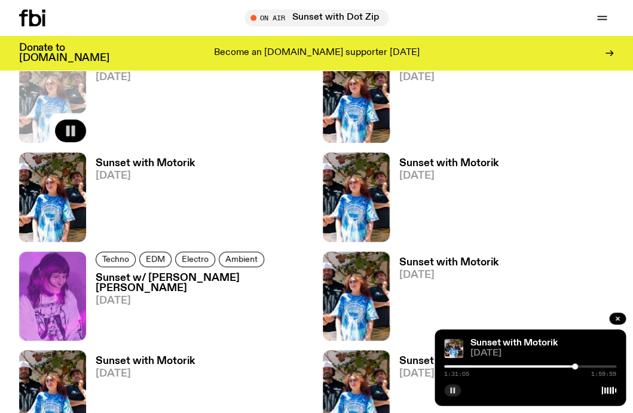
click at [577, 367] on div at bounding box center [575, 366] width 6 height 6
click at [581, 367] on div at bounding box center [530, 366] width 172 height 2
click at [587, 366] on div at bounding box center [530, 366] width 172 height 2
click at [591, 366] on div at bounding box center [530, 366] width 172 height 2
click at [69, 327] on icon "button" at bounding box center [71, 329] width 10 height 12
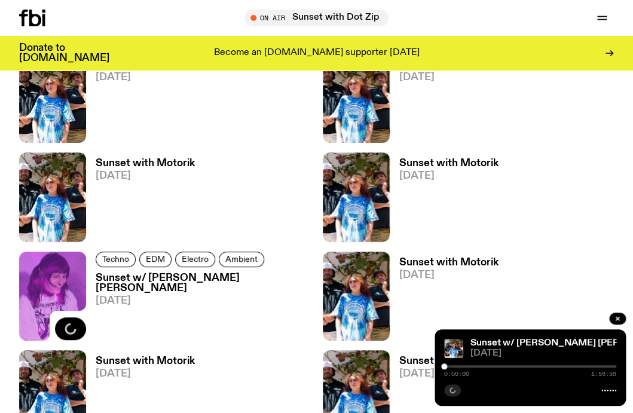
click at [446, 365] on div at bounding box center [444, 366] width 6 height 6
click at [451, 367] on div at bounding box center [384, 366] width 172 height 2
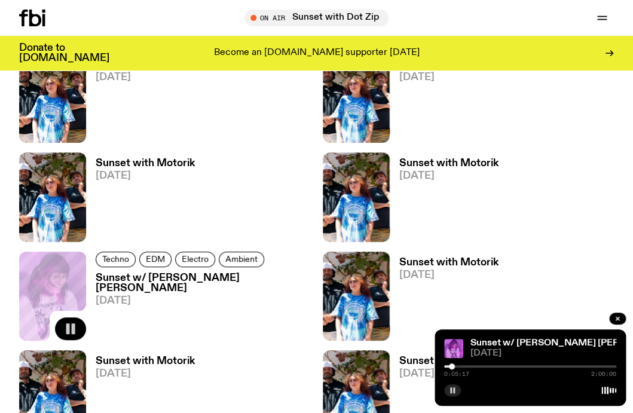
click at [455, 367] on div at bounding box center [530, 366] width 172 height 2
click at [459, 366] on div at bounding box center [530, 366] width 172 height 2
click at [463, 366] on div at bounding box center [530, 366] width 172 height 2
click at [467, 366] on div at bounding box center [530, 366] width 172 height 2
click at [470, 367] on div at bounding box center [467, 366] width 6 height 6
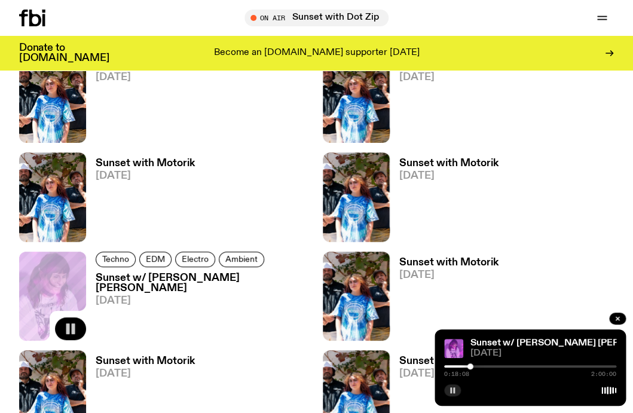
click at [474, 367] on div at bounding box center [530, 366] width 172 height 2
click at [479, 367] on div at bounding box center [530, 366] width 172 height 2
click at [484, 366] on div at bounding box center [530, 366] width 172 height 2
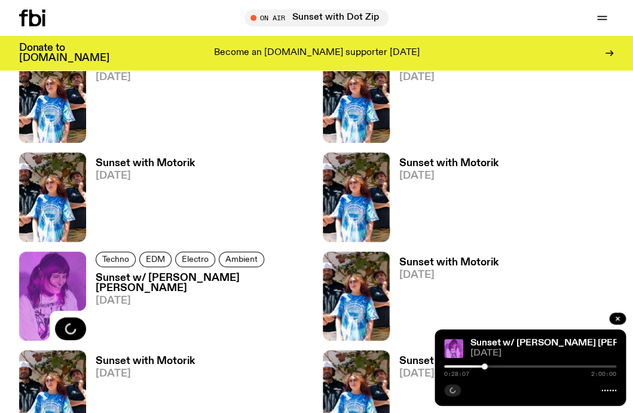
click at [490, 366] on div at bounding box center [530, 366] width 172 height 2
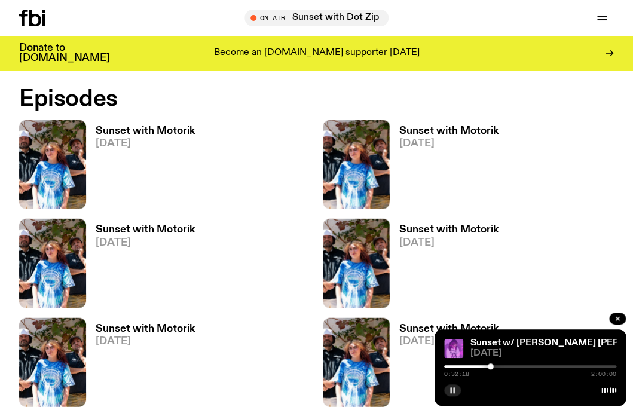
scroll to position [617, 0]
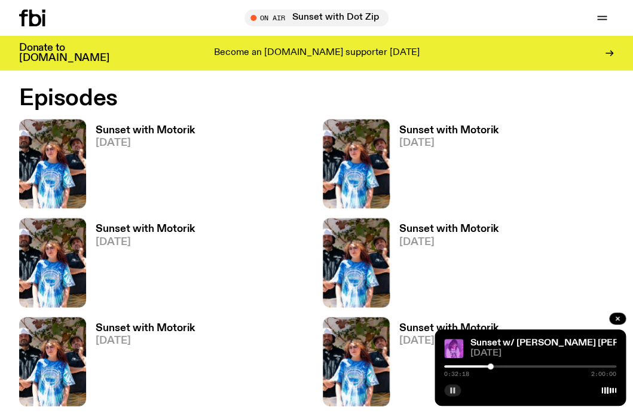
click at [493, 366] on div at bounding box center [530, 366] width 172 height 2
click at [497, 366] on div at bounding box center [530, 366] width 172 height 2
click at [502, 366] on div at bounding box center [530, 366] width 172 height 2
click at [507, 365] on div at bounding box center [530, 366] width 172 height 2
click at [377, 200] on icon "button" at bounding box center [374, 196] width 14 height 14
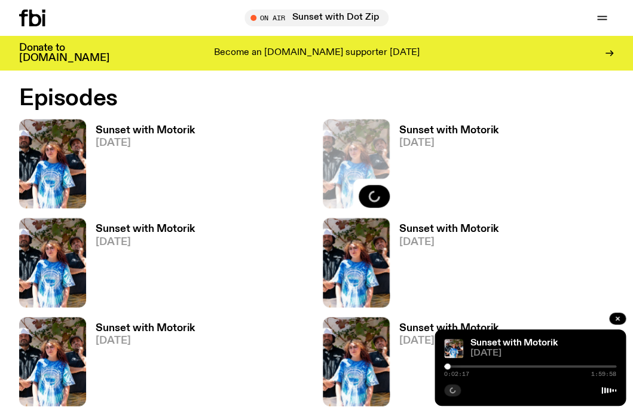
click at [447, 366] on div at bounding box center [447, 366] width 6 height 6
click at [450, 366] on div at bounding box center [447, 366] width 6 height 6
click at [452, 366] on div at bounding box center [450, 366] width 6 height 6
click at [455, 366] on div at bounding box center [452, 366] width 6 height 6
click at [458, 367] on div at bounding box center [530, 366] width 172 height 2
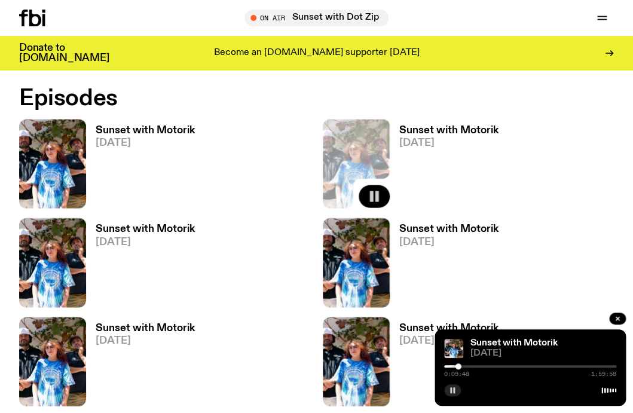
click at [460, 367] on div at bounding box center [458, 366] width 6 height 6
click at [464, 366] on div at bounding box center [530, 366] width 172 height 2
click at [466, 366] on div at bounding box center [465, 366] width 6 height 6
click at [470, 366] on div at bounding box center [530, 366] width 172 height 2
click at [476, 366] on div at bounding box center [530, 366] width 172 height 2
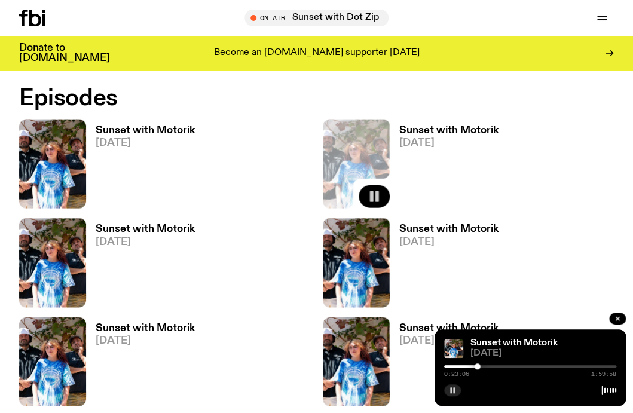
click at [480, 366] on div at bounding box center [477, 366] width 6 height 6
click at [482, 366] on div at bounding box center [480, 366] width 6 height 6
click at [484, 366] on div at bounding box center [483, 366] width 6 height 6
click at [489, 366] on div at bounding box center [530, 366] width 172 height 2
click at [492, 367] on div at bounding box center [490, 366] width 6 height 6
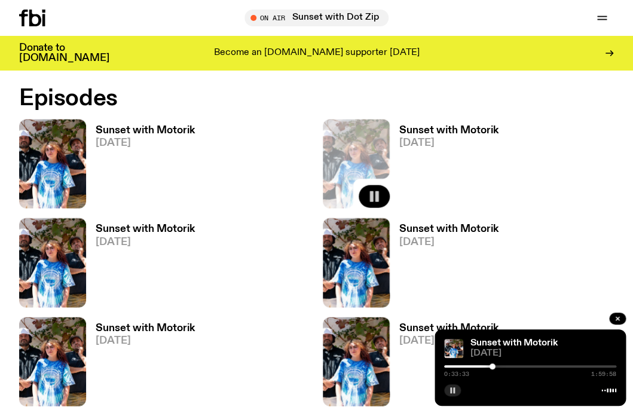
click at [495, 368] on div "0:33:33 1:59:58" at bounding box center [530, 370] width 172 height 14
click at [495, 366] on div at bounding box center [530, 366] width 172 height 2
click at [497, 366] on div at bounding box center [496, 366] width 6 height 6
click at [500, 366] on div at bounding box center [498, 366] width 6 height 6
click at [502, 366] on div at bounding box center [501, 366] width 6 height 6
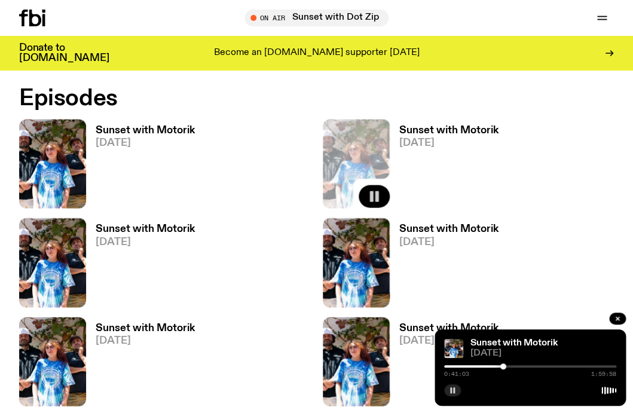
click at [505, 367] on div at bounding box center [503, 366] width 6 height 6
click at [508, 366] on div at bounding box center [505, 366] width 6 height 6
click at [510, 366] on div at bounding box center [508, 366] width 6 height 6
click at [513, 366] on div at bounding box center [513, 366] width 6 height 6
click at [516, 366] on div at bounding box center [530, 366] width 172 height 2
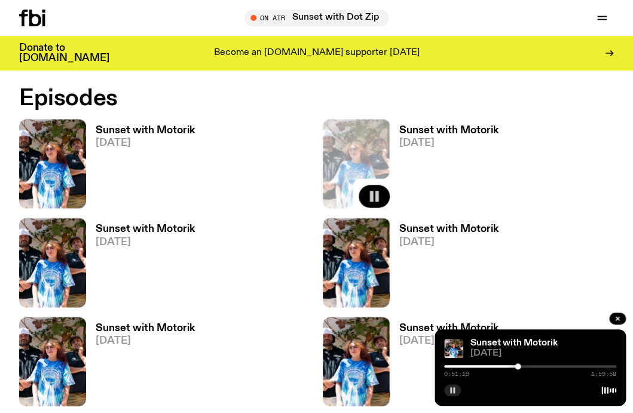
click at [519, 366] on div at bounding box center [517, 366] width 6 height 6
click at [522, 366] on div at bounding box center [530, 366] width 172 height 2
click at [526, 366] on div at bounding box center [530, 366] width 172 height 2
click at [530, 367] on div at bounding box center [530, 366] width 172 height 2
click at [532, 367] on div at bounding box center [530, 366] width 6 height 6
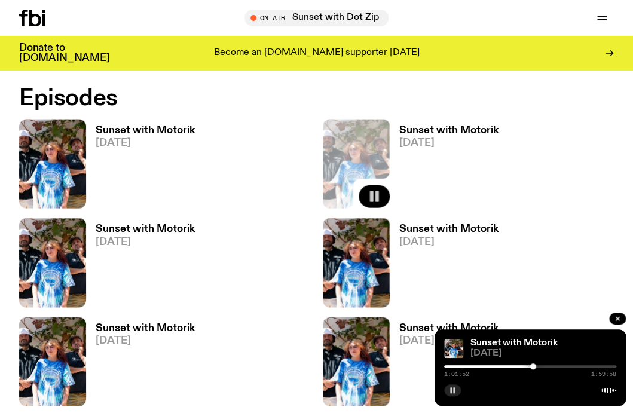
click at [536, 367] on div at bounding box center [530, 366] width 172 height 2
click at [541, 366] on div at bounding box center [530, 366] width 172 height 2
click at [544, 366] on div at bounding box center [530, 366] width 172 height 2
click at [547, 366] on div at bounding box center [545, 366] width 6 height 6
click at [550, 366] on div at bounding box center [548, 366] width 6 height 6
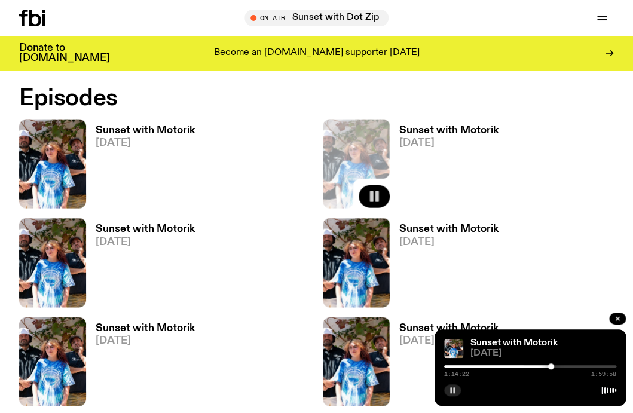
click at [553, 366] on div at bounding box center [551, 366] width 6 height 6
click at [557, 366] on div at bounding box center [530, 366] width 172 height 2
click at [558, 366] on div at bounding box center [557, 366] width 6 height 6
click at [562, 366] on div at bounding box center [530, 366] width 172 height 2
click at [563, 367] on div at bounding box center [562, 366] width 6 height 6
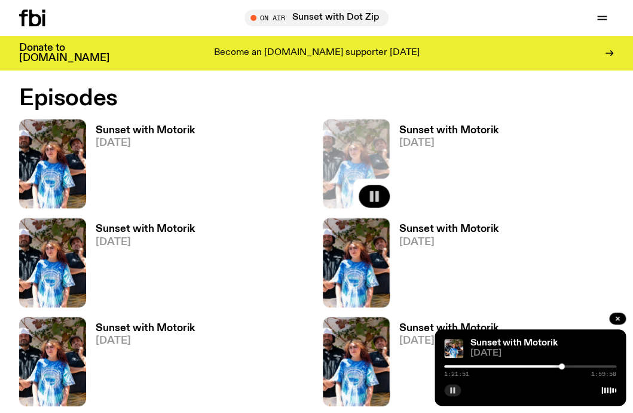
click at [561, 367] on div at bounding box center [562, 366] width 6 height 6
click at [562, 366] on div at bounding box center [562, 366] width 6 height 6
click at [565, 366] on div at bounding box center [563, 366] width 6 height 6
click at [569, 366] on div at bounding box center [530, 366] width 172 height 2
click at [573, 366] on div at bounding box center [530, 366] width 172 height 2
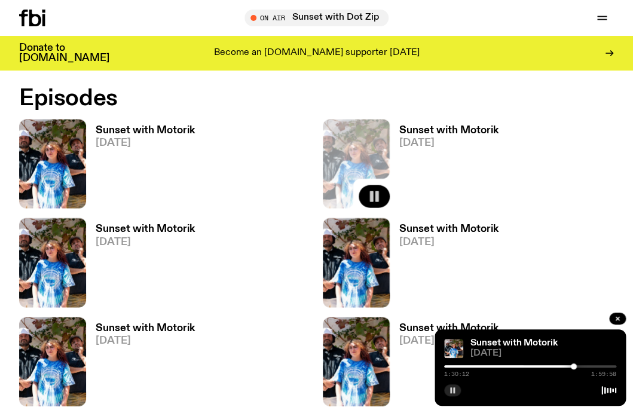
click at [577, 366] on div at bounding box center [530, 366] width 172 height 2
click at [579, 366] on div at bounding box center [578, 366] width 6 height 6
click at [582, 366] on div at bounding box center [530, 366] width 172 height 2
click at [587, 366] on div at bounding box center [530, 366] width 172 height 2
click at [590, 366] on div at bounding box center [587, 366] width 6 height 6
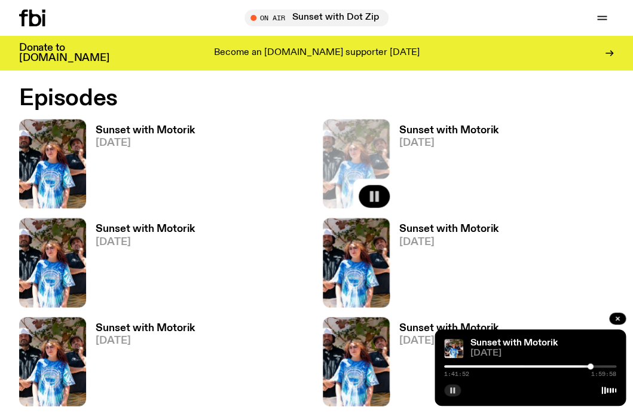
click at [593, 366] on div at bounding box center [590, 366] width 6 height 6
click at [596, 366] on div at bounding box center [593, 366] width 6 height 6
click at [601, 366] on div at bounding box center [530, 366] width 172 height 2
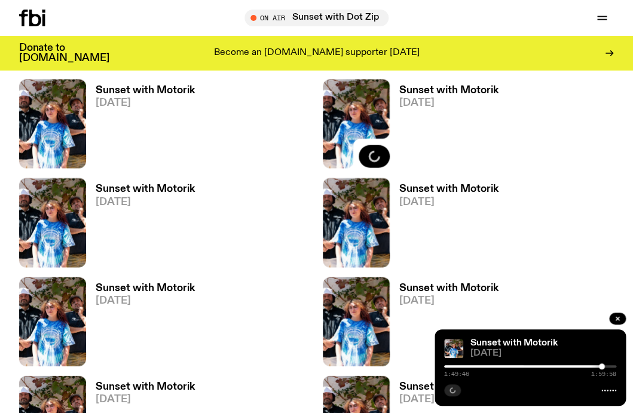
scroll to position [657, 0]
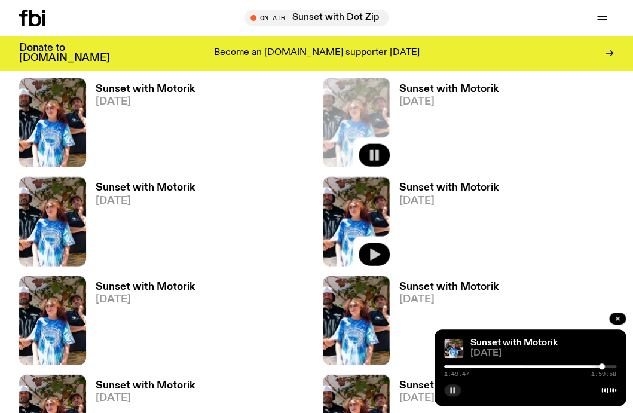
click at [375, 253] on icon "button" at bounding box center [375, 255] width 10 height 12
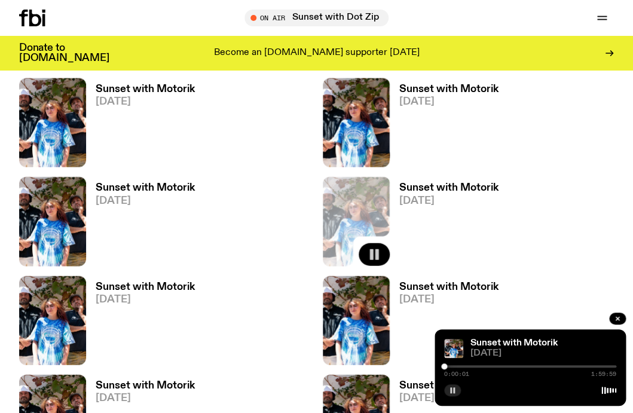
click at [446, 366] on div at bounding box center [444, 366] width 6 height 6
click at [449, 366] on div at bounding box center [447, 366] width 6 height 6
click at [452, 366] on div at bounding box center [452, 366] width 6 height 6
click at [454, 366] on div at bounding box center [452, 366] width 6 height 6
click at [459, 366] on div at bounding box center [530, 366] width 172 height 2
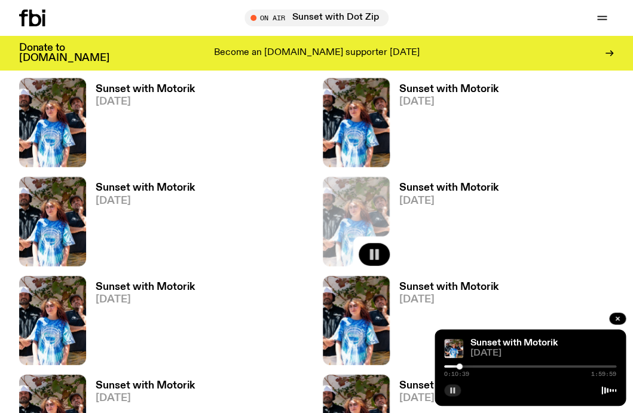
click at [461, 366] on div at bounding box center [459, 366] width 6 height 6
click at [465, 366] on div at bounding box center [530, 366] width 172 height 2
click at [470, 366] on div at bounding box center [530, 366] width 172 height 2
click at [474, 366] on div at bounding box center [530, 366] width 172 height 2
click at [479, 366] on div at bounding box center [530, 366] width 172 height 2
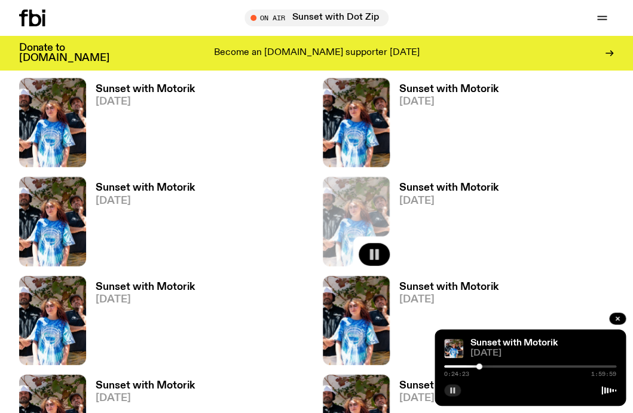
click at [484, 366] on div at bounding box center [530, 366] width 172 height 2
click at [489, 366] on div at bounding box center [530, 366] width 172 height 2
click at [495, 366] on div at bounding box center [530, 366] width 172 height 2
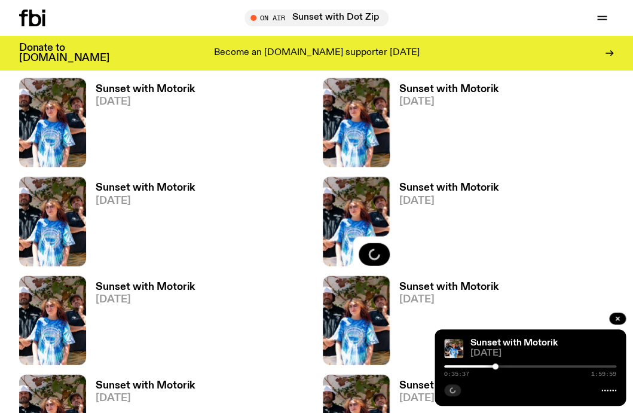
click at [499, 365] on div at bounding box center [530, 366] width 172 height 2
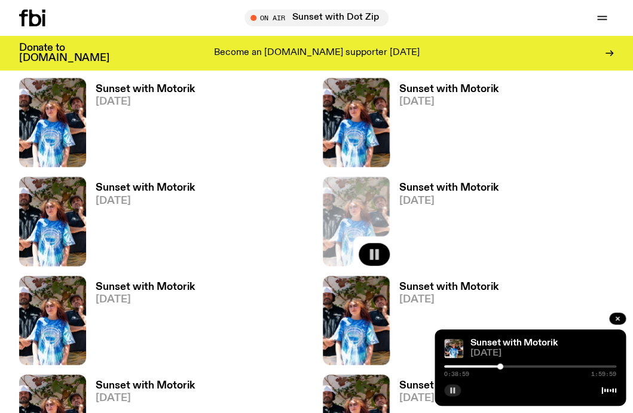
click at [506, 368] on div "0:38:59 1:59:59" at bounding box center [530, 370] width 172 height 14
click at [505, 367] on div "0:39:00 1:59:59" at bounding box center [530, 370] width 172 height 14
click at [502, 367] on div at bounding box center [500, 366] width 6 height 6
click at [508, 367] on div at bounding box center [530, 366] width 172 height 2
click at [514, 367] on div at bounding box center [530, 366] width 172 height 2
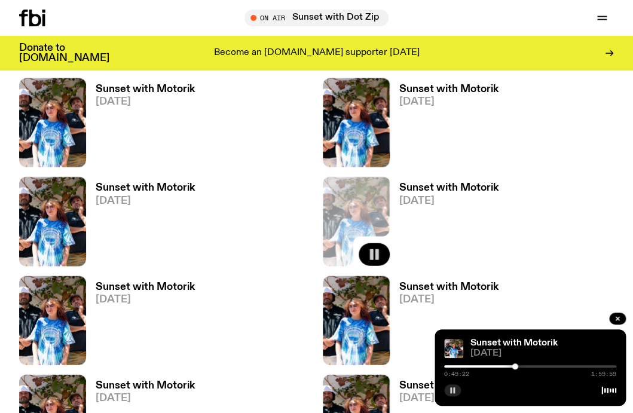
click at [520, 367] on div at bounding box center [530, 366] width 172 height 2
click at [527, 367] on div at bounding box center [530, 366] width 172 height 2
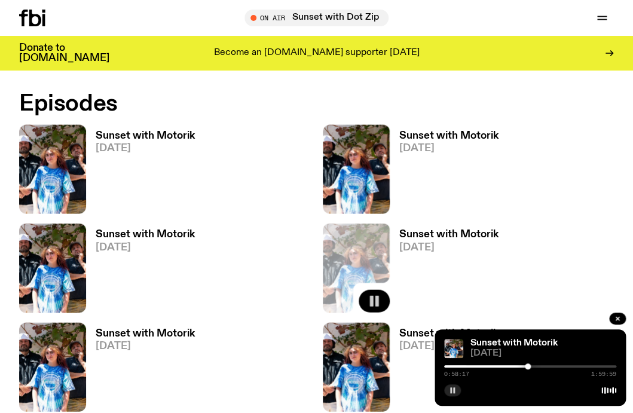
scroll to position [602, 0]
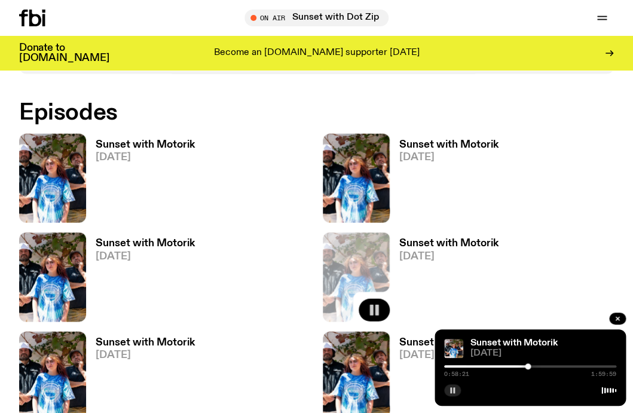
click at [530, 366] on div at bounding box center [528, 366] width 6 height 6
click at [533, 364] on div "1:00:13 1:59:59" at bounding box center [530, 370] width 172 height 14
click at [533, 366] on div at bounding box center [530, 366] width 172 height 2
click at [536, 366] on div at bounding box center [534, 366] width 6 height 6
click at [544, 367] on div at bounding box center [530, 366] width 172 height 2
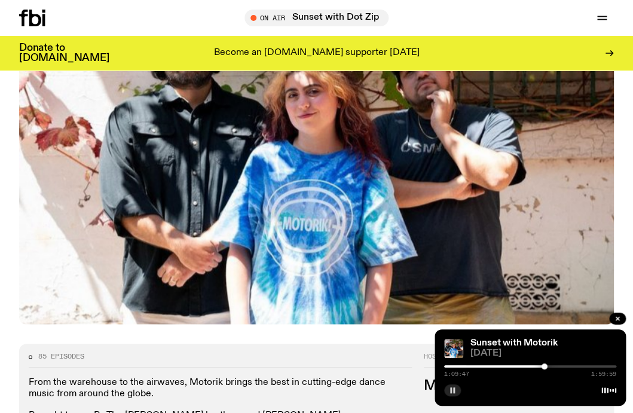
scroll to position [0, 0]
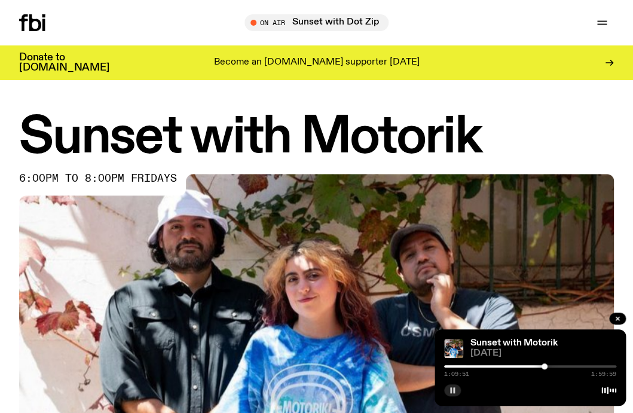
click at [547, 366] on div at bounding box center [544, 366] width 6 height 6
click at [551, 368] on div "1:11:52 1:59:59" at bounding box center [530, 370] width 172 height 14
click at [550, 368] on div "1:11:55 1:59:59" at bounding box center [530, 370] width 172 height 14
click at [550, 366] on div at bounding box center [530, 366] width 172 height 2
click at [558, 365] on div at bounding box center [530, 366] width 172 height 2
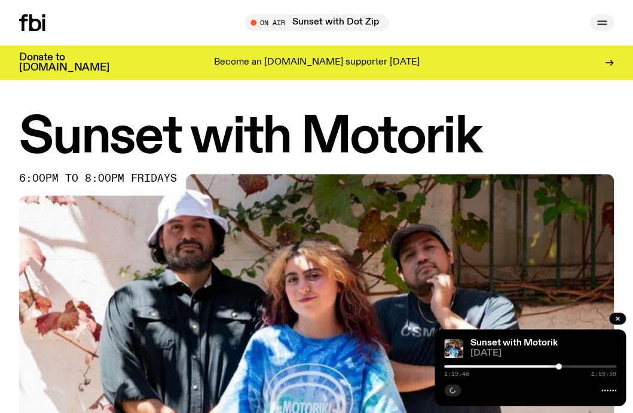
click at [603, 20] on icon "button" at bounding box center [601, 23] width 14 height 14
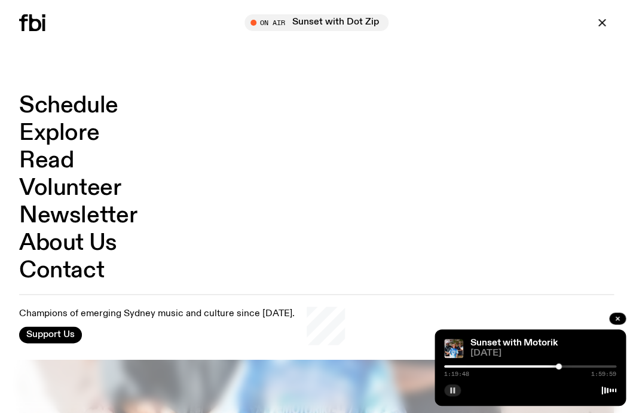
click at [99, 104] on link "Schedule" at bounding box center [68, 105] width 99 height 23
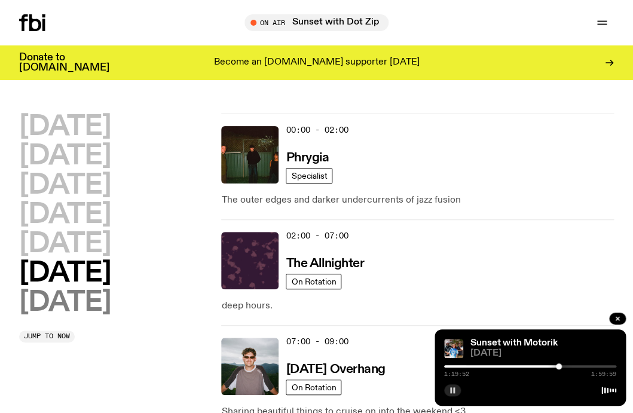
click at [79, 297] on h2 "Sunday" at bounding box center [64, 302] width 91 height 27
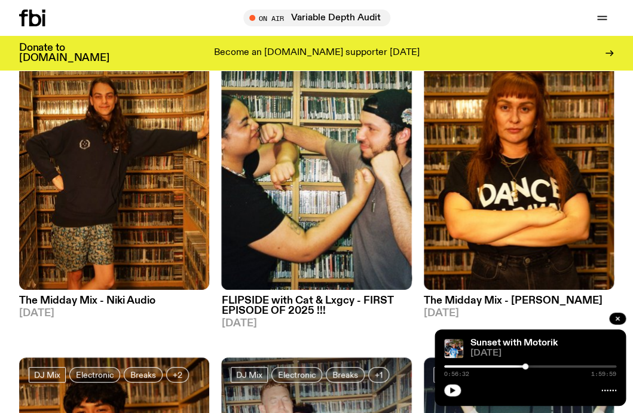
scroll to position [1124, 0]
